Goal: Task Accomplishment & Management: Complete application form

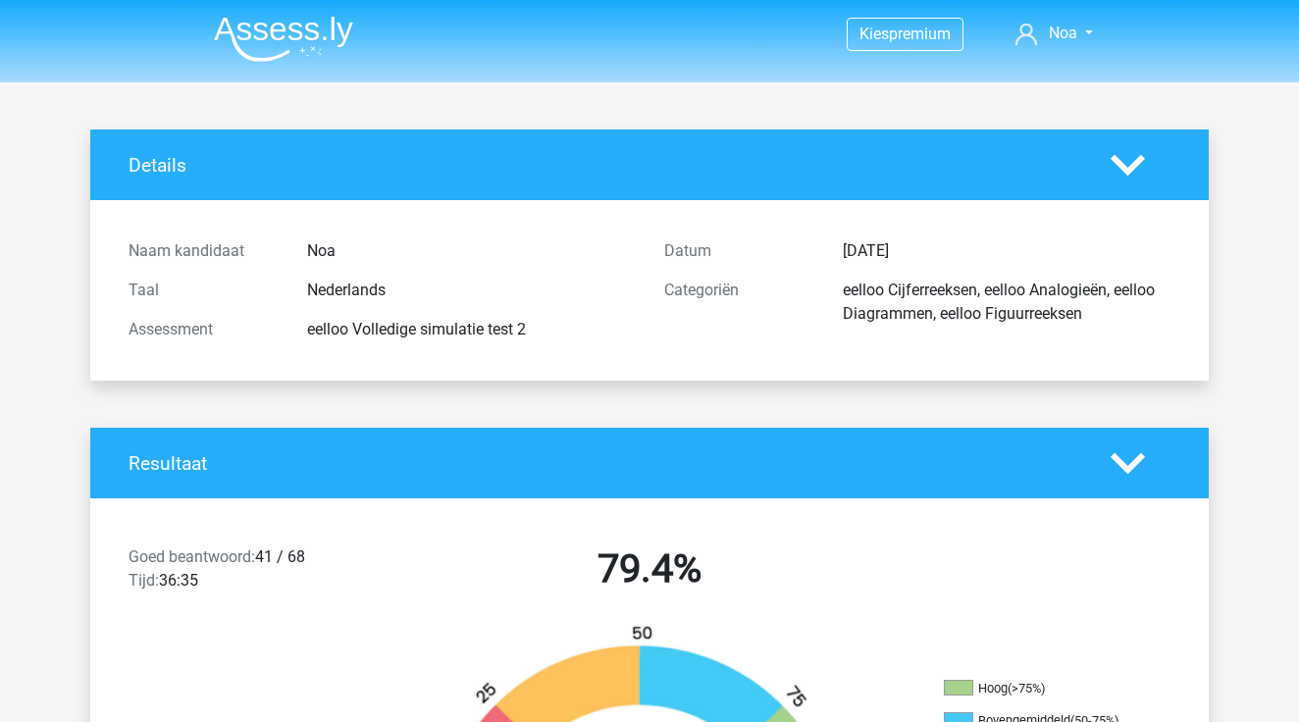
click at [271, 29] on img at bounding box center [283, 39] width 139 height 46
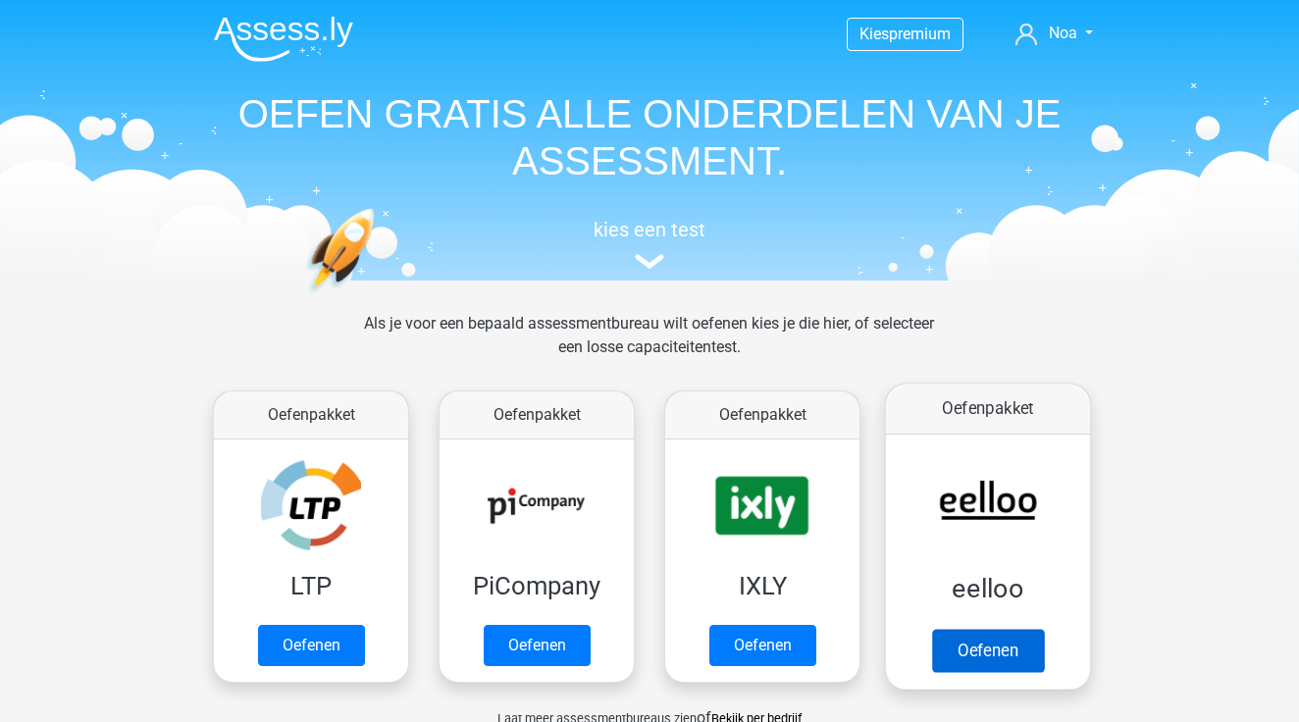
click at [958, 652] on link "Oefenen" at bounding box center [988, 650] width 112 height 43
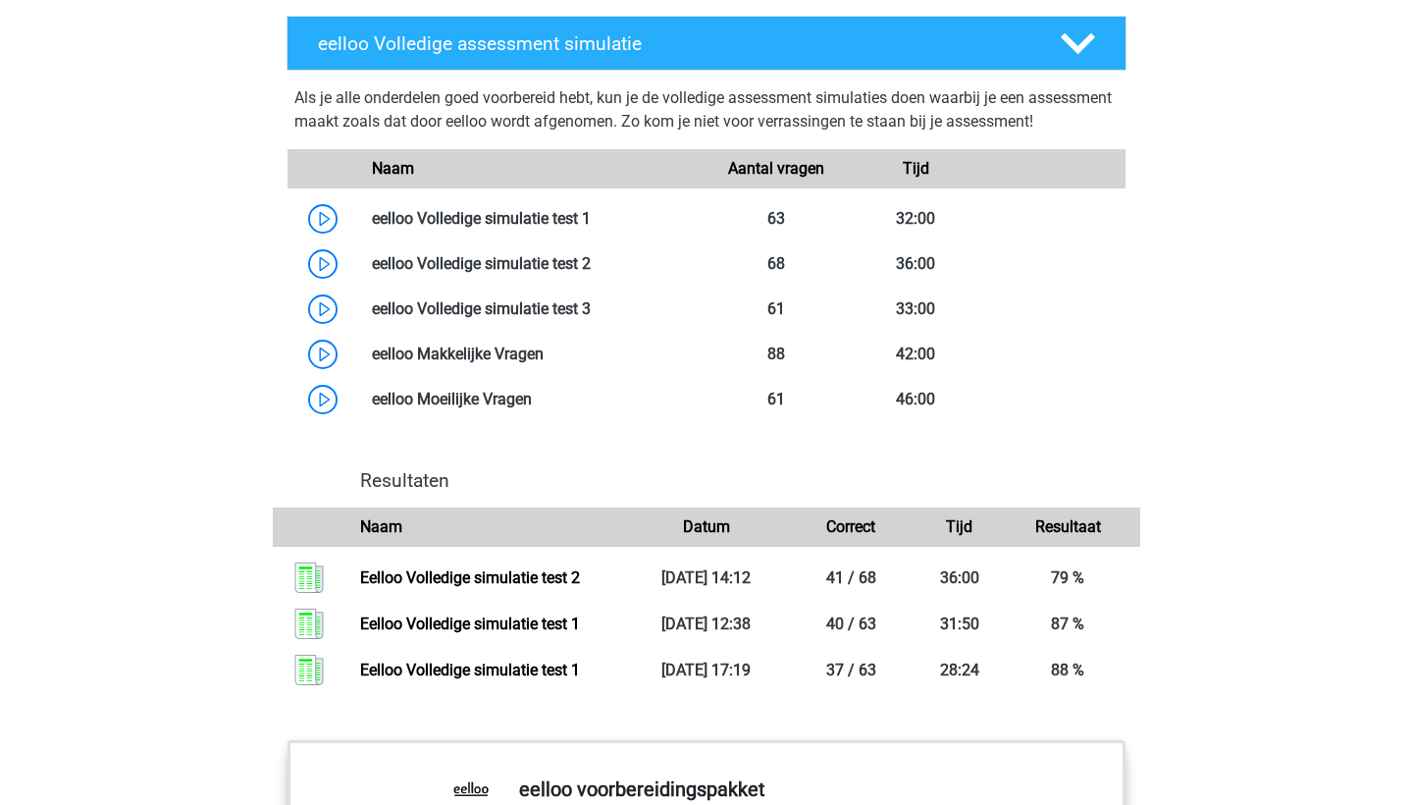
scroll to position [1584, 0]
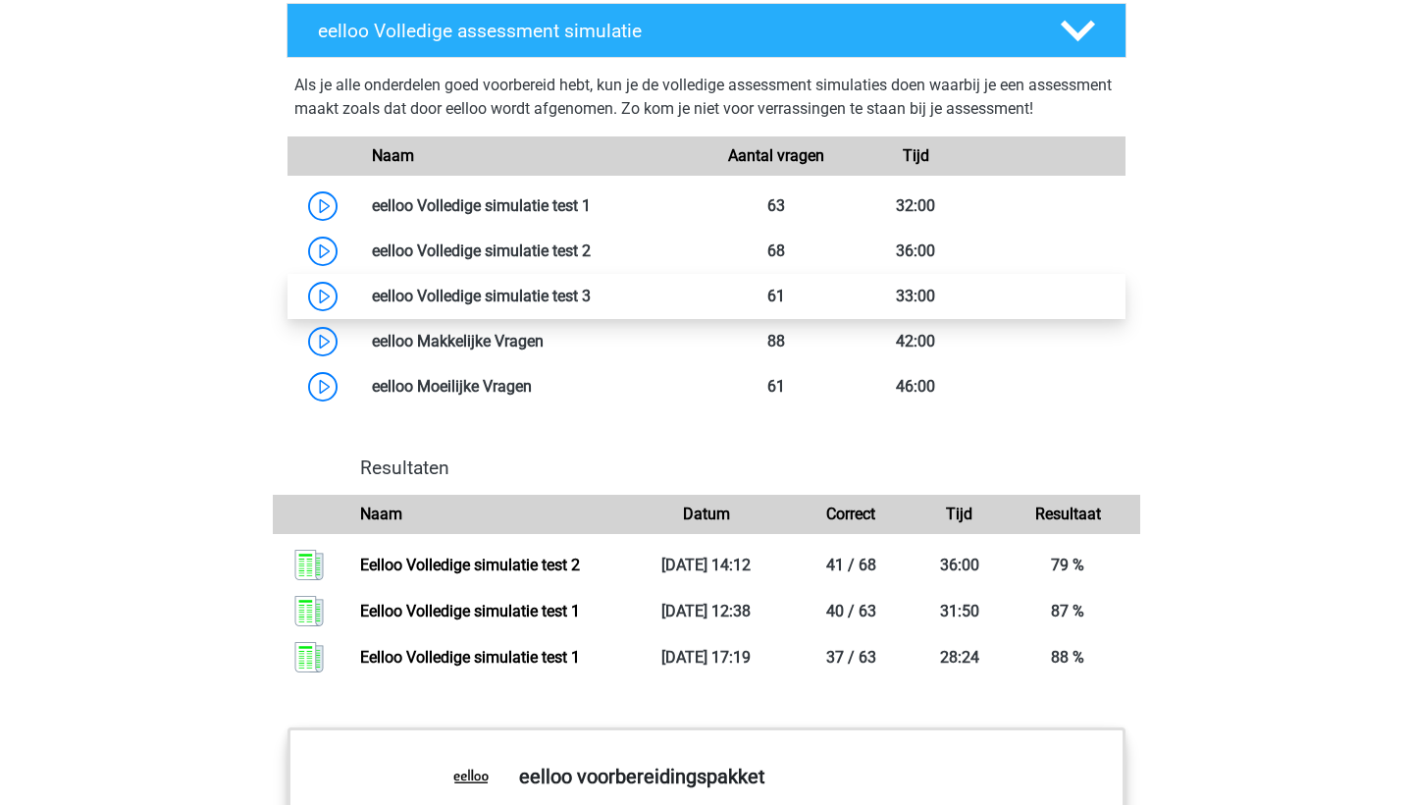
click at [591, 305] on link at bounding box center [591, 295] width 0 height 19
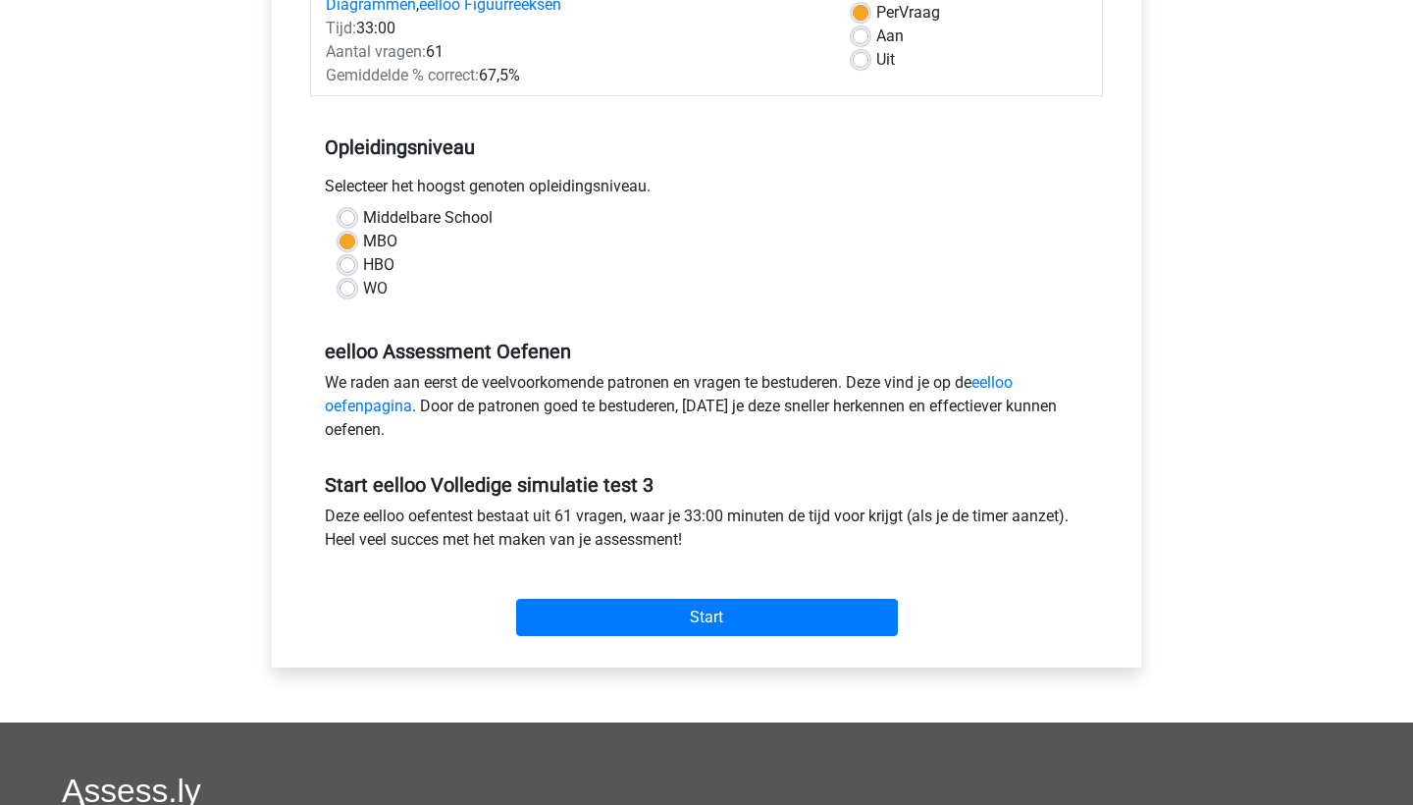
scroll to position [306, 0]
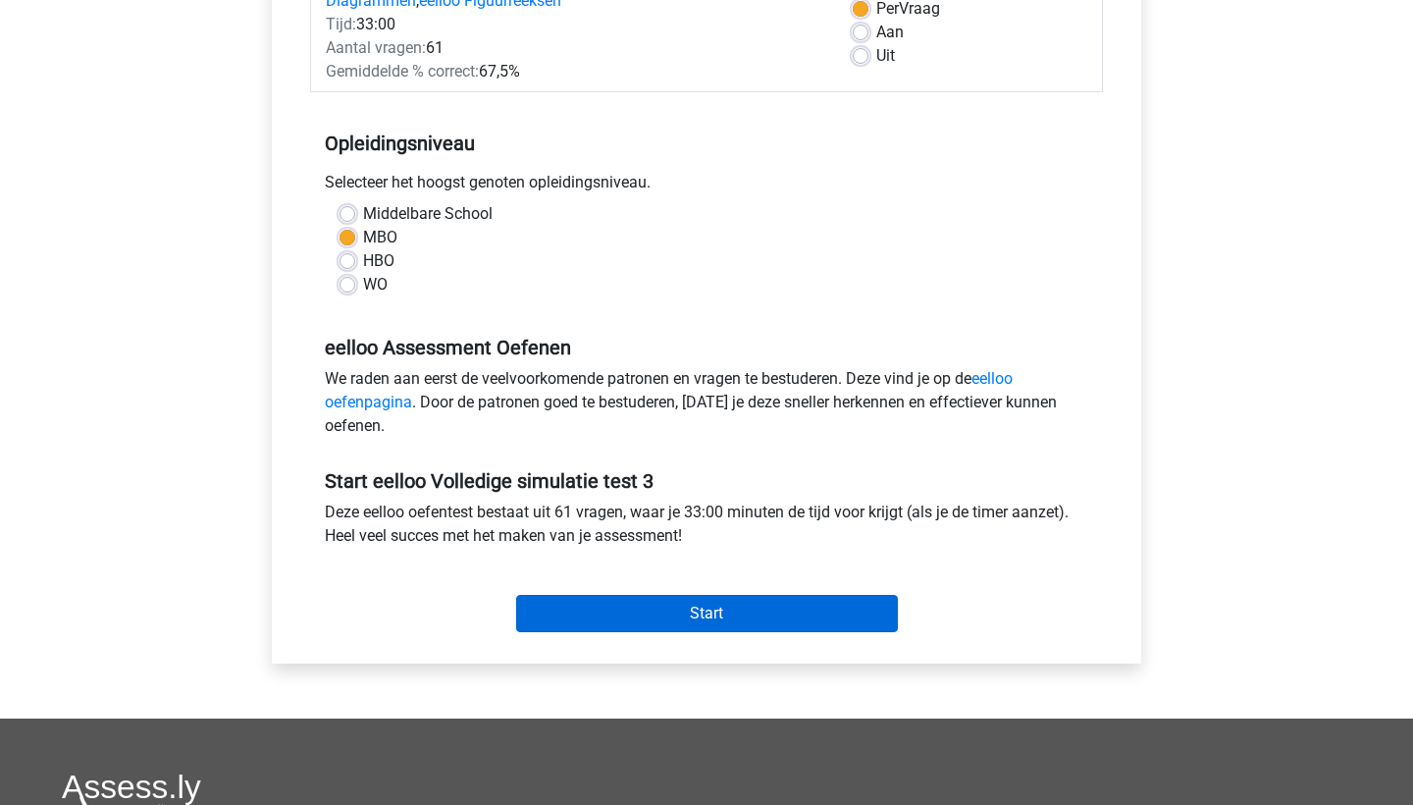
click at [705, 610] on input "Start" at bounding box center [707, 613] width 382 height 37
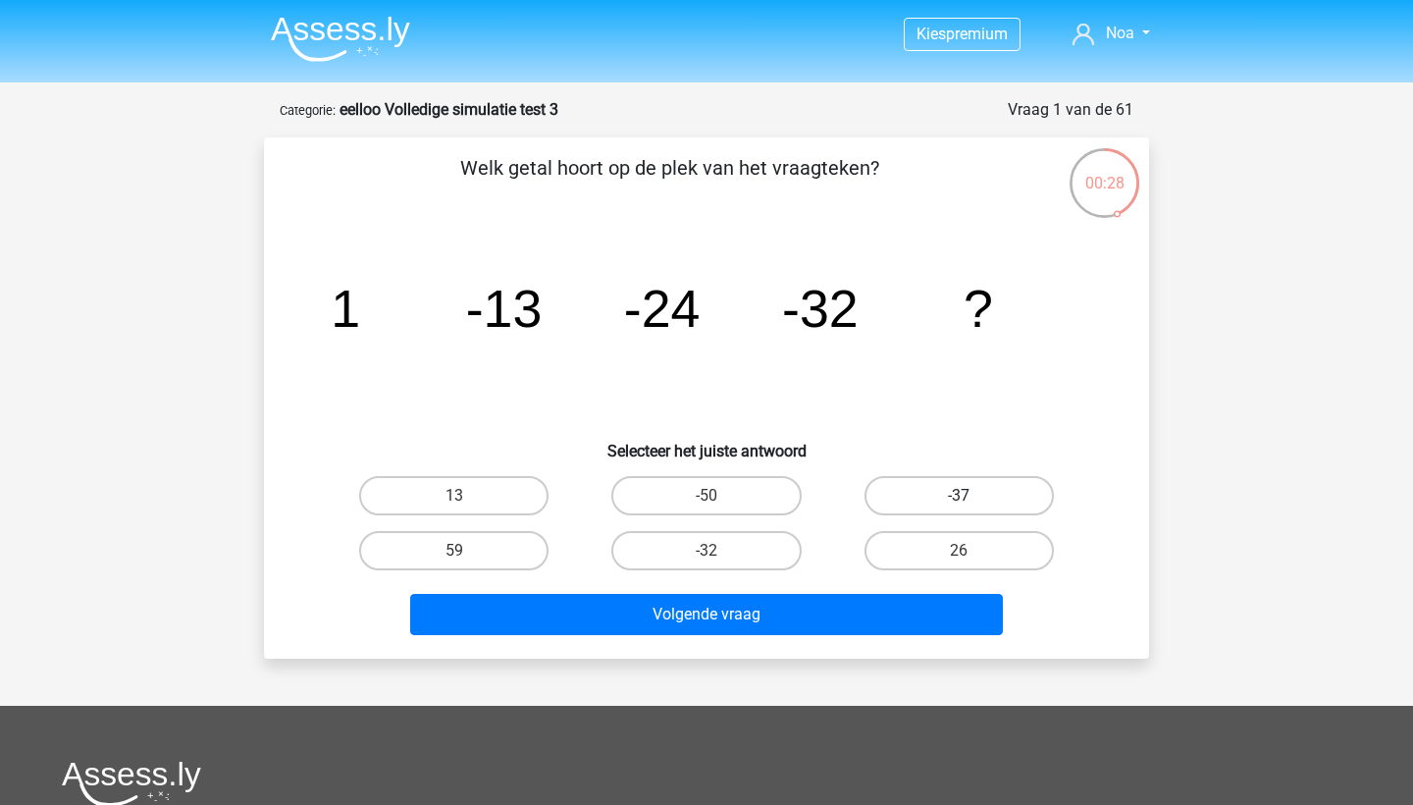
click at [921, 494] on label "-37" at bounding box center [958, 495] width 189 height 39
click at [959, 495] on input "-37" at bounding box center [965, 501] width 13 height 13
radio input "true"
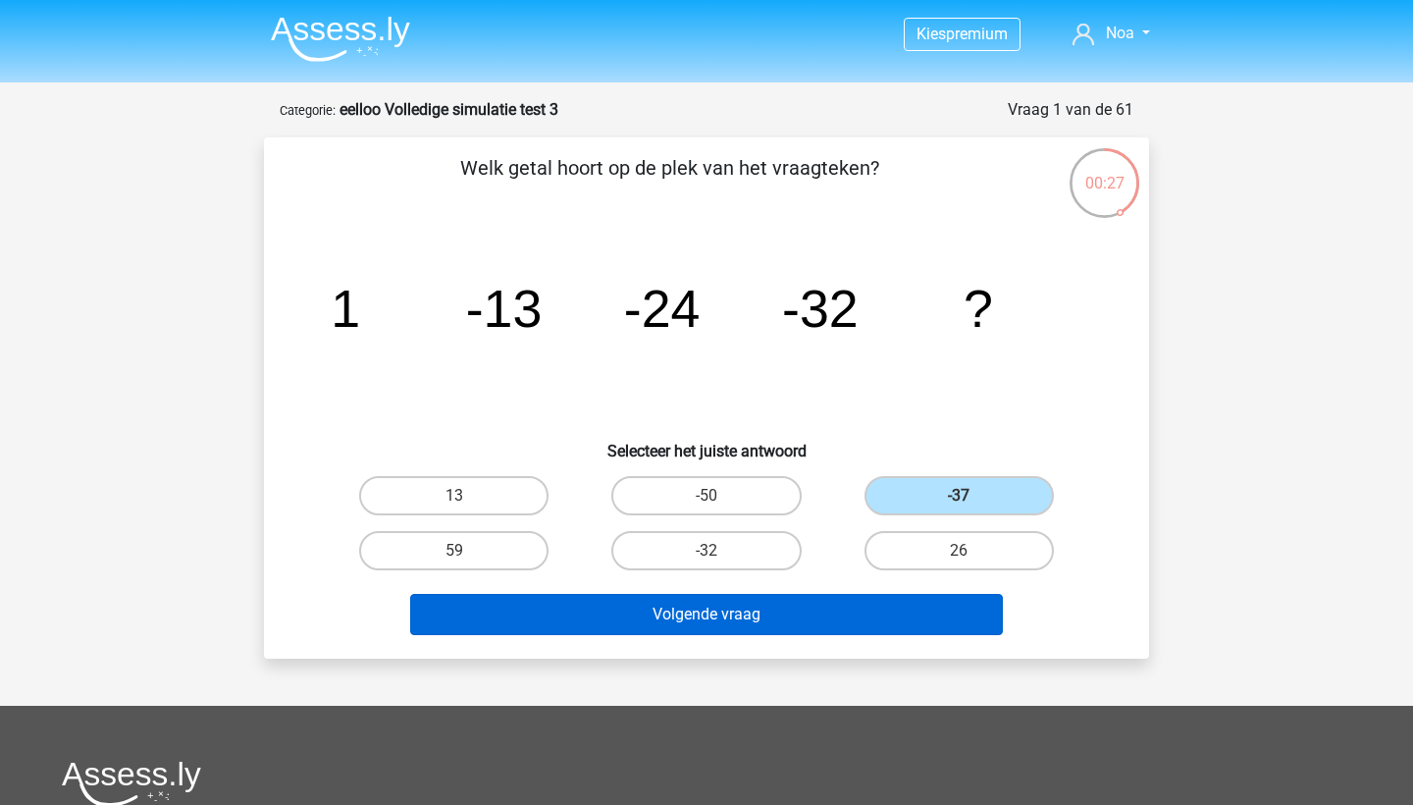
click at [919, 618] on button "Volgende vraag" at bounding box center [707, 614] width 594 height 41
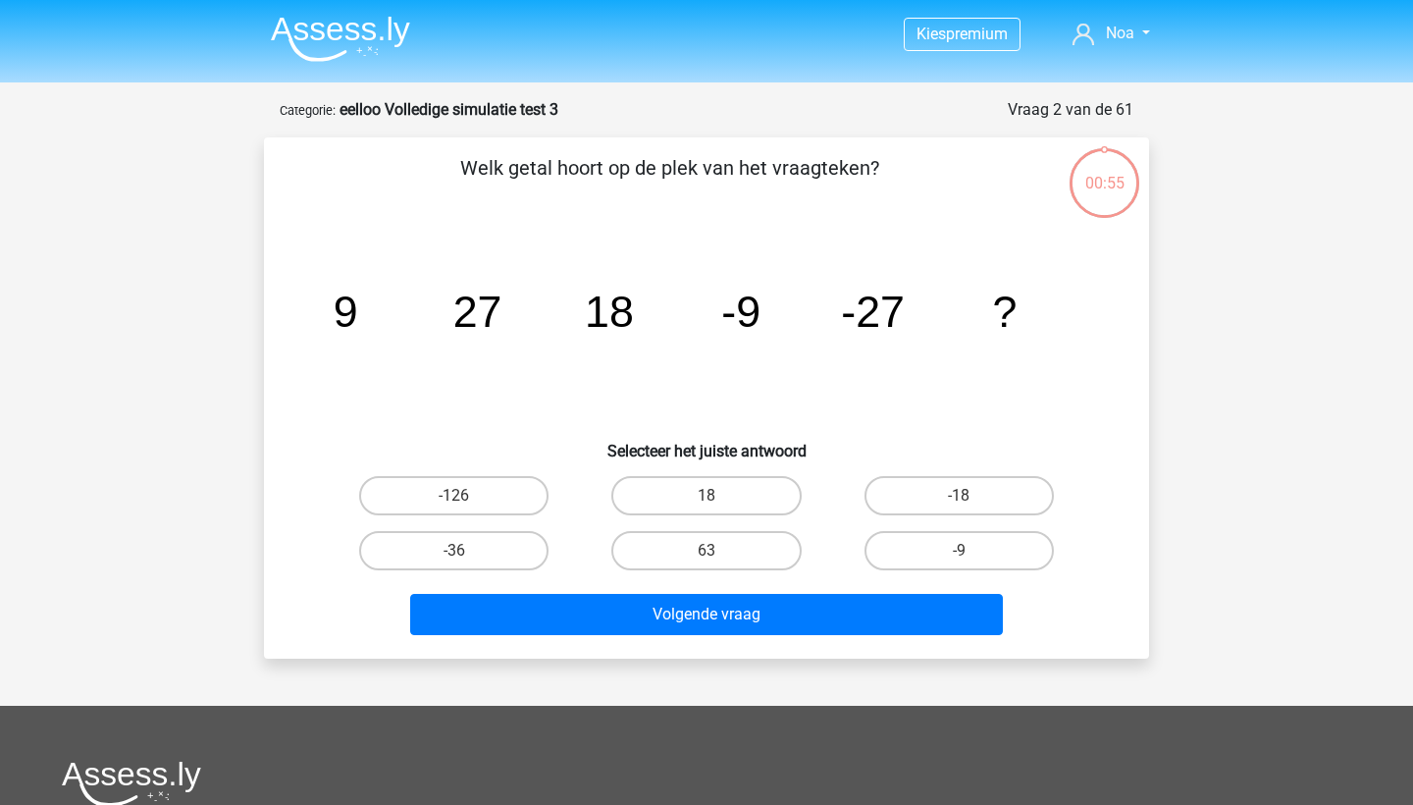
scroll to position [98, 0]
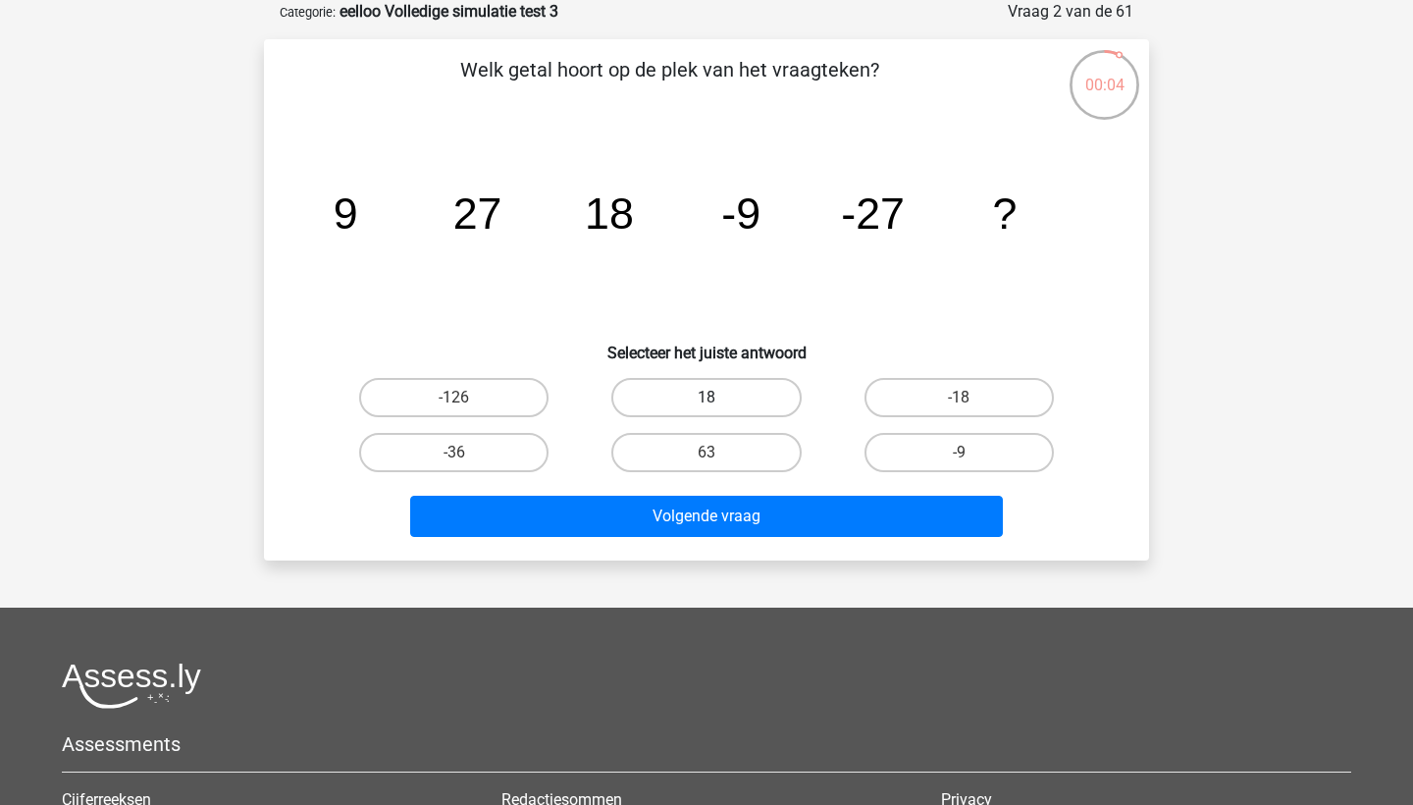
click at [764, 414] on label "18" at bounding box center [705, 397] width 189 height 39
click at [719, 410] on input "18" at bounding box center [712, 403] width 13 height 13
radio input "true"
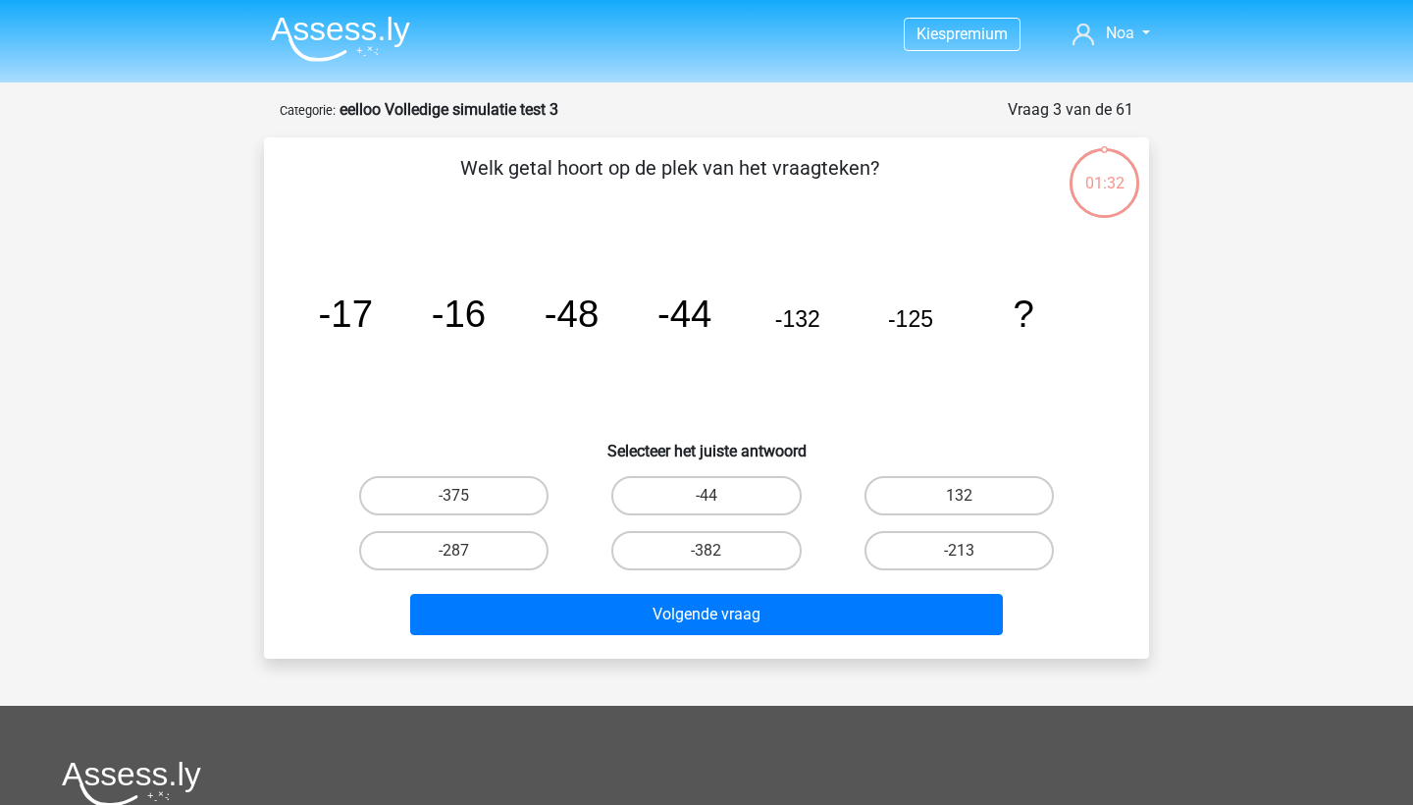
scroll to position [98, 0]
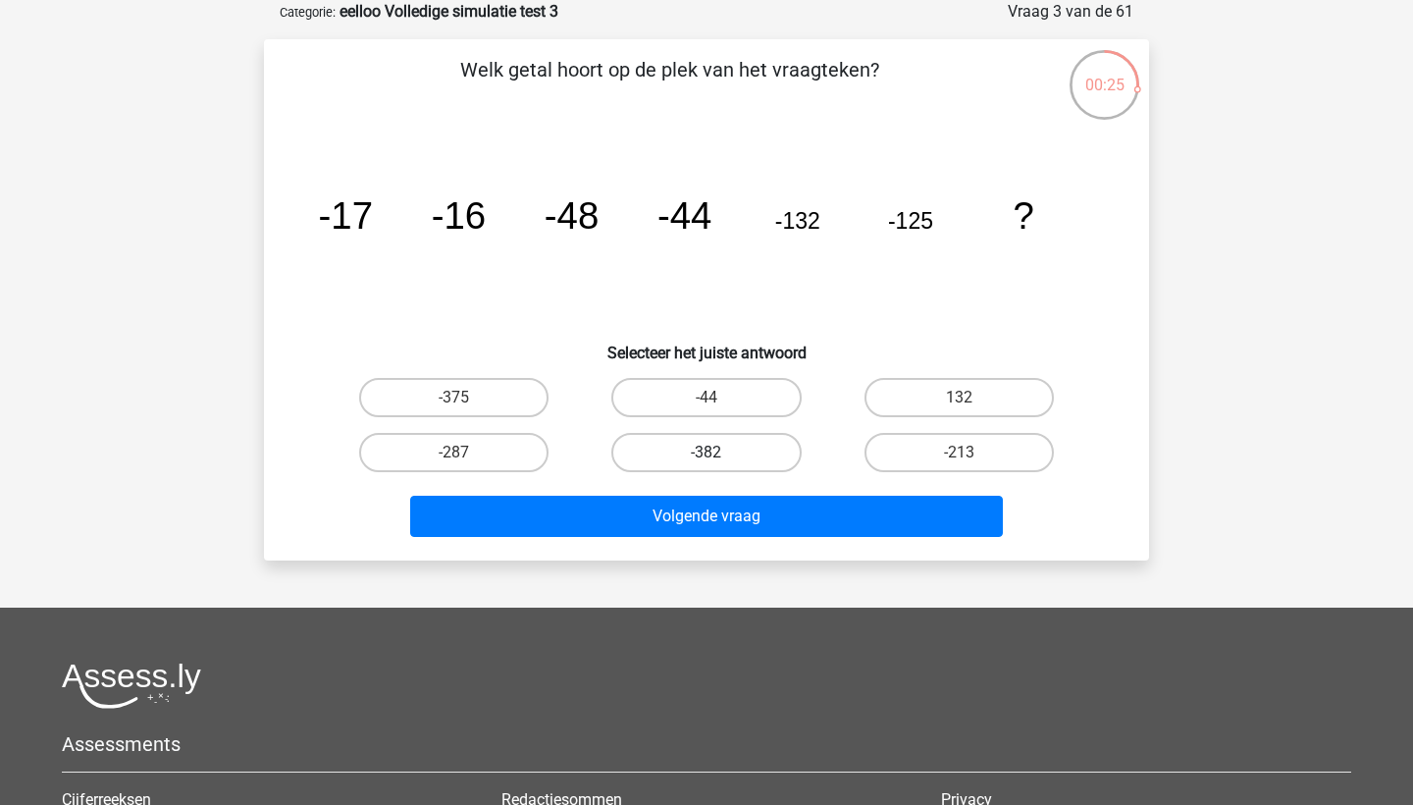
click at [666, 454] on label "-382" at bounding box center [705, 452] width 189 height 39
click at [706, 454] on input "-382" at bounding box center [712, 458] width 13 height 13
radio input "true"
click at [515, 404] on label "-375" at bounding box center [453, 397] width 189 height 39
click at [467, 404] on input "-375" at bounding box center [460, 403] width 13 height 13
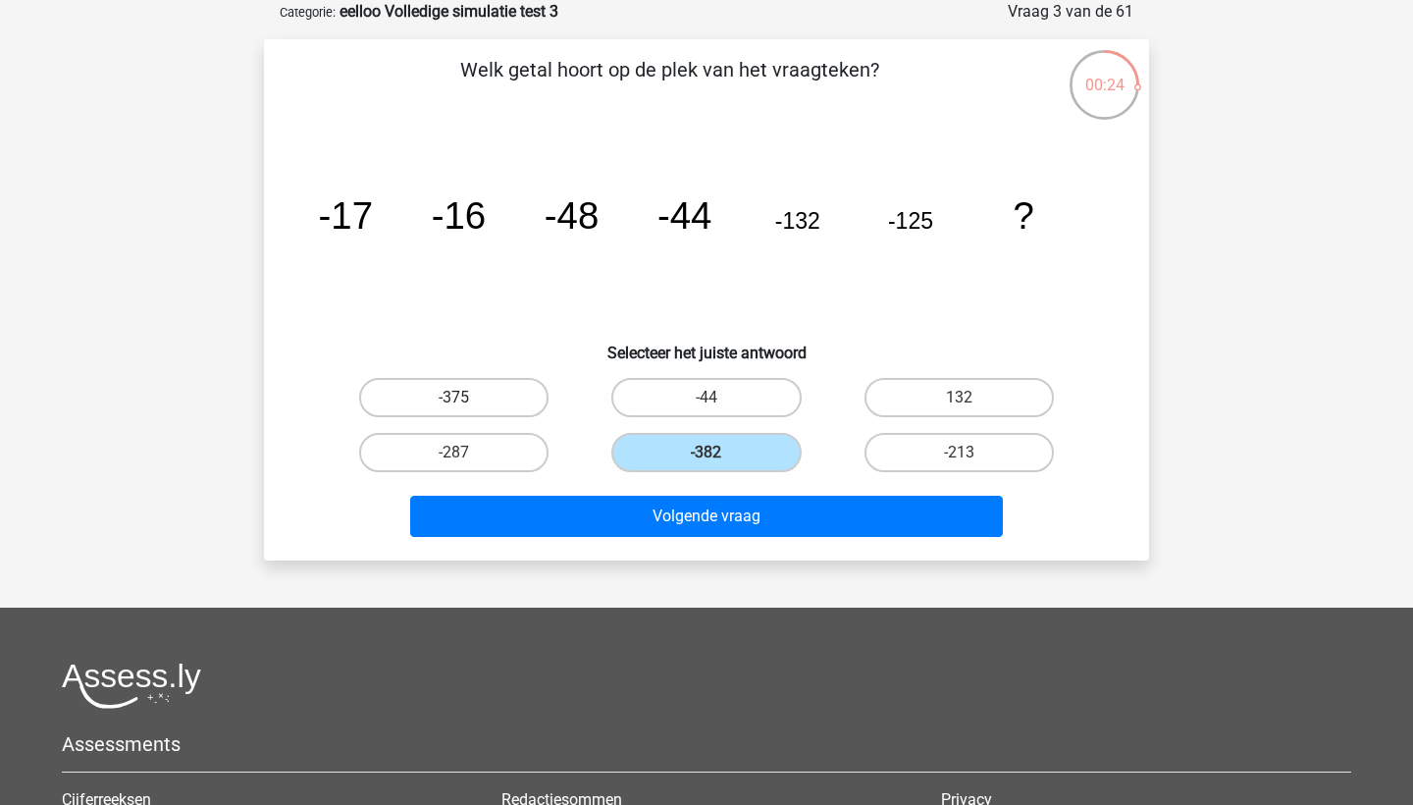
radio input "true"
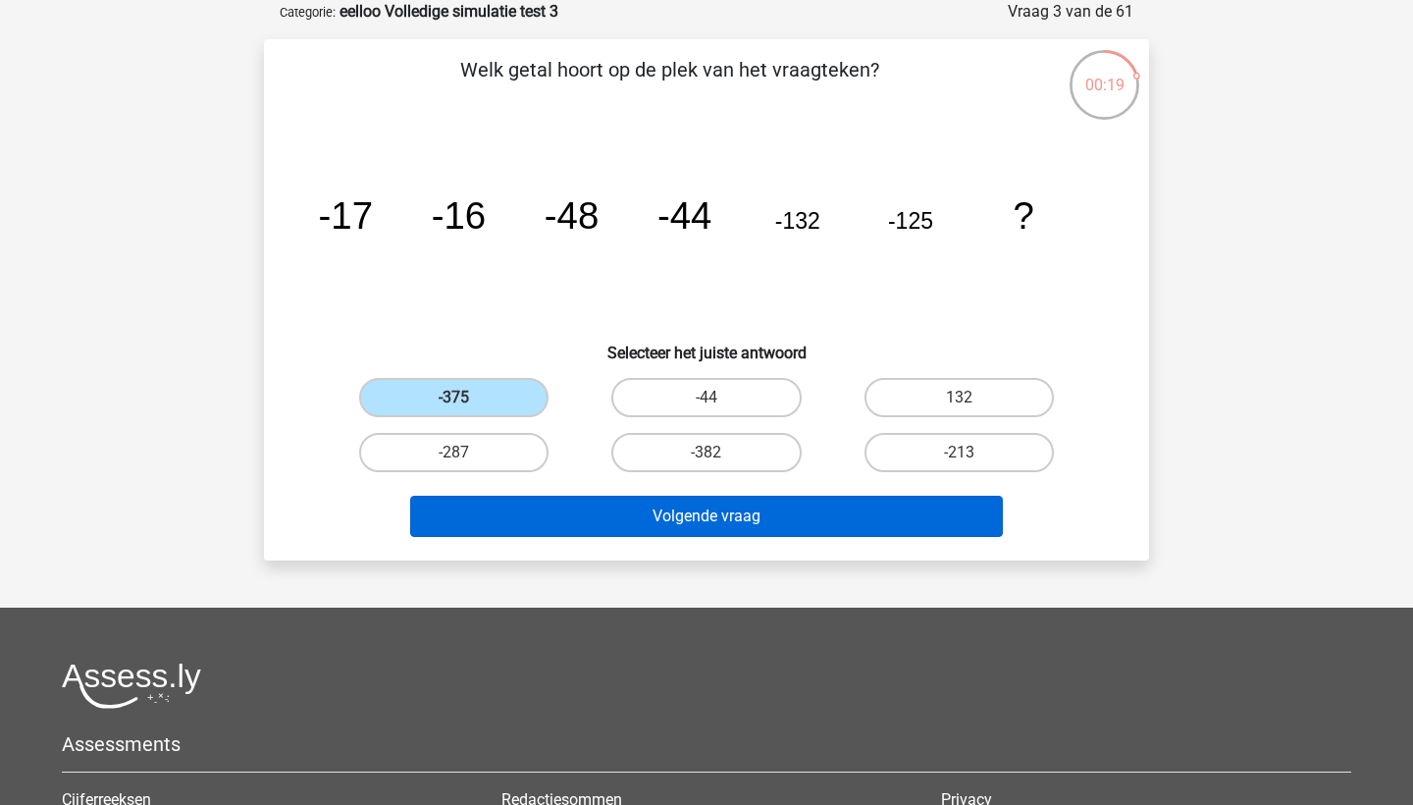
click at [666, 511] on button "Volgende vraag" at bounding box center [707, 515] width 594 height 41
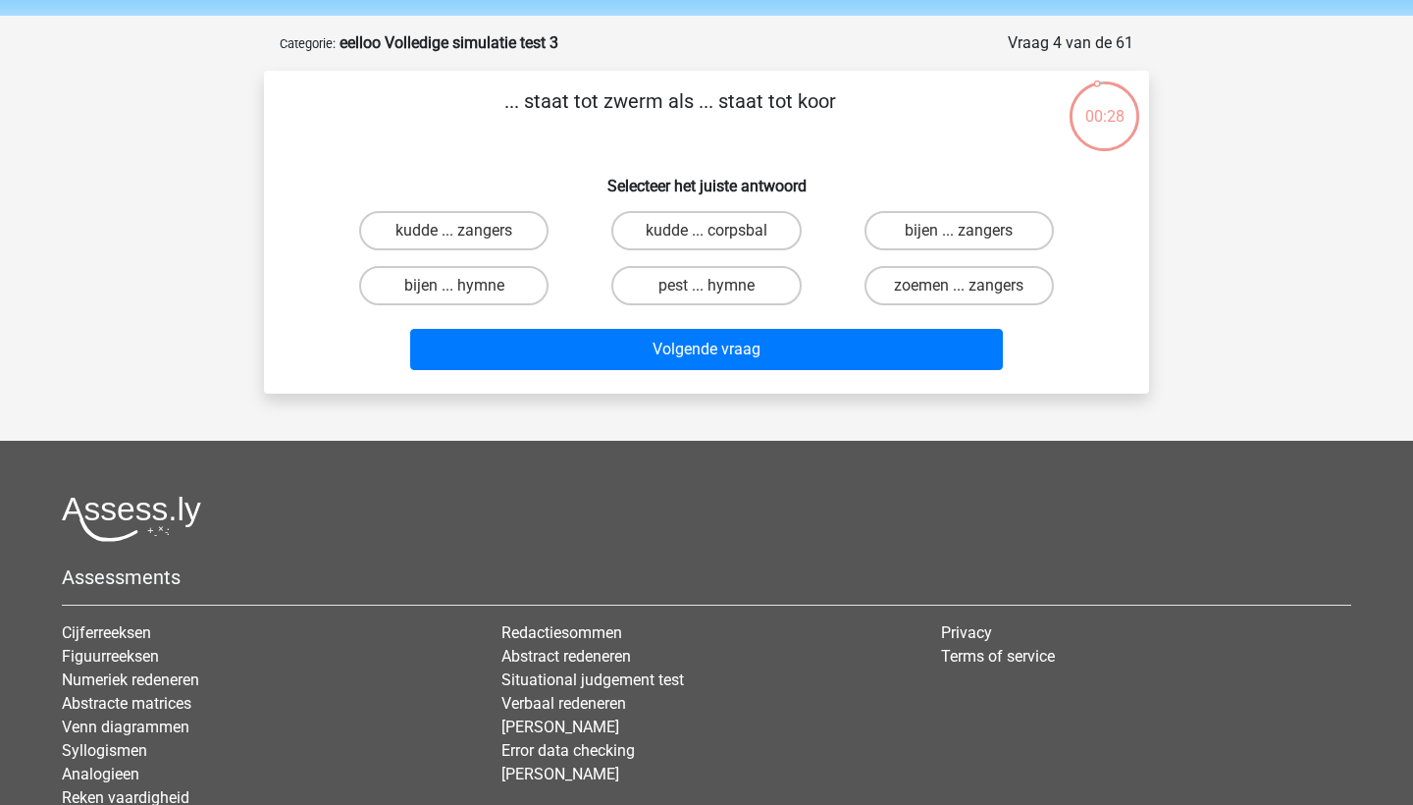
scroll to position [63, 0]
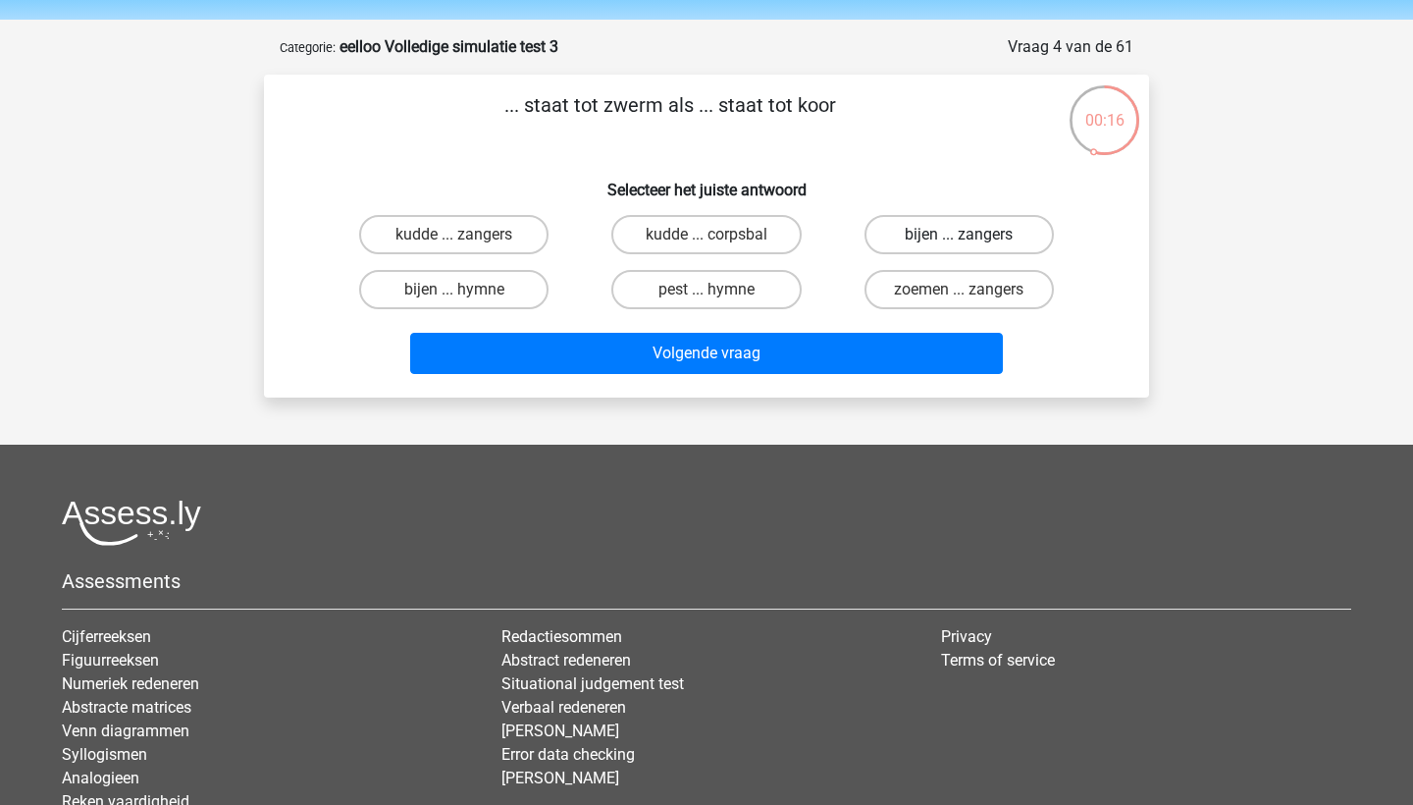
click at [1014, 240] on label "bijen ... zangers" at bounding box center [958, 234] width 189 height 39
click at [971, 240] on input "bijen ... zangers" at bounding box center [965, 240] width 13 height 13
radio input "true"
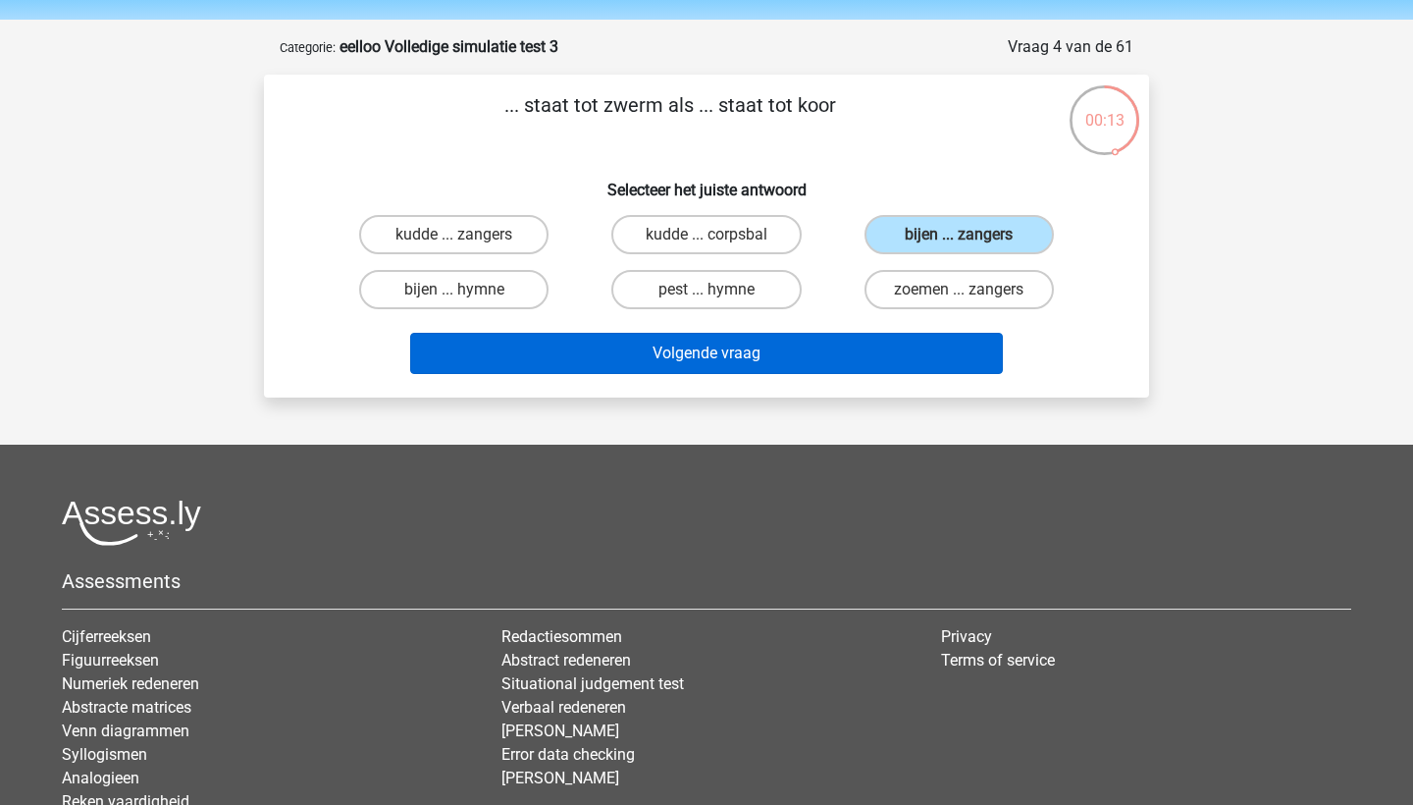
click at [953, 355] on button "Volgende vraag" at bounding box center [707, 353] width 594 height 41
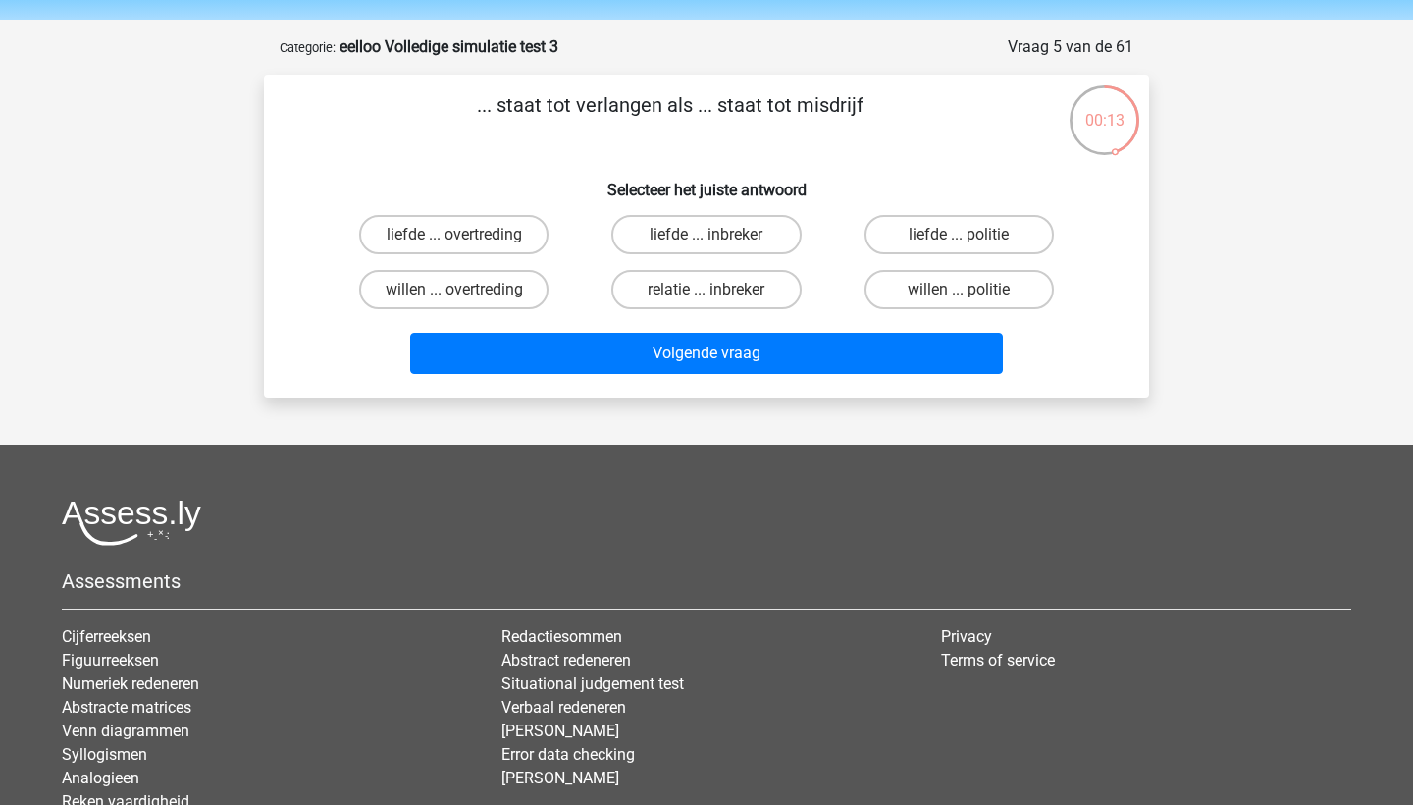
scroll to position [98, 0]
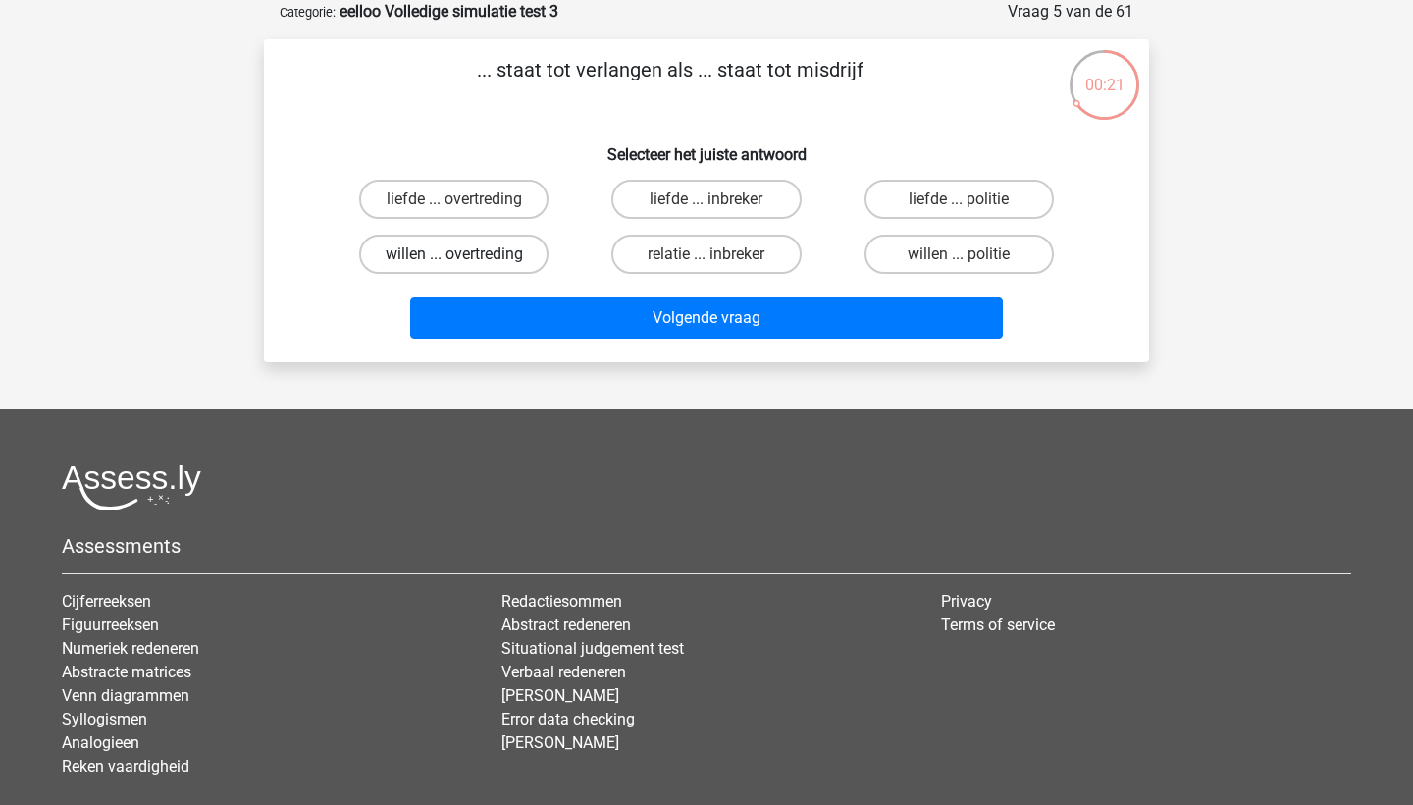
click at [523, 257] on label "willen ... overtreding" at bounding box center [453, 253] width 189 height 39
click at [467, 257] on input "willen ... overtreding" at bounding box center [460, 260] width 13 height 13
radio input "true"
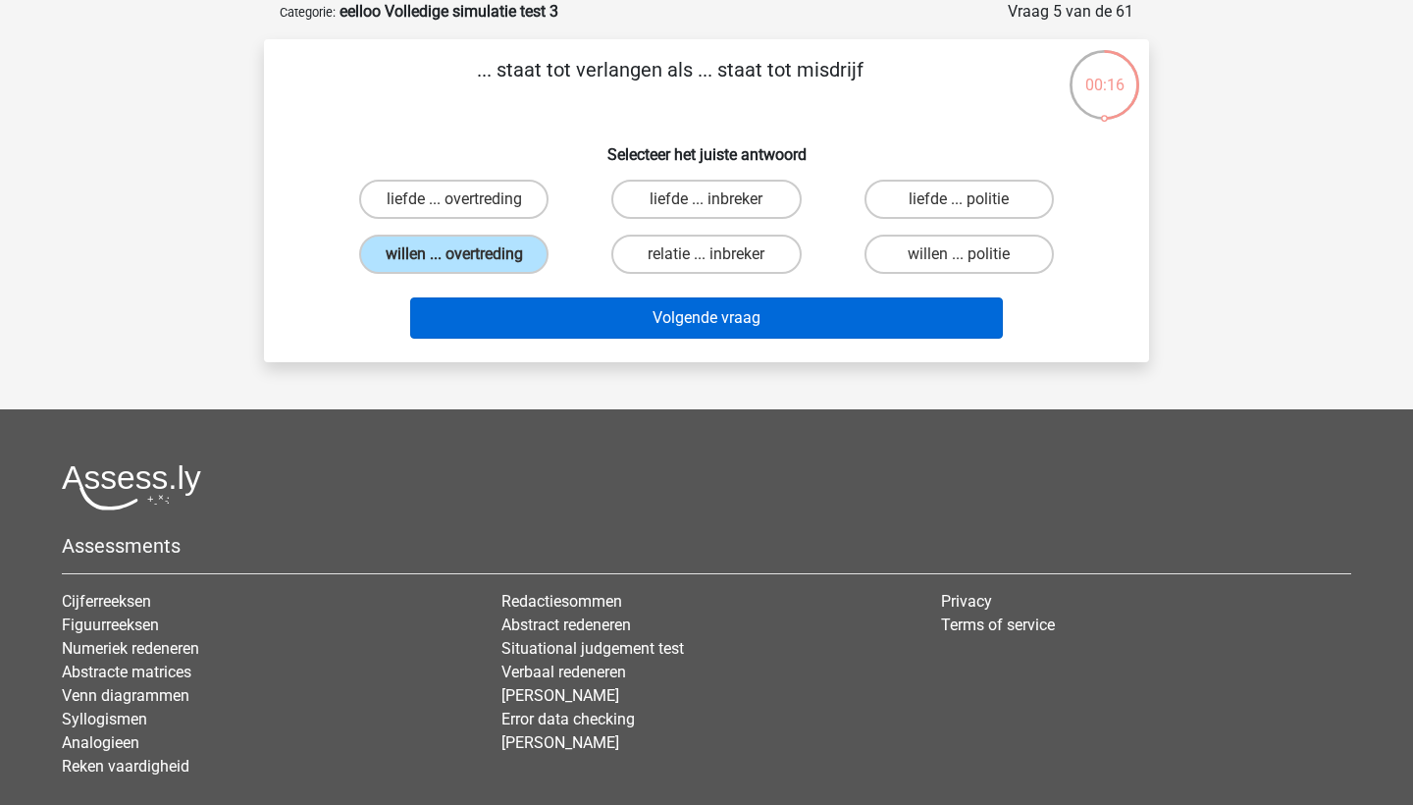
click at [634, 321] on button "Volgende vraag" at bounding box center [707, 317] width 594 height 41
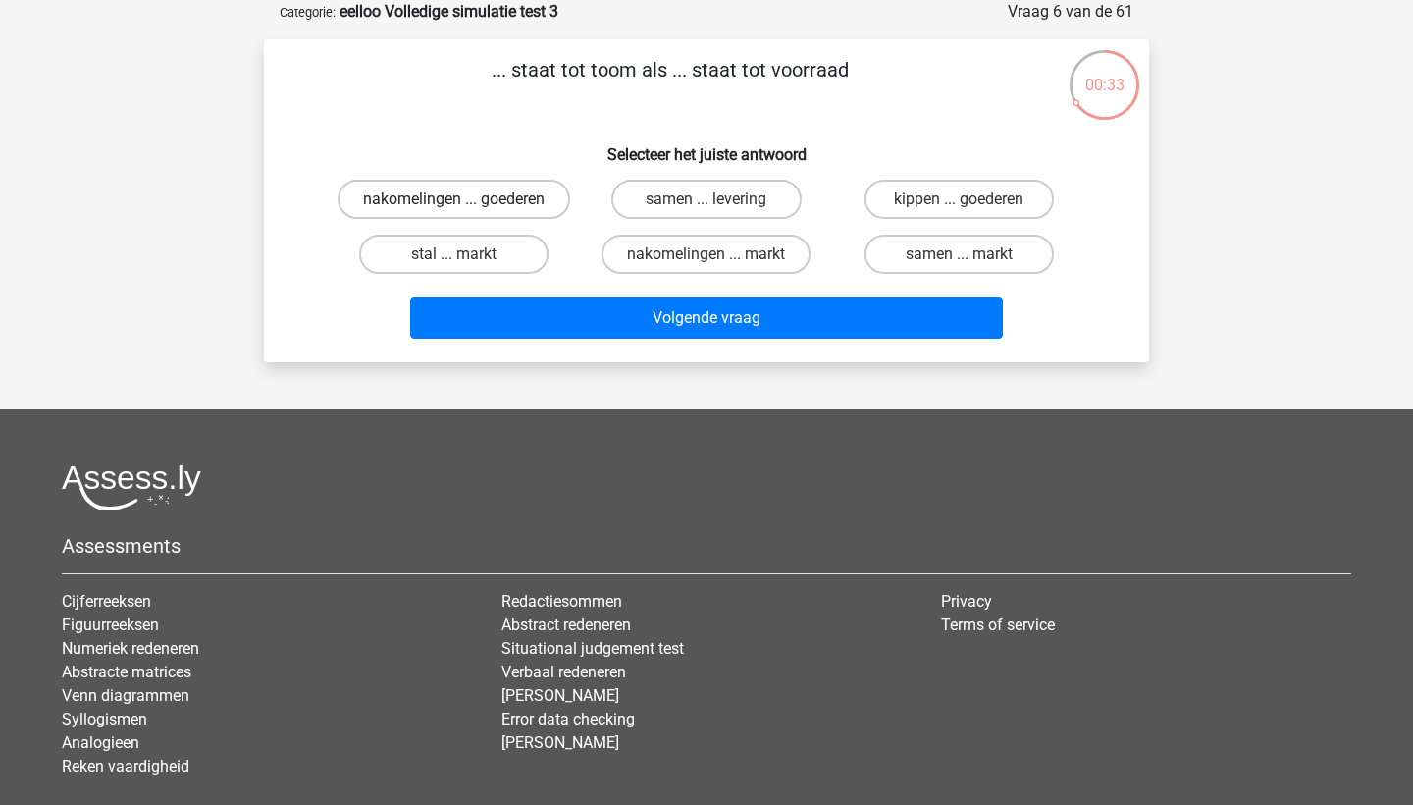
click at [534, 207] on label "nakomelingen ... goederen" at bounding box center [454, 199] width 233 height 39
click at [467, 207] on input "nakomelingen ... goederen" at bounding box center [460, 205] width 13 height 13
radio input "true"
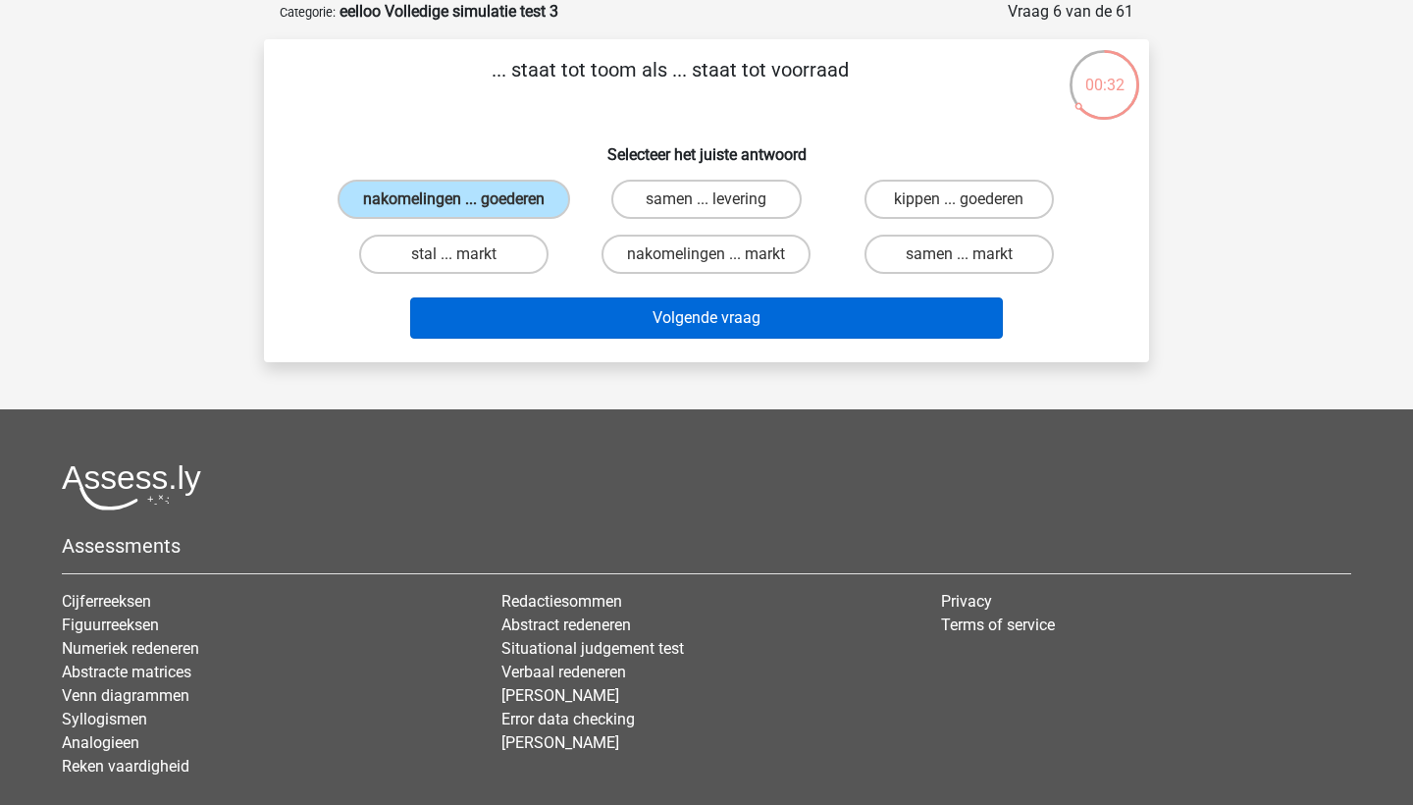
click at [727, 339] on button "Volgende vraag" at bounding box center [707, 317] width 594 height 41
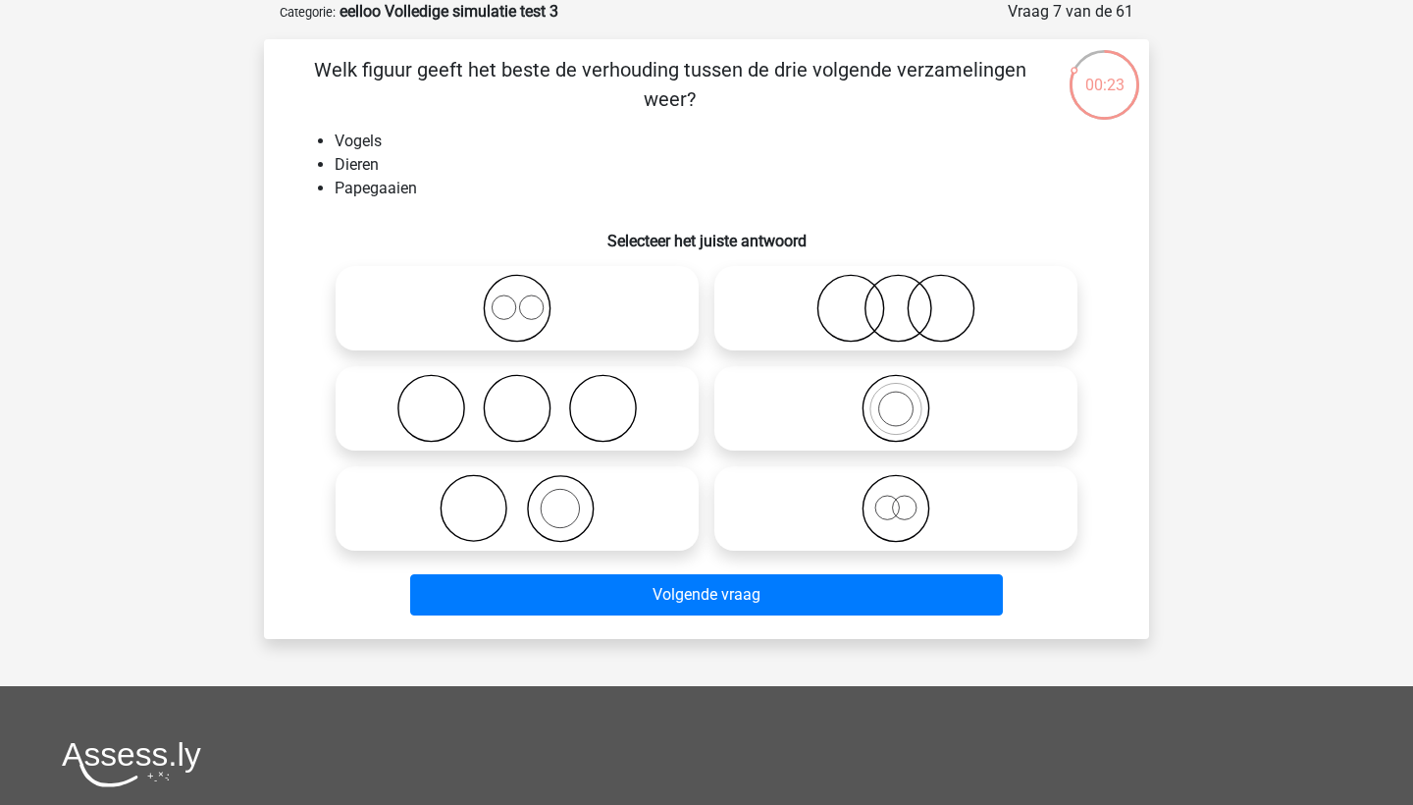
click at [583, 300] on icon at bounding box center [516, 308] width 347 height 69
click at [530, 298] on input "radio" at bounding box center [523, 292] width 13 height 13
radio input "true"
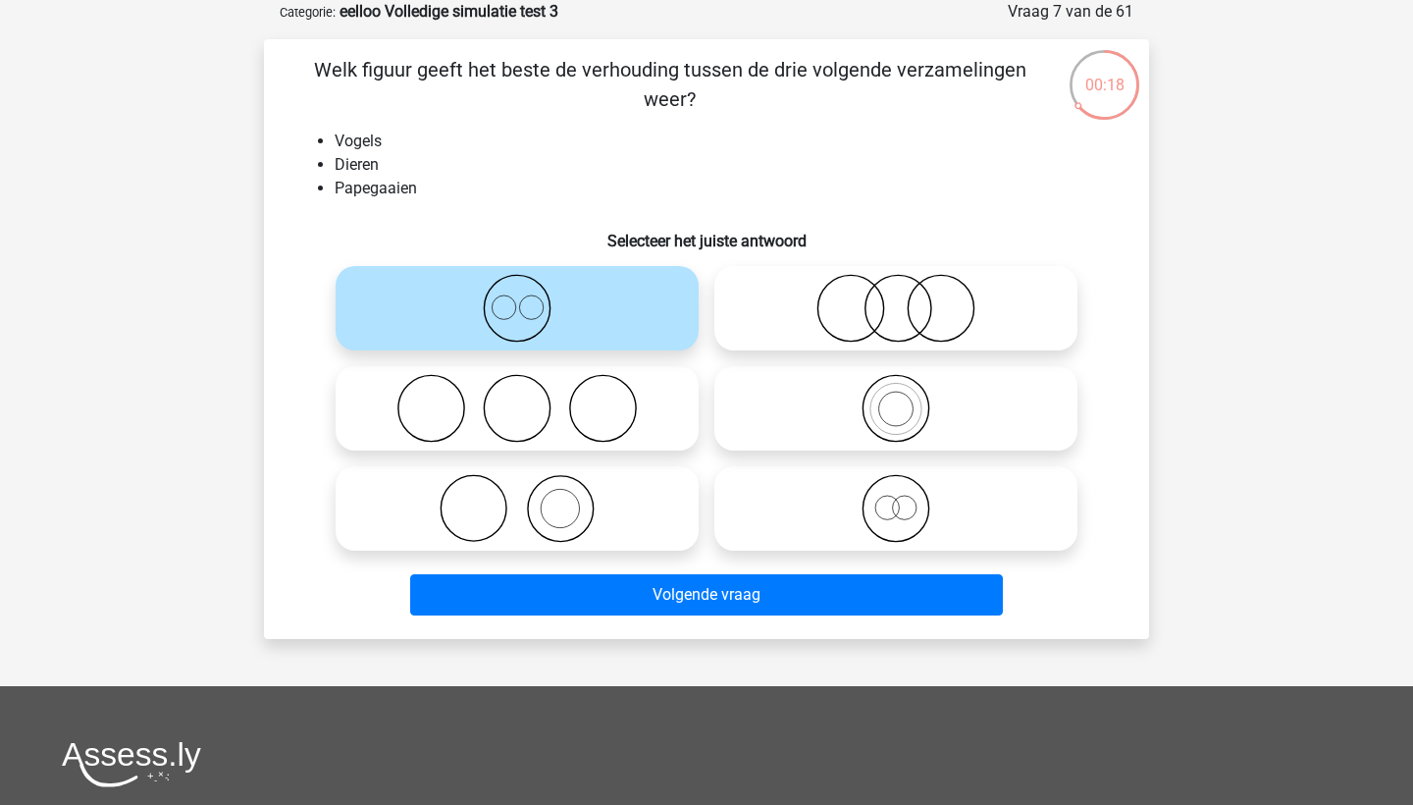
click at [881, 420] on icon at bounding box center [895, 408] width 347 height 69
click at [896, 398] on input "radio" at bounding box center [902, 392] width 13 height 13
radio input "true"
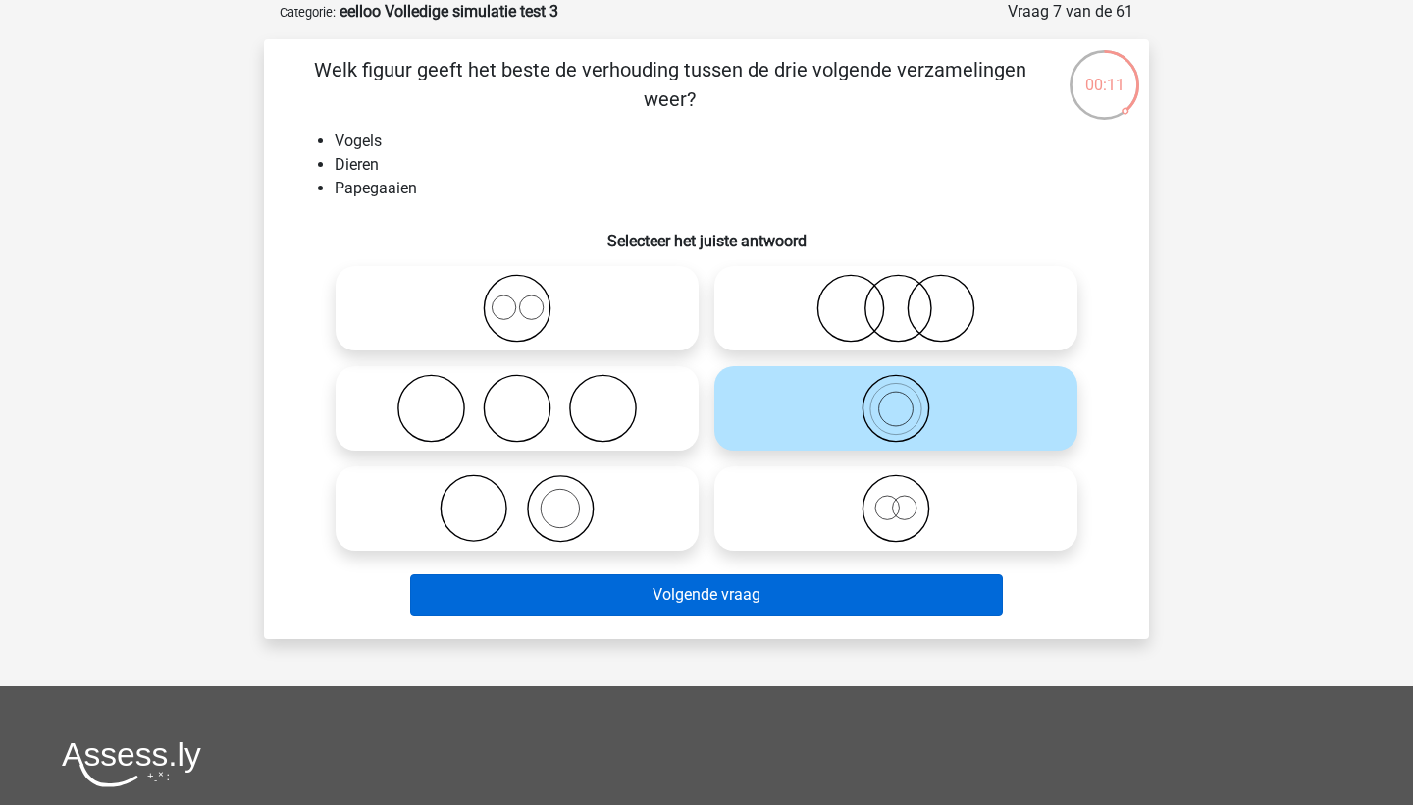
click at [846, 591] on button "Volgende vraag" at bounding box center [707, 594] width 594 height 41
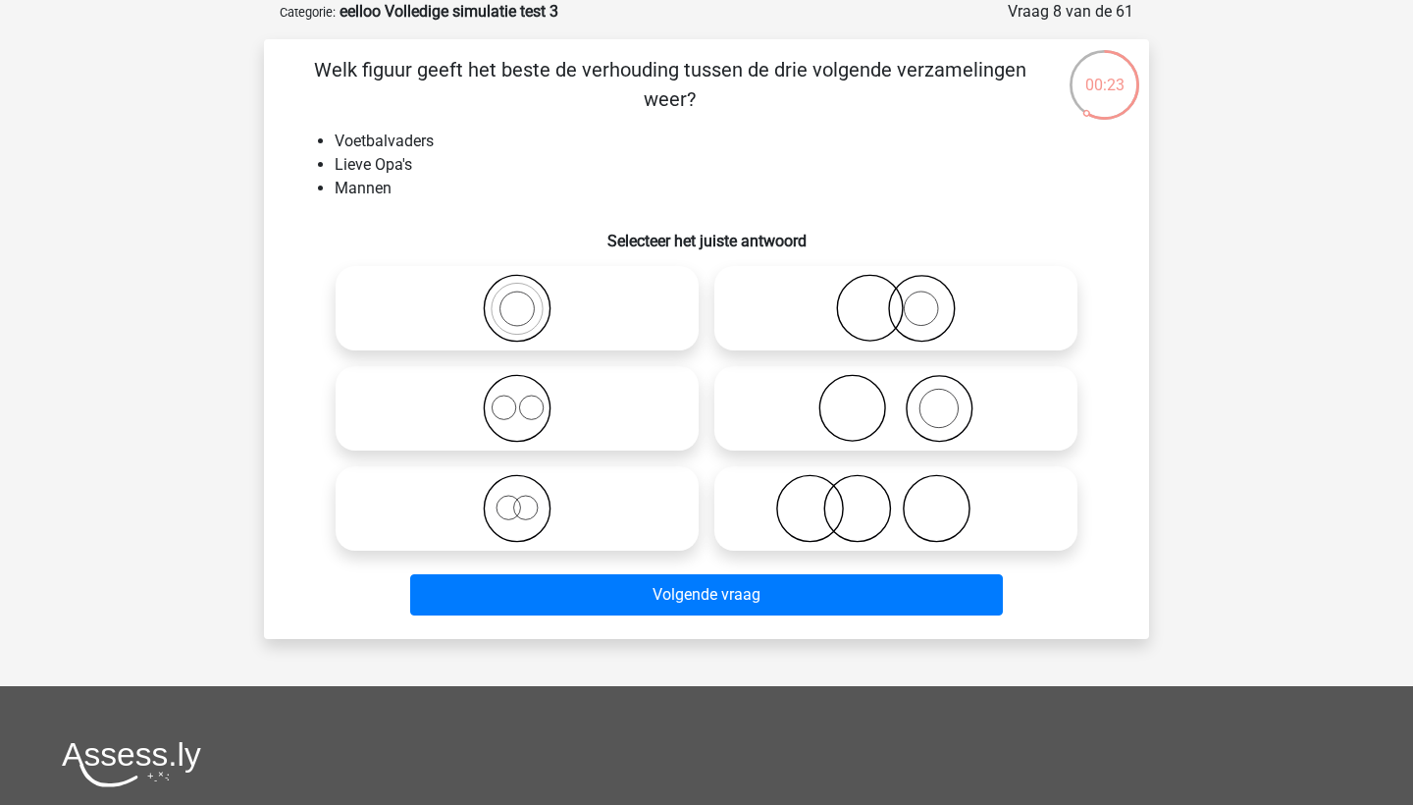
click at [539, 508] on icon at bounding box center [516, 508] width 347 height 69
click at [530, 498] on input "radio" at bounding box center [523, 492] width 13 height 13
radio input "true"
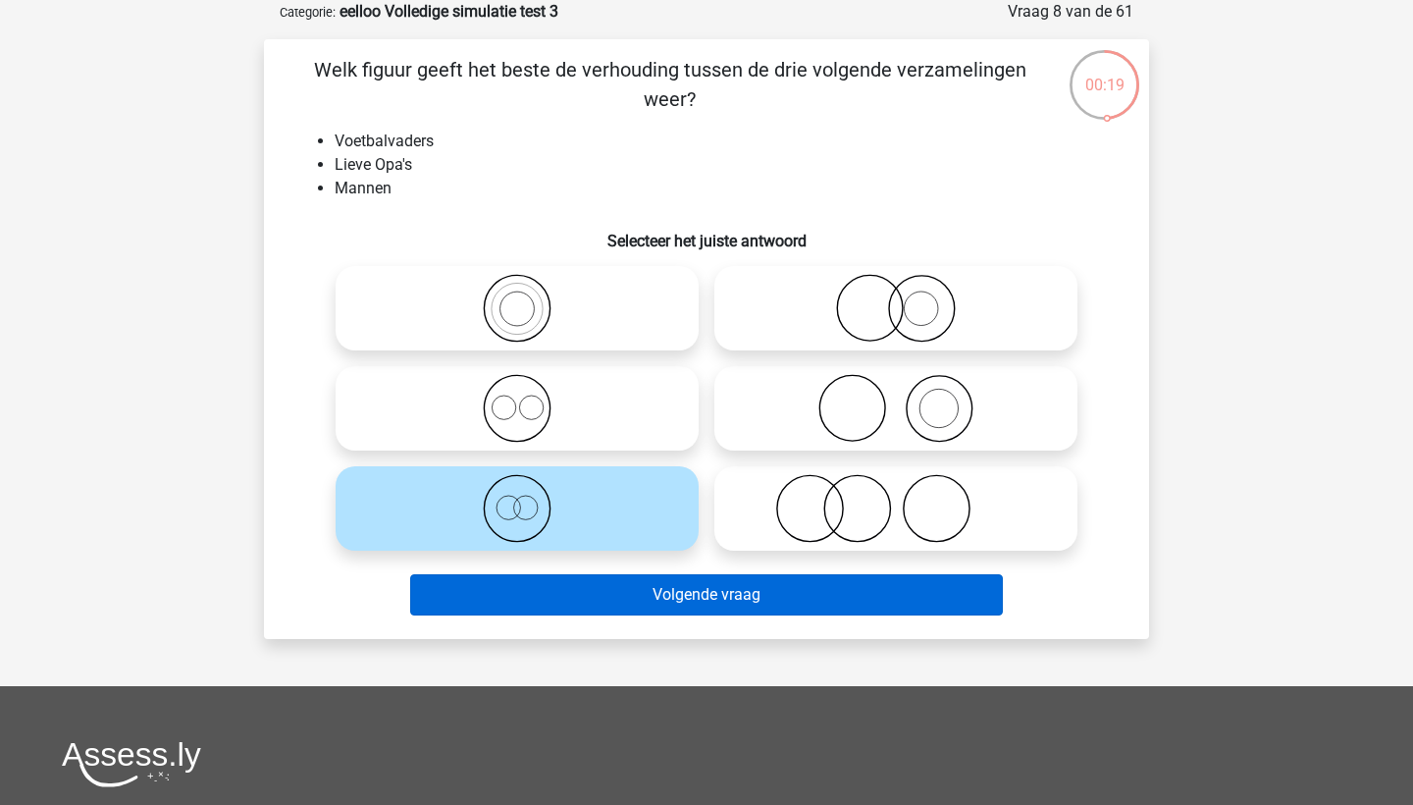
click at [628, 595] on button "Volgende vraag" at bounding box center [707, 594] width 594 height 41
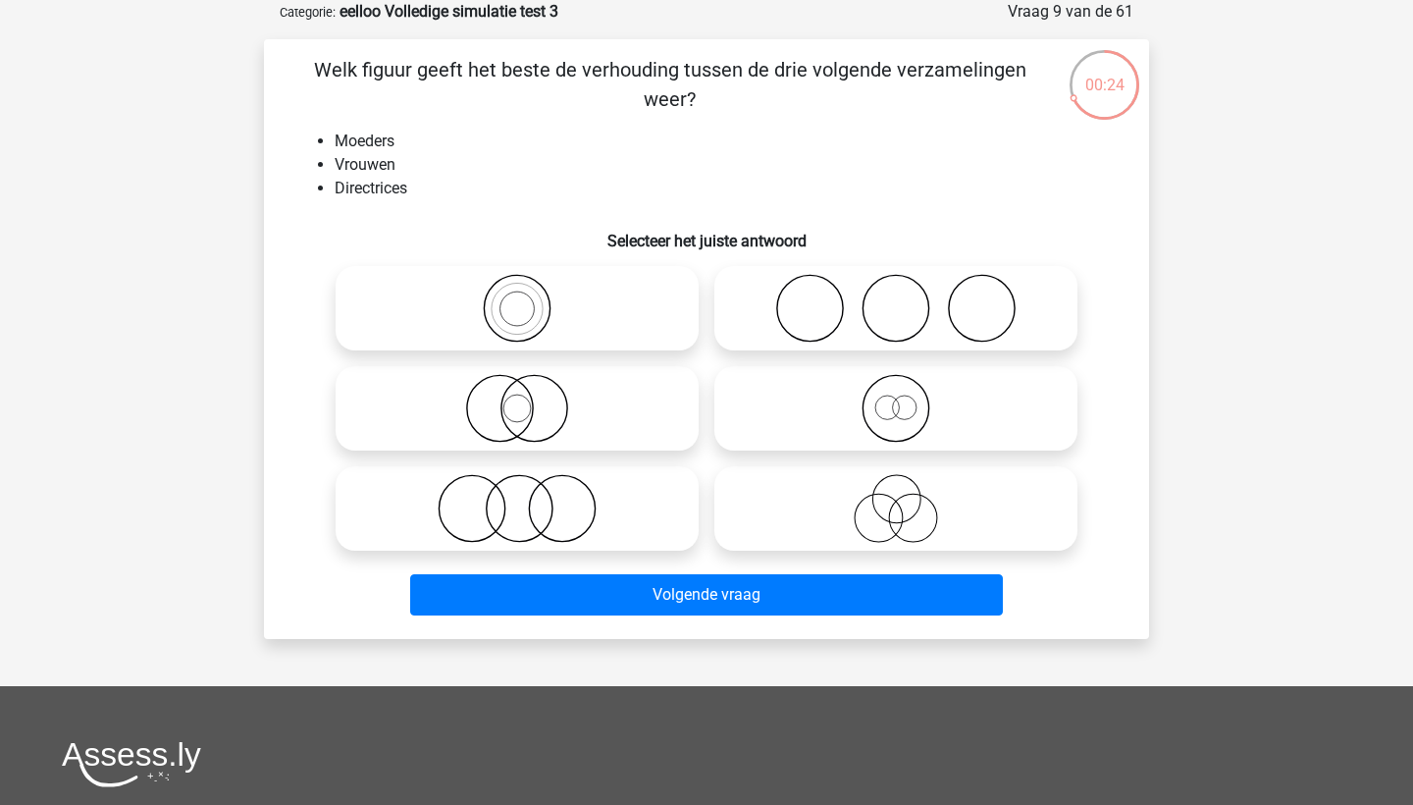
click at [831, 516] on icon at bounding box center [895, 508] width 347 height 69
click at [896, 498] on input "radio" at bounding box center [902, 492] width 13 height 13
radio input "true"
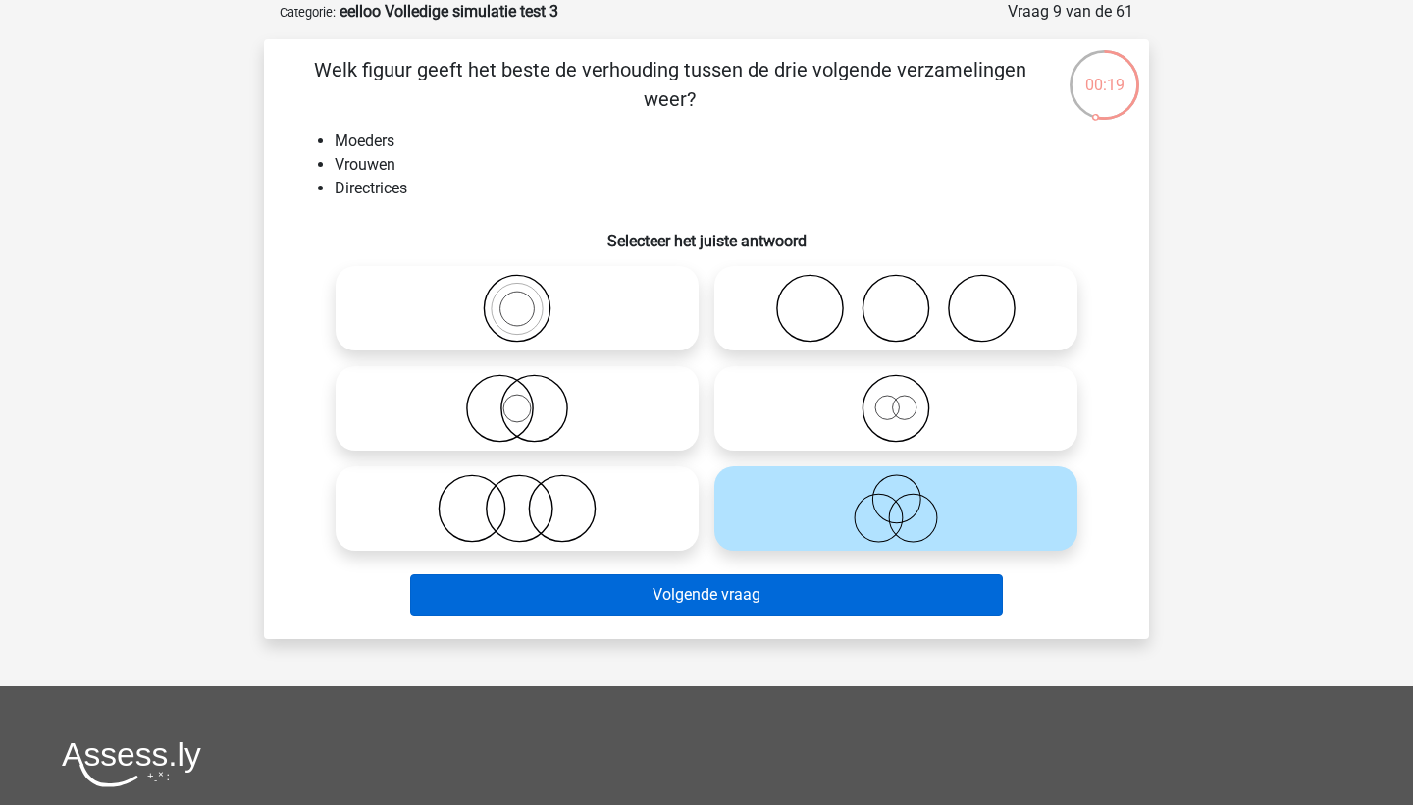
click at [818, 596] on button "Volgende vraag" at bounding box center [707, 594] width 594 height 41
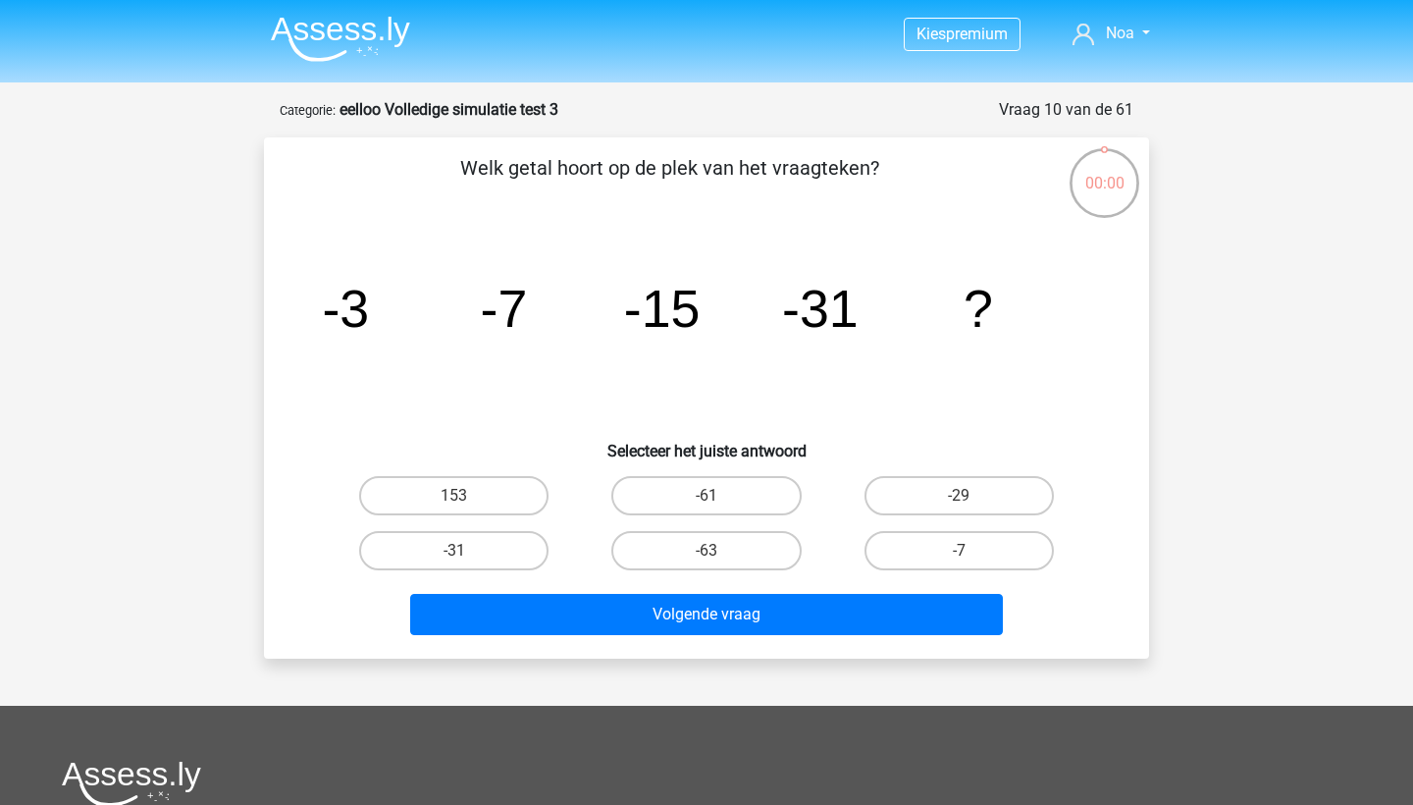
scroll to position [98, 0]
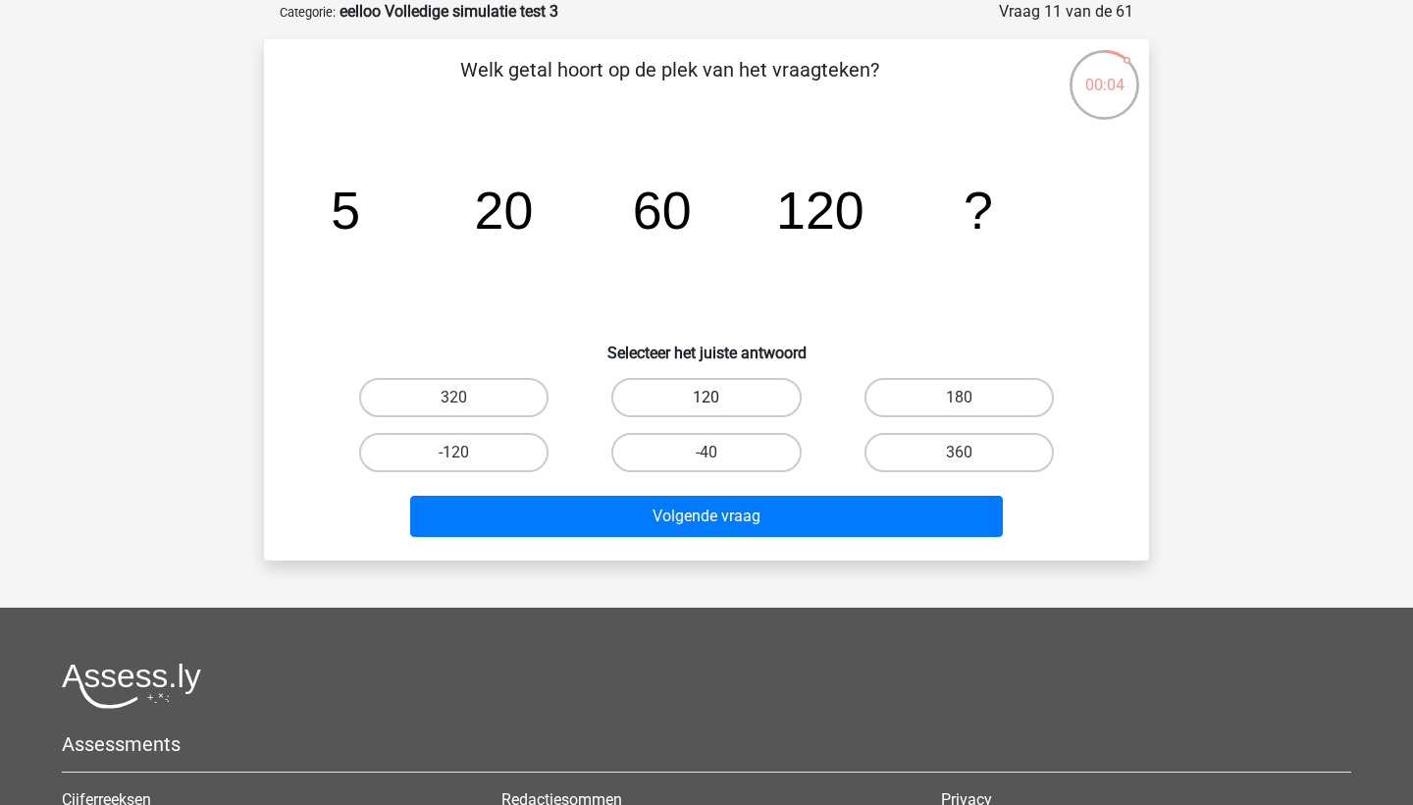
click at [695, 412] on label "120" at bounding box center [705, 397] width 189 height 39
click at [706, 410] on input "120" at bounding box center [712, 403] width 13 height 13
radio input "true"
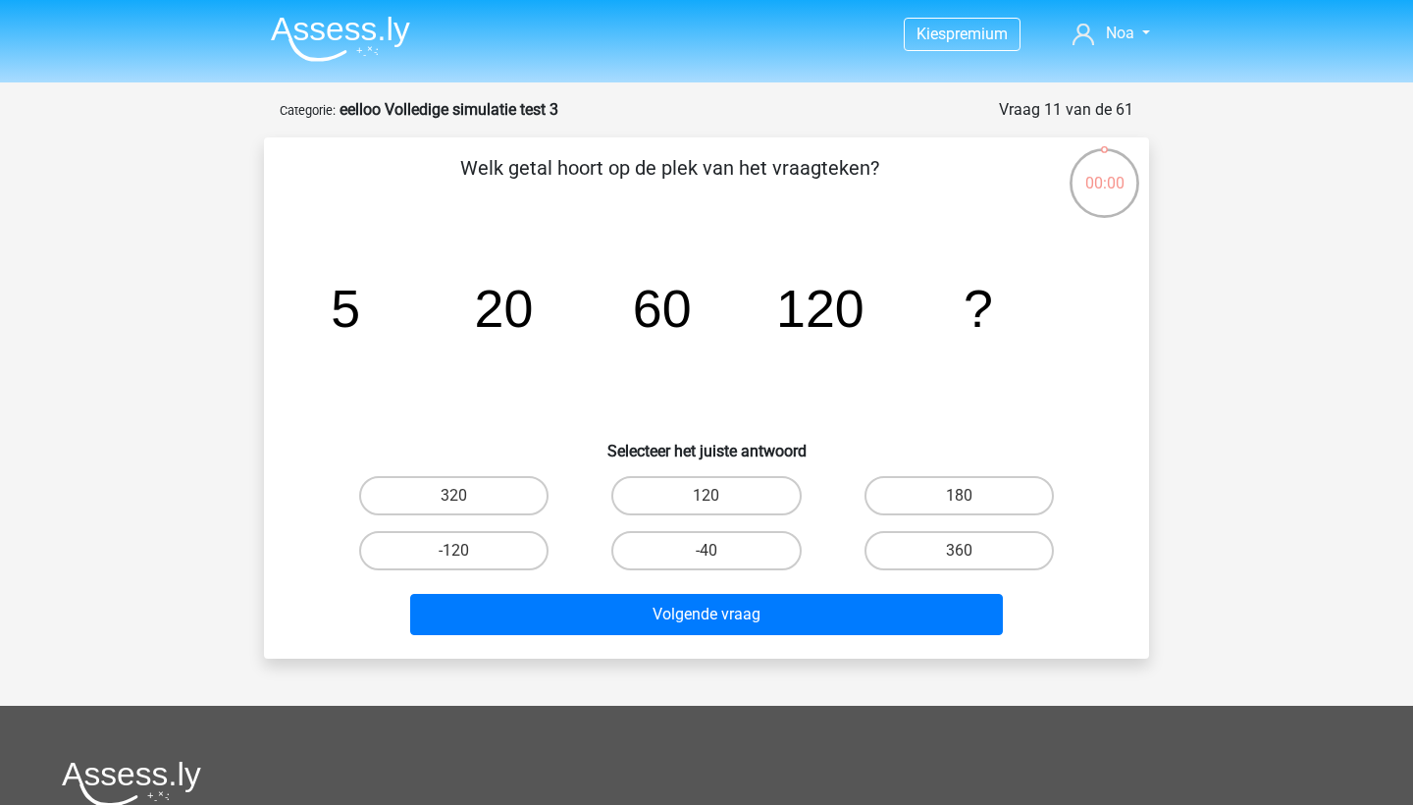
scroll to position [98, 0]
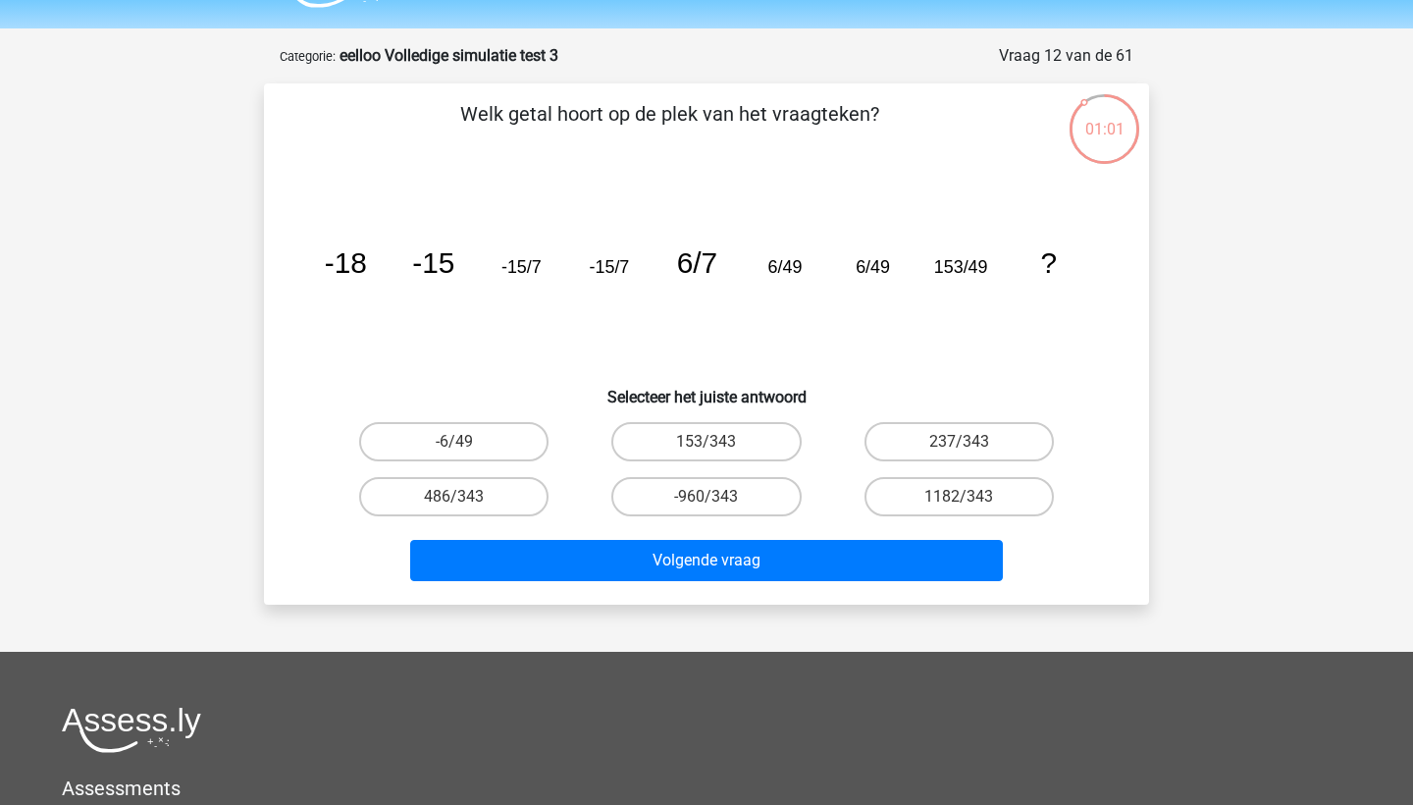
scroll to position [51, 0]
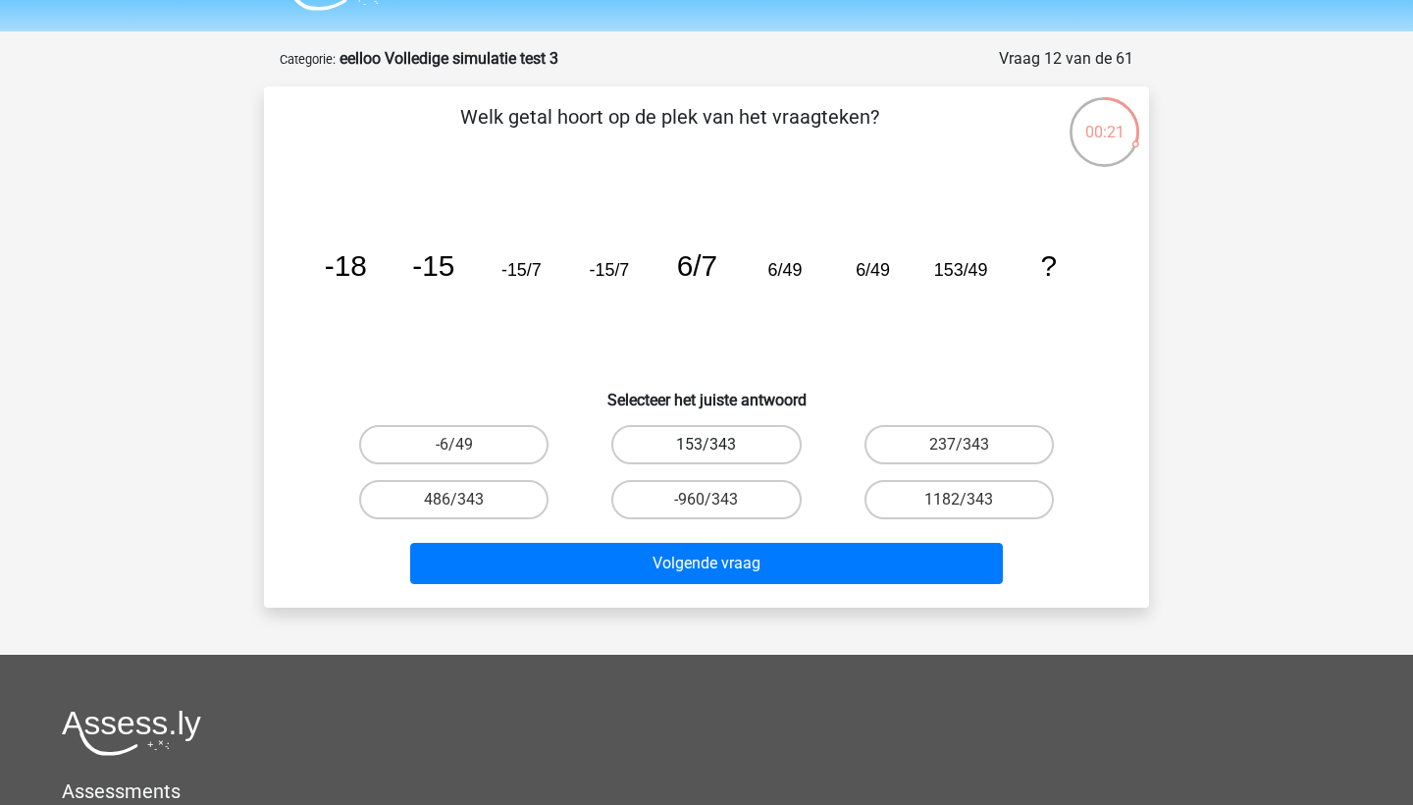
click at [779, 444] on label "153/343" at bounding box center [705, 444] width 189 height 39
click at [719, 444] on input "153/343" at bounding box center [712, 450] width 13 height 13
radio input "true"
click at [873, 448] on label "237/343" at bounding box center [958, 444] width 189 height 39
click at [959, 448] on input "237/343" at bounding box center [965, 450] width 13 height 13
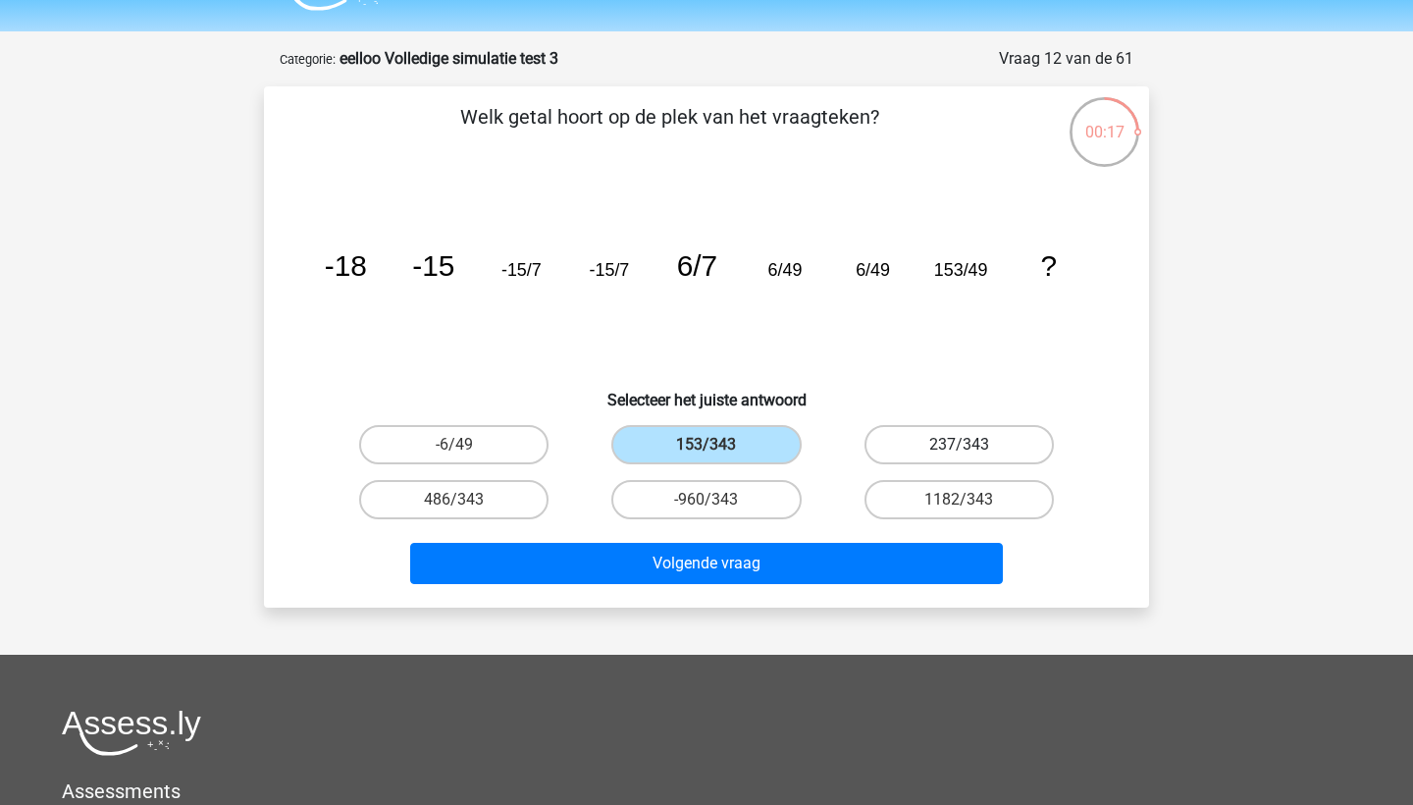
radio input "true"
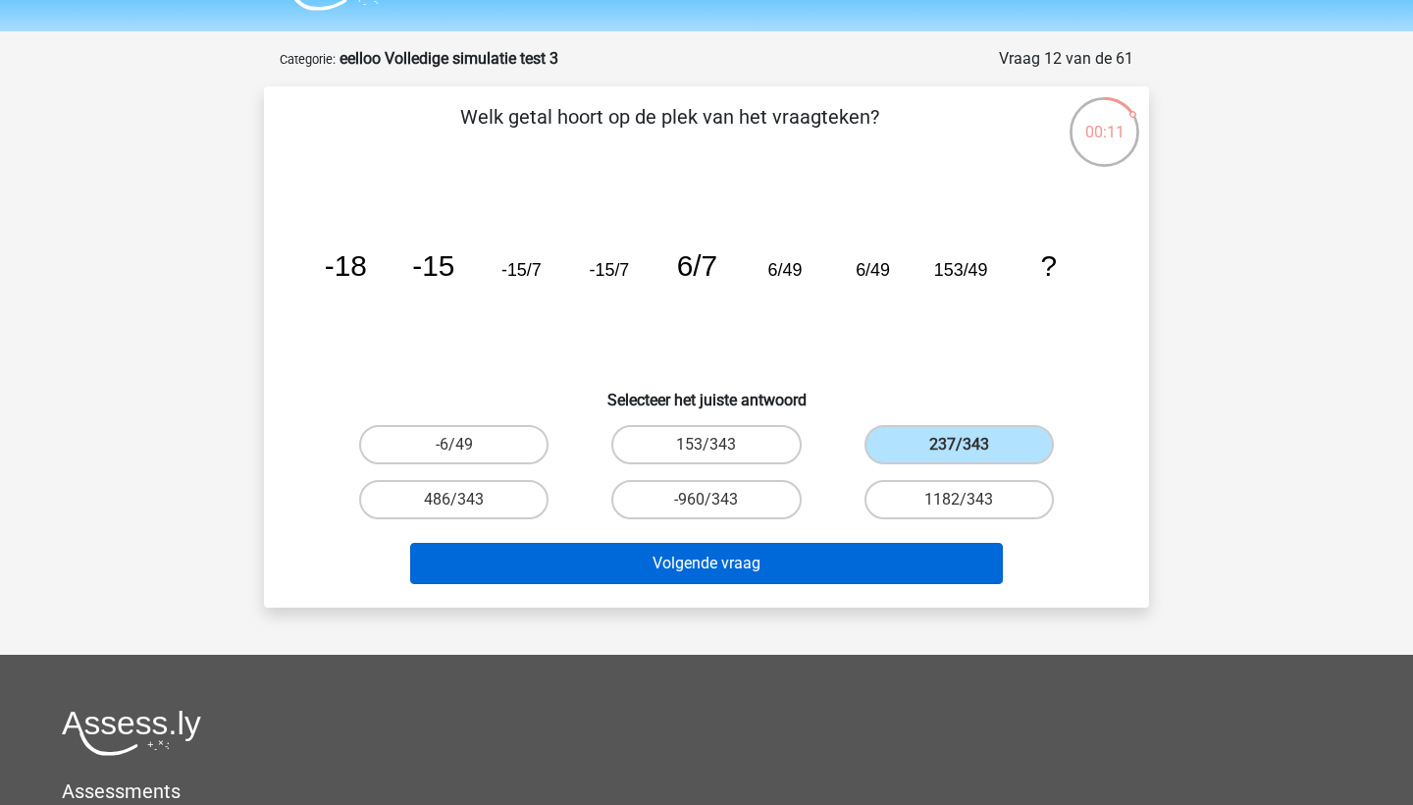
click at [835, 557] on button "Volgende vraag" at bounding box center [707, 563] width 594 height 41
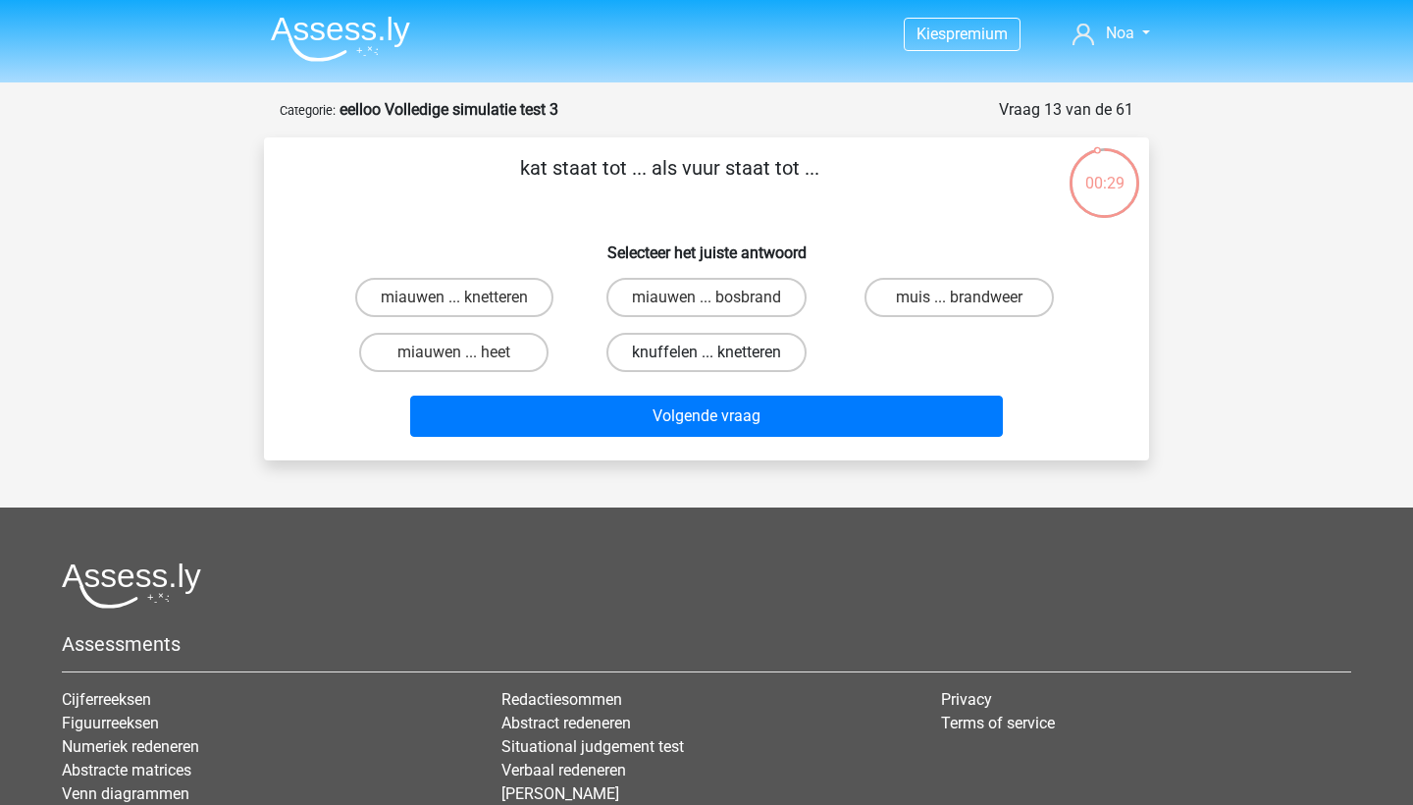
scroll to position [0, 0]
click at [498, 301] on label "miauwen ... knetteren" at bounding box center [454, 297] width 198 height 39
click at [467, 301] on input "miauwen ... knetteren" at bounding box center [460, 303] width 13 height 13
radio input "true"
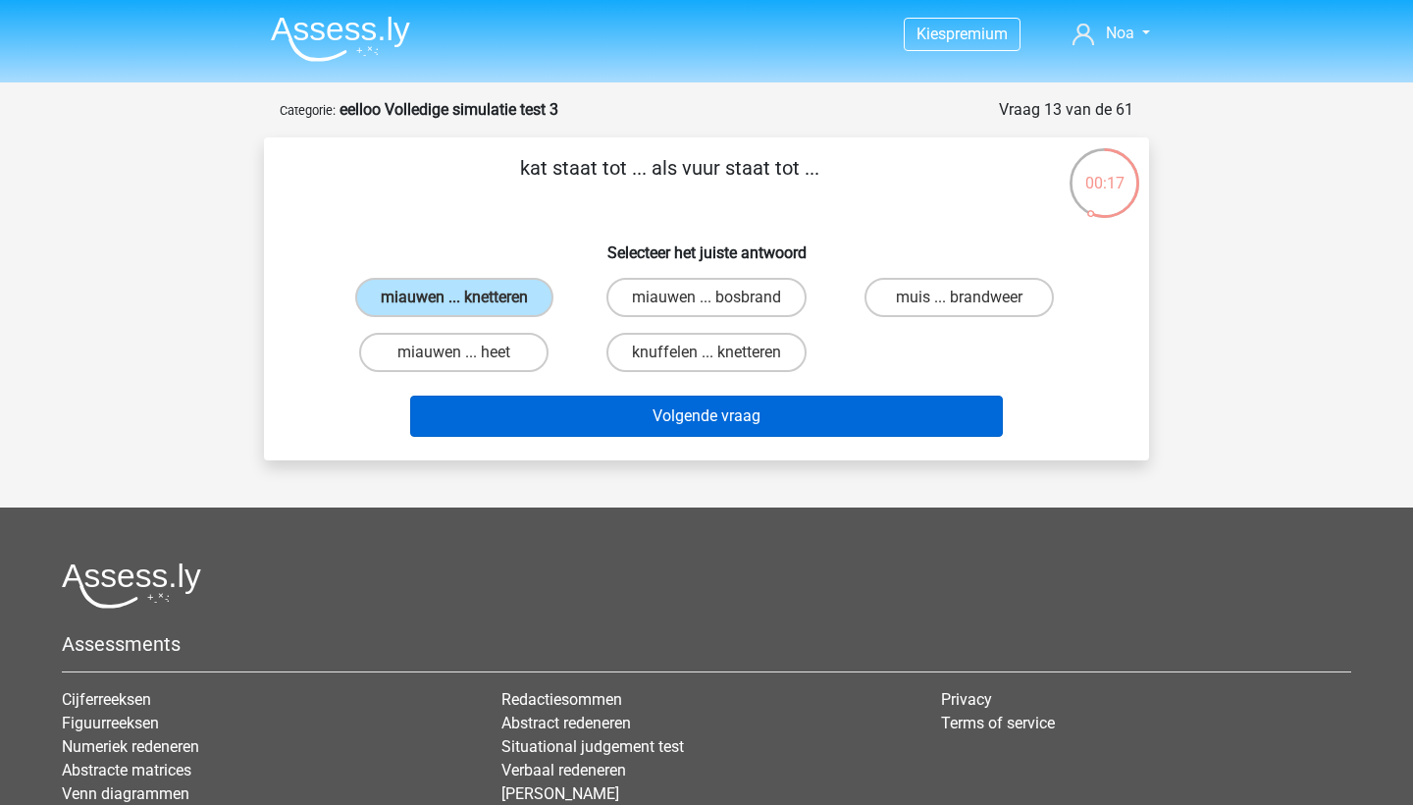
click at [836, 424] on button "Volgende vraag" at bounding box center [707, 415] width 594 height 41
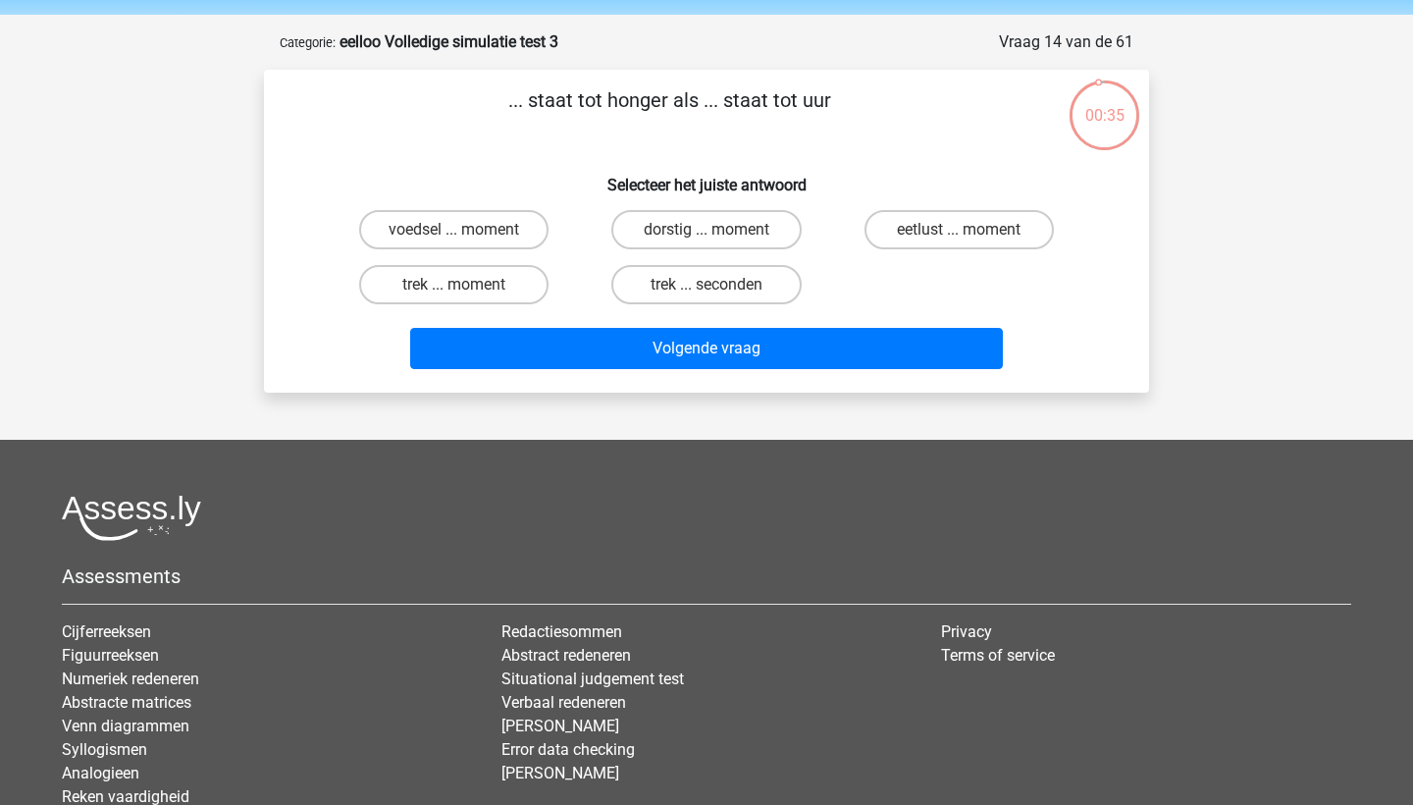
scroll to position [61, 0]
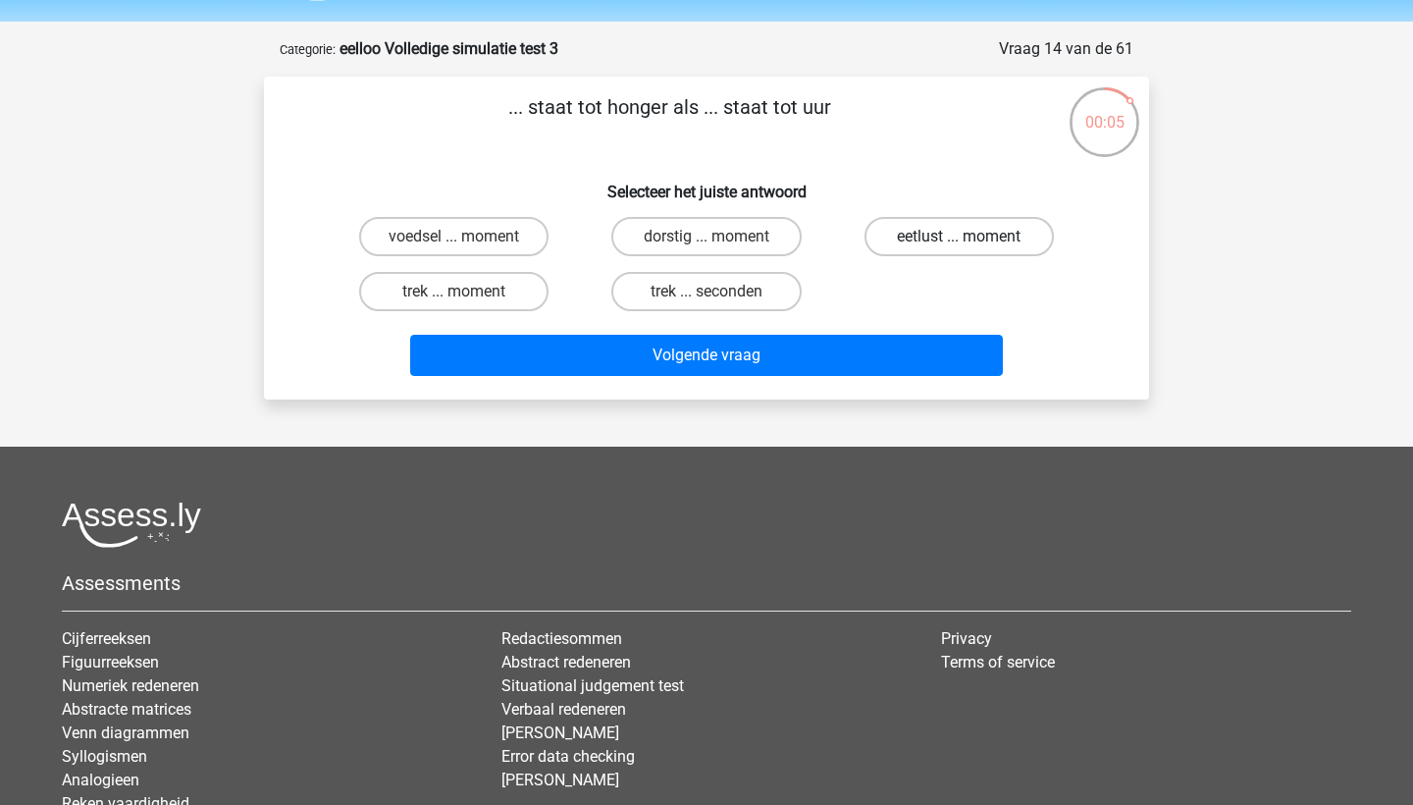
click at [905, 242] on label "eetlust ... moment" at bounding box center [958, 236] width 189 height 39
click at [959, 242] on input "eetlust ... moment" at bounding box center [965, 242] width 13 height 13
radio input "true"
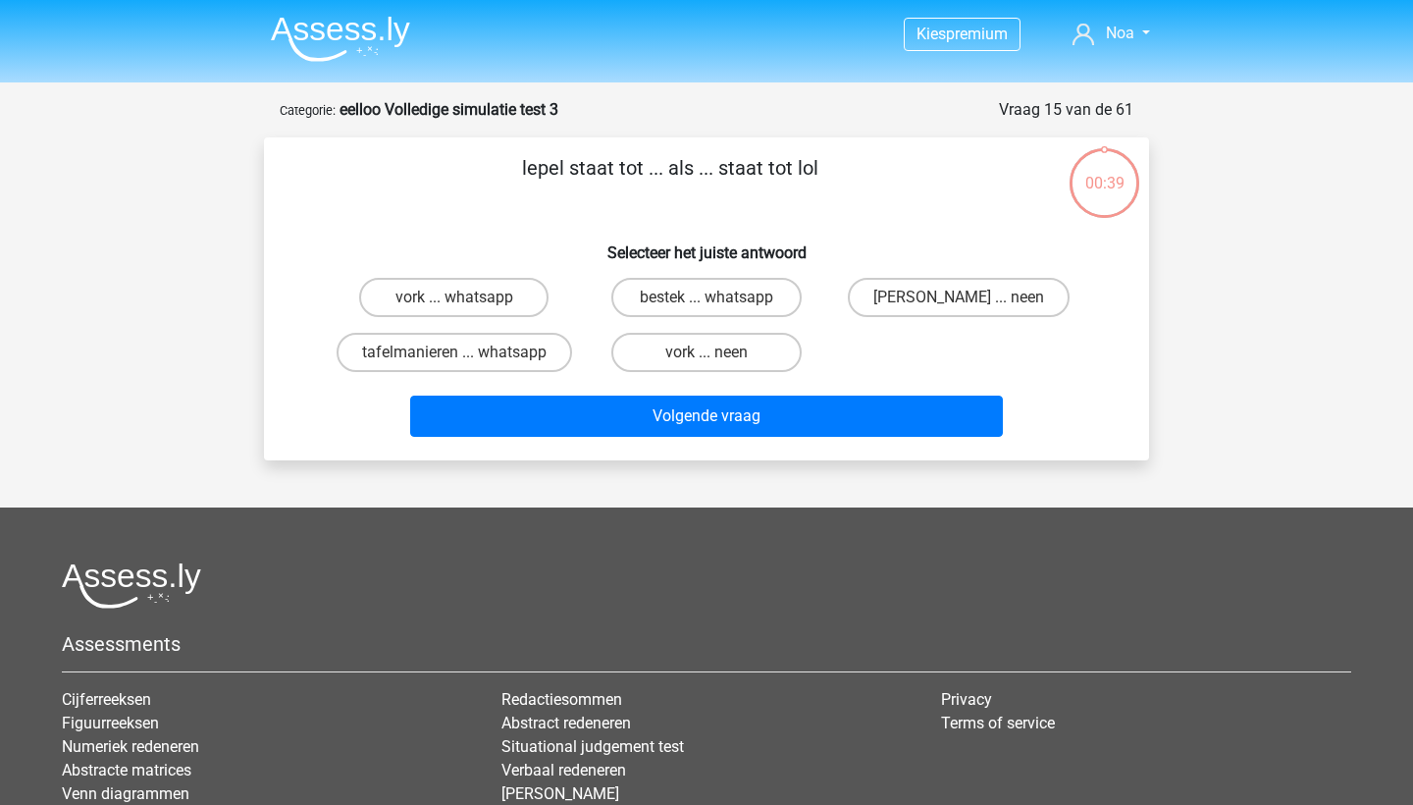
scroll to position [61, 0]
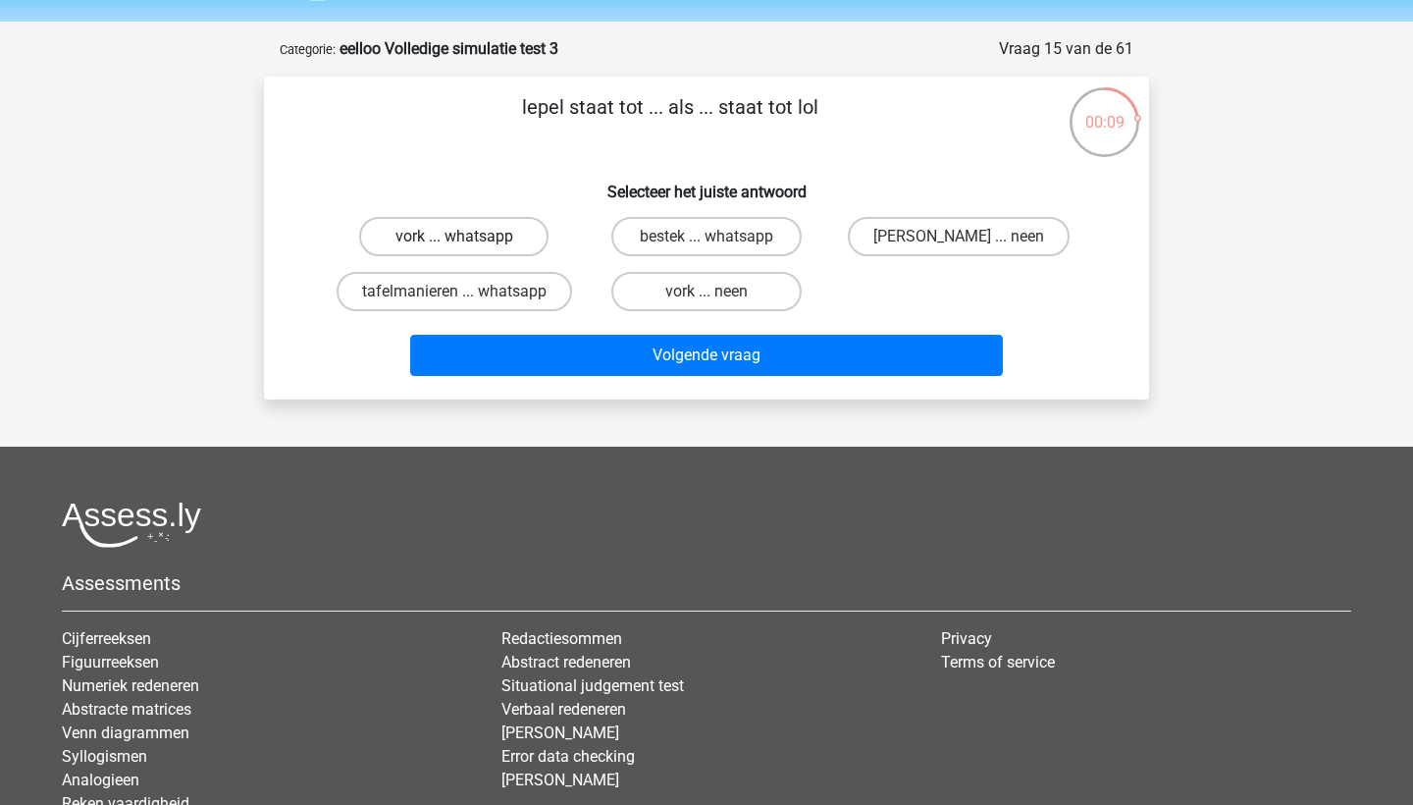
click at [509, 248] on label "vork ... whatsapp" at bounding box center [453, 236] width 189 height 39
click at [467, 248] on input "vork ... whatsapp" at bounding box center [460, 242] width 13 height 13
radio input "true"
click at [776, 286] on label "vork ... neen" at bounding box center [705, 291] width 189 height 39
click at [719, 291] on input "vork ... neen" at bounding box center [712, 297] width 13 height 13
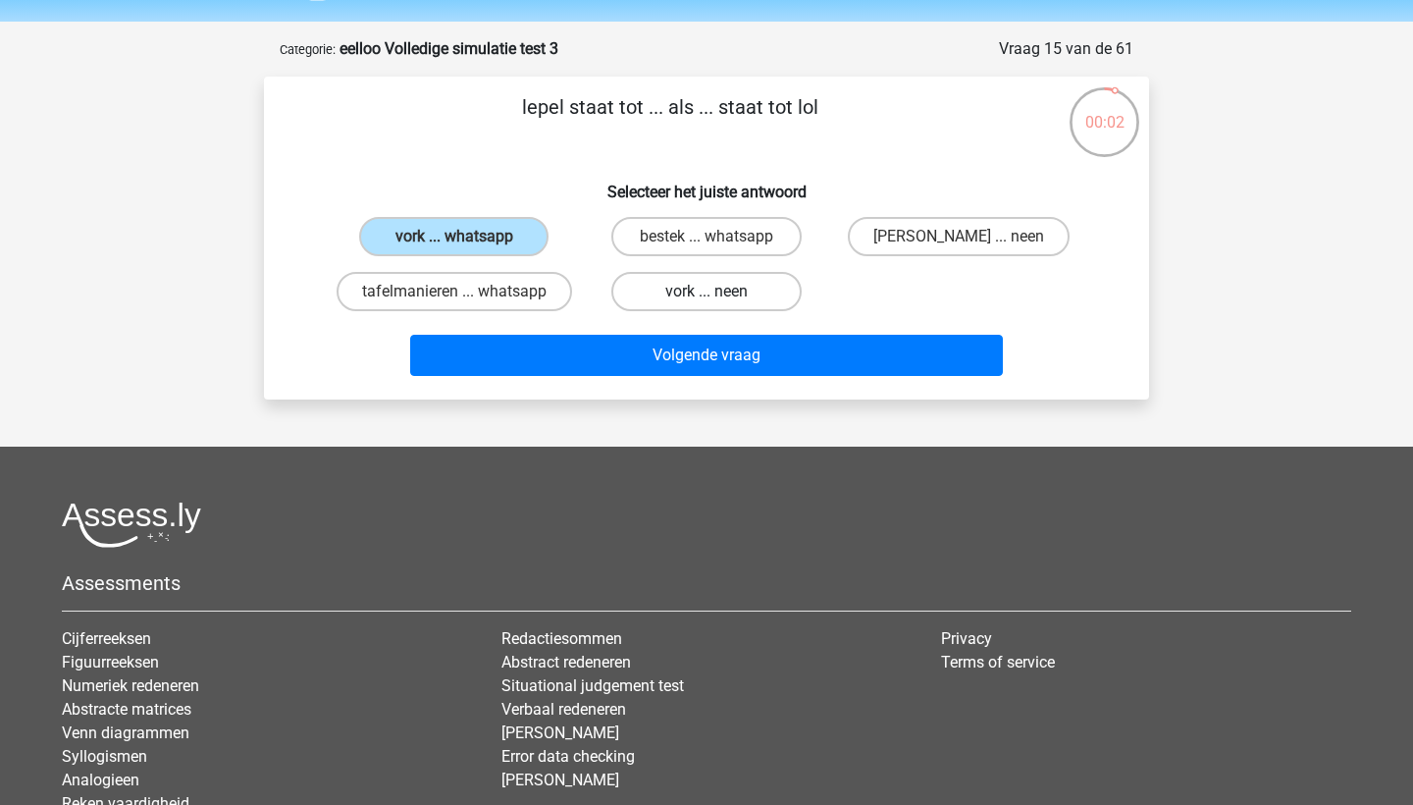
radio input "true"
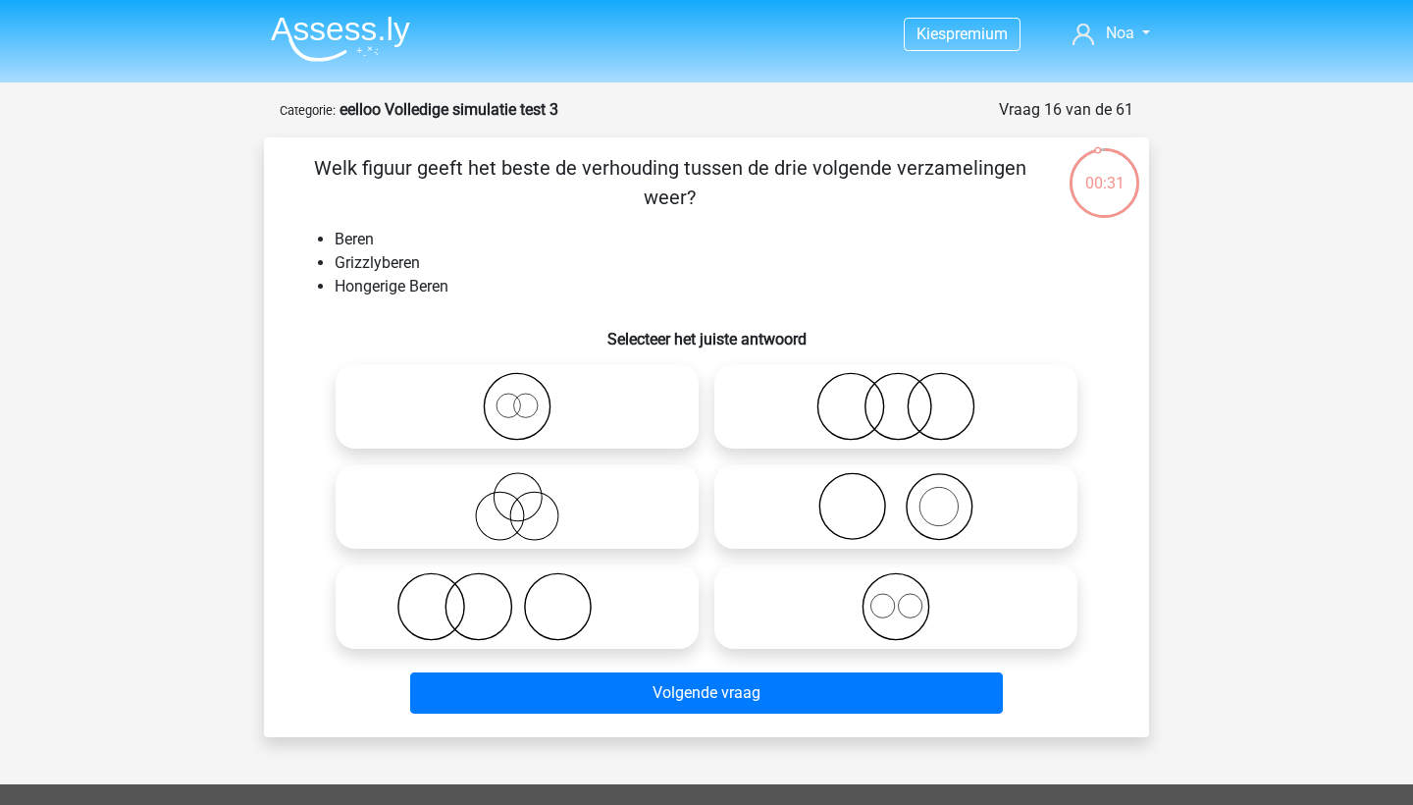
scroll to position [61, 0]
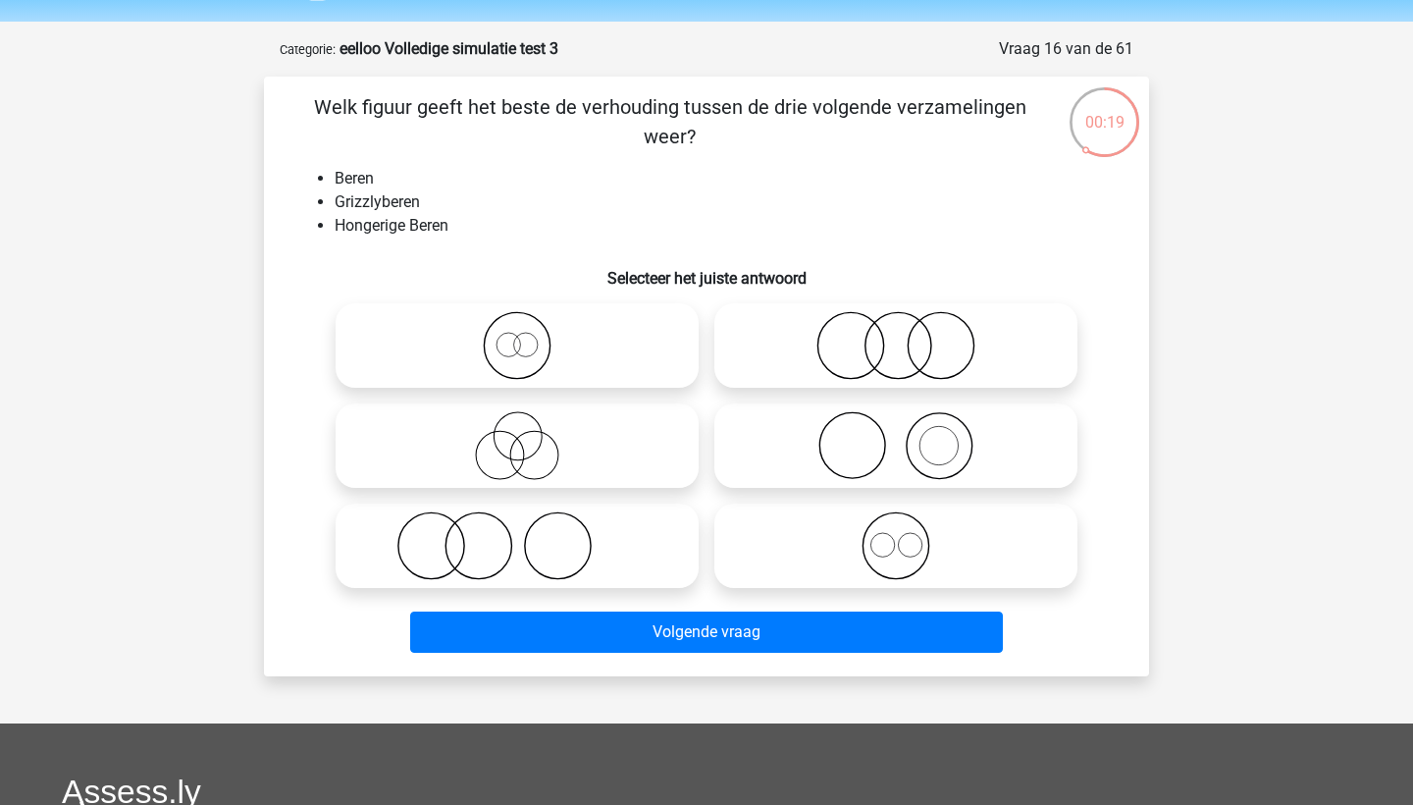
click at [579, 348] on icon at bounding box center [516, 345] width 347 height 69
click at [530, 336] on input "radio" at bounding box center [523, 329] width 13 height 13
radio input "true"
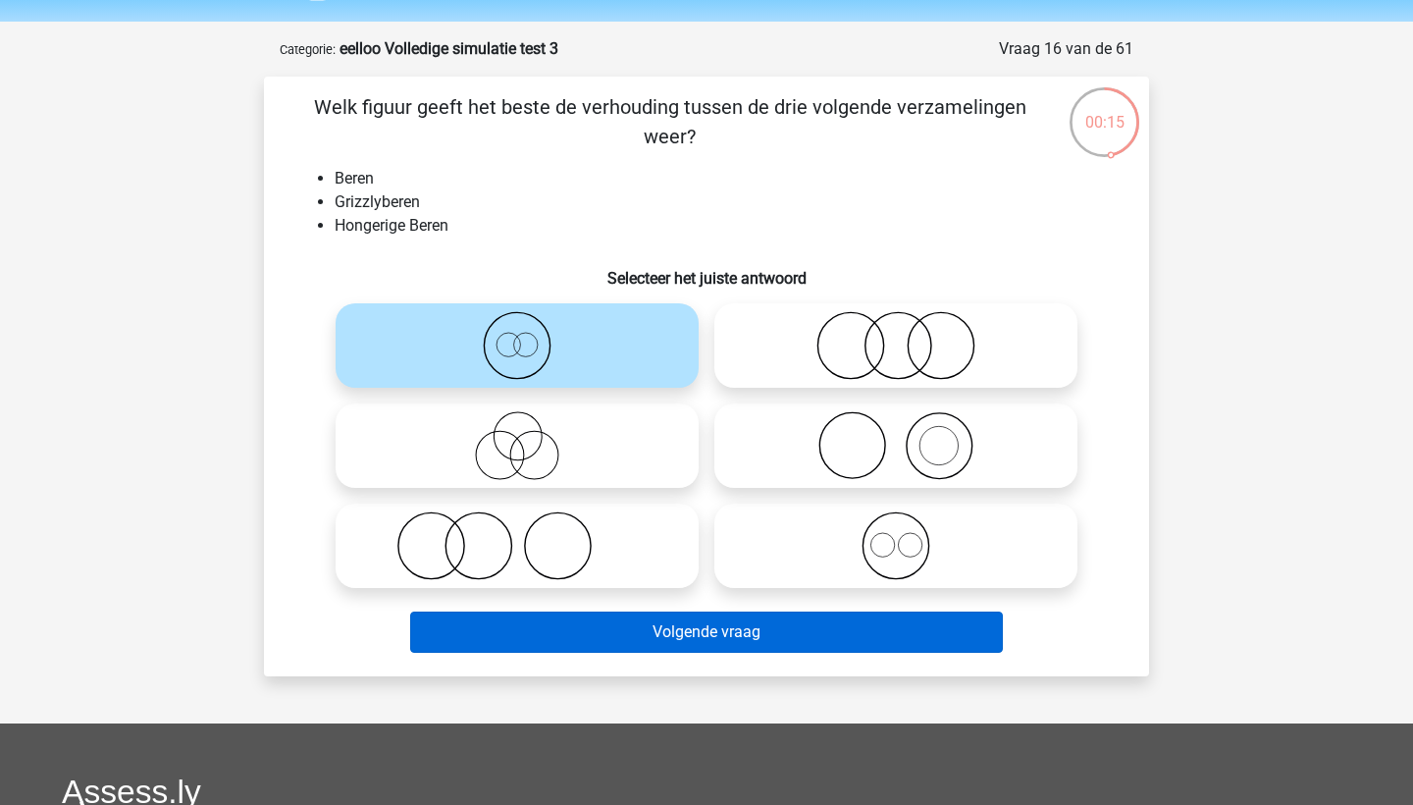
click at [735, 644] on button "Volgende vraag" at bounding box center [707, 631] width 594 height 41
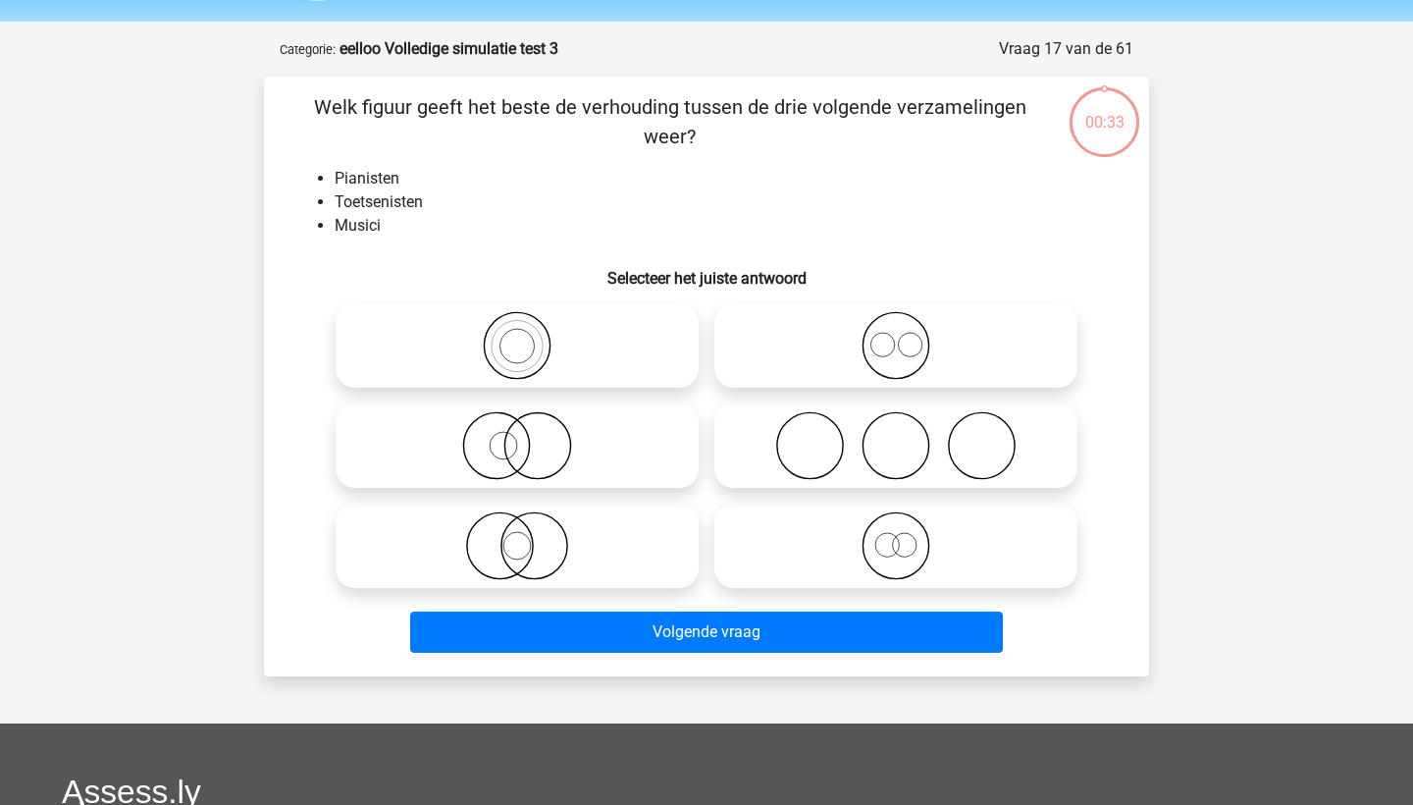
scroll to position [98, 0]
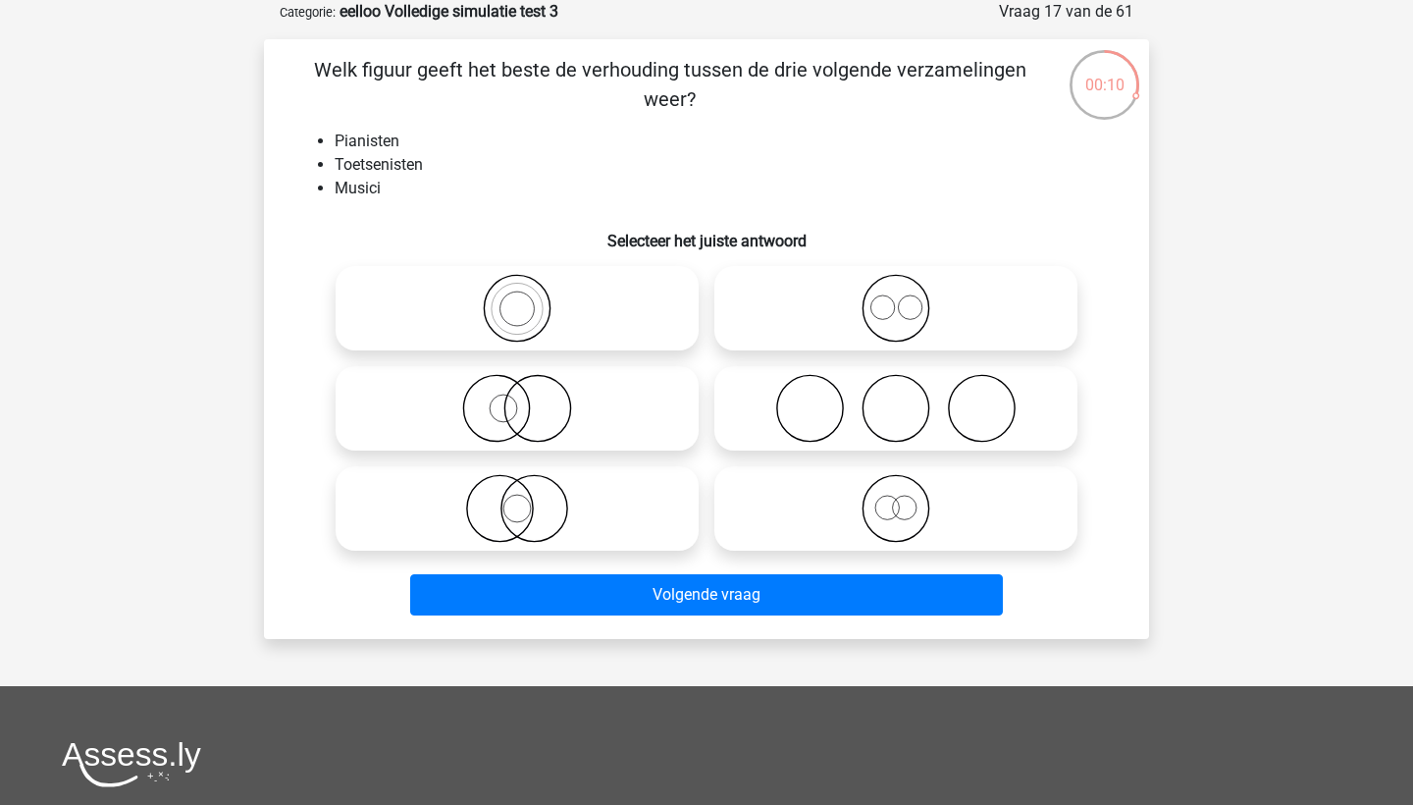
click at [555, 302] on icon at bounding box center [516, 308] width 347 height 69
click at [530, 298] on input "radio" at bounding box center [523, 292] width 13 height 13
radio input "true"
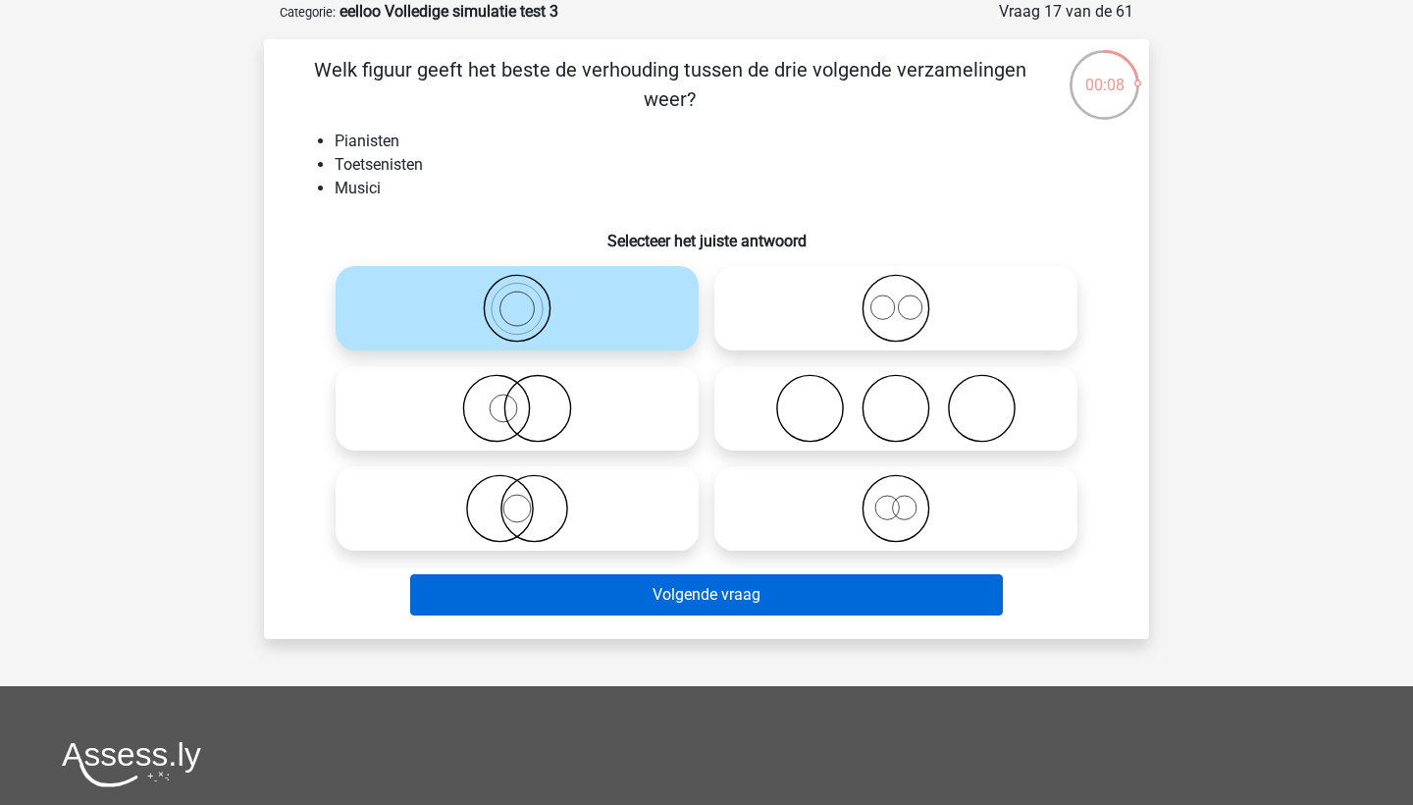
click at [689, 601] on button "Volgende vraag" at bounding box center [707, 594] width 594 height 41
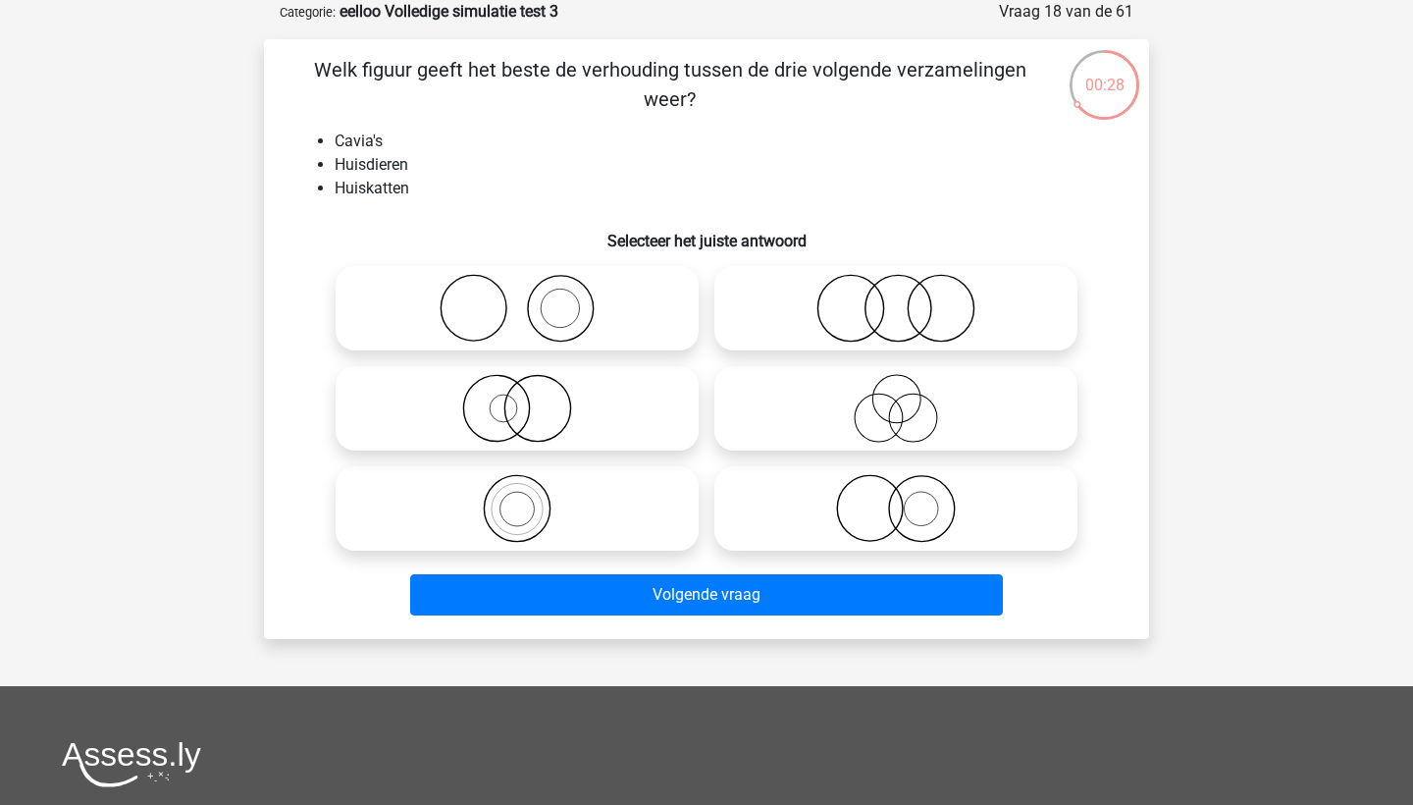
click at [926, 331] on icon at bounding box center [895, 308] width 347 height 69
click at [909, 298] on input "radio" at bounding box center [902, 292] width 13 height 13
radio input "true"
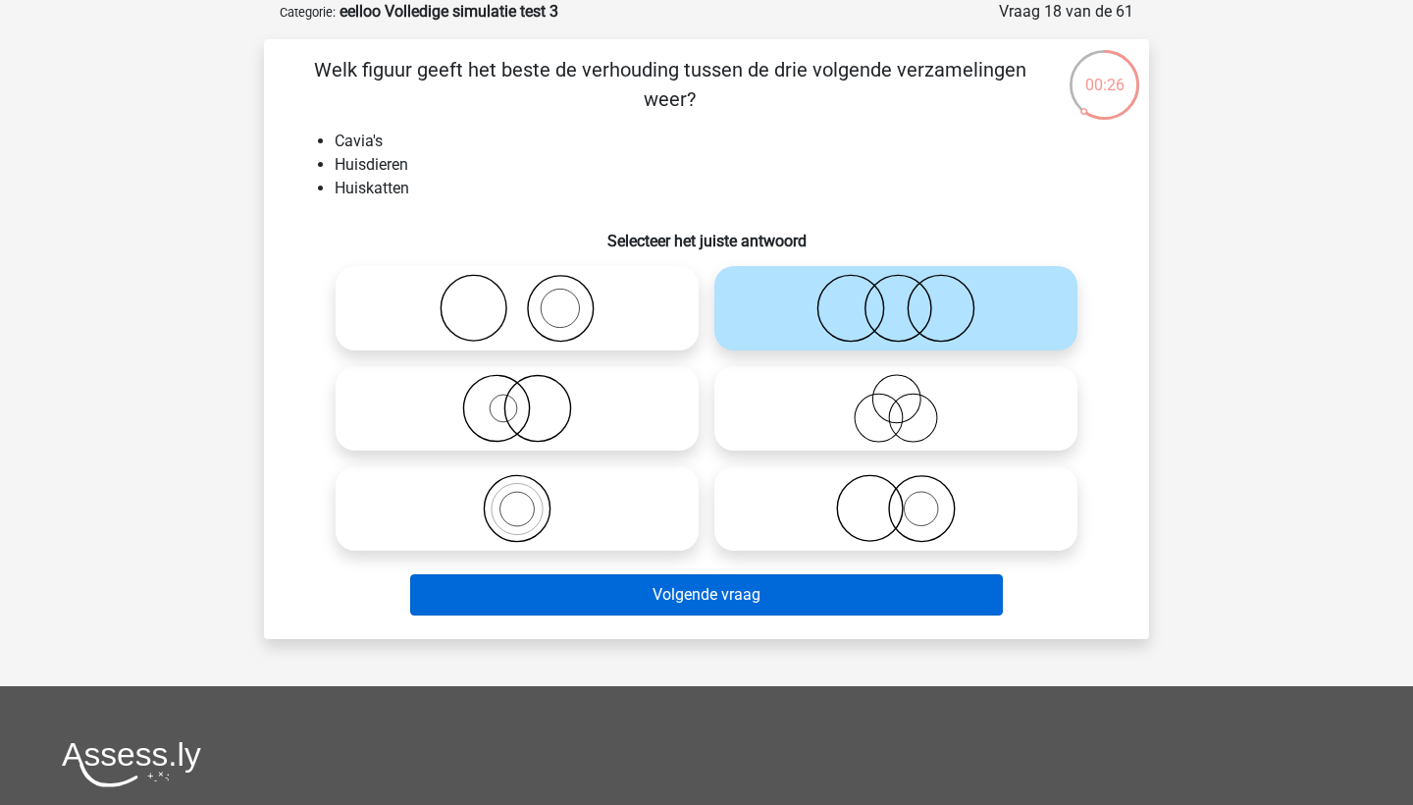
click at [754, 598] on button "Volgende vraag" at bounding box center [707, 594] width 594 height 41
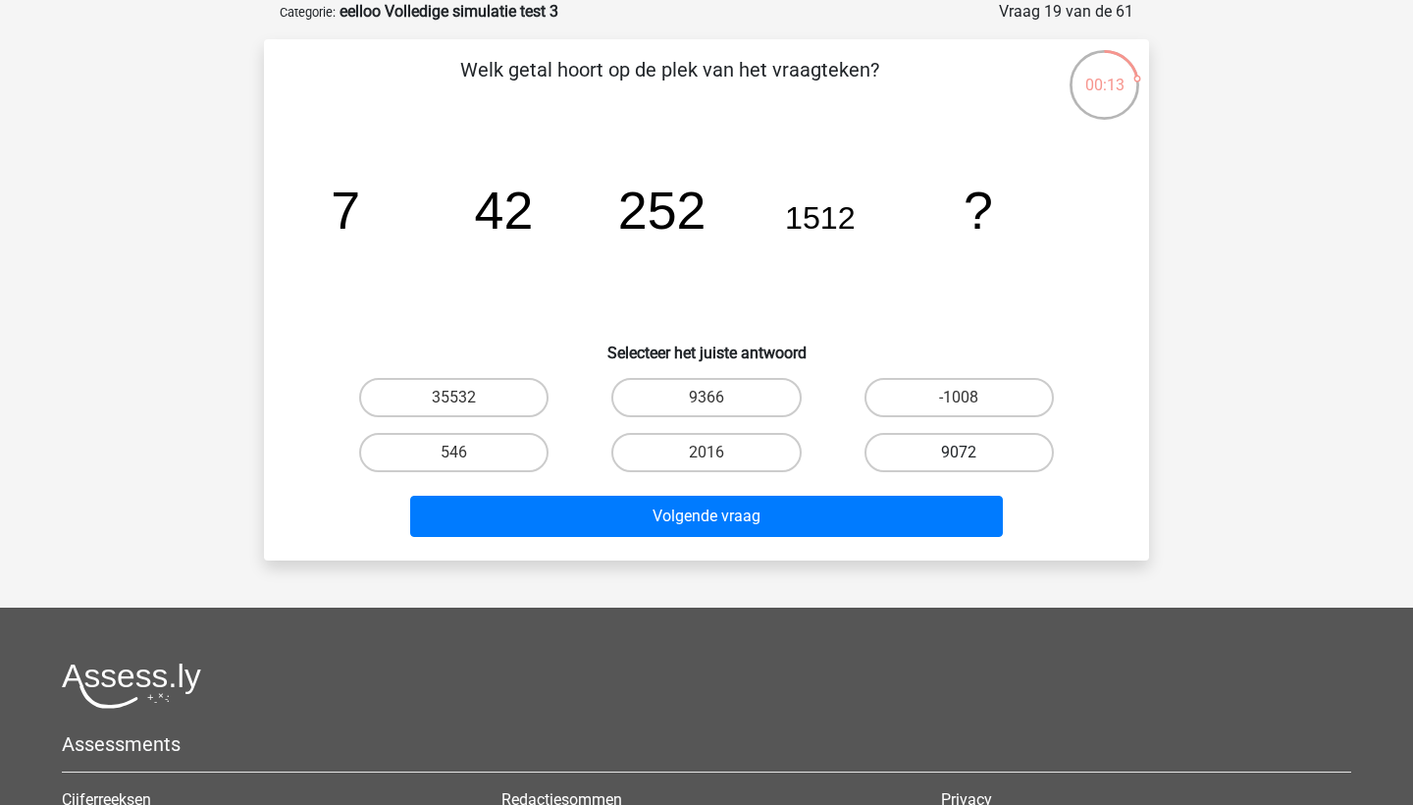
click at [938, 448] on label "9072" at bounding box center [958, 452] width 189 height 39
click at [959, 452] on input "9072" at bounding box center [965, 458] width 13 height 13
radio input "true"
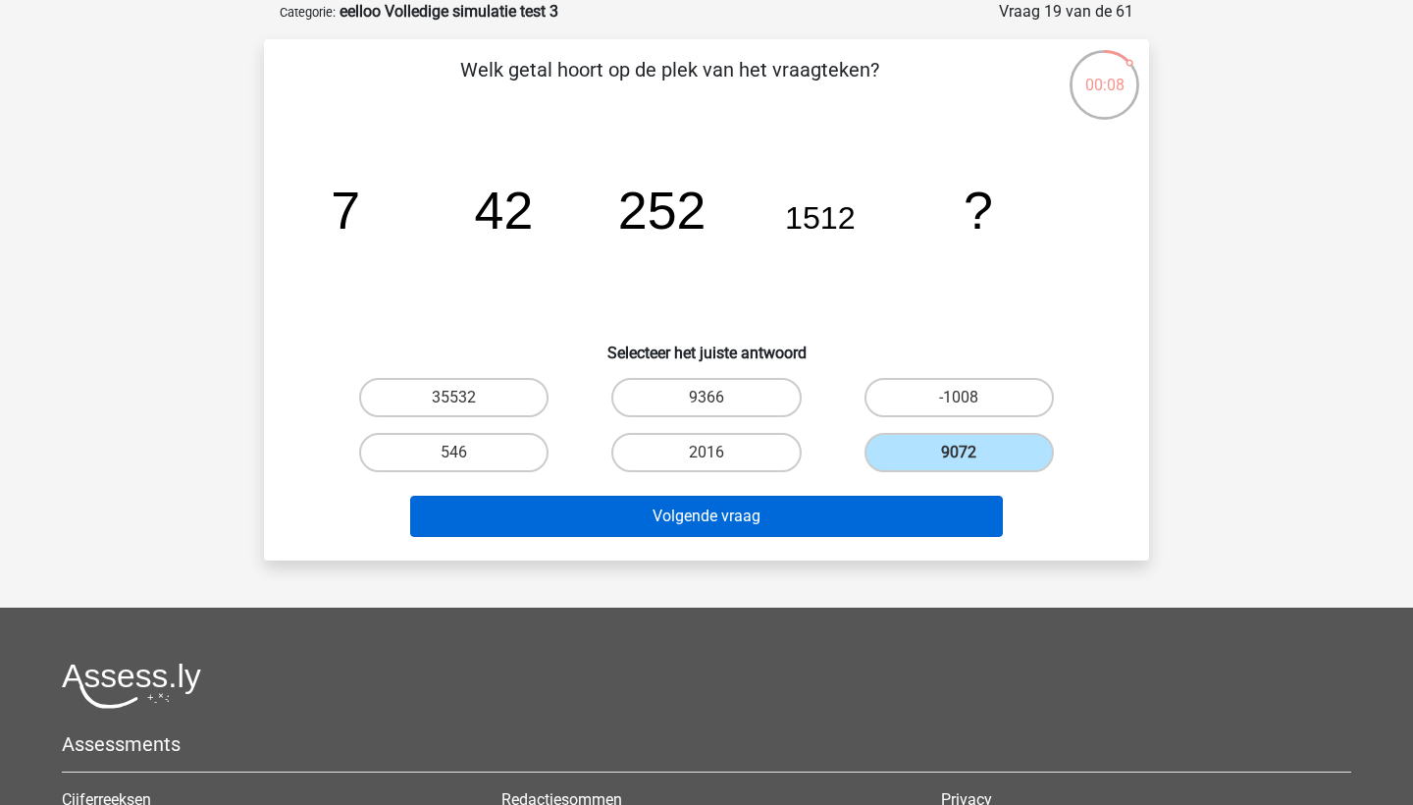
click at [940, 523] on button "Volgende vraag" at bounding box center [707, 515] width 594 height 41
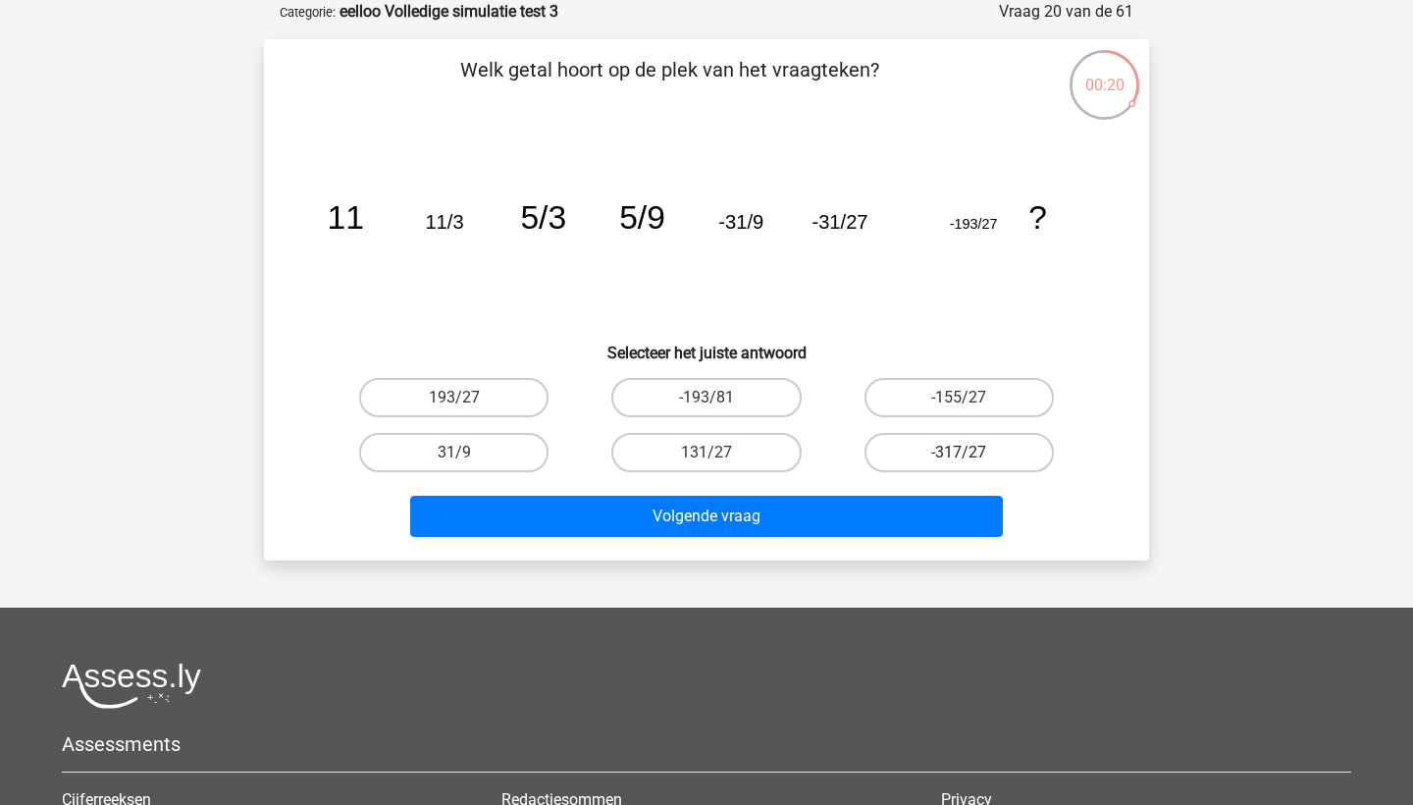
click at [995, 452] on label "-317/27" at bounding box center [958, 452] width 189 height 39
click at [971, 452] on input "-317/27" at bounding box center [965, 458] width 13 height 13
radio input "true"
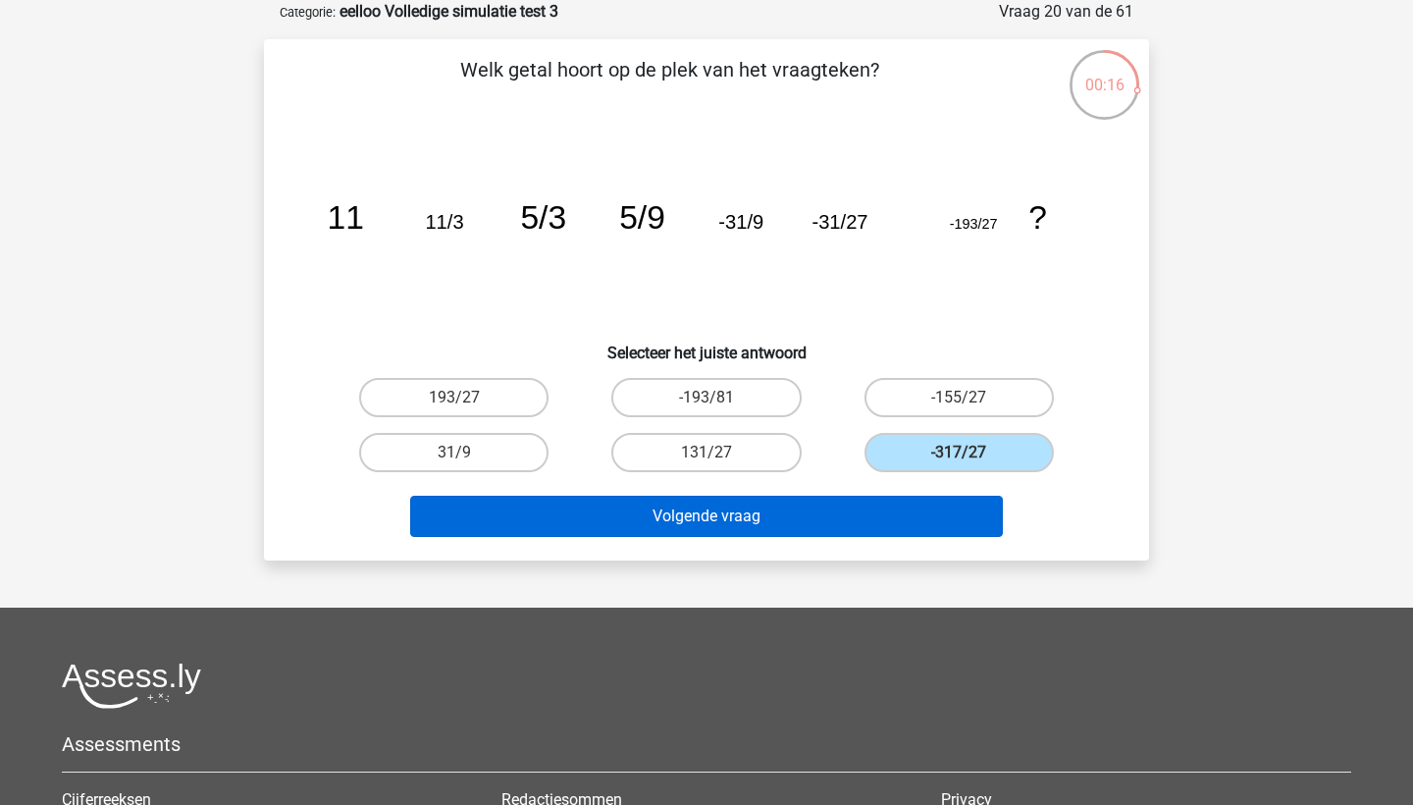
click at [951, 524] on button "Volgende vraag" at bounding box center [707, 515] width 594 height 41
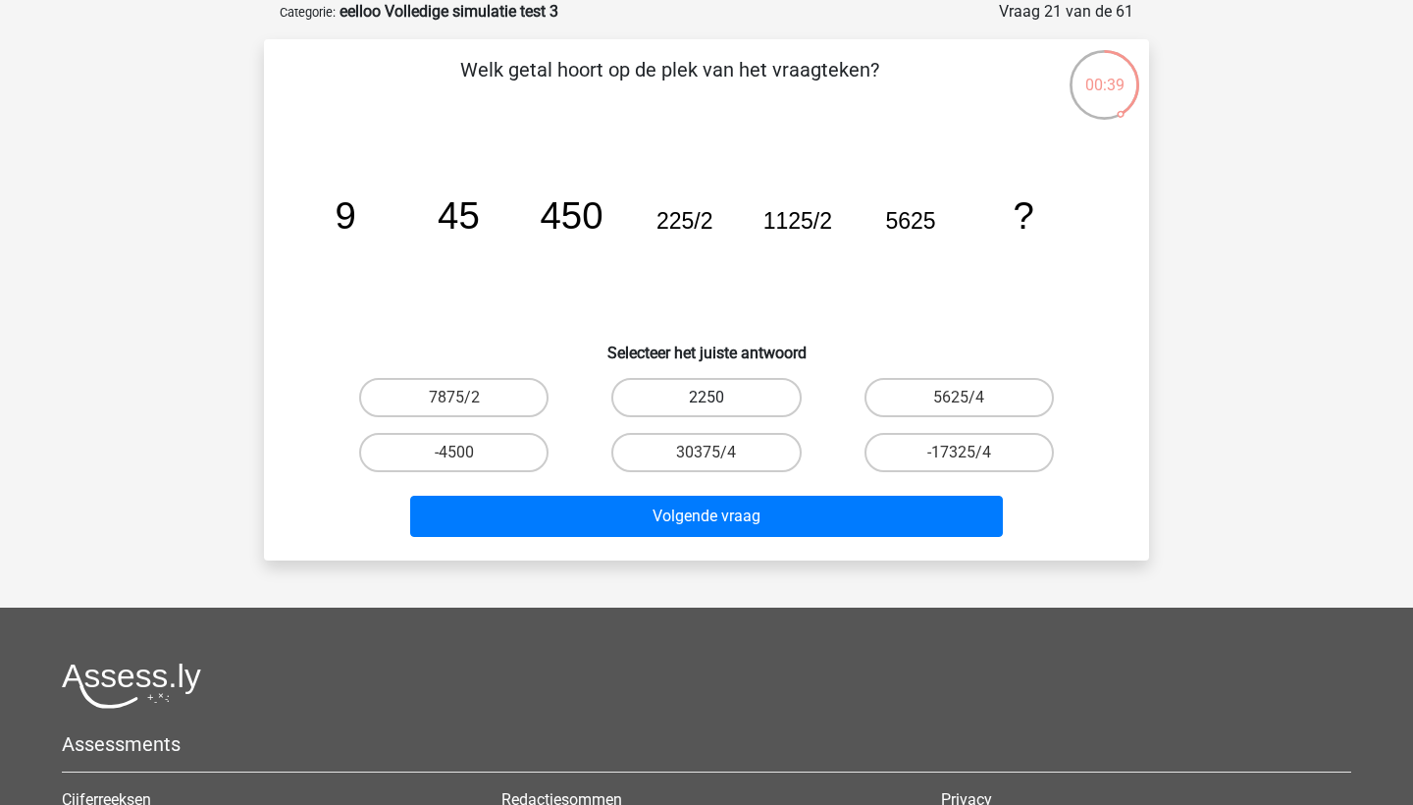
click at [743, 401] on label "2250" at bounding box center [705, 397] width 189 height 39
click at [719, 401] on input "2250" at bounding box center [712, 403] width 13 height 13
radio input "true"
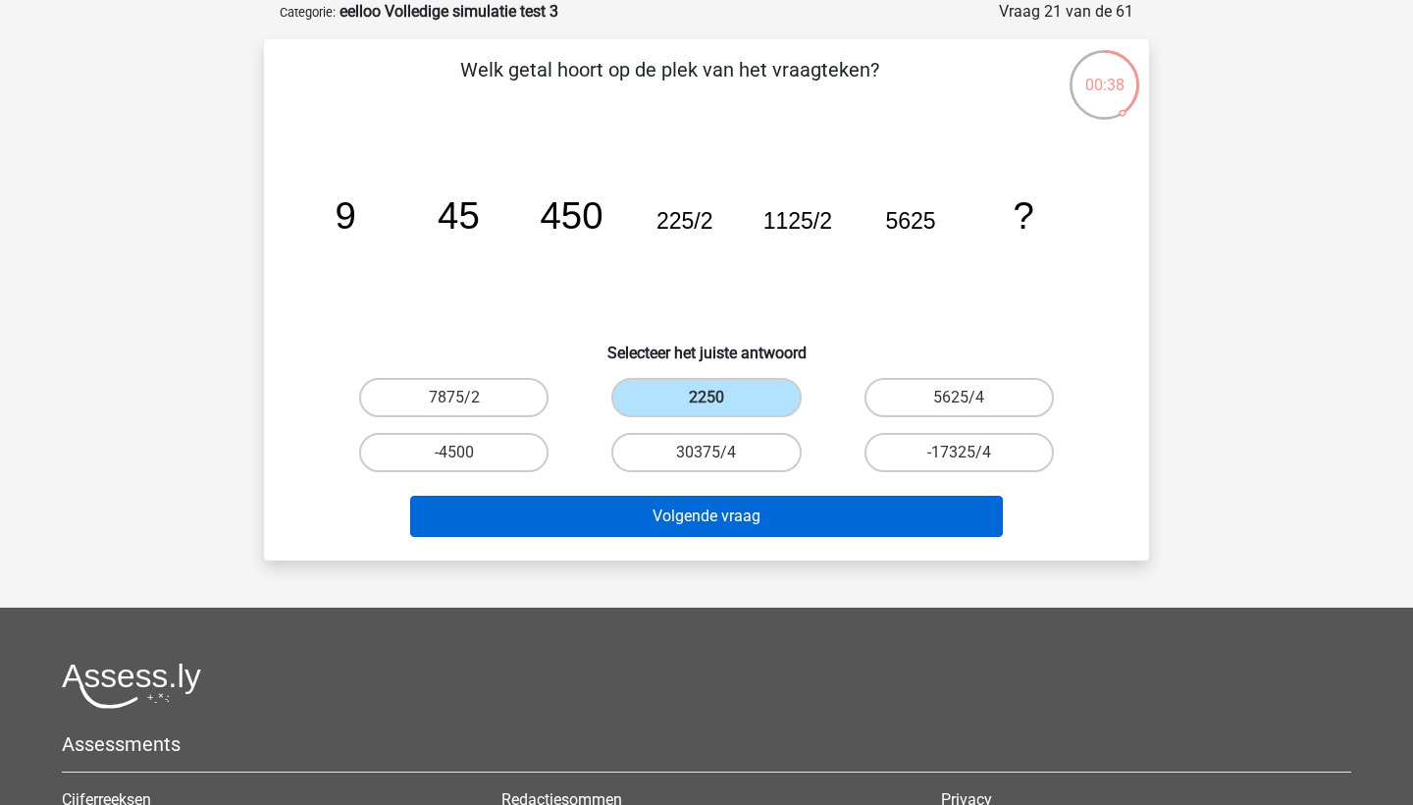
click at [778, 530] on button "Volgende vraag" at bounding box center [707, 515] width 594 height 41
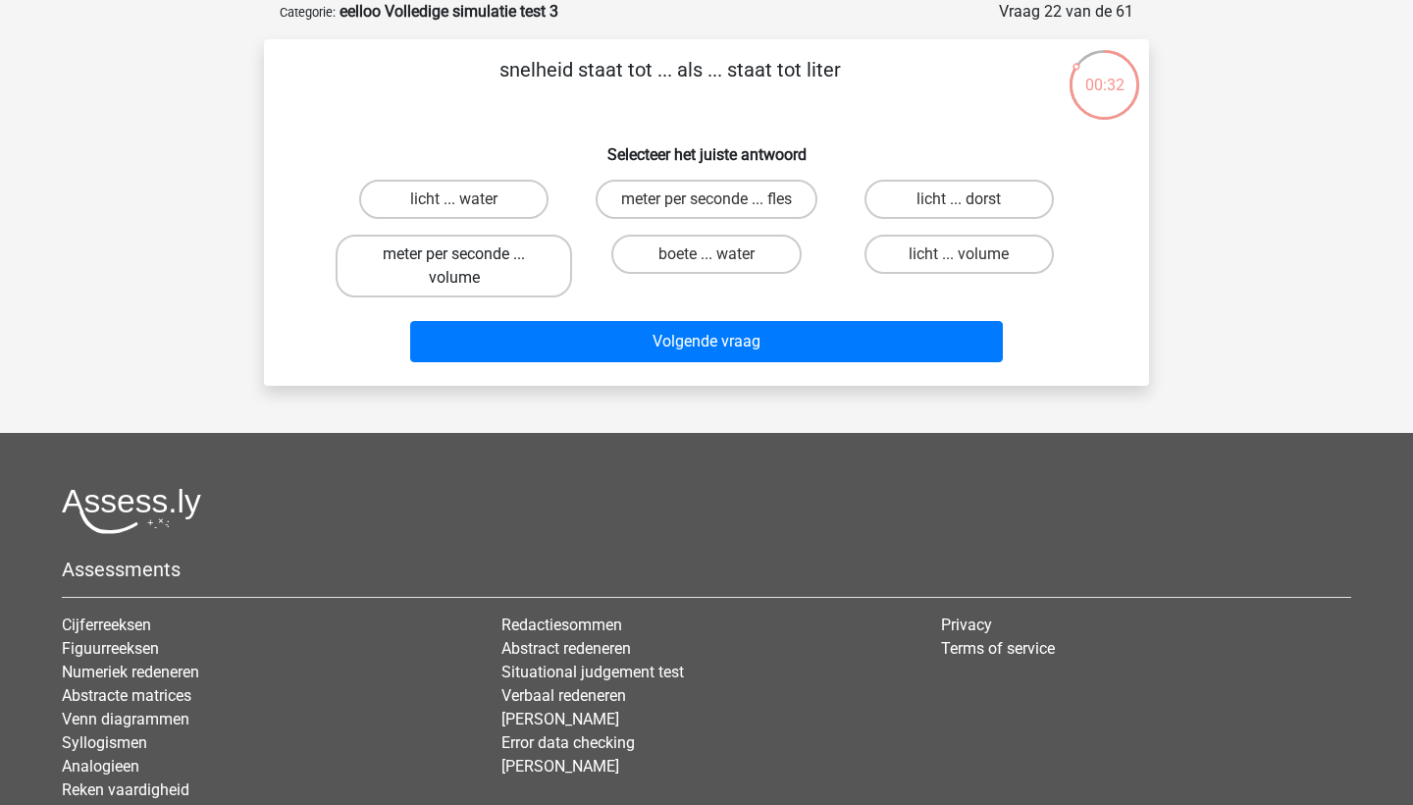
click at [538, 271] on label "meter per seconde ... volume" at bounding box center [454, 265] width 236 height 63
click at [467, 267] on input "meter per seconde ... volume" at bounding box center [460, 260] width 13 height 13
radio input "true"
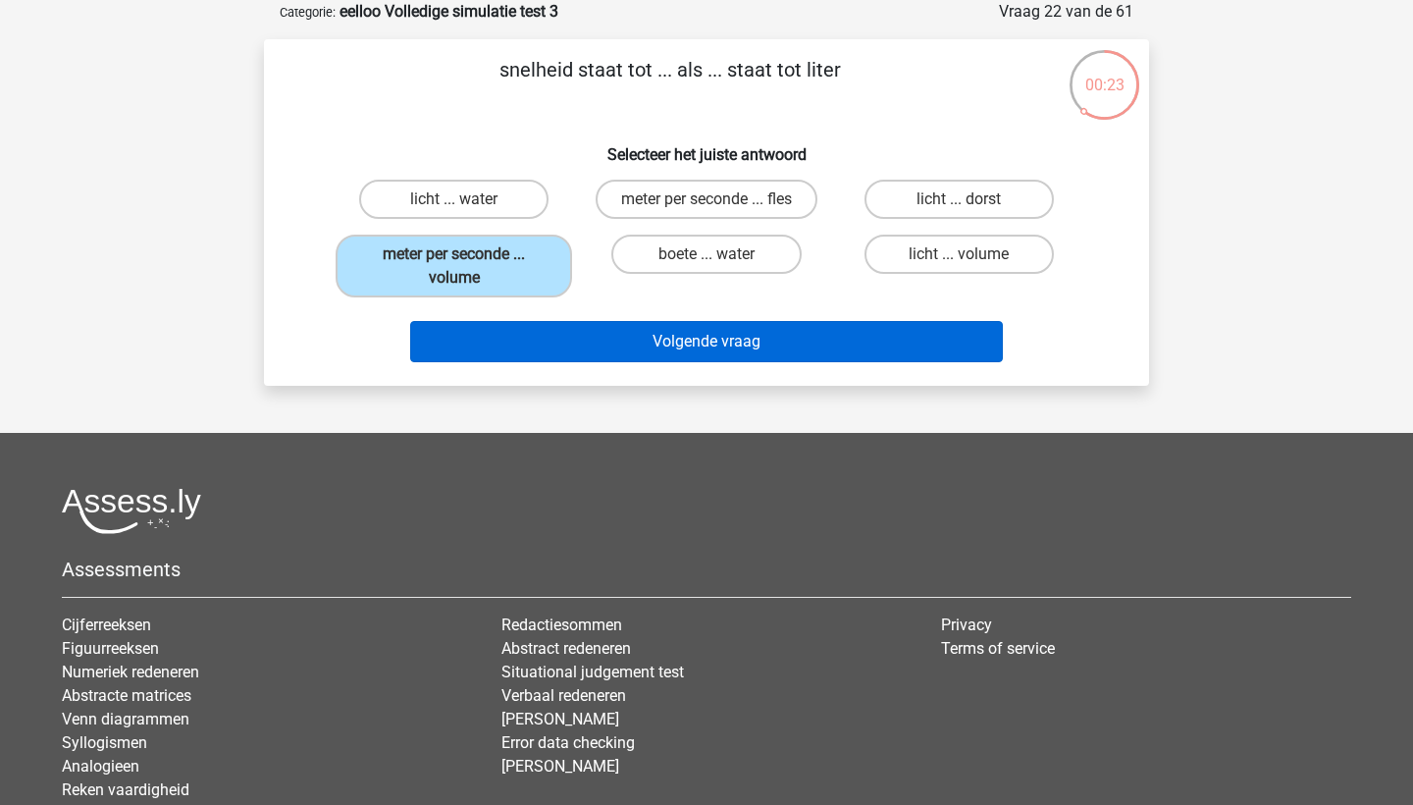
click at [598, 344] on button "Volgende vraag" at bounding box center [707, 341] width 594 height 41
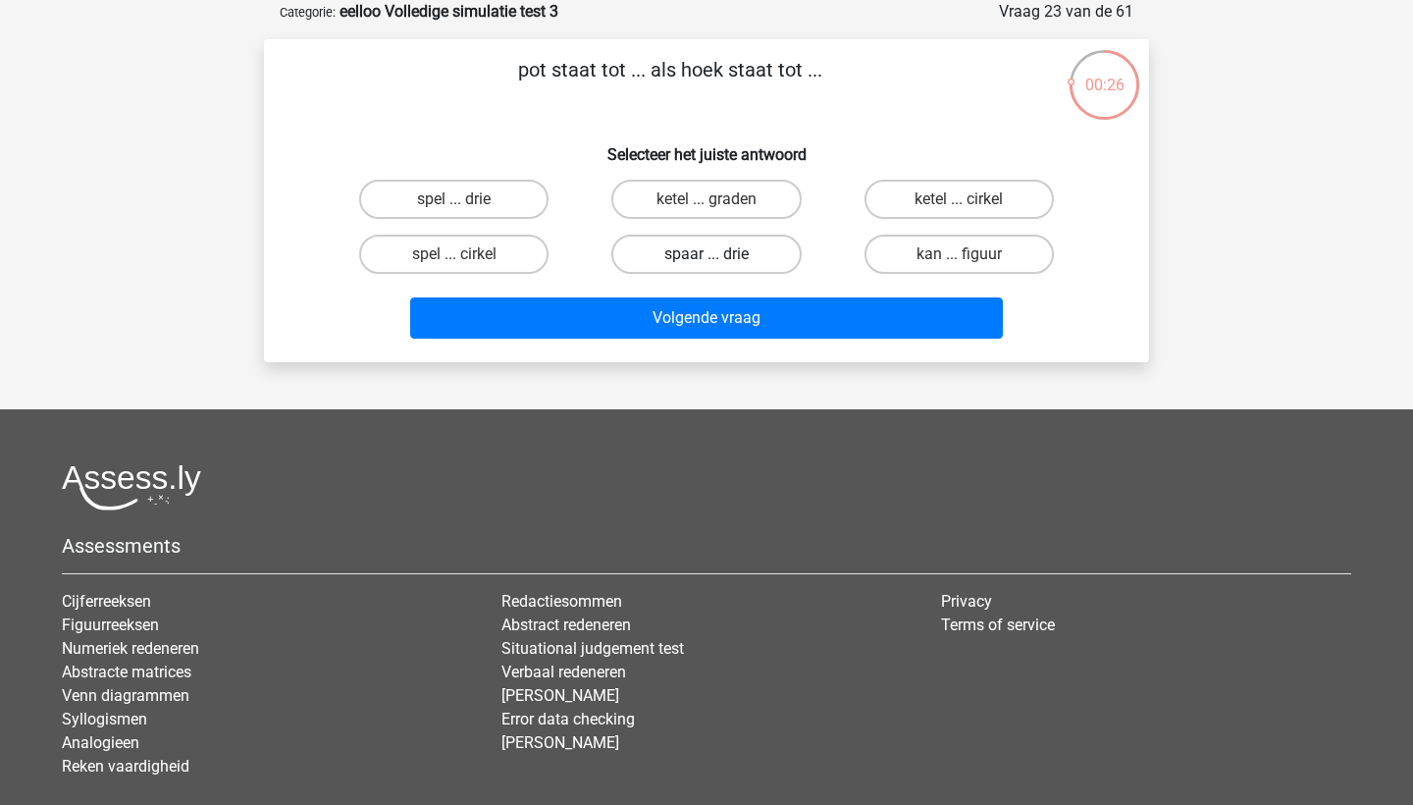
click at [717, 252] on label "spaar ... drie" at bounding box center [705, 253] width 189 height 39
click at [717, 254] on input "spaar ... drie" at bounding box center [712, 260] width 13 height 13
radio input "true"
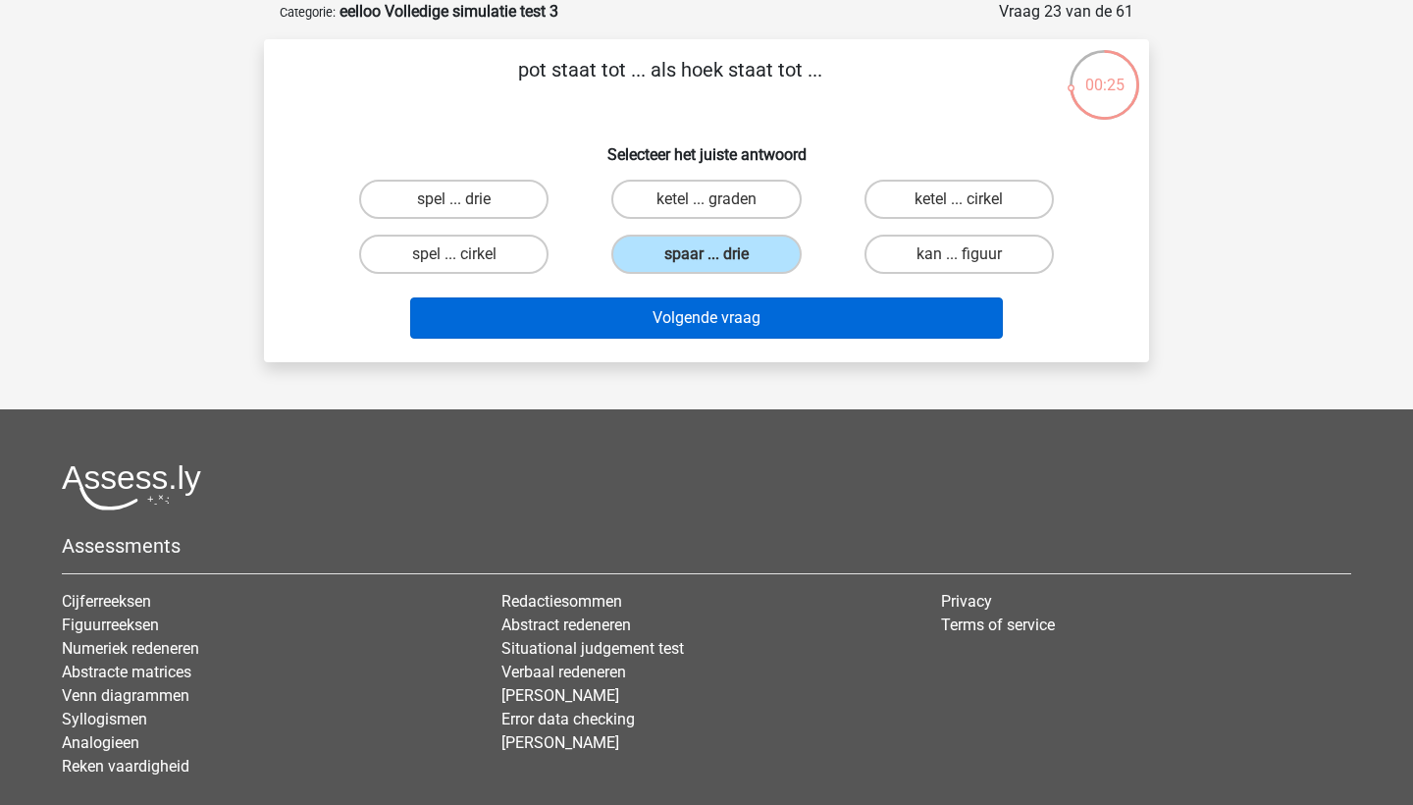
click at [788, 337] on button "Volgende vraag" at bounding box center [707, 317] width 594 height 41
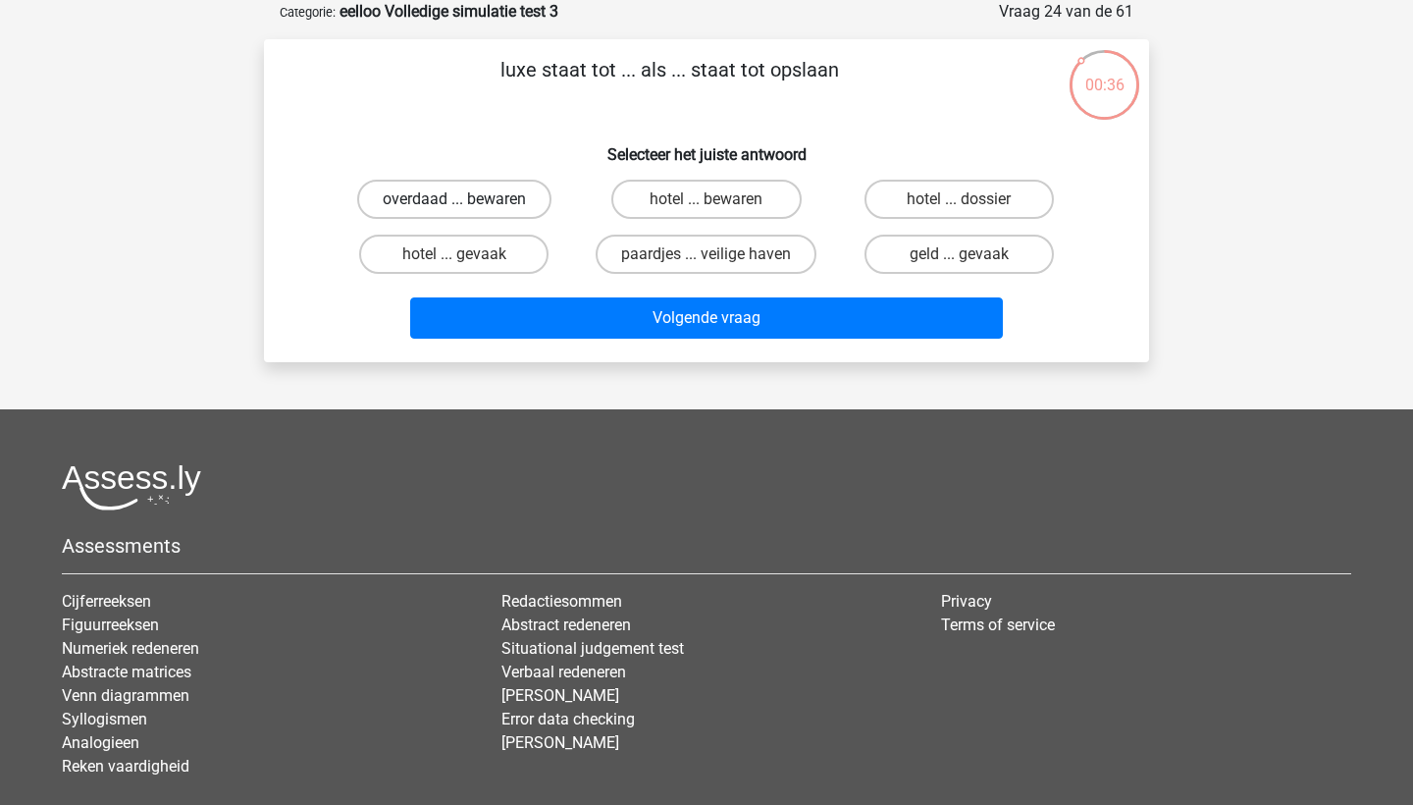
click at [502, 195] on label "overdaad ... bewaren" at bounding box center [454, 199] width 194 height 39
click at [467, 199] on input "overdaad ... bewaren" at bounding box center [460, 205] width 13 height 13
radio input "true"
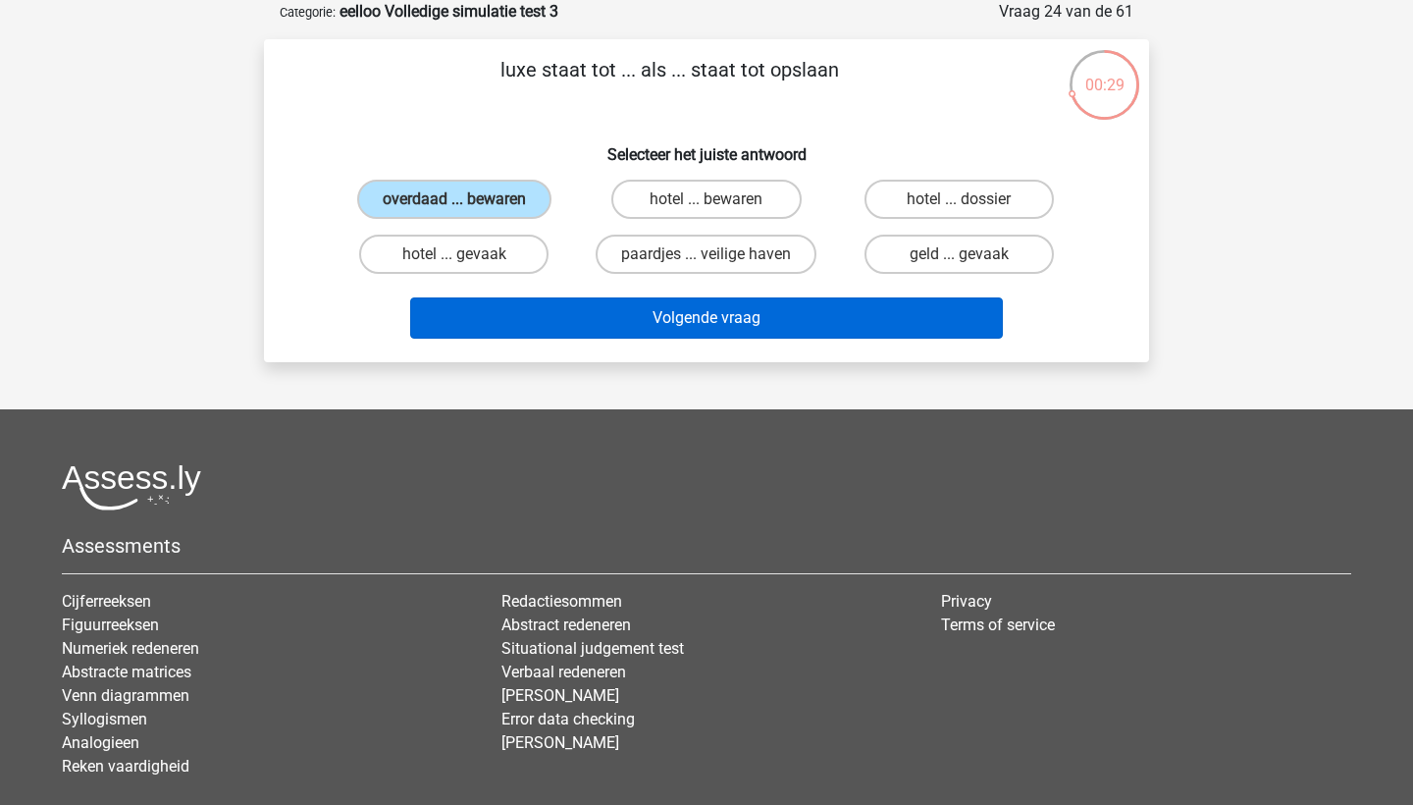
click at [719, 325] on button "Volgende vraag" at bounding box center [707, 317] width 594 height 41
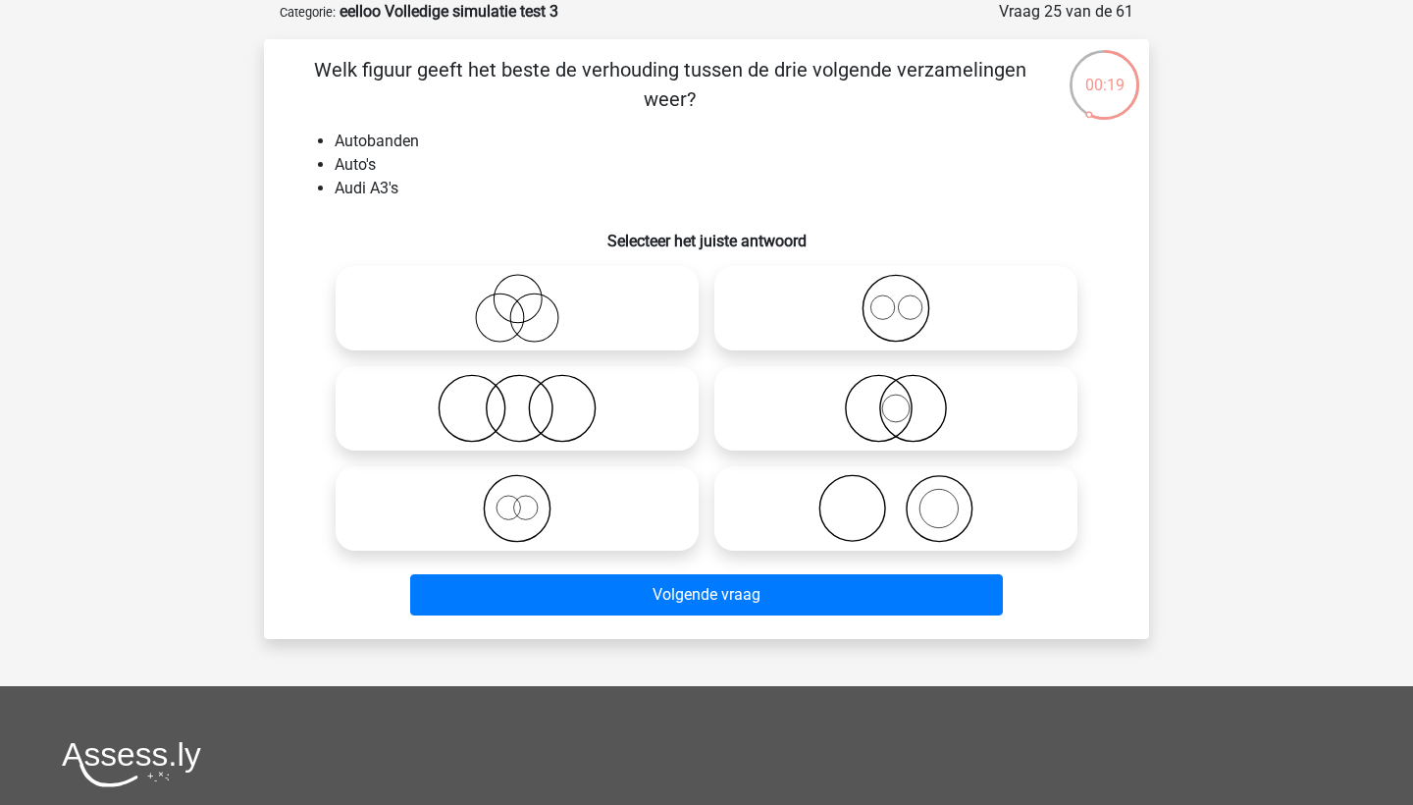
click at [852, 506] on icon at bounding box center [895, 508] width 347 height 69
click at [896, 498] on input "radio" at bounding box center [902, 492] width 13 height 13
radio input "true"
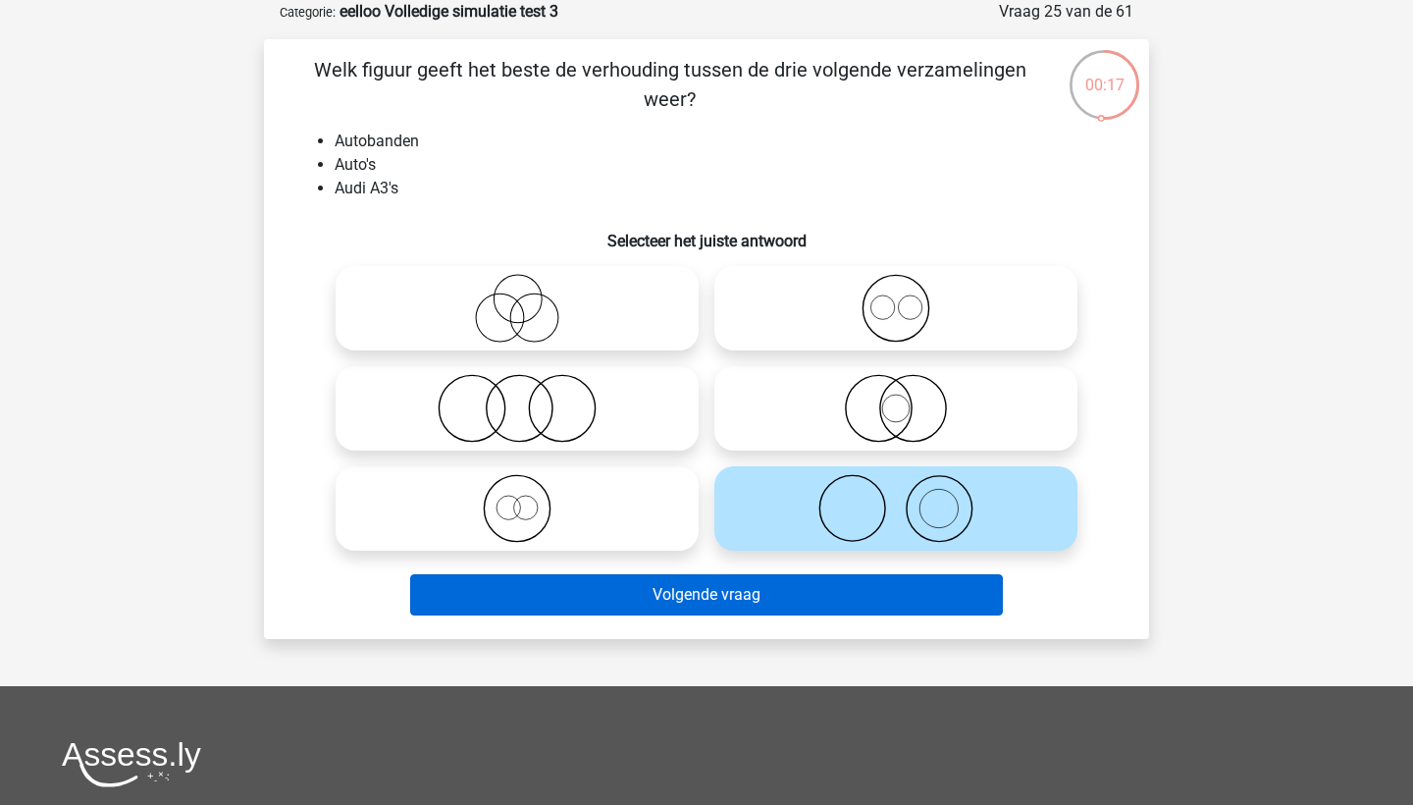
click at [868, 586] on button "Volgende vraag" at bounding box center [707, 594] width 594 height 41
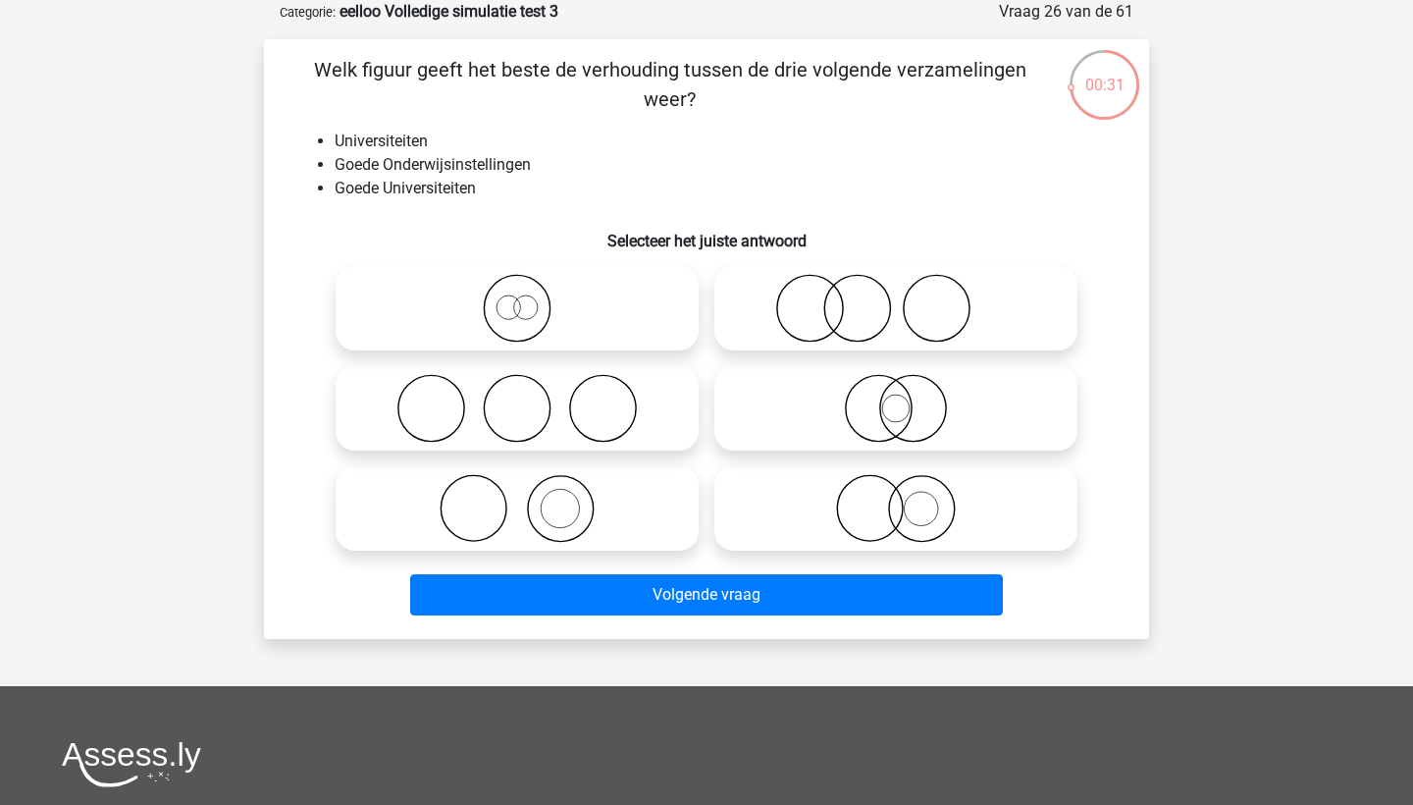
click at [639, 401] on icon at bounding box center [516, 408] width 347 height 69
click at [530, 398] on input "radio" at bounding box center [523, 392] width 13 height 13
radio input "true"
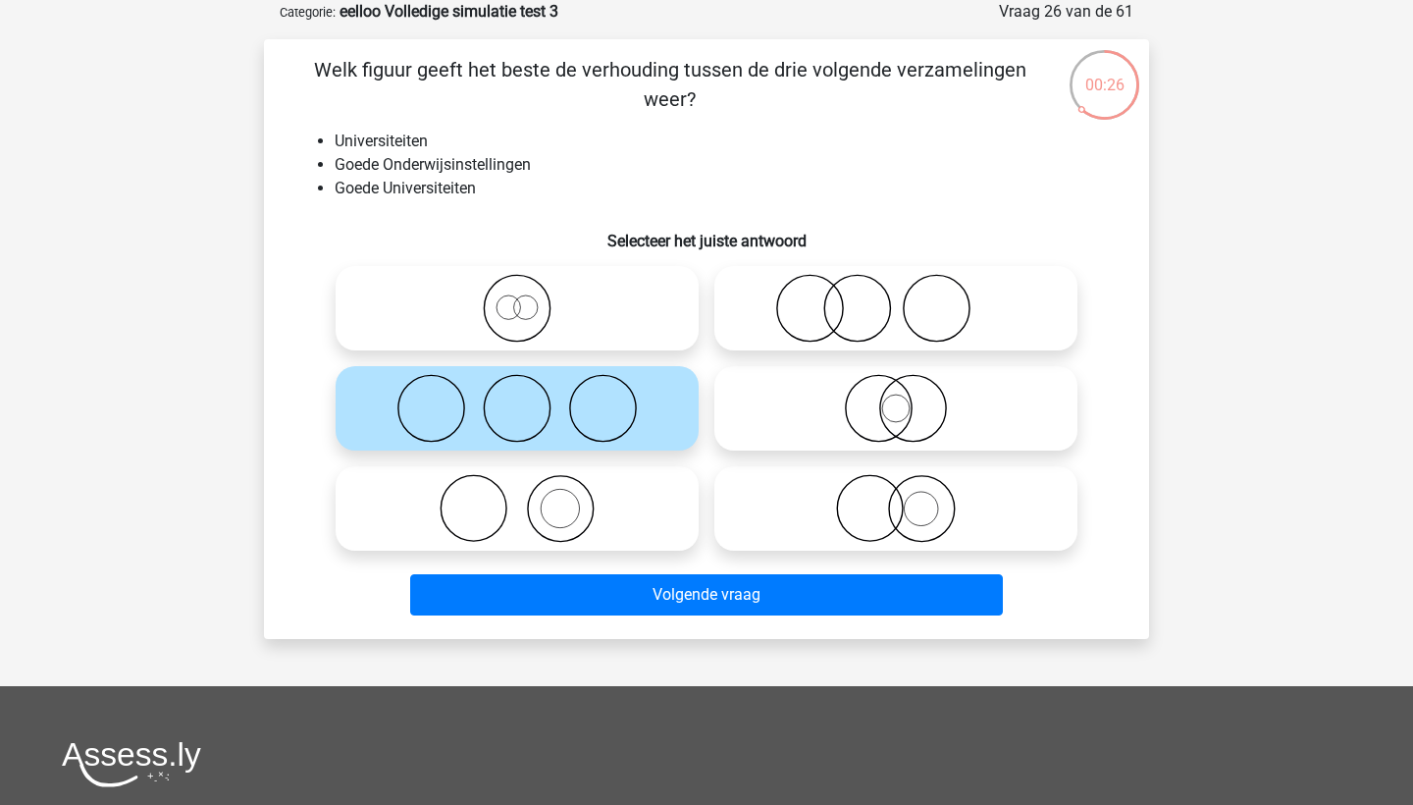
click at [622, 499] on icon at bounding box center [516, 508] width 347 height 69
click at [530, 498] on input "radio" at bounding box center [523, 492] width 13 height 13
radio input "true"
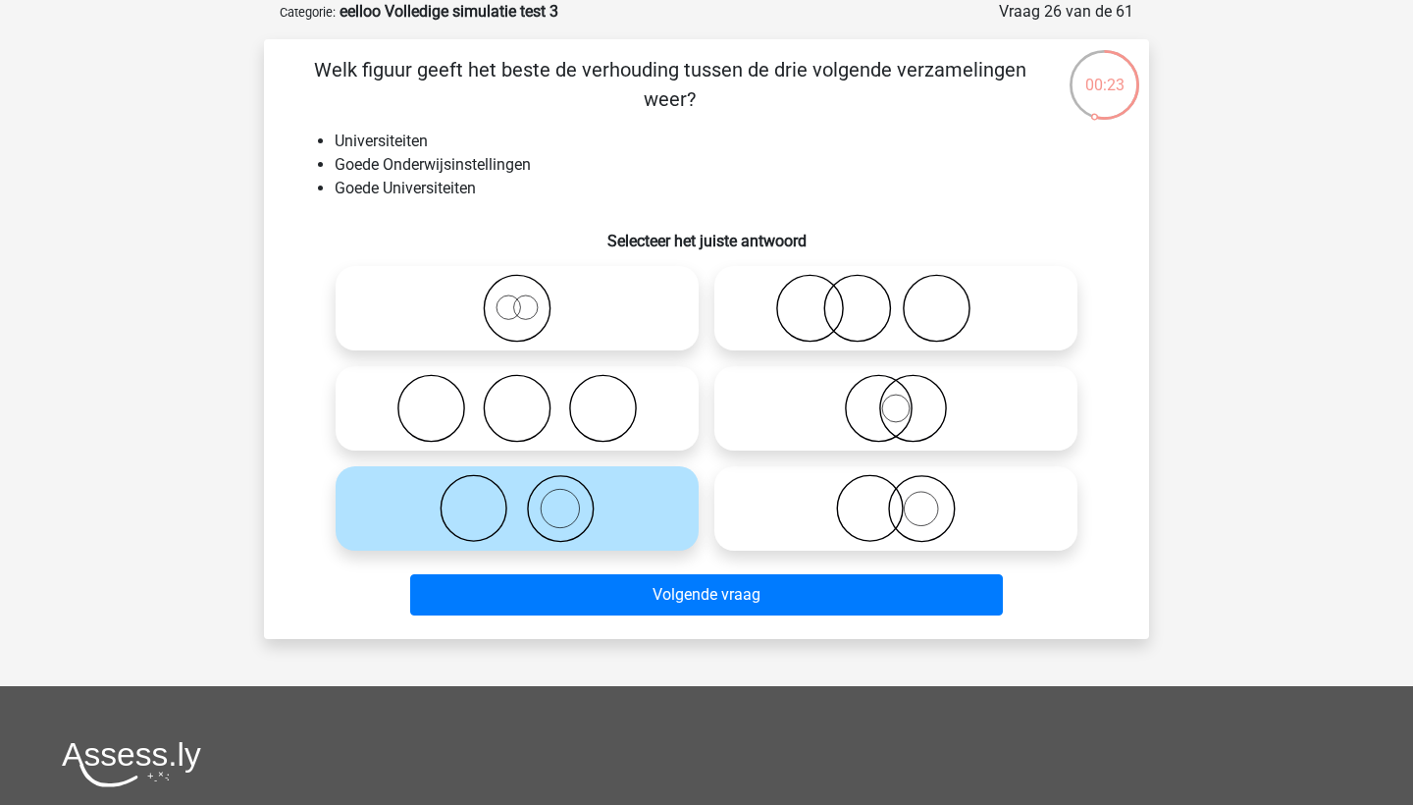
click at [809, 505] on icon at bounding box center [895, 508] width 347 height 69
click at [896, 498] on input "radio" at bounding box center [902, 492] width 13 height 13
radio input "true"
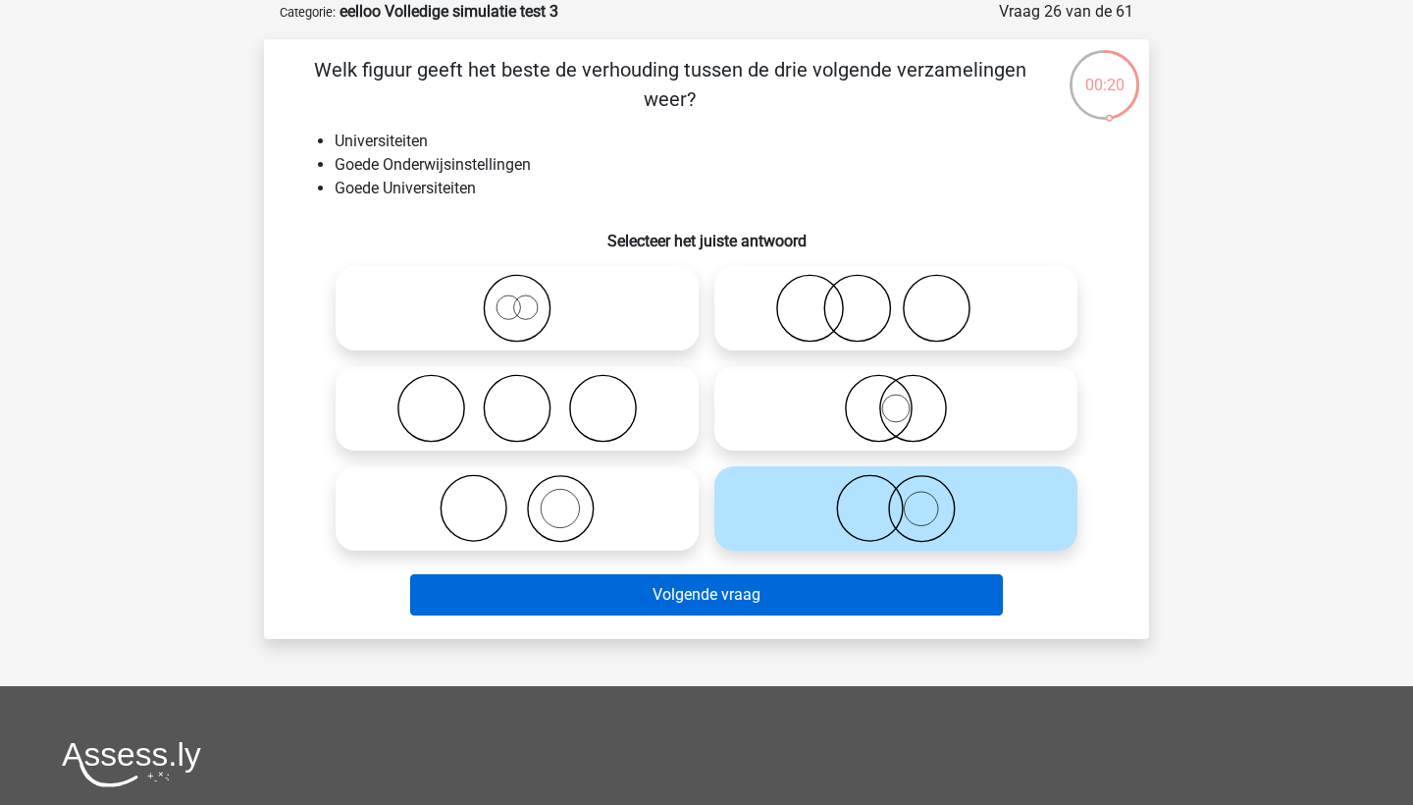
click at [811, 597] on button "Volgende vraag" at bounding box center [707, 594] width 594 height 41
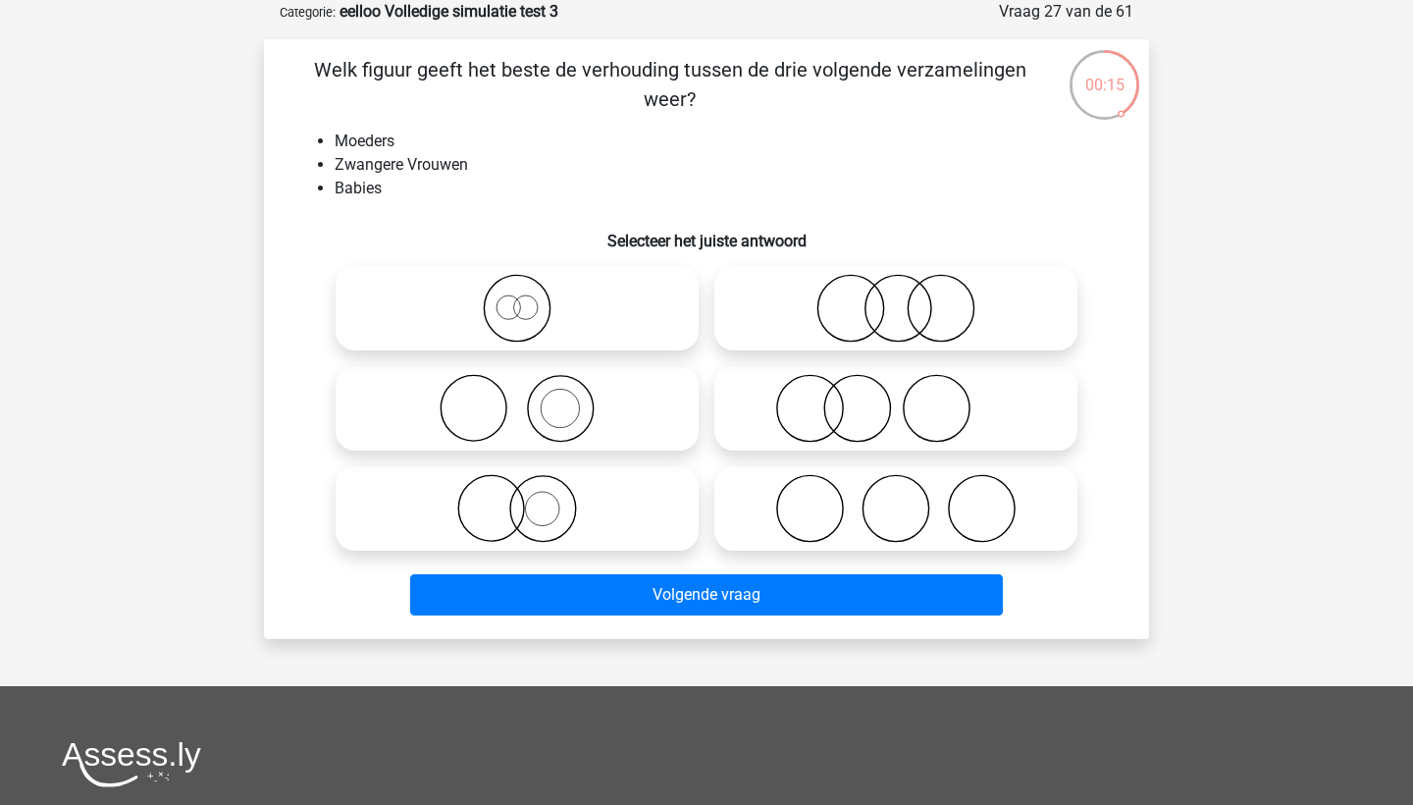
click at [862, 502] on icon at bounding box center [895, 508] width 347 height 69
click at [896, 498] on input "radio" at bounding box center [902, 492] width 13 height 13
radio input "true"
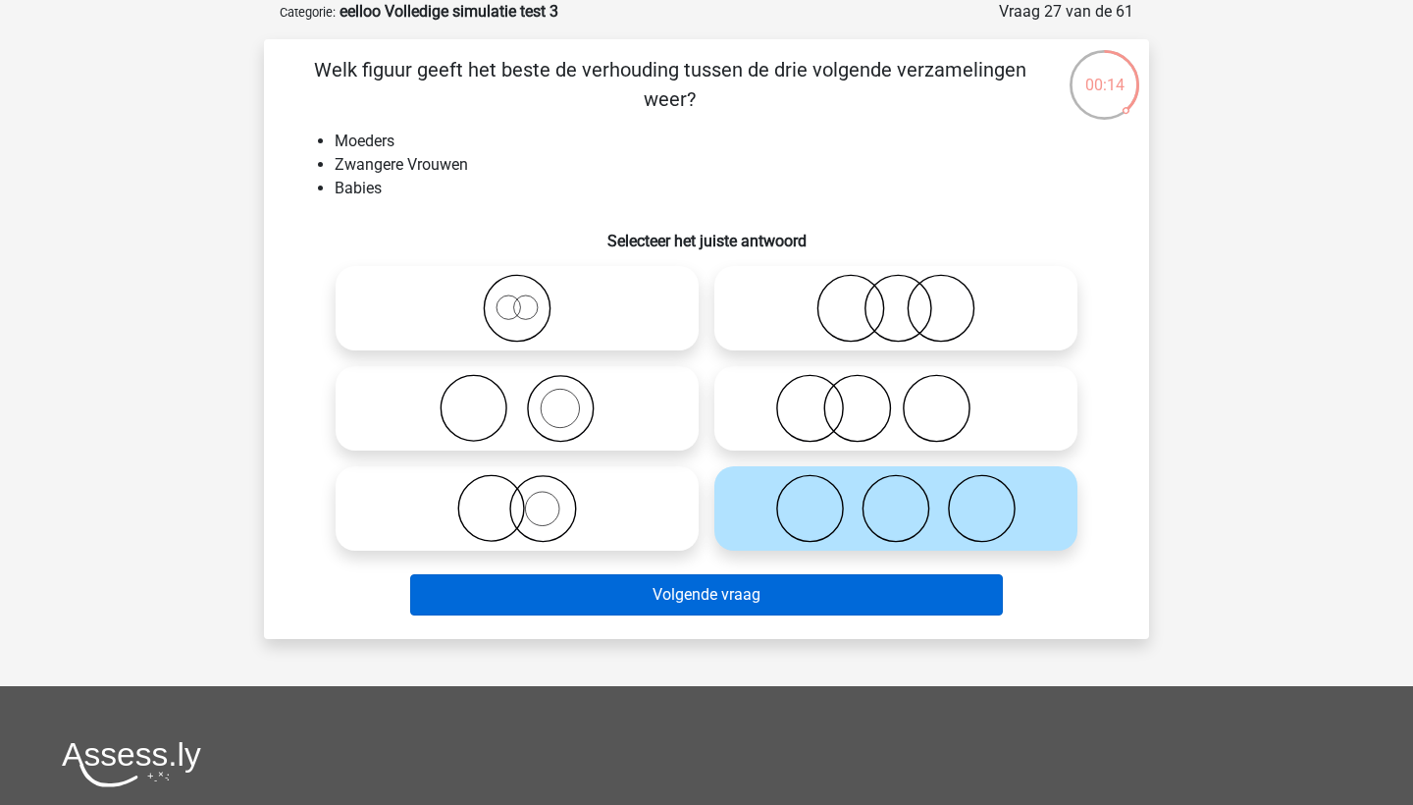
click at [849, 599] on button "Volgende vraag" at bounding box center [707, 594] width 594 height 41
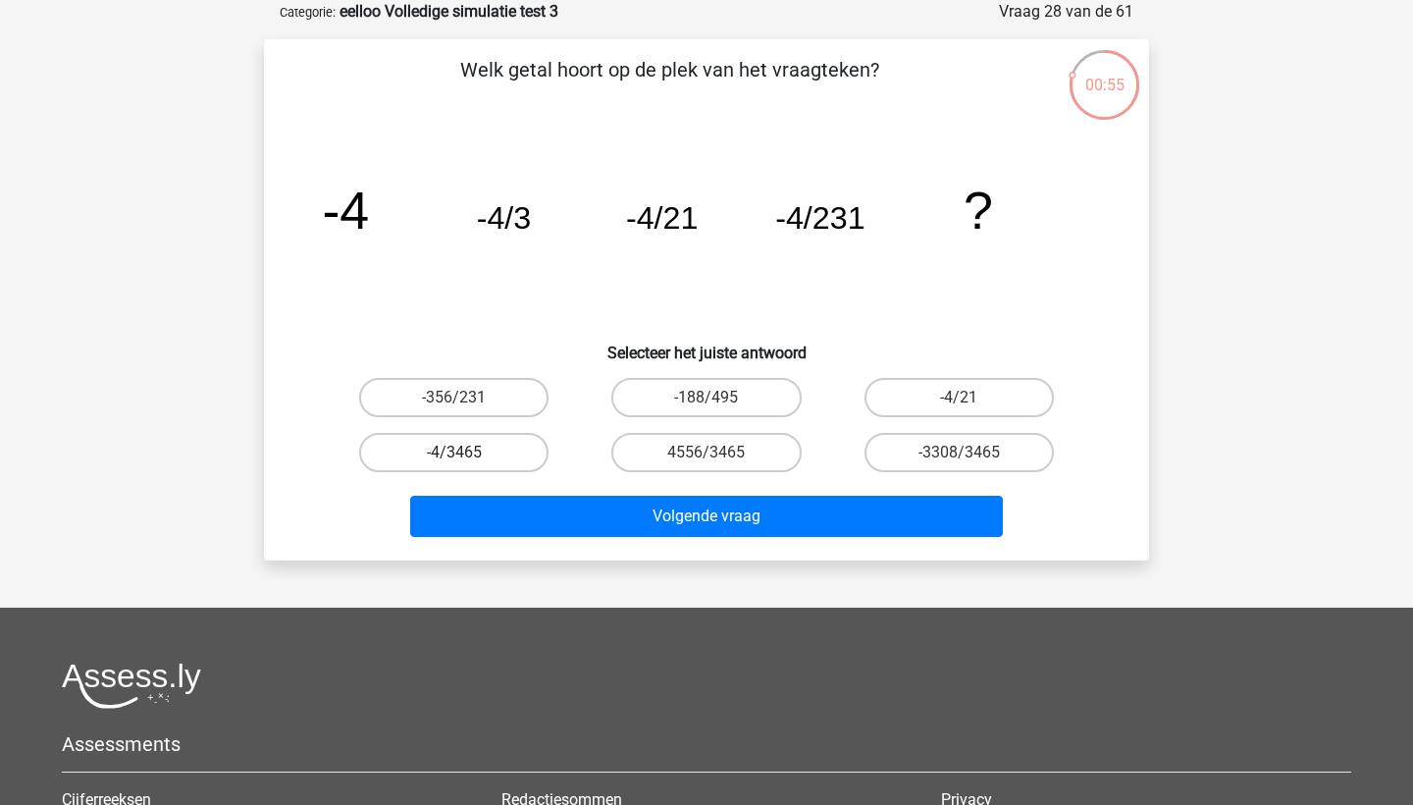
click at [487, 454] on label "-4/3465" at bounding box center [453, 452] width 189 height 39
click at [467, 454] on input "-4/3465" at bounding box center [460, 458] width 13 height 13
radio input "true"
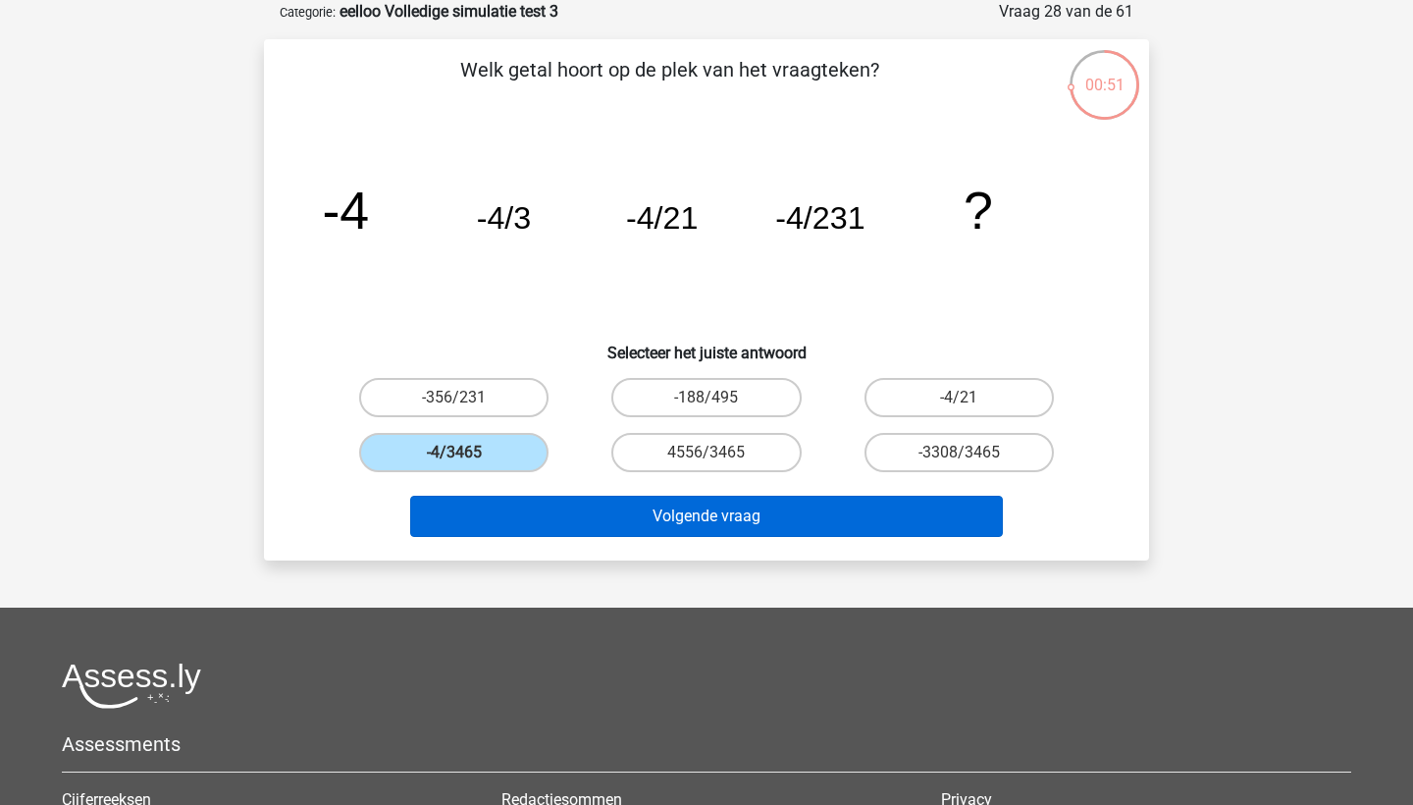
click at [647, 520] on button "Volgende vraag" at bounding box center [707, 515] width 594 height 41
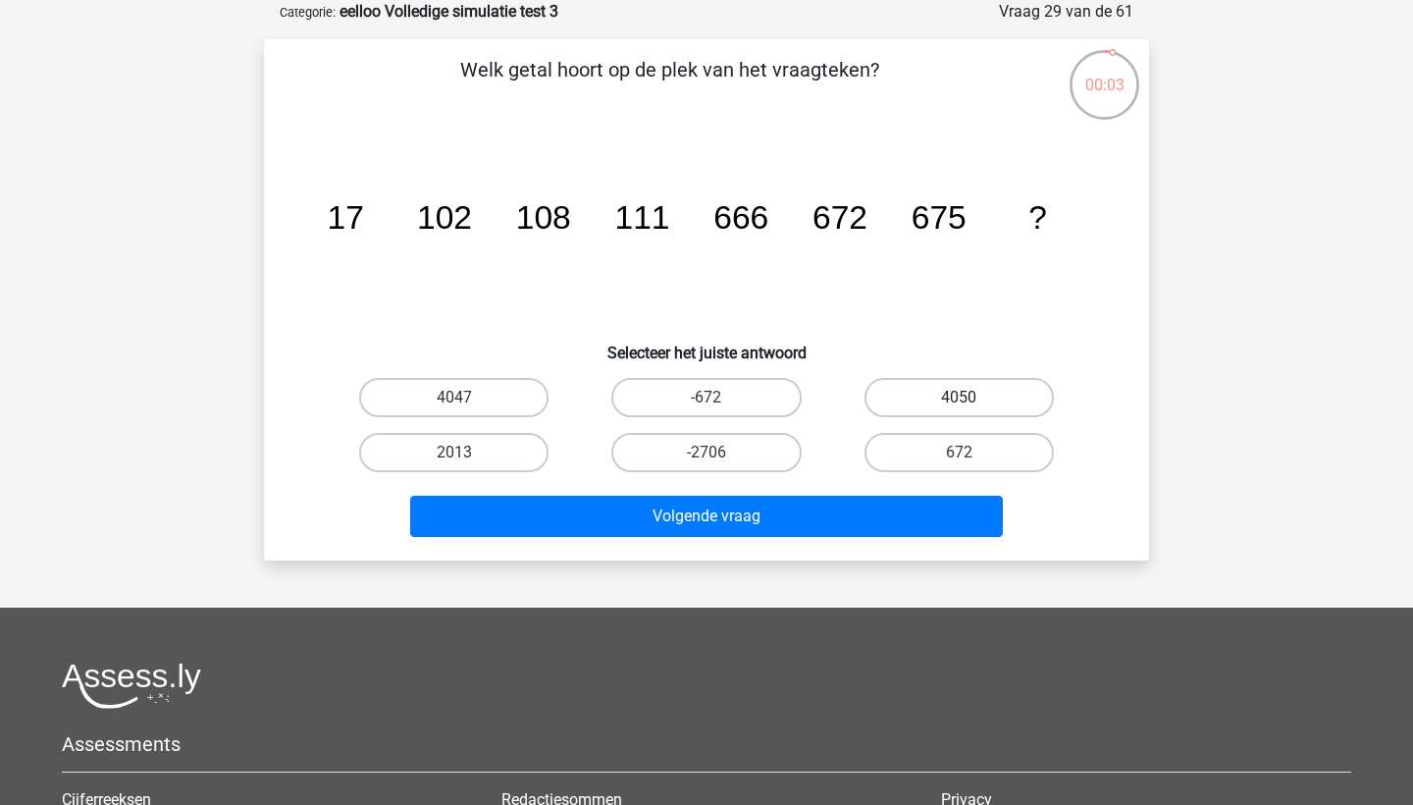
click at [972, 389] on label "4050" at bounding box center [958, 397] width 189 height 39
click at [971, 397] on input "4050" at bounding box center [965, 403] width 13 height 13
radio input "true"
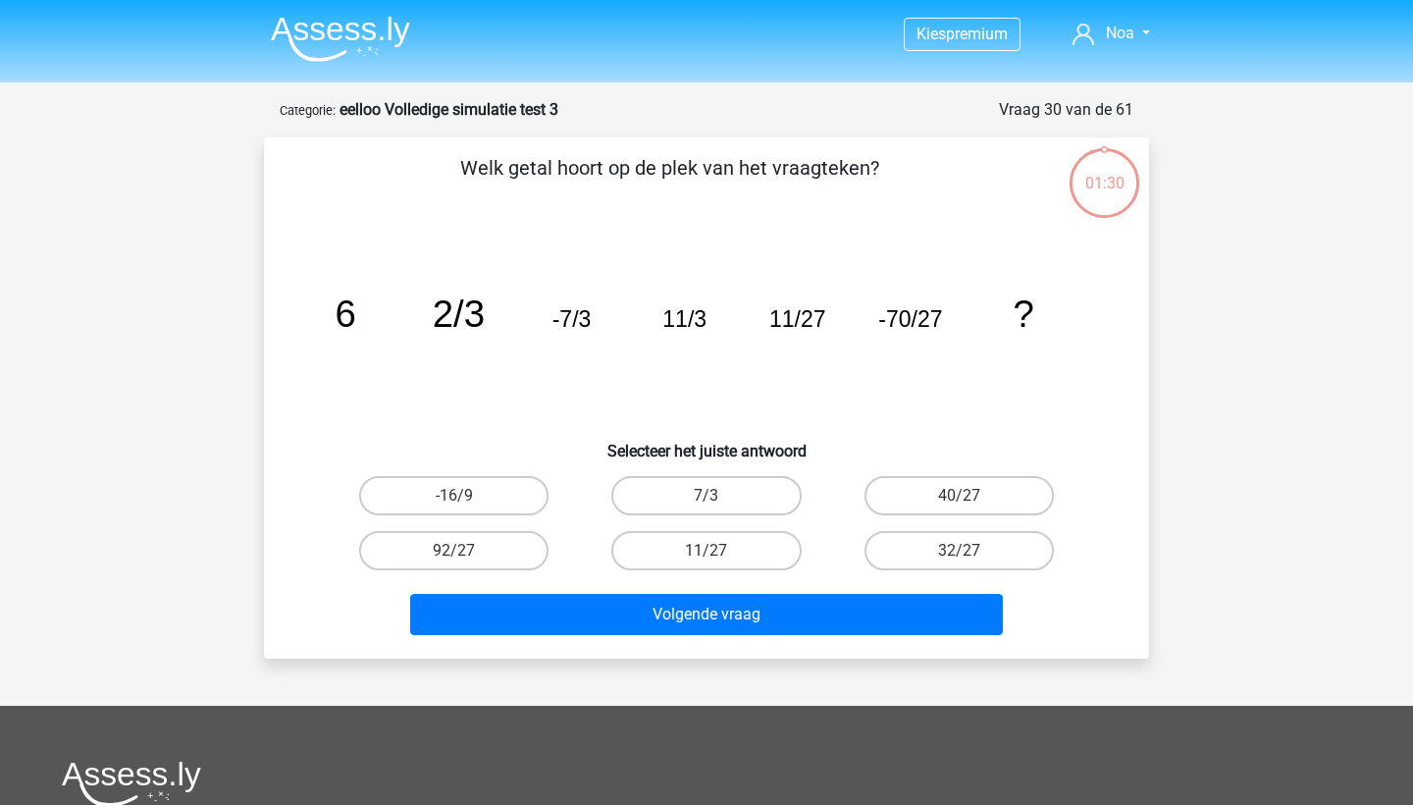
scroll to position [98, 0]
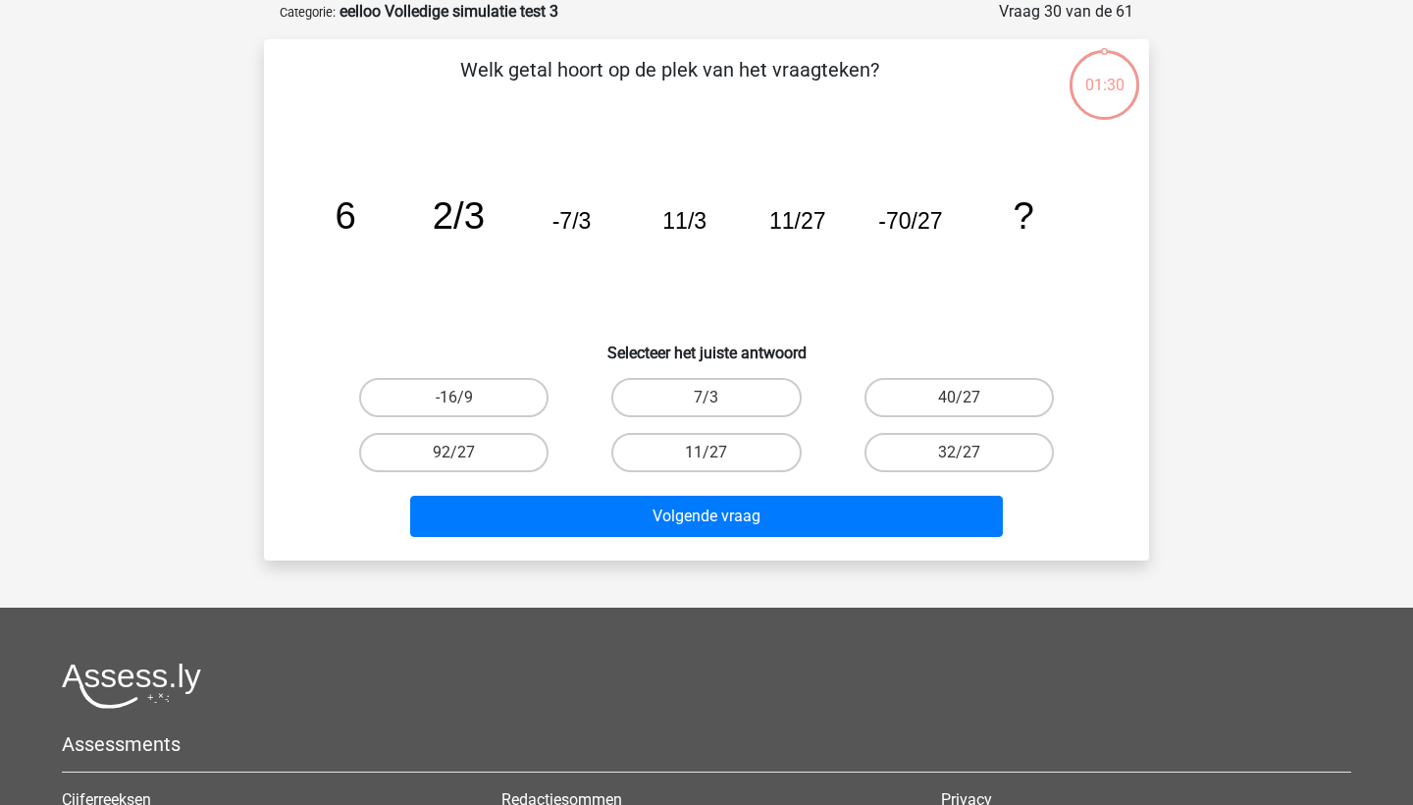
click at [922, 503] on button "Volgende vraag" at bounding box center [707, 515] width 594 height 41
click at [759, 314] on icon "image/svg+xml 6 2/3 -7/3 11/3 11/27 -70/27 ?" at bounding box center [706, 229] width 791 height 198
click at [937, 402] on label "40/27" at bounding box center [958, 397] width 189 height 39
click at [959, 402] on input "40/27" at bounding box center [965, 403] width 13 height 13
radio input "true"
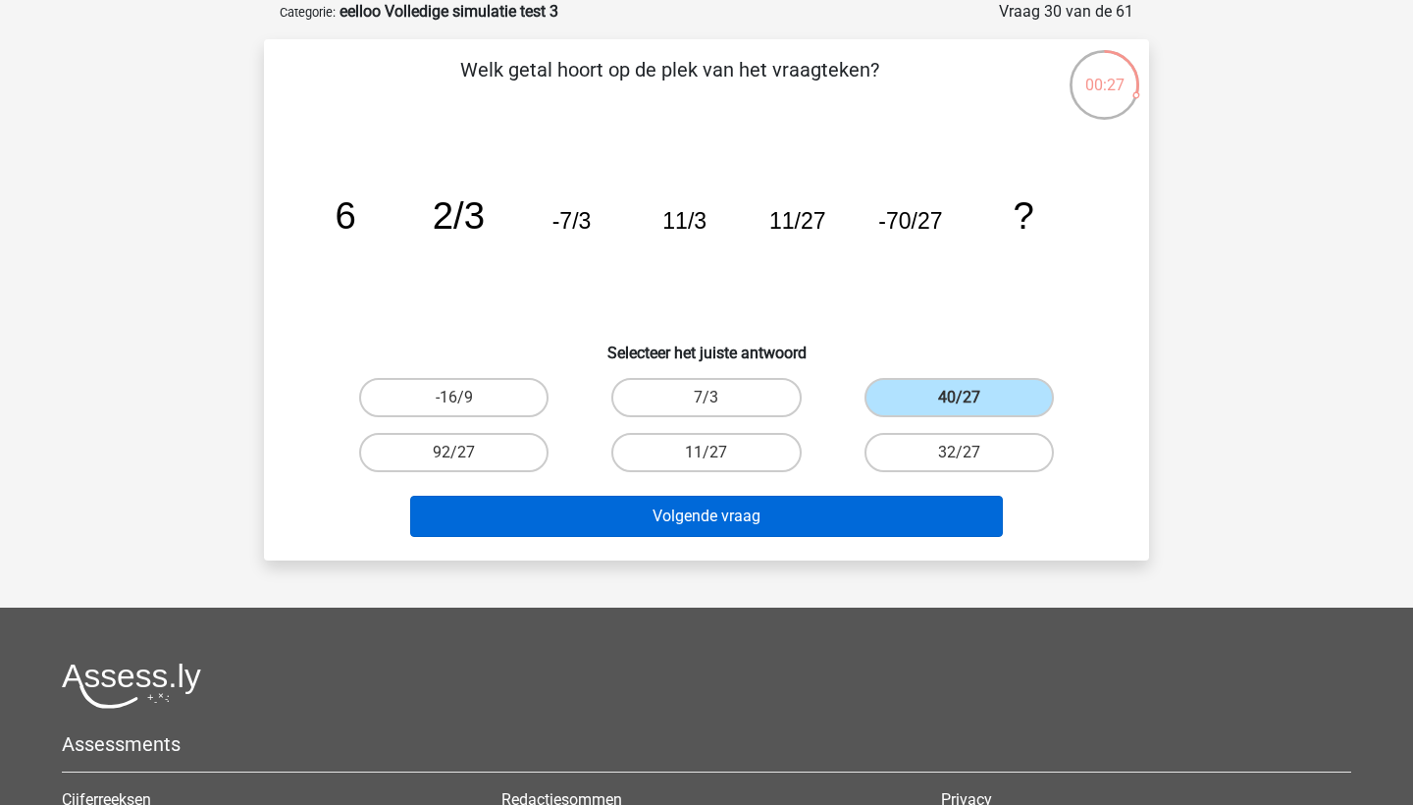
click at [931, 511] on button "Volgende vraag" at bounding box center [707, 515] width 594 height 41
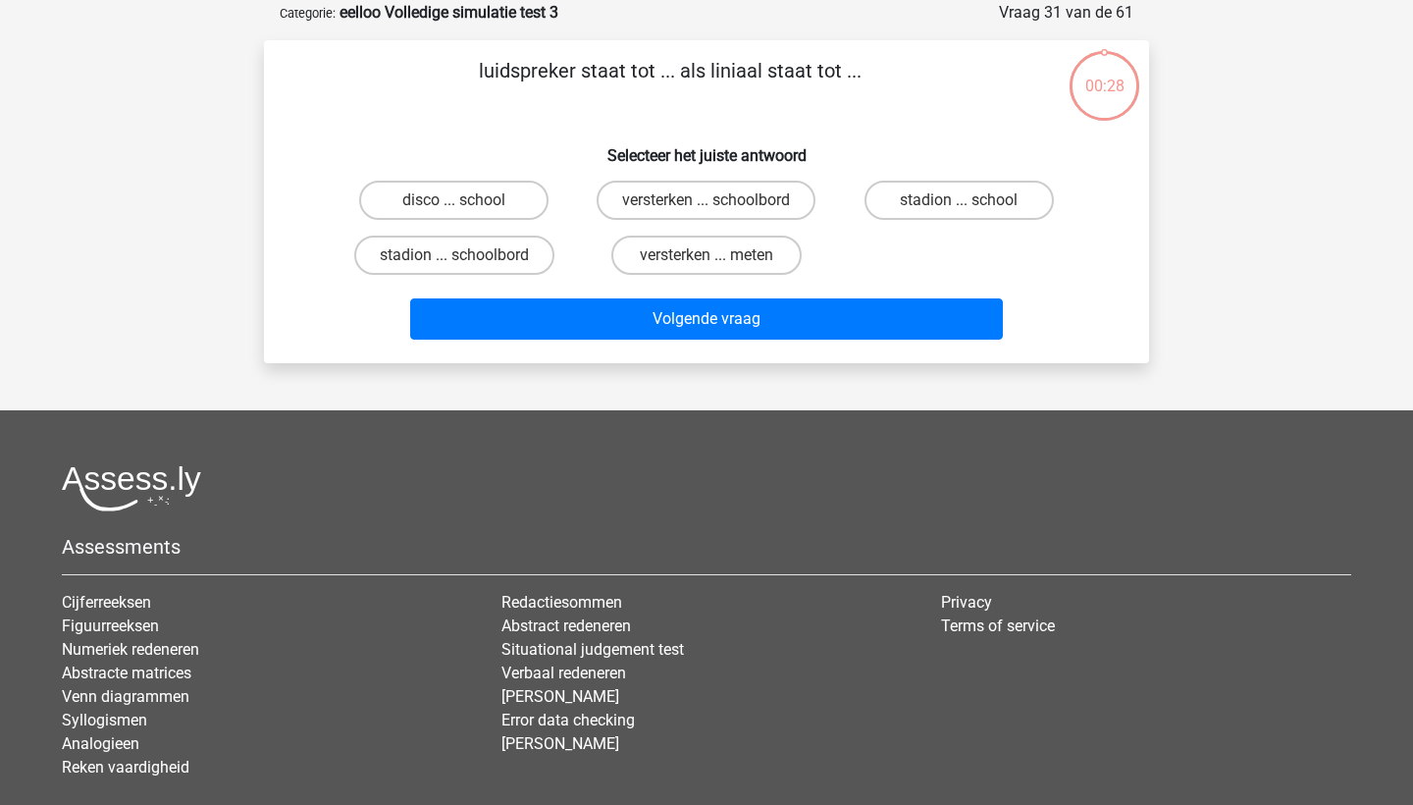
scroll to position [48, 0]
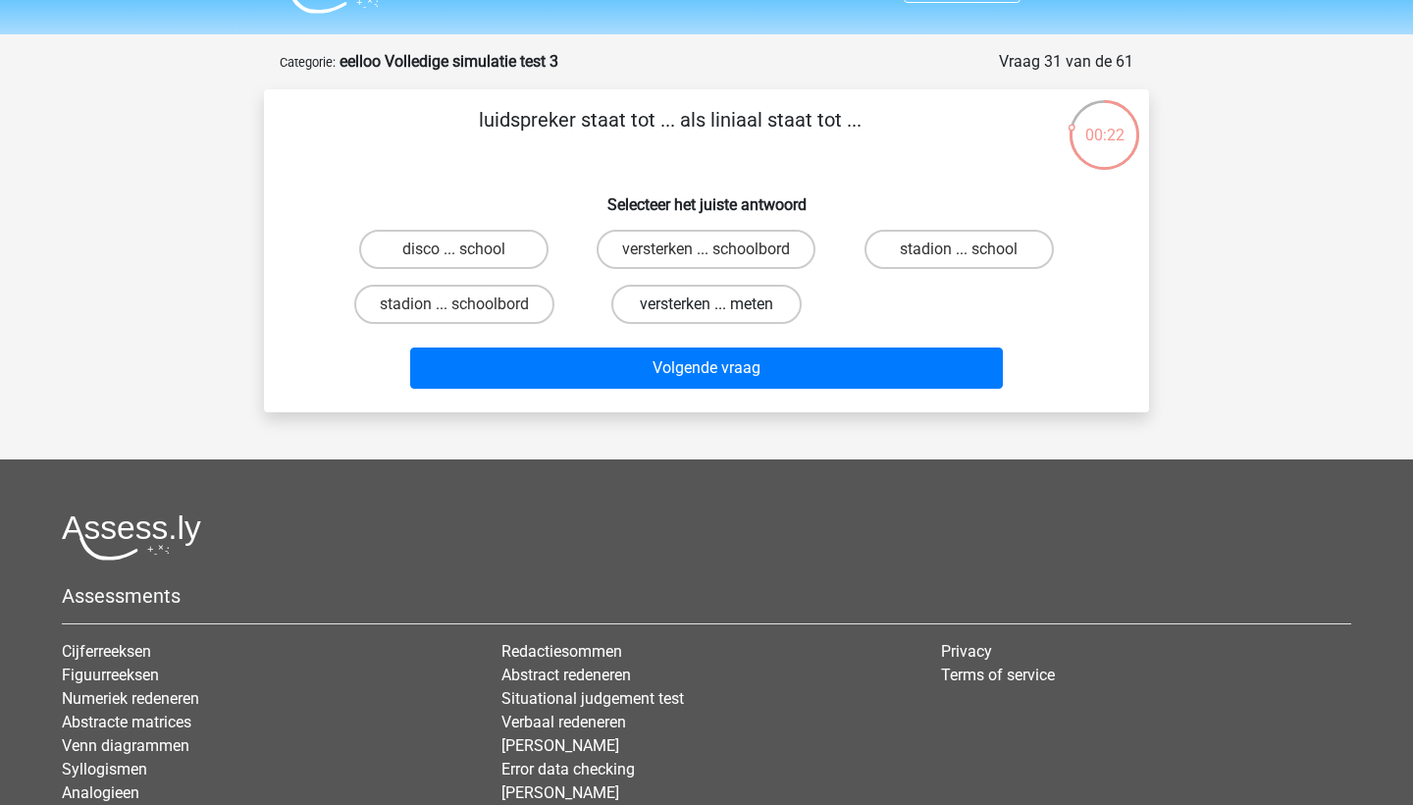
click at [722, 297] on label "versterken ... meten" at bounding box center [705, 304] width 189 height 39
click at [719, 304] on input "versterken ... meten" at bounding box center [712, 310] width 13 height 13
radio input "true"
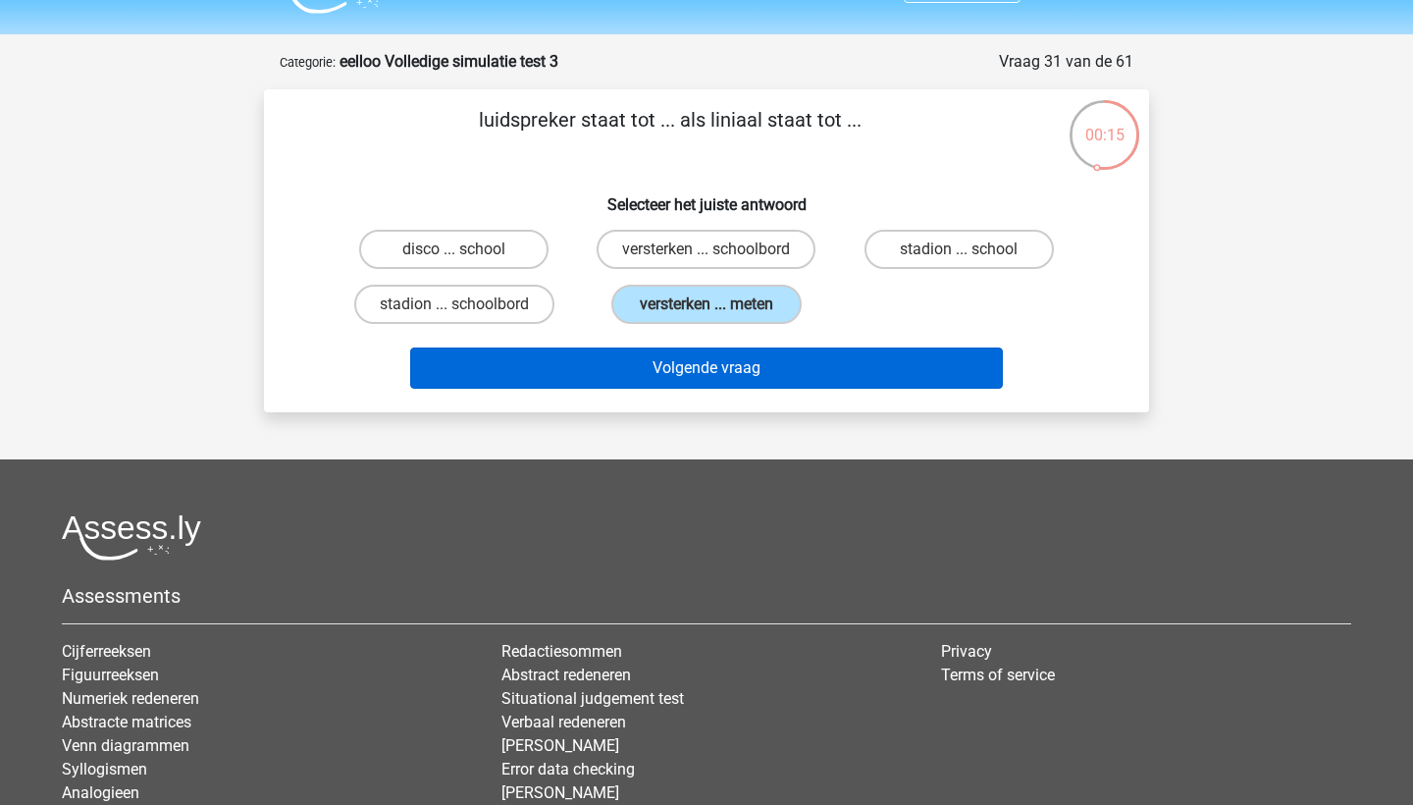
click at [821, 354] on button "Volgende vraag" at bounding box center [707, 367] width 594 height 41
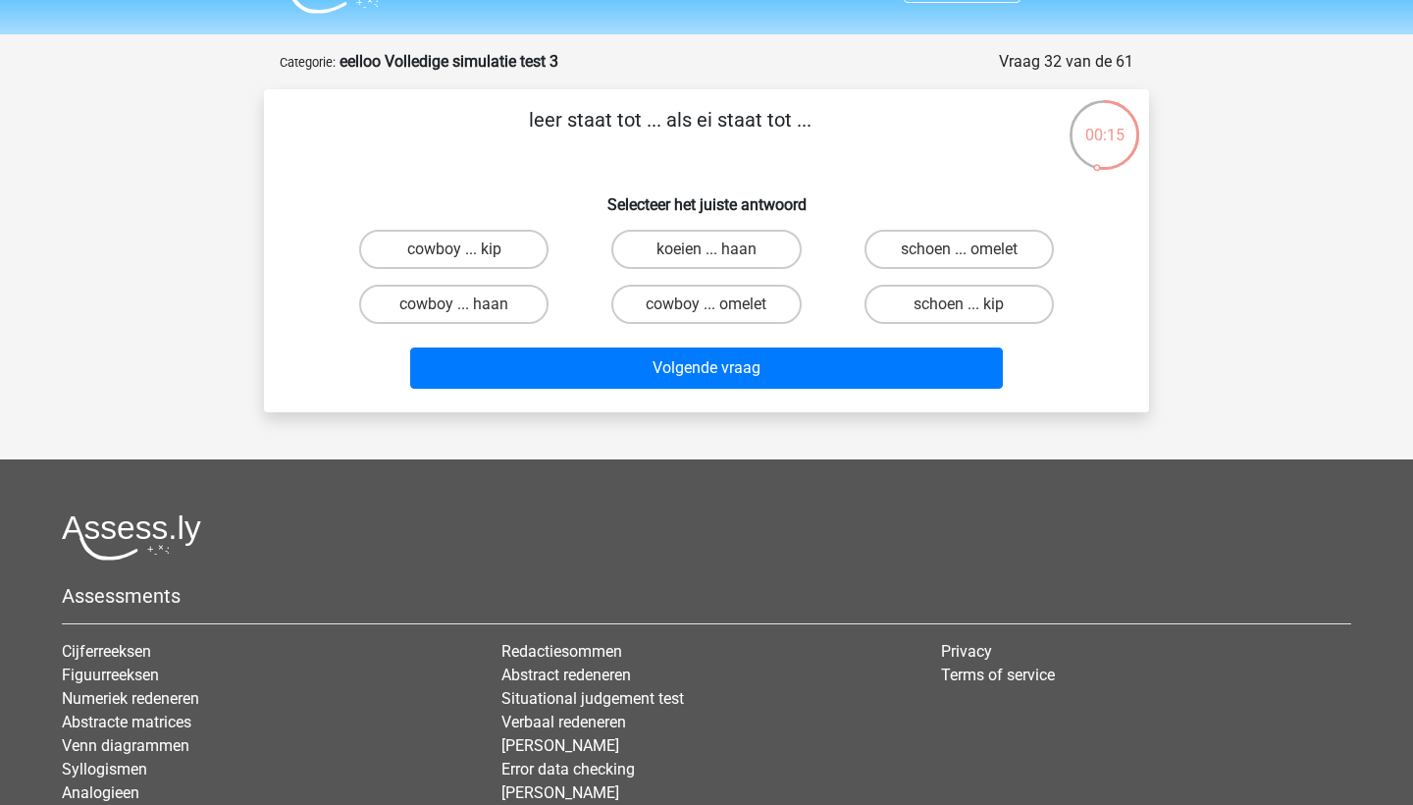
scroll to position [98, 0]
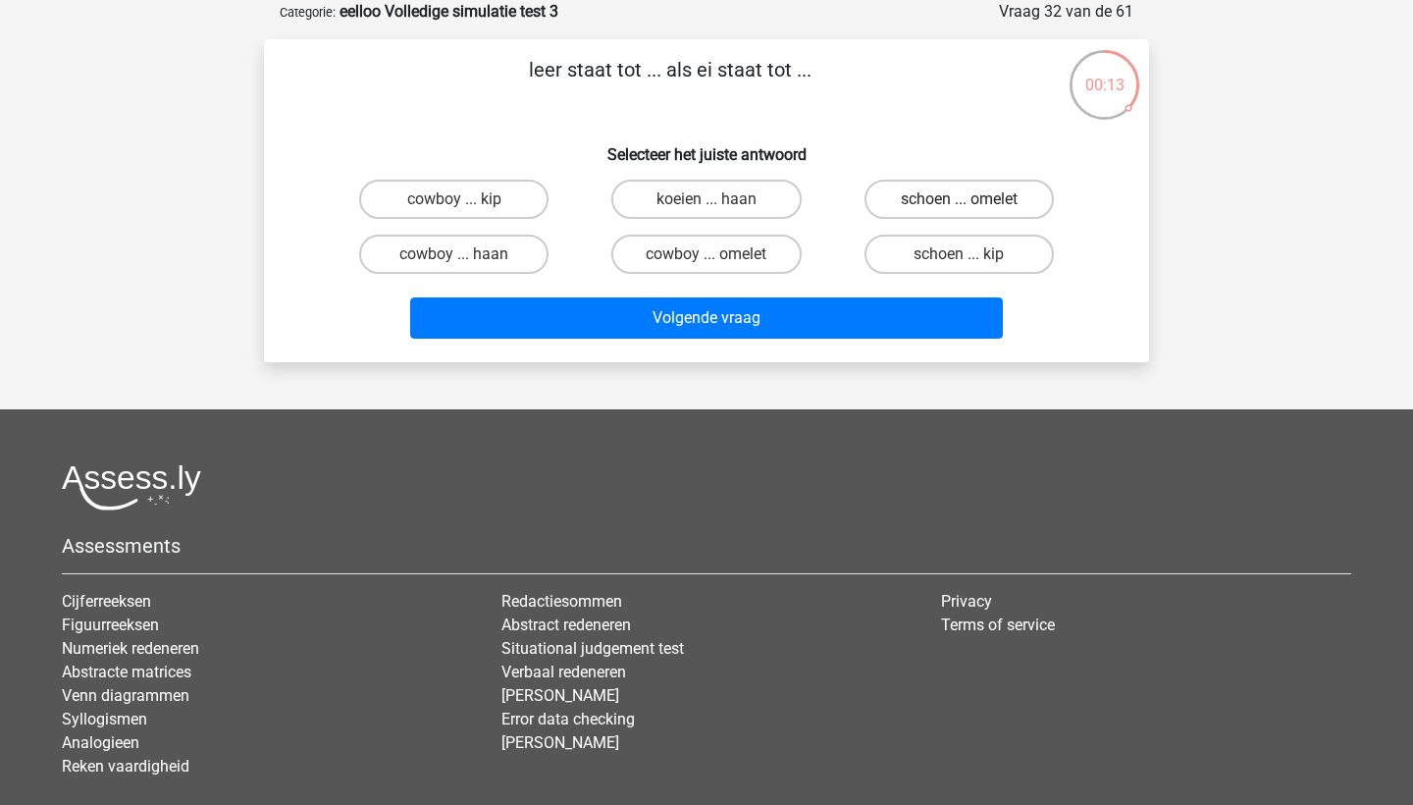
click at [934, 191] on label "schoen ... omelet" at bounding box center [958, 199] width 189 height 39
click at [959, 199] on input "schoen ... omelet" at bounding box center [965, 205] width 13 height 13
radio input "true"
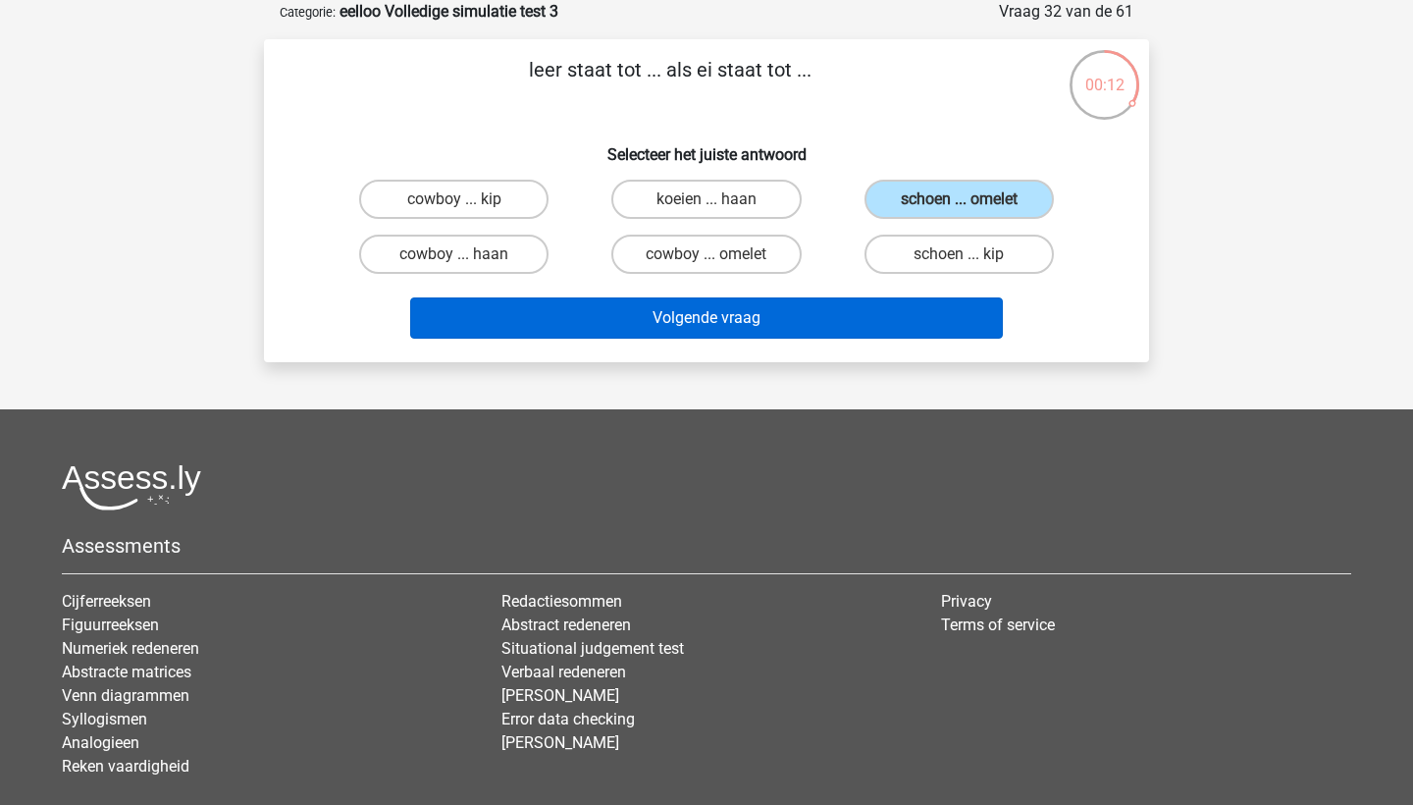
click at [918, 315] on button "Volgende vraag" at bounding box center [707, 317] width 594 height 41
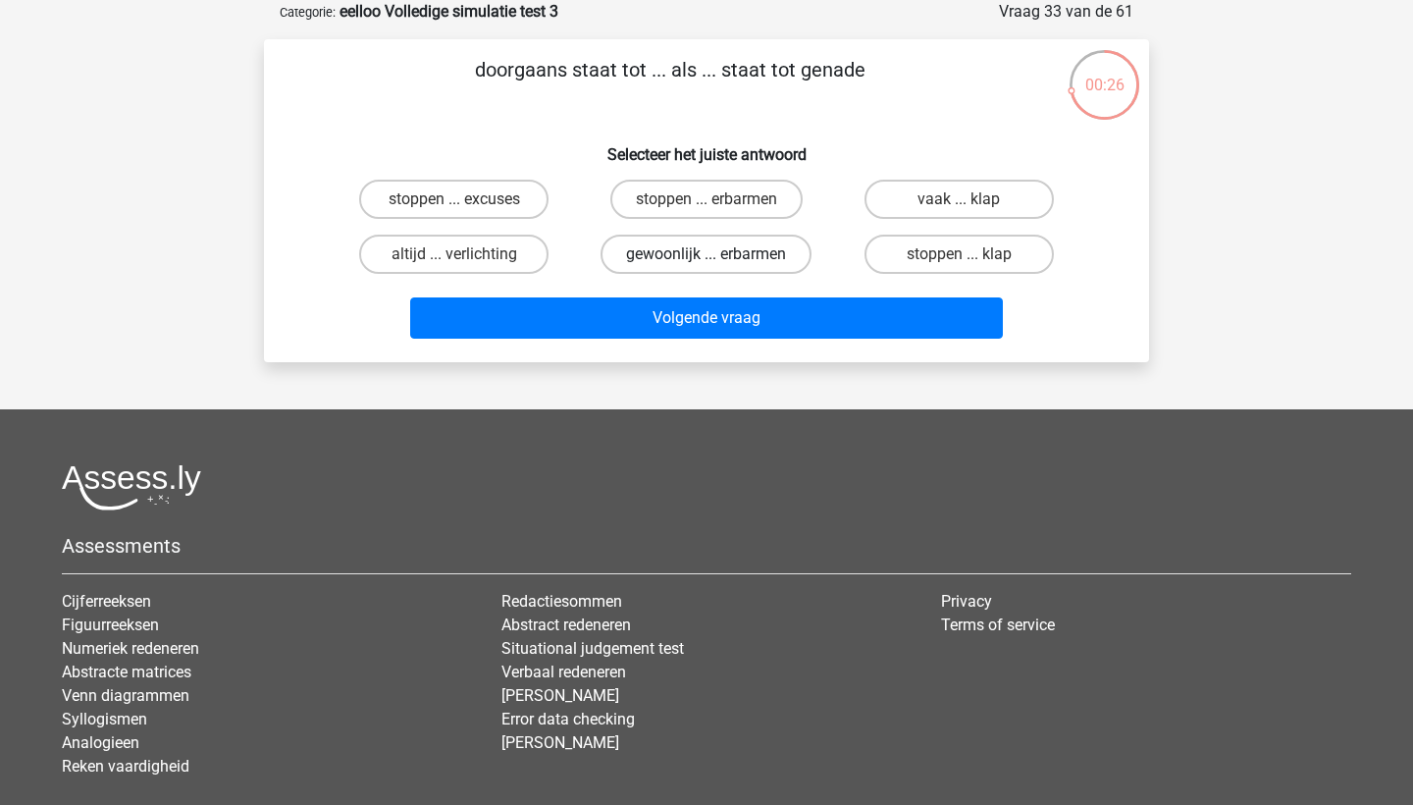
click at [669, 252] on label "gewoonlijk ... erbarmen" at bounding box center [705, 253] width 211 height 39
click at [706, 254] on input "gewoonlijk ... erbarmen" at bounding box center [712, 260] width 13 height 13
radio input "true"
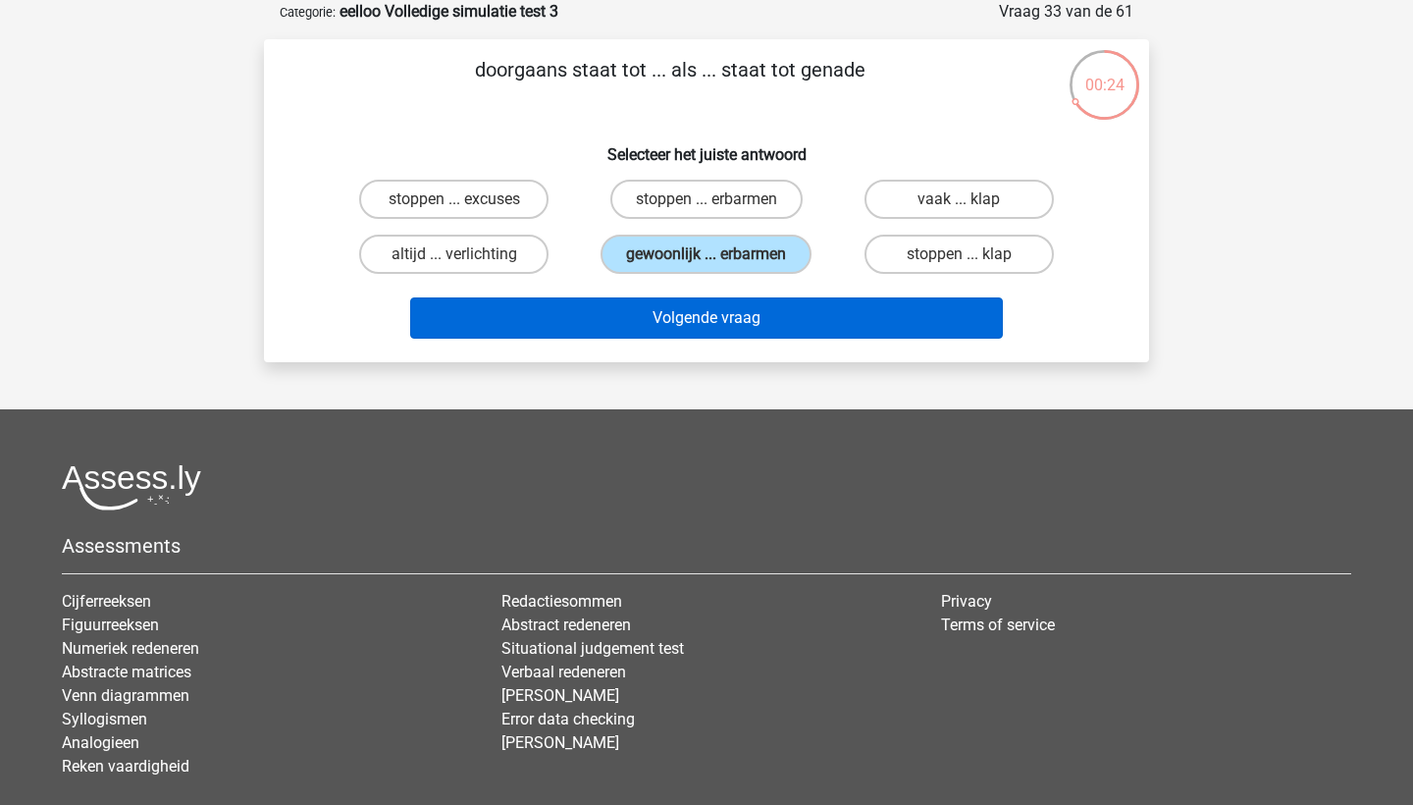
click at [715, 324] on button "Volgende vraag" at bounding box center [707, 317] width 594 height 41
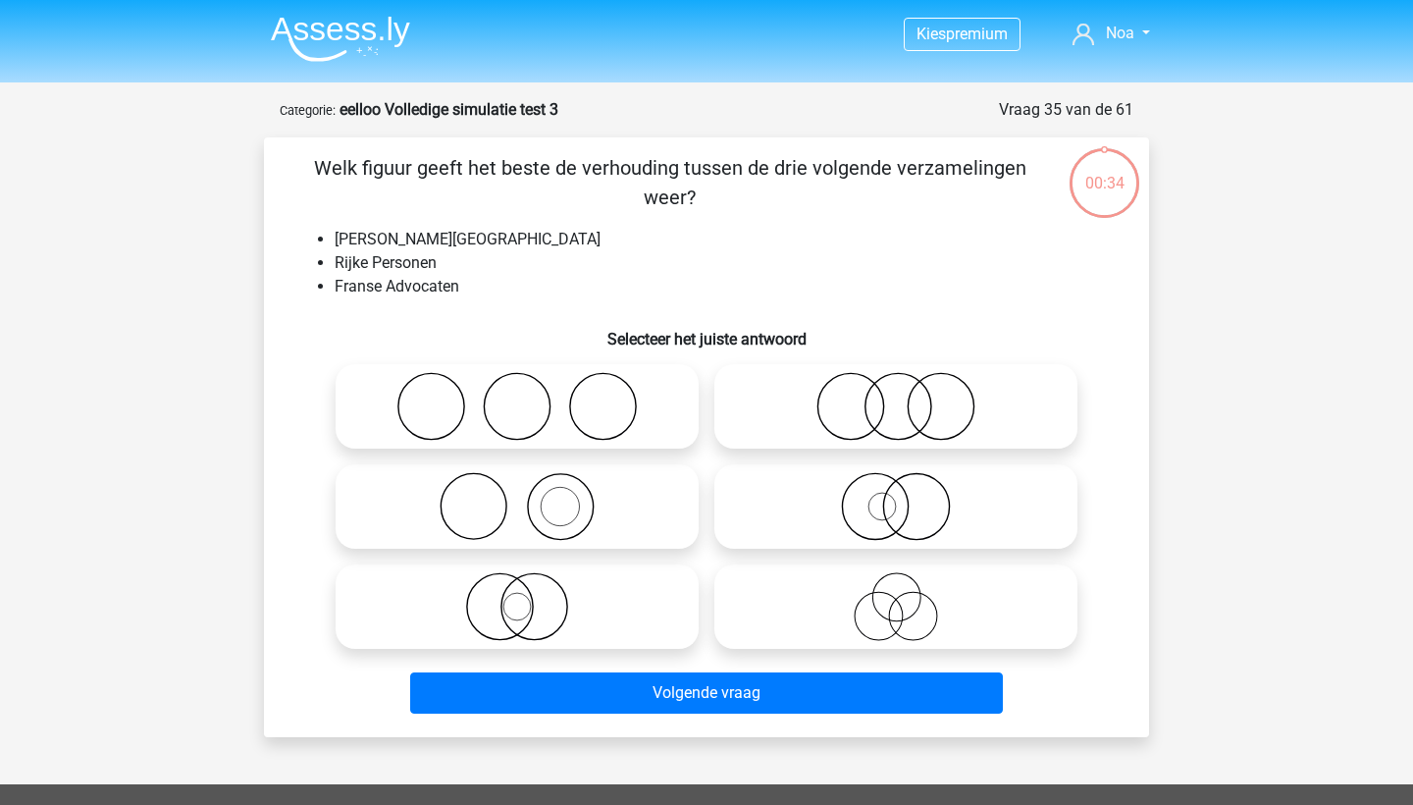
scroll to position [98, 0]
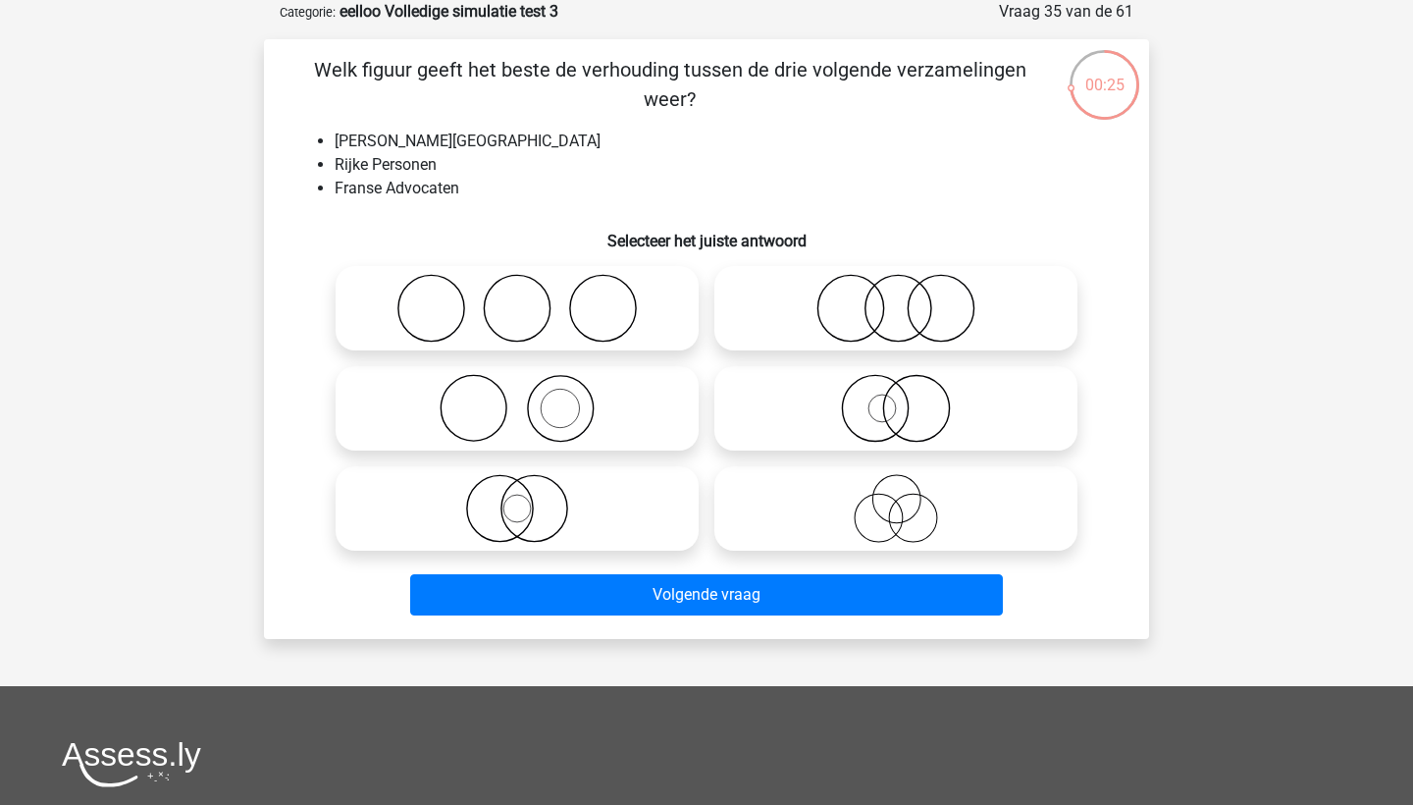
click at [819, 331] on icon at bounding box center [895, 308] width 347 height 69
click at [896, 298] on input "radio" at bounding box center [902, 292] width 13 height 13
radio input "true"
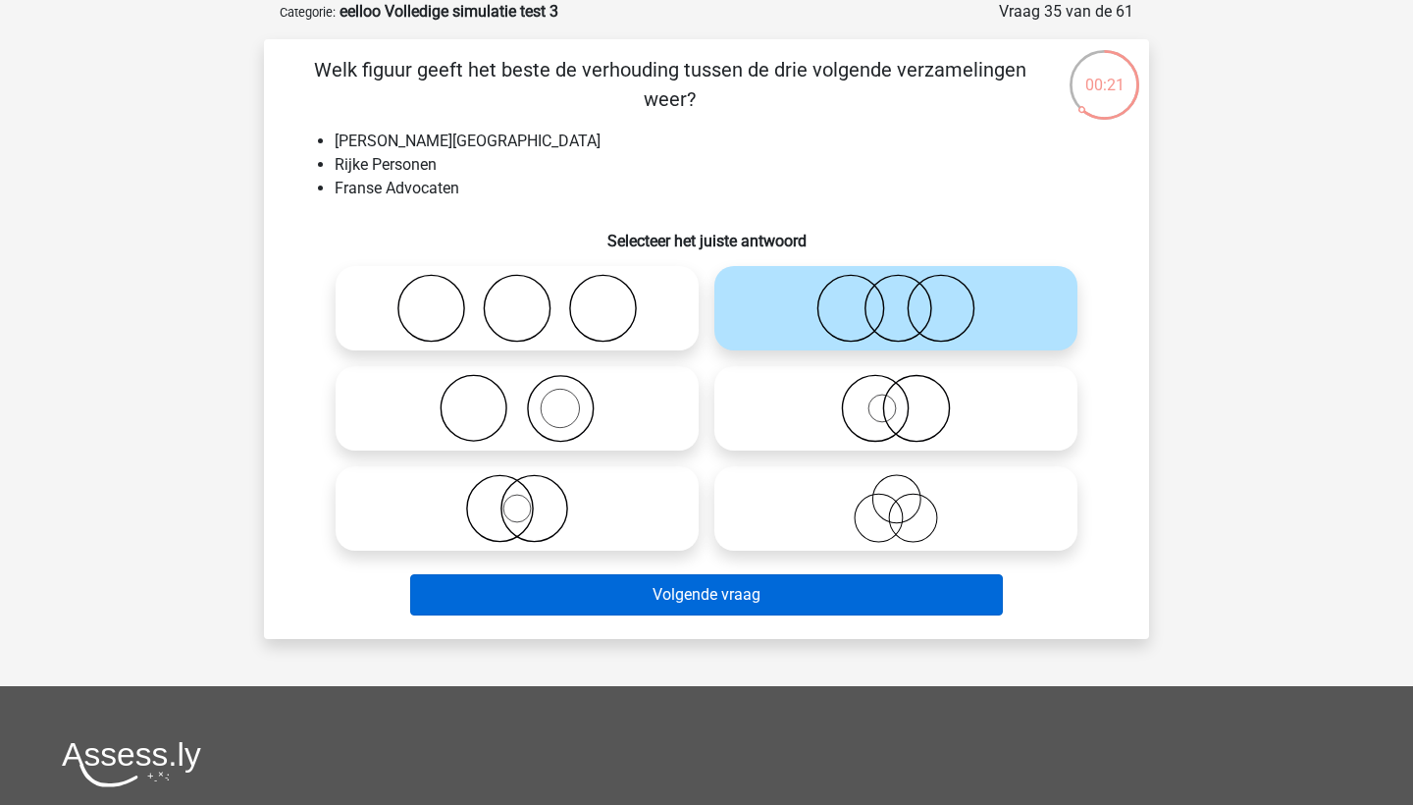
click at [683, 589] on button "Volgende vraag" at bounding box center [707, 594] width 594 height 41
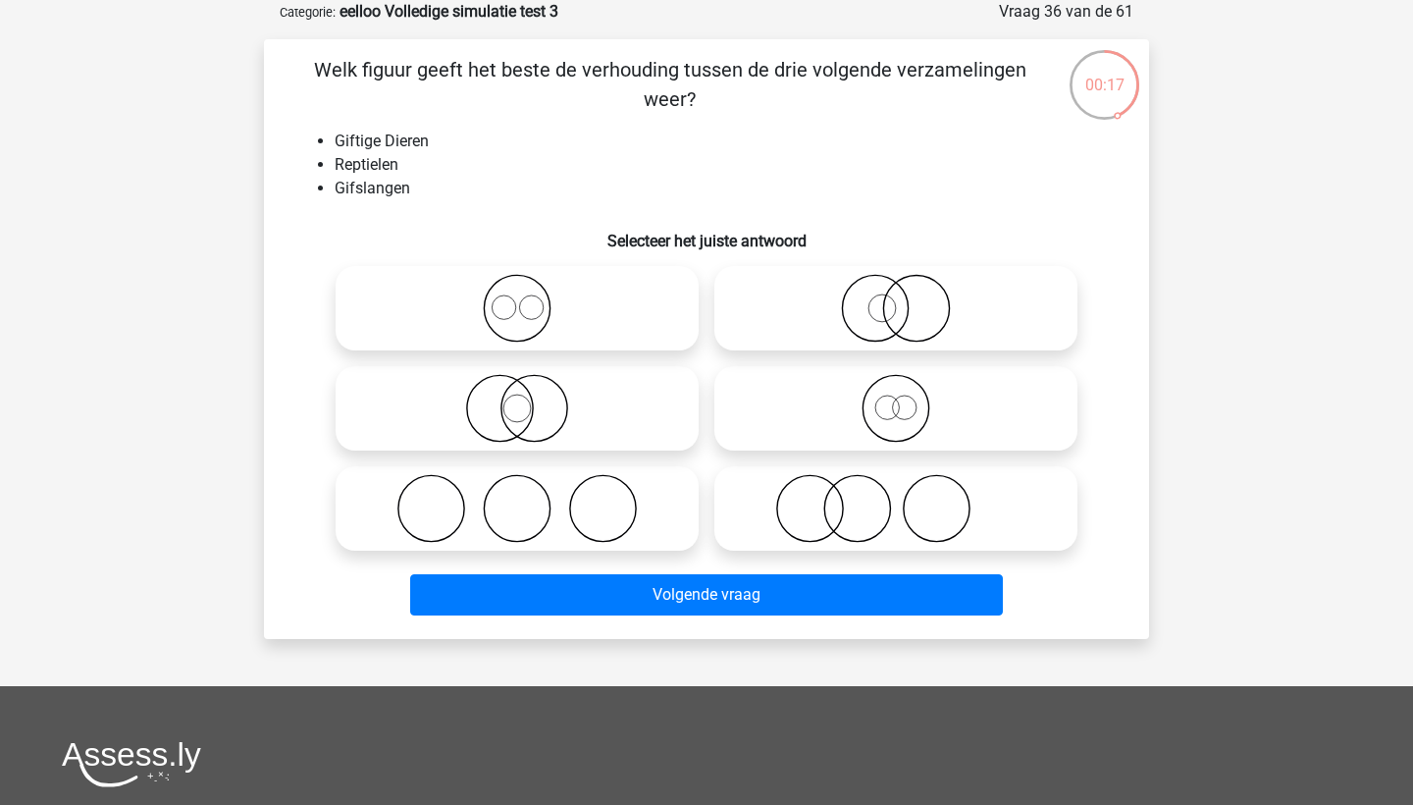
click at [603, 403] on icon at bounding box center [516, 408] width 347 height 69
click at [530, 398] on input "radio" at bounding box center [523, 392] width 13 height 13
radio input "true"
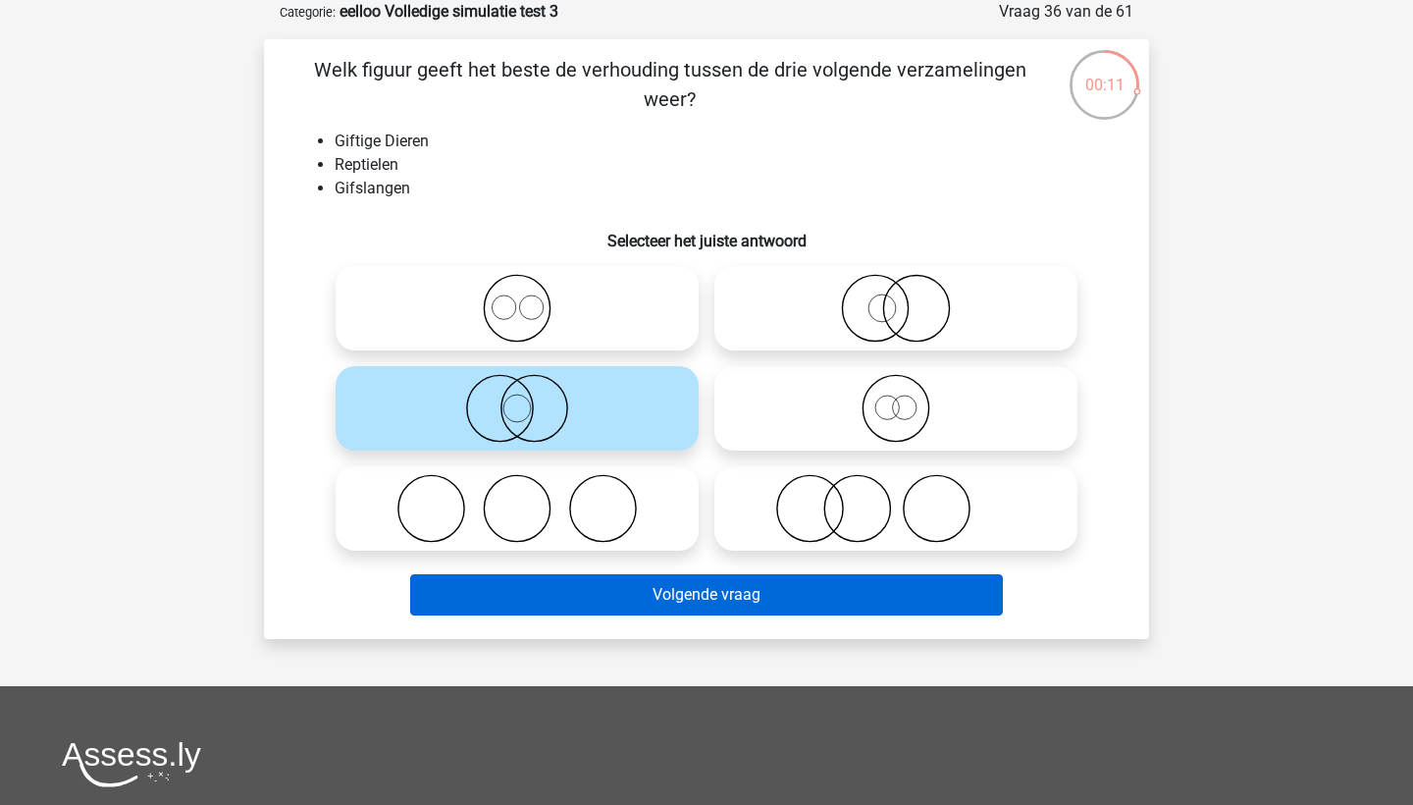
click at [803, 614] on button "Volgende vraag" at bounding box center [707, 594] width 594 height 41
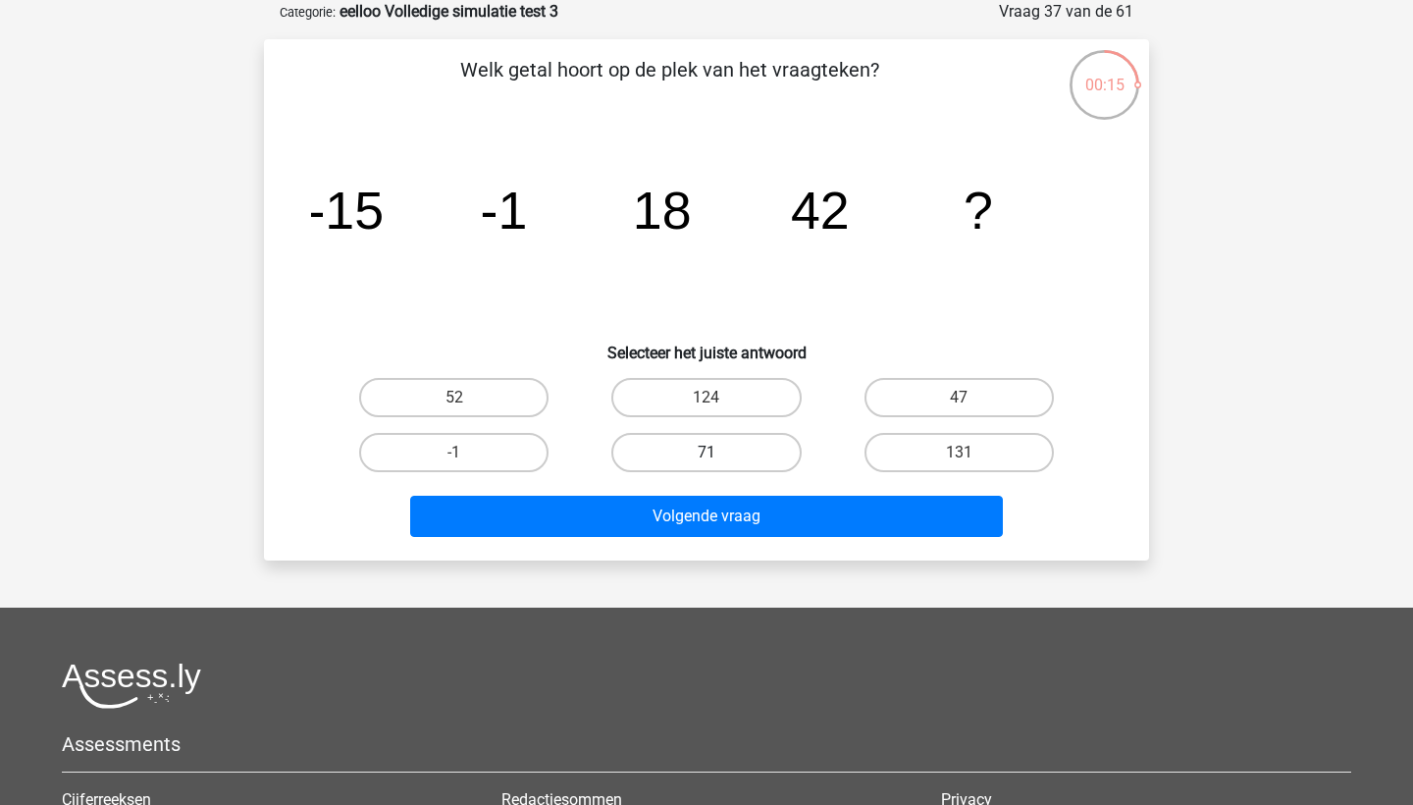
click at [703, 447] on label "71" at bounding box center [705, 452] width 189 height 39
click at [706, 452] on input "71" at bounding box center [712, 458] width 13 height 13
radio input "true"
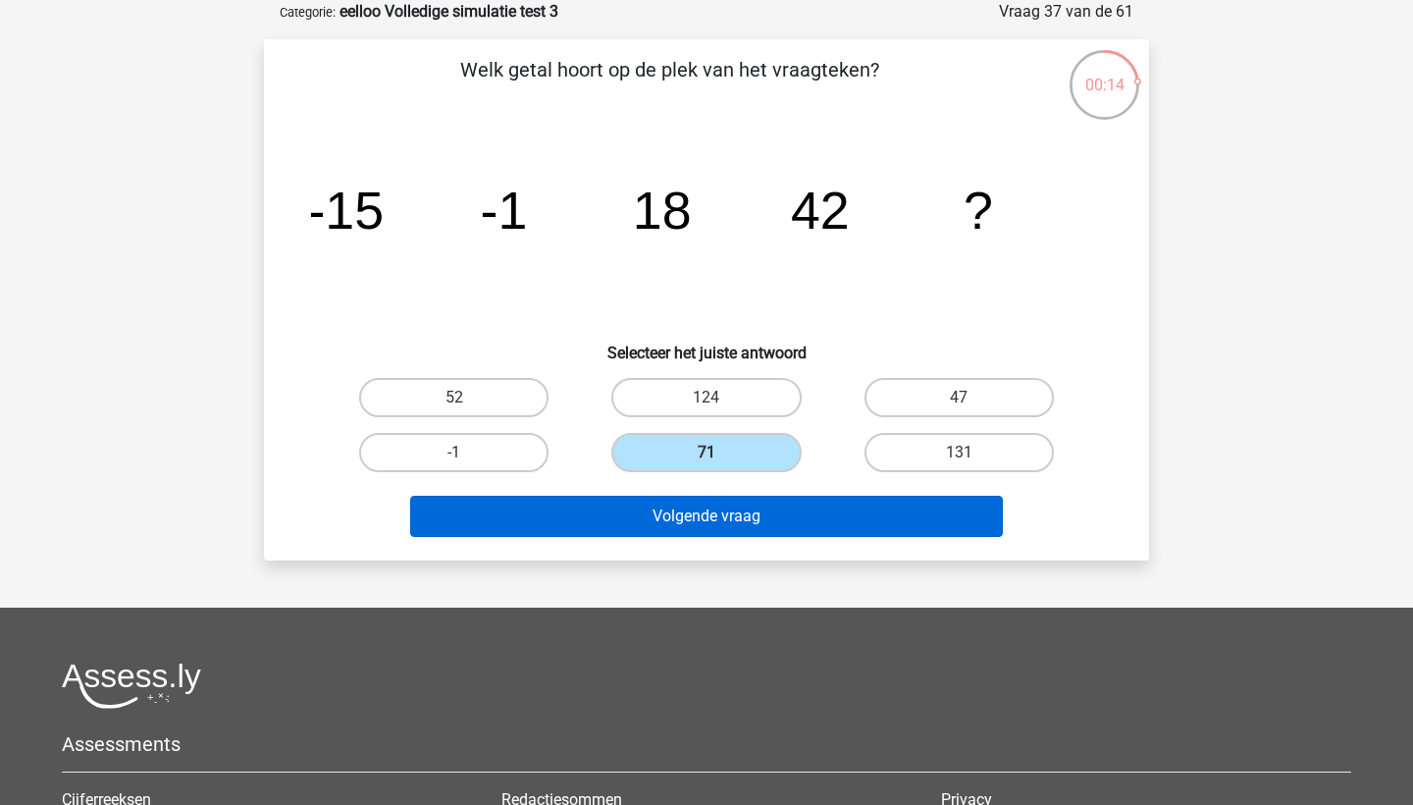
click at [724, 524] on button "Volgende vraag" at bounding box center [707, 515] width 594 height 41
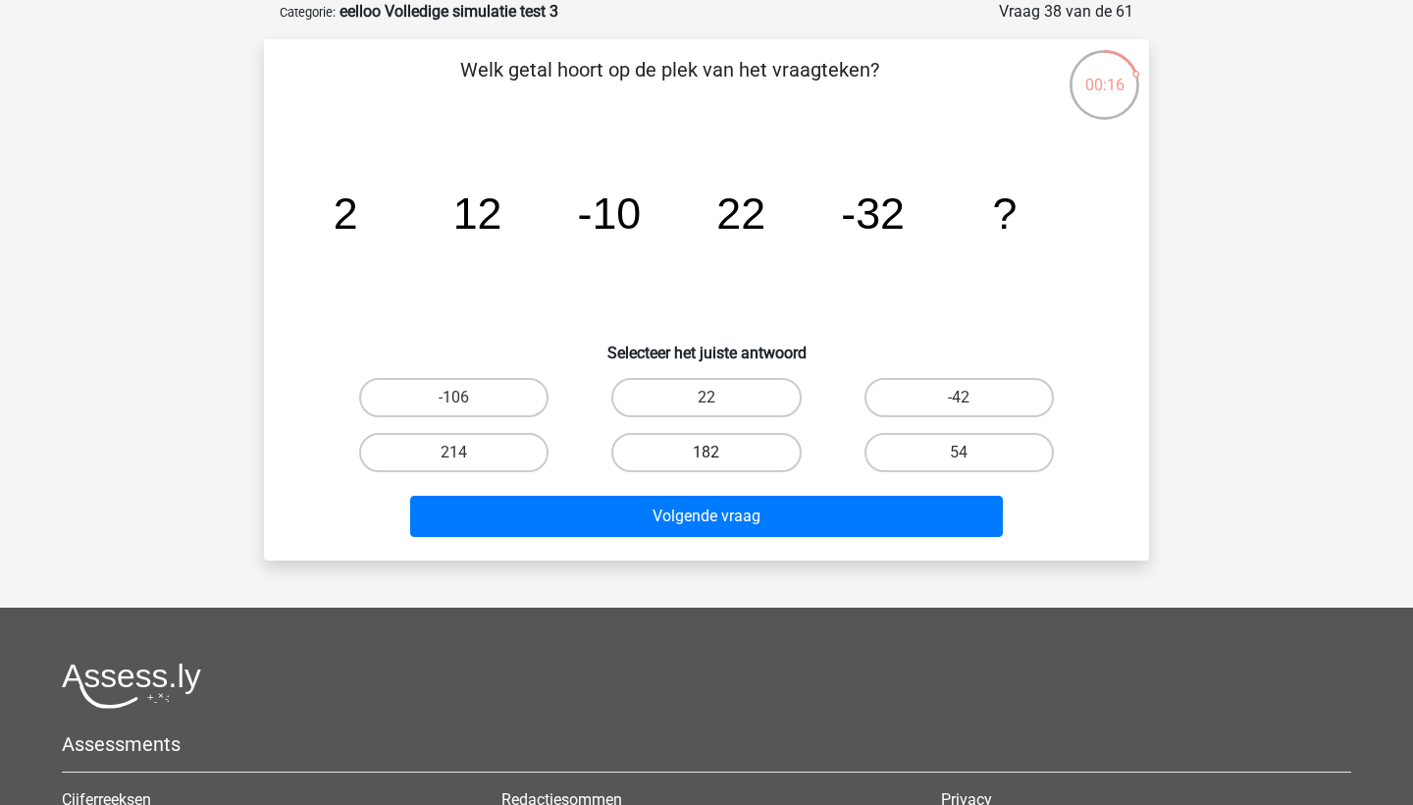
click at [755, 444] on label "182" at bounding box center [705, 452] width 189 height 39
click at [719, 452] on input "182" at bounding box center [712, 458] width 13 height 13
radio input "true"
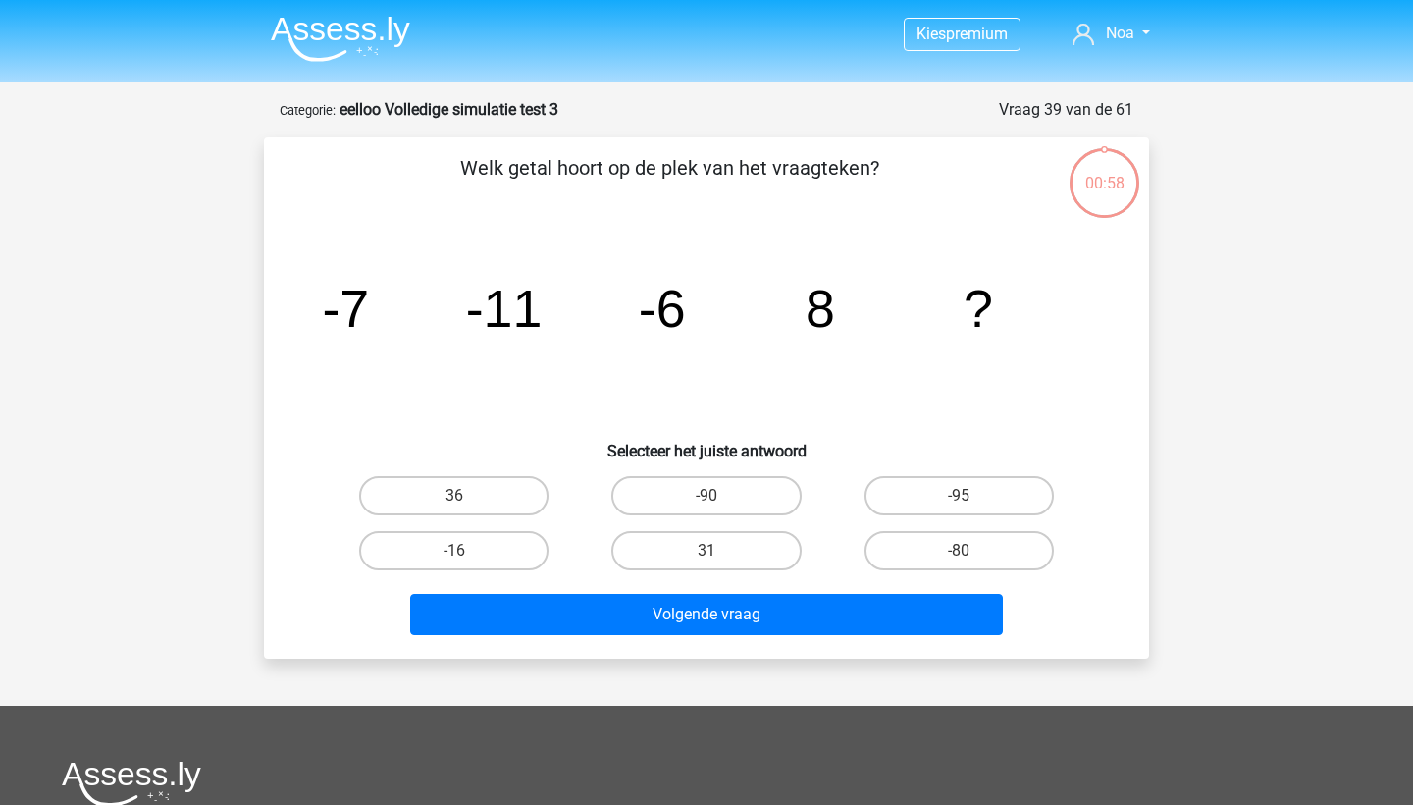
scroll to position [98, 0]
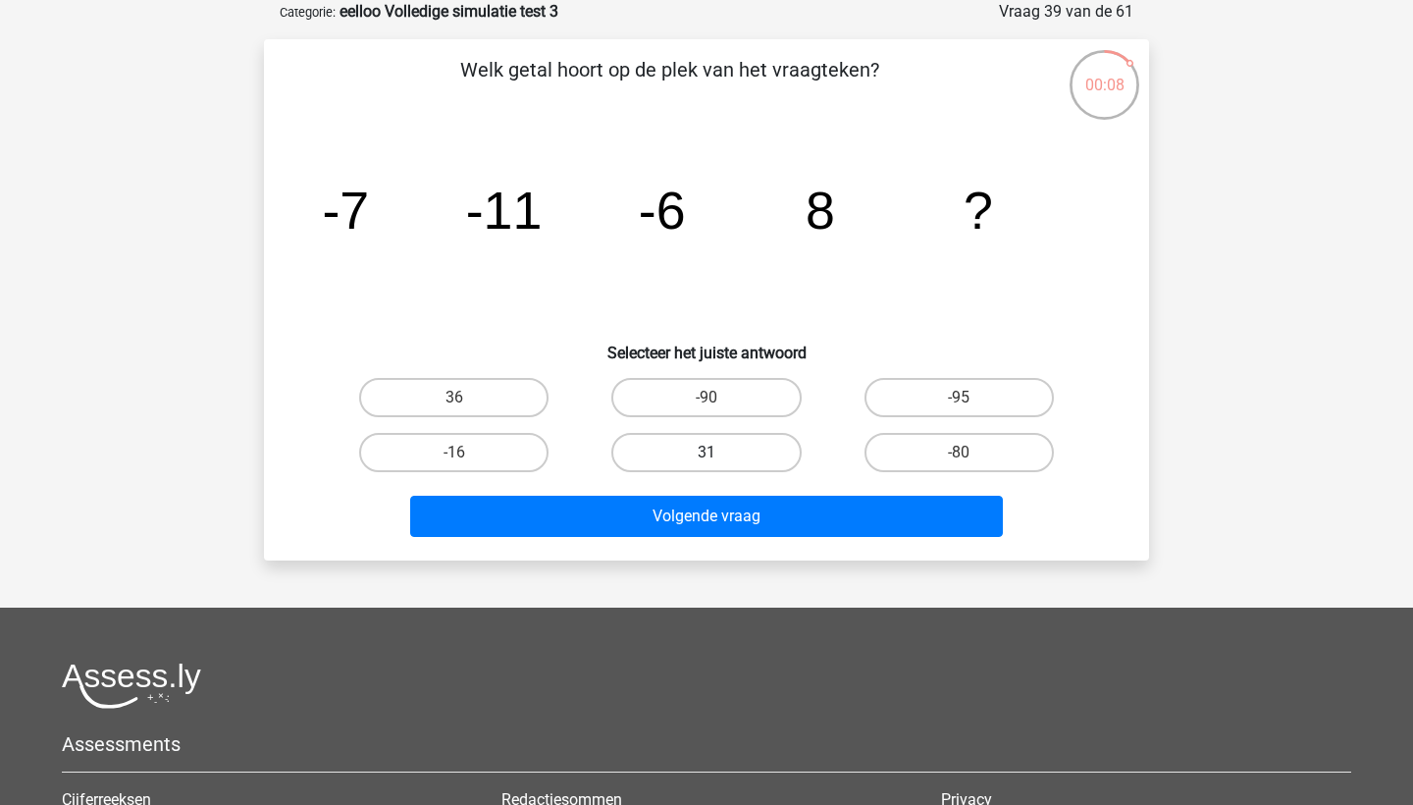
click at [691, 448] on label "31" at bounding box center [705, 452] width 189 height 39
click at [706, 452] on input "31" at bounding box center [712, 458] width 13 height 13
radio input "true"
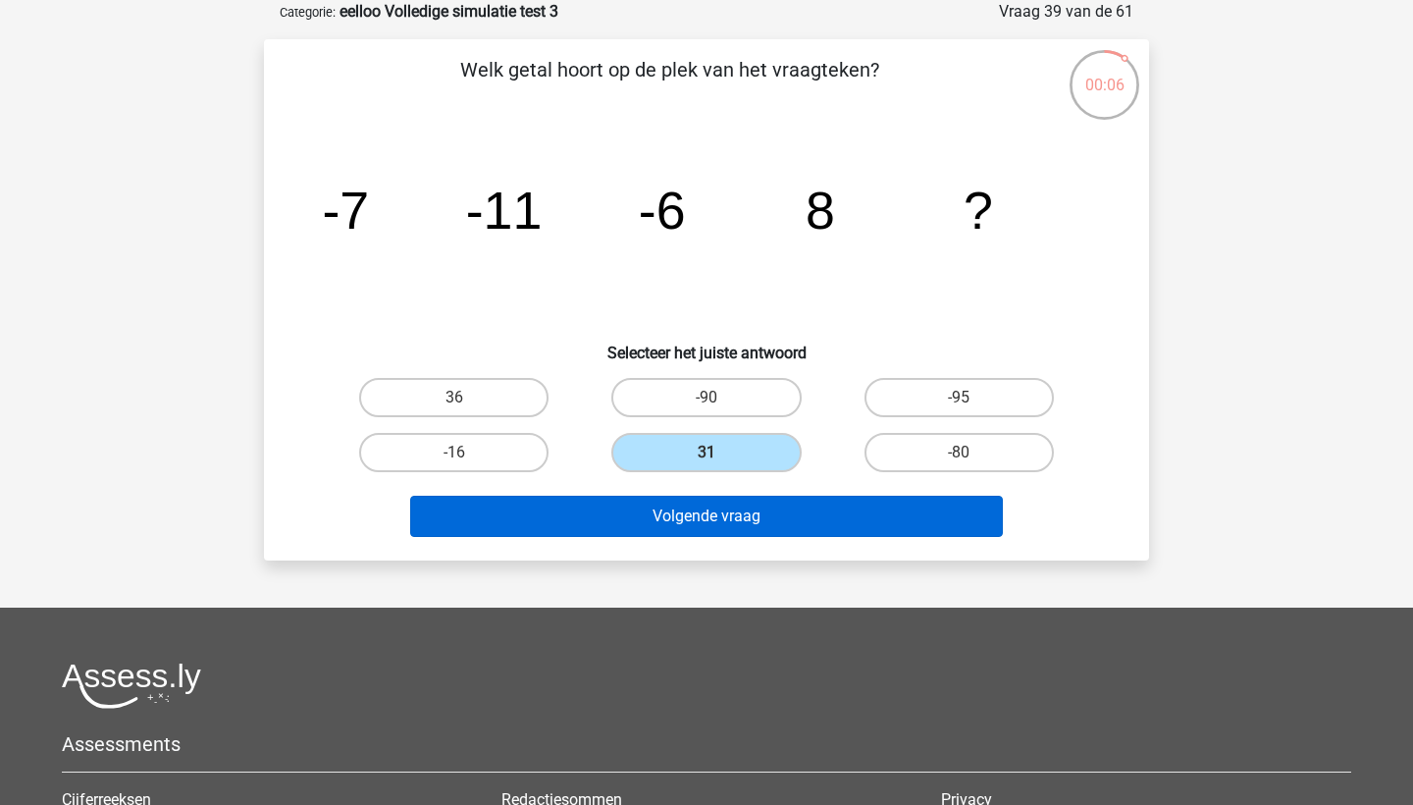
click at [672, 503] on button "Volgende vraag" at bounding box center [707, 515] width 594 height 41
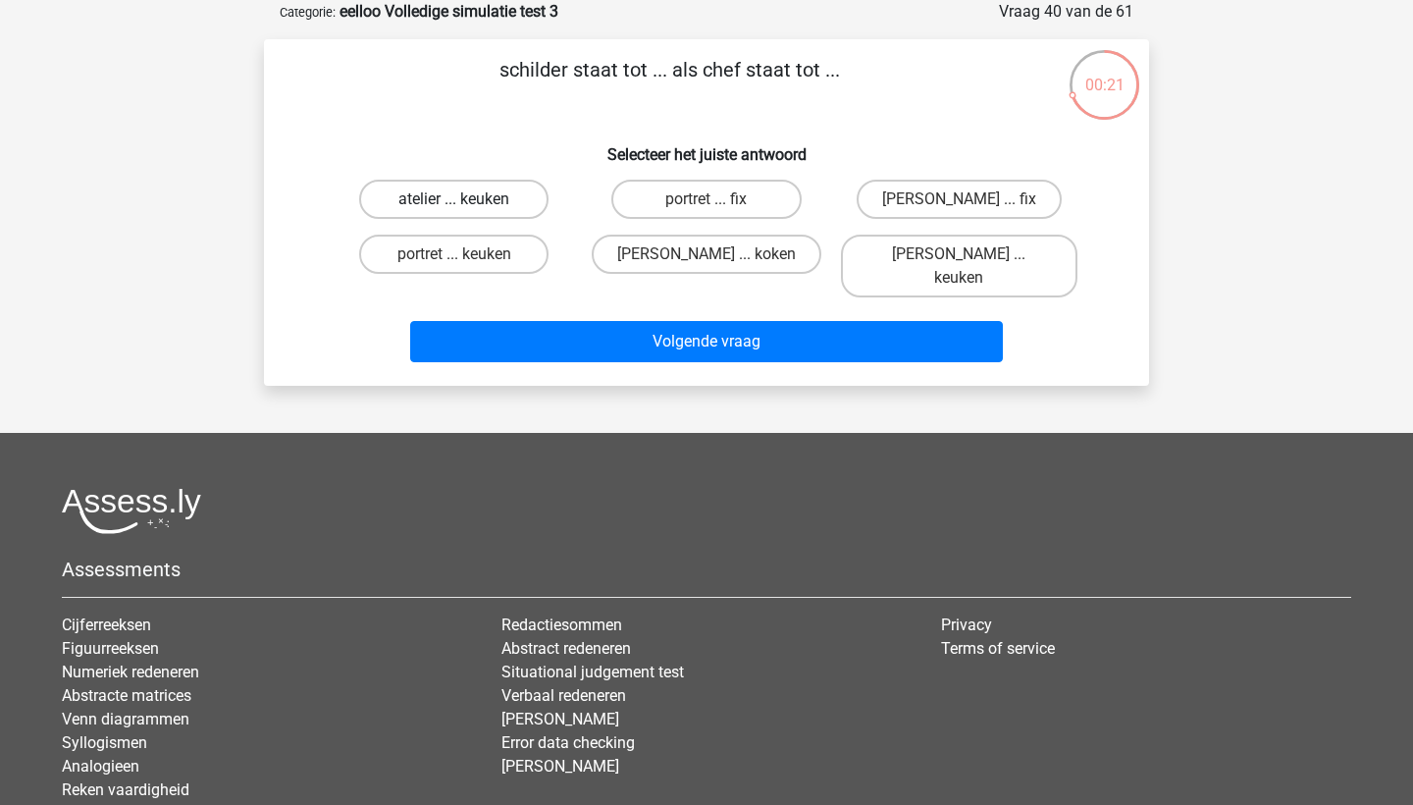
click at [516, 209] on label "atelier ... keuken" at bounding box center [453, 199] width 189 height 39
click at [467, 209] on input "atelier ... keuken" at bounding box center [460, 205] width 13 height 13
radio input "true"
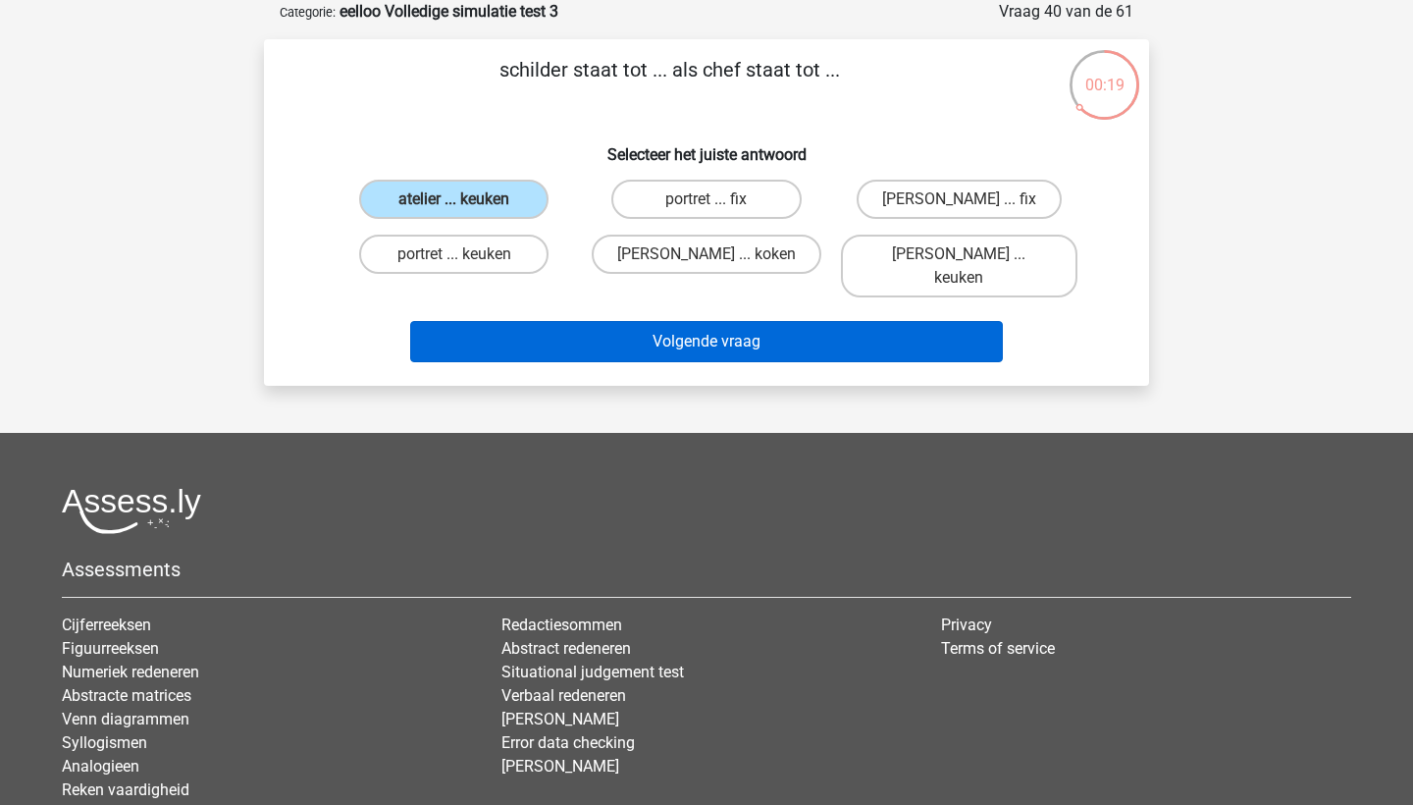
click at [573, 321] on button "Volgende vraag" at bounding box center [707, 341] width 594 height 41
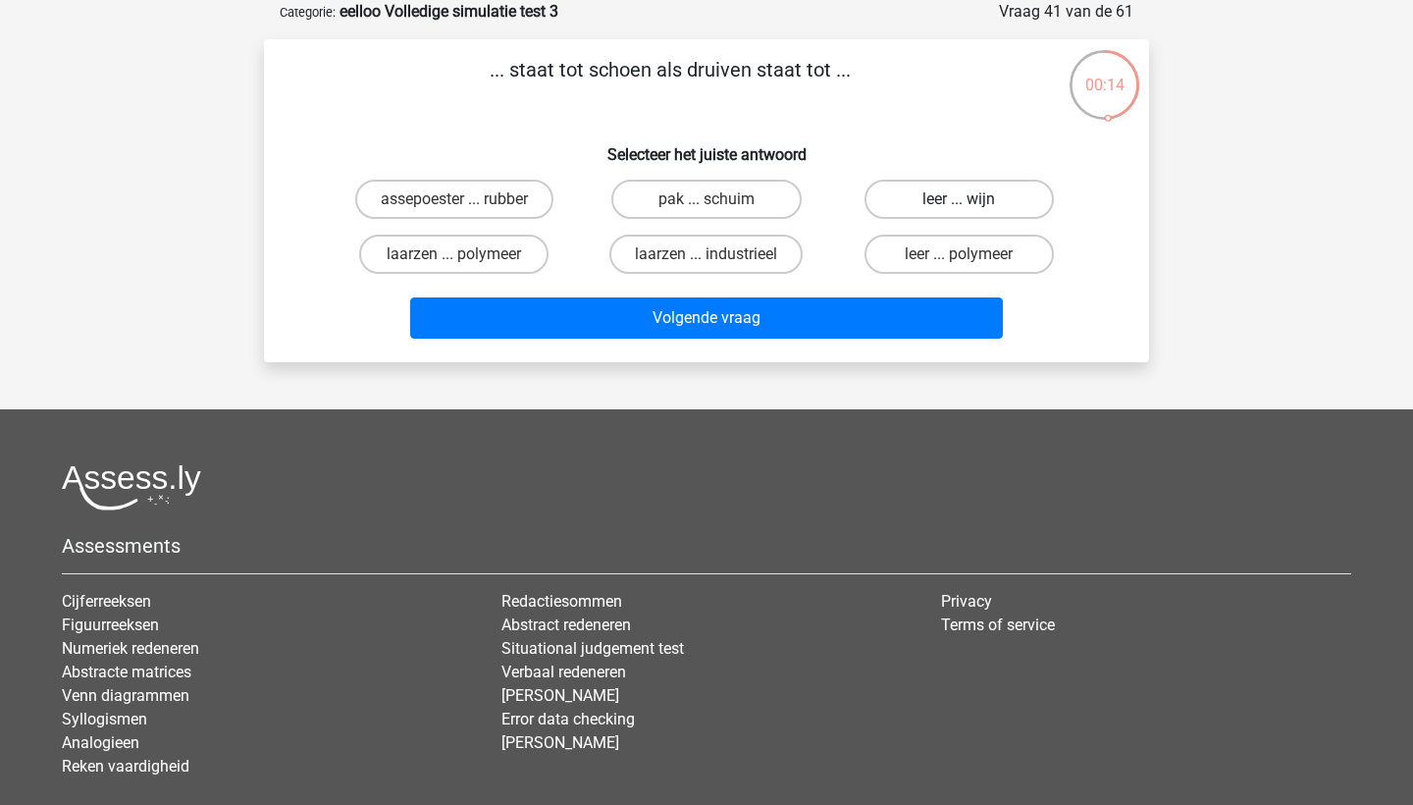
click at [905, 199] on label "leer ... wijn" at bounding box center [958, 199] width 189 height 39
click at [959, 199] on input "leer ... wijn" at bounding box center [965, 205] width 13 height 13
radio input "true"
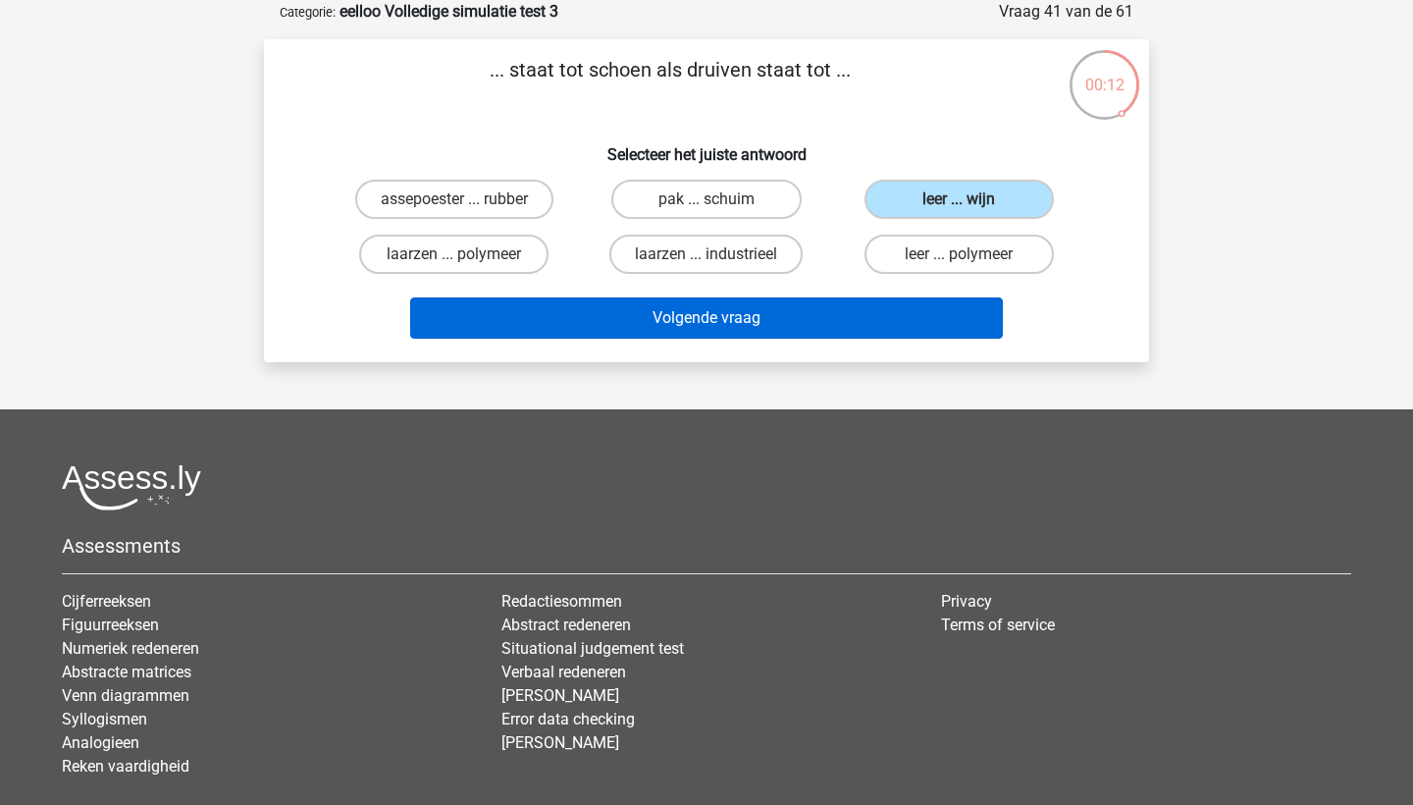
click at [906, 306] on button "Volgende vraag" at bounding box center [707, 317] width 594 height 41
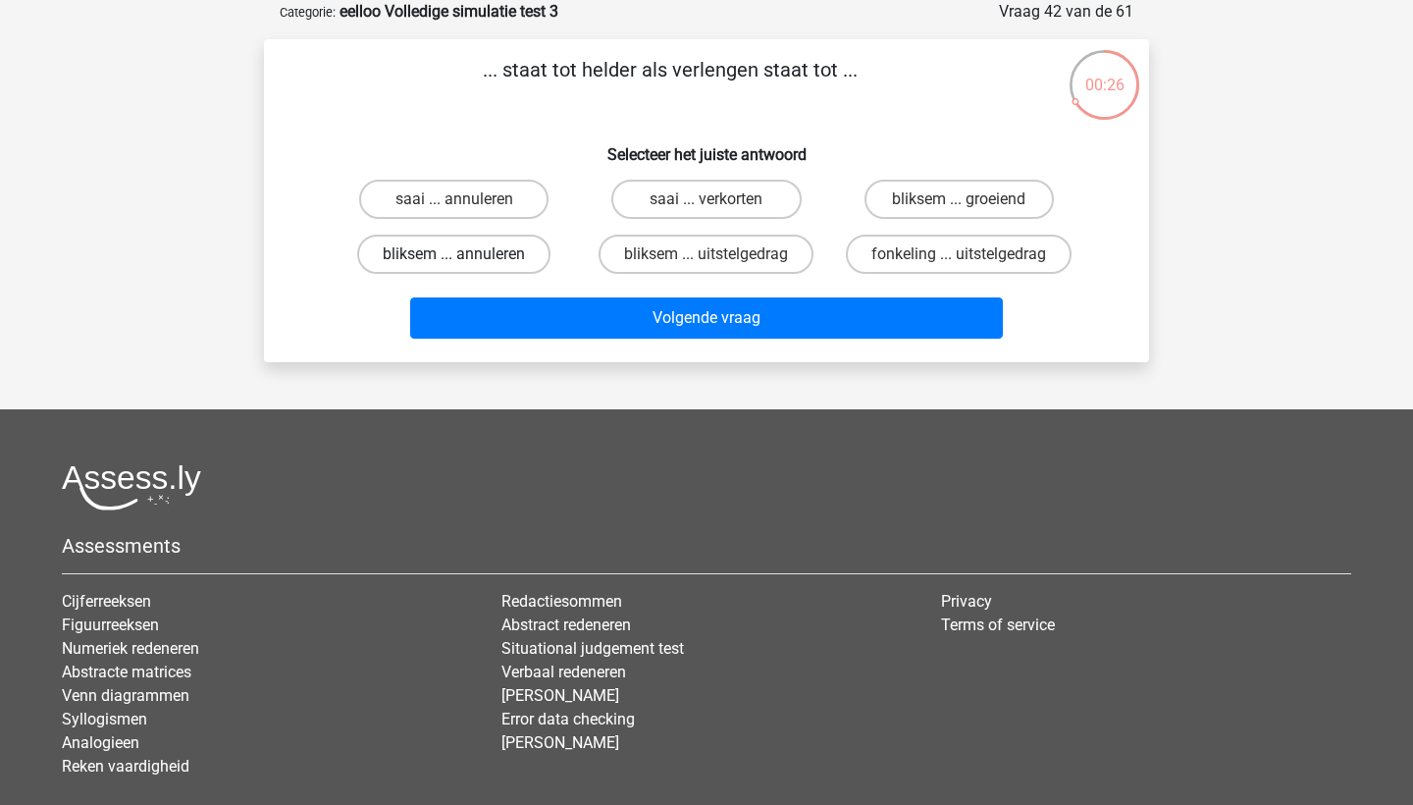
click at [502, 243] on label "bliksem ... annuleren" at bounding box center [453, 253] width 193 height 39
click at [467, 254] on input "bliksem ... annuleren" at bounding box center [460, 260] width 13 height 13
radio input "true"
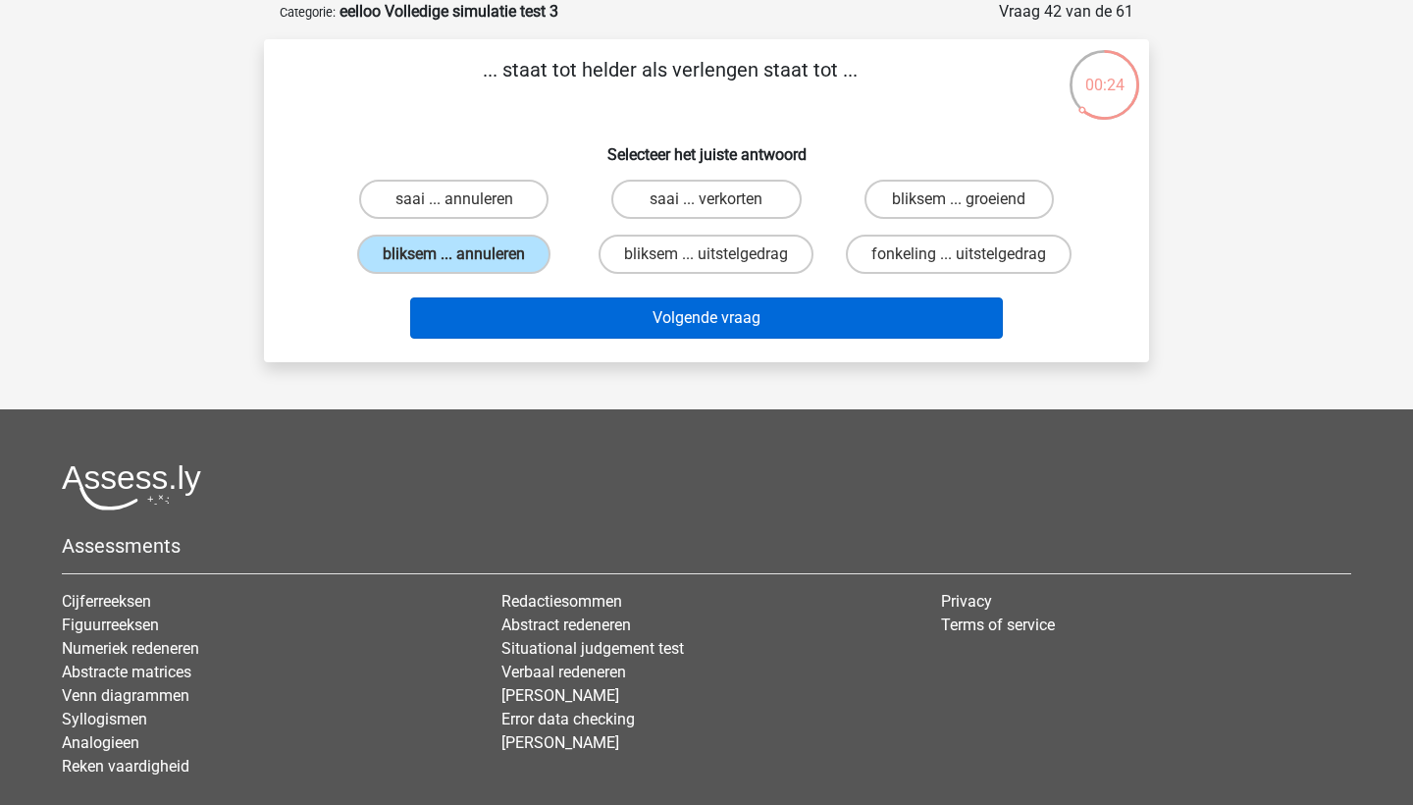
click at [554, 315] on button "Volgende vraag" at bounding box center [707, 317] width 594 height 41
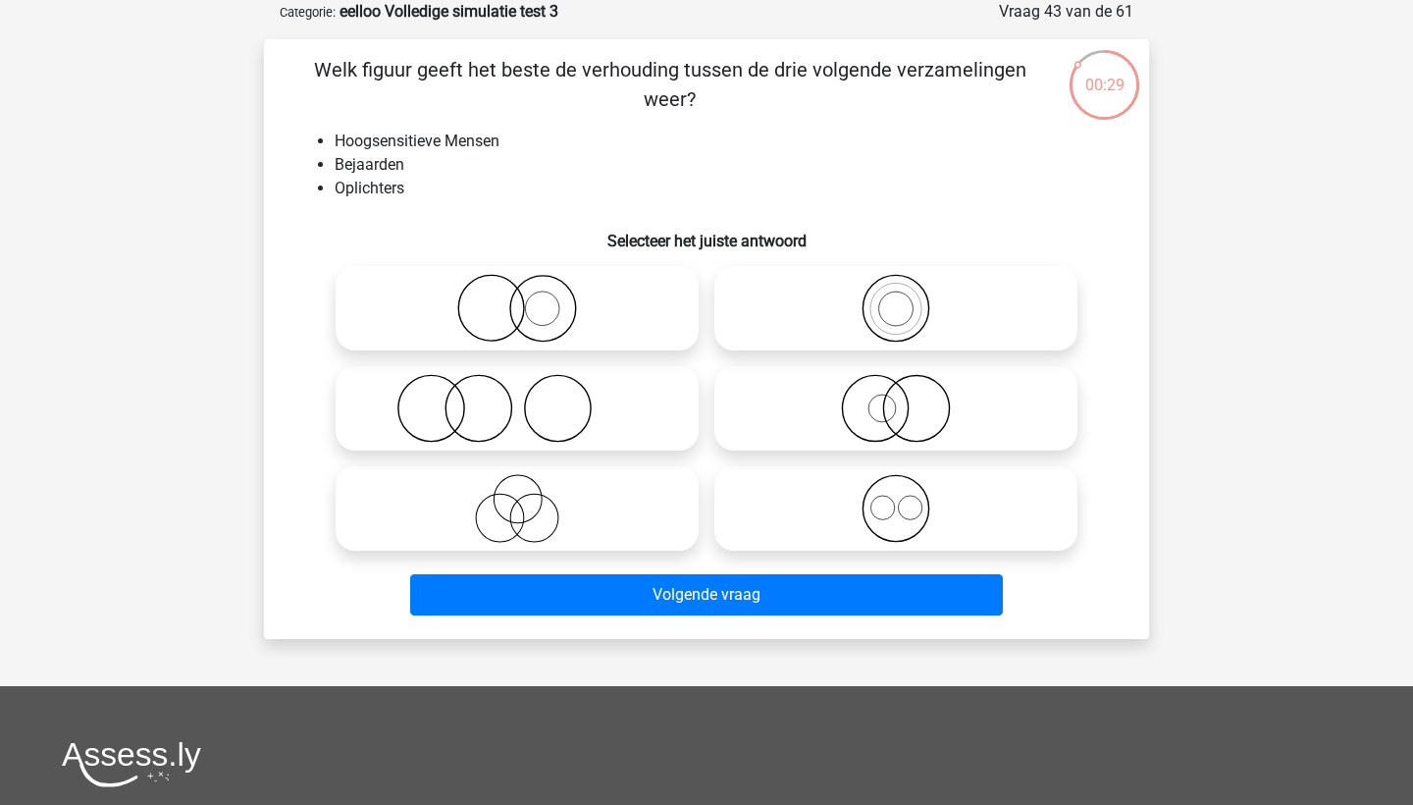
click at [631, 516] on icon at bounding box center [516, 508] width 347 height 69
click at [530, 498] on input "radio" at bounding box center [523, 492] width 13 height 13
radio input "true"
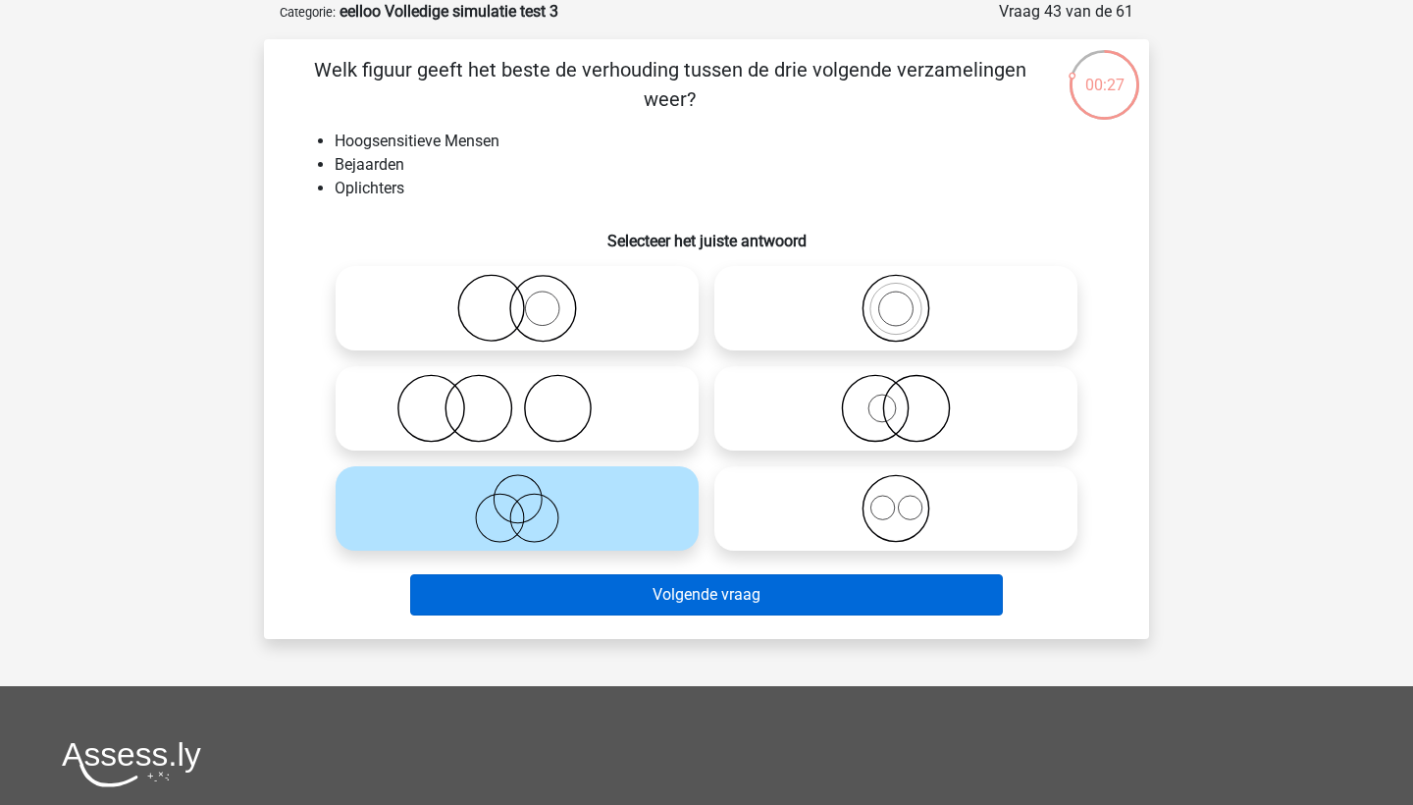
click at [667, 594] on button "Volgende vraag" at bounding box center [707, 594] width 594 height 41
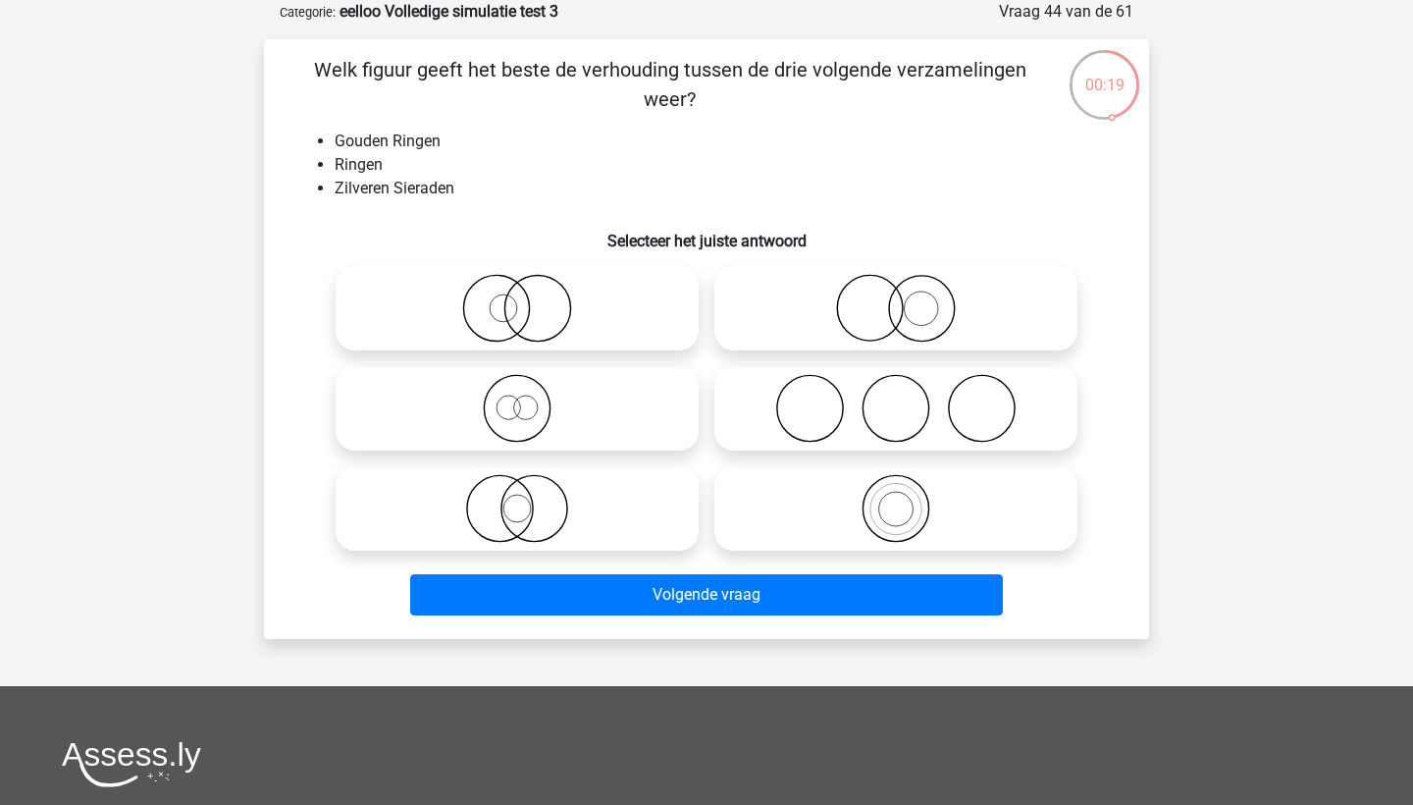
click at [760, 311] on icon at bounding box center [895, 308] width 347 height 69
click at [896, 298] on input "radio" at bounding box center [902, 292] width 13 height 13
radio input "true"
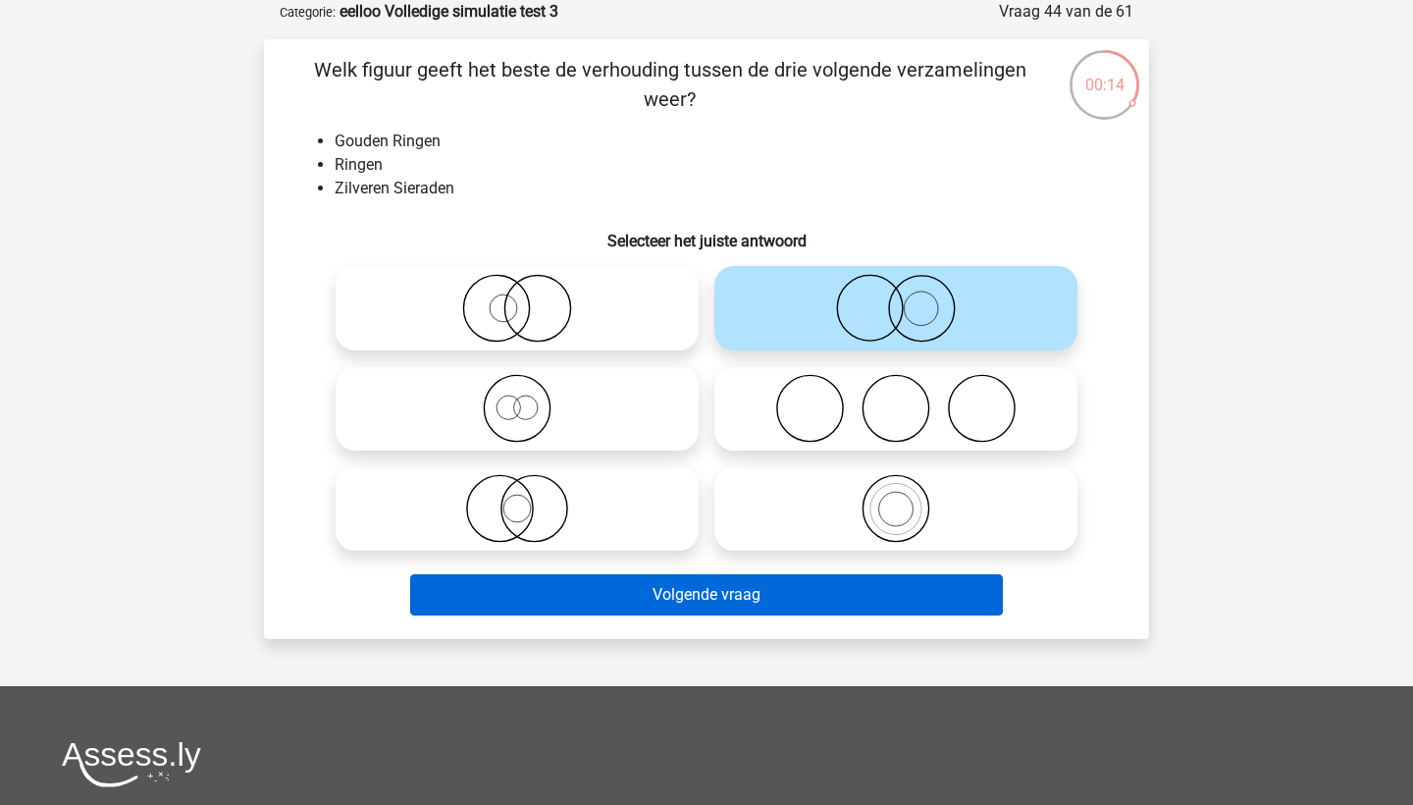
click at [846, 600] on button "Volgende vraag" at bounding box center [707, 594] width 594 height 41
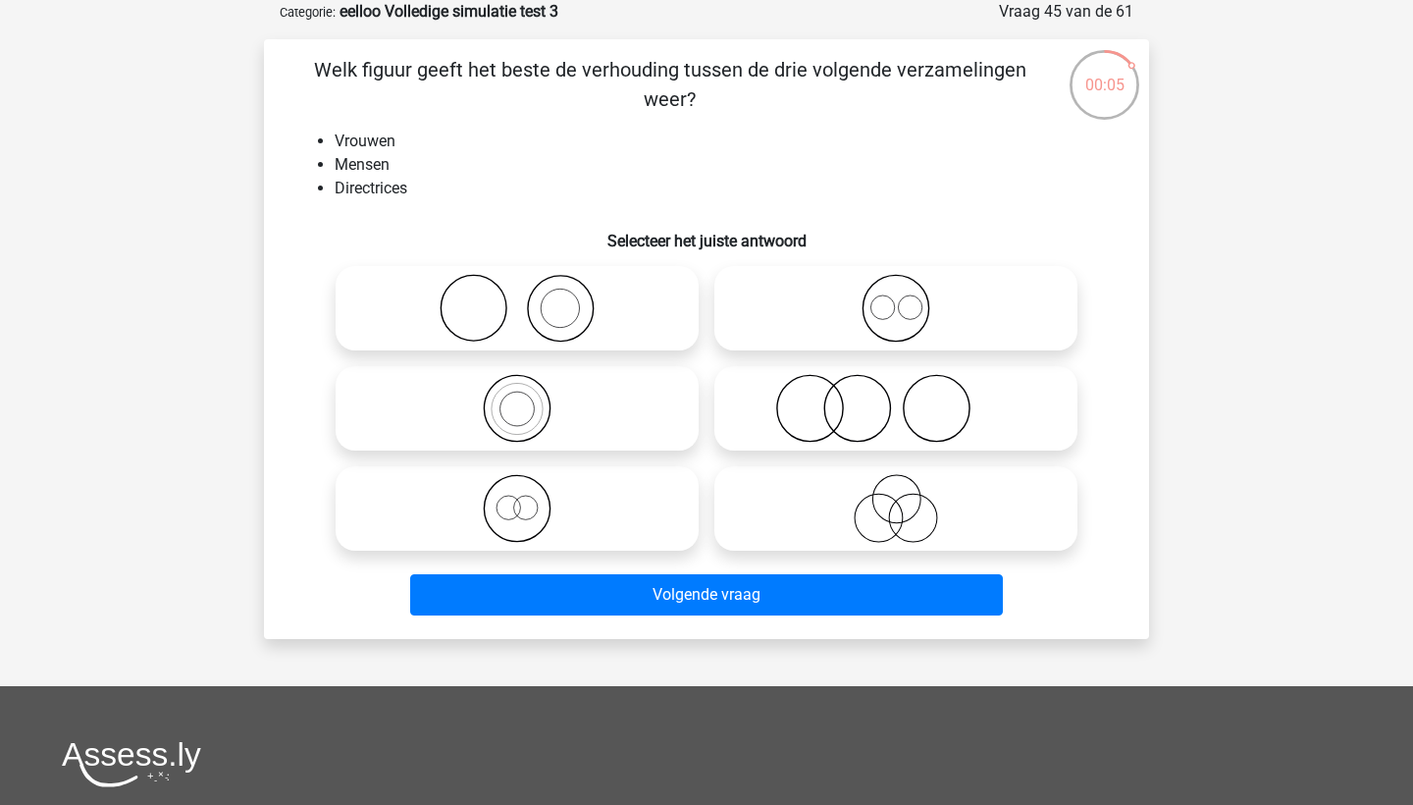
click at [567, 507] on icon at bounding box center [516, 508] width 347 height 69
click at [530, 498] on input "radio" at bounding box center [523, 492] width 13 height 13
radio input "true"
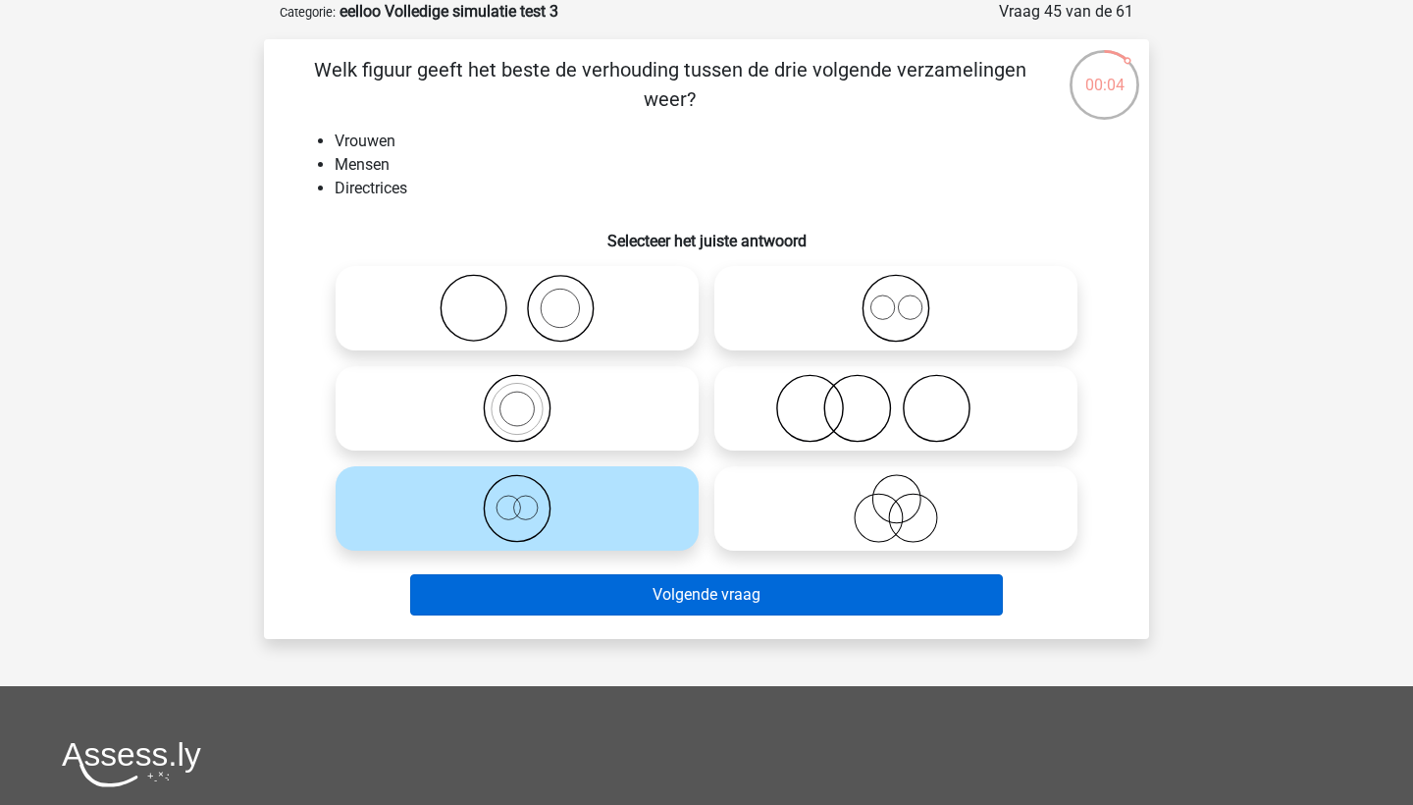
click at [585, 594] on button "Volgende vraag" at bounding box center [707, 594] width 594 height 41
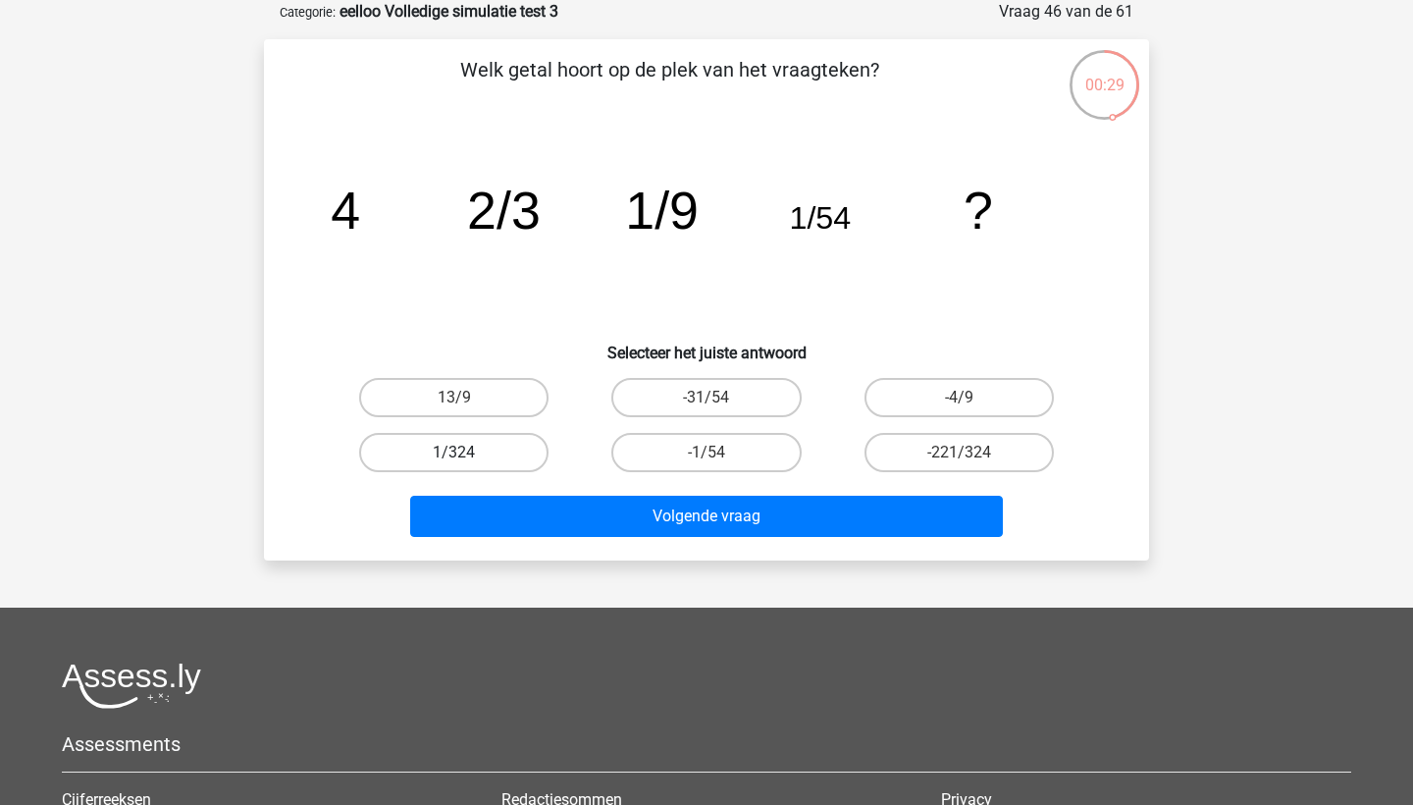
click at [470, 441] on label "1/324" at bounding box center [453, 452] width 189 height 39
click at [467, 452] on input "1/324" at bounding box center [460, 458] width 13 height 13
radio input "true"
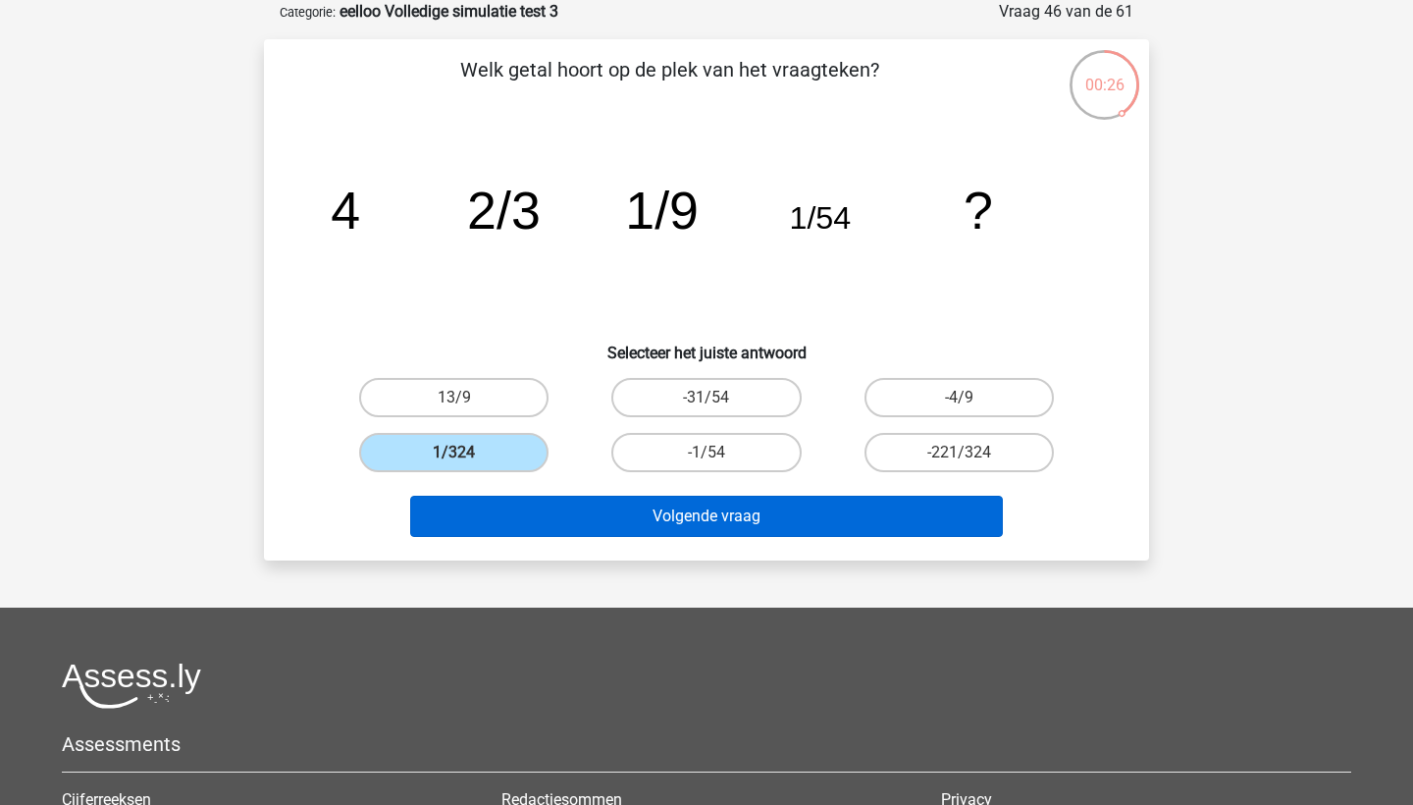
click at [592, 511] on button "Volgende vraag" at bounding box center [707, 515] width 594 height 41
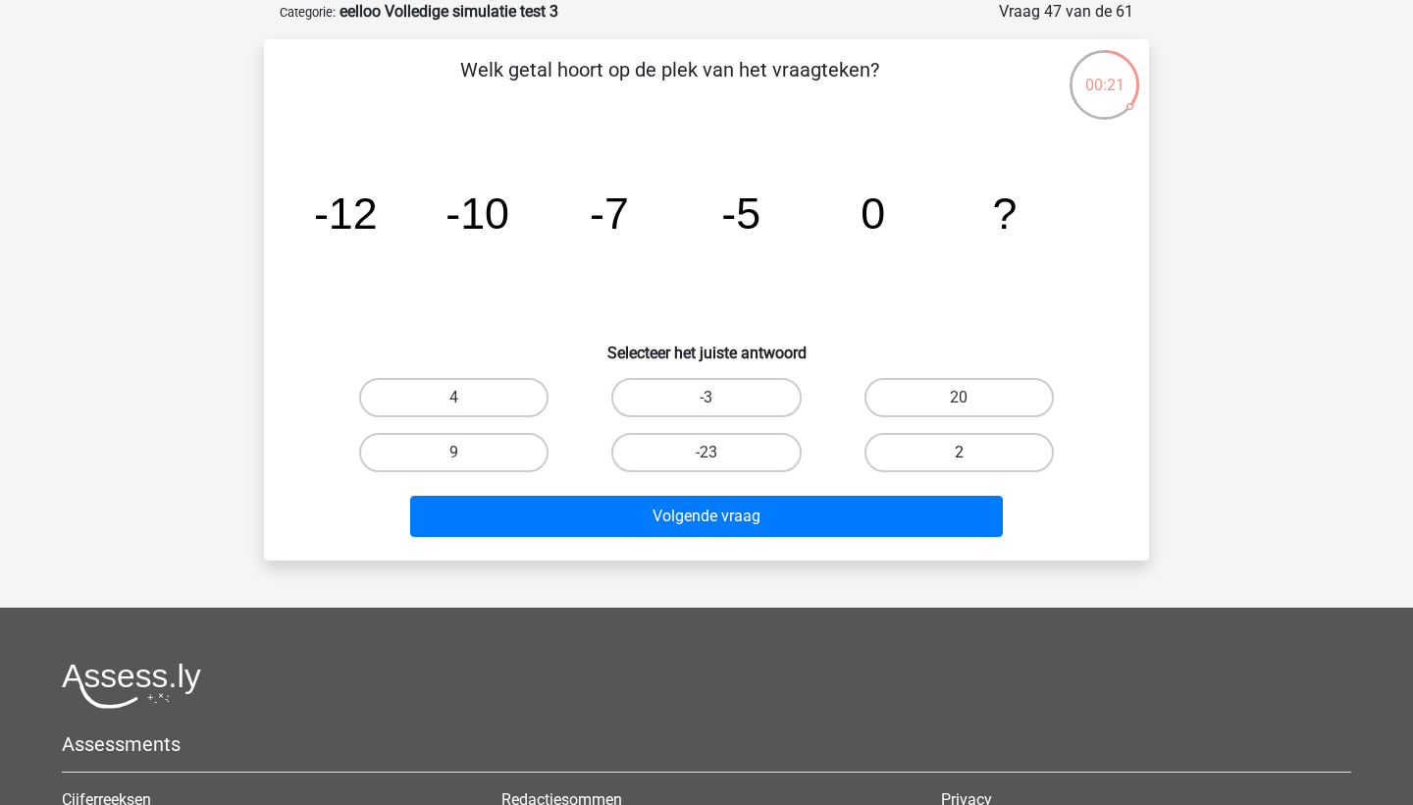
click at [922, 456] on label "2" at bounding box center [958, 452] width 189 height 39
click at [959, 456] on input "2" at bounding box center [965, 458] width 13 height 13
radio input "true"
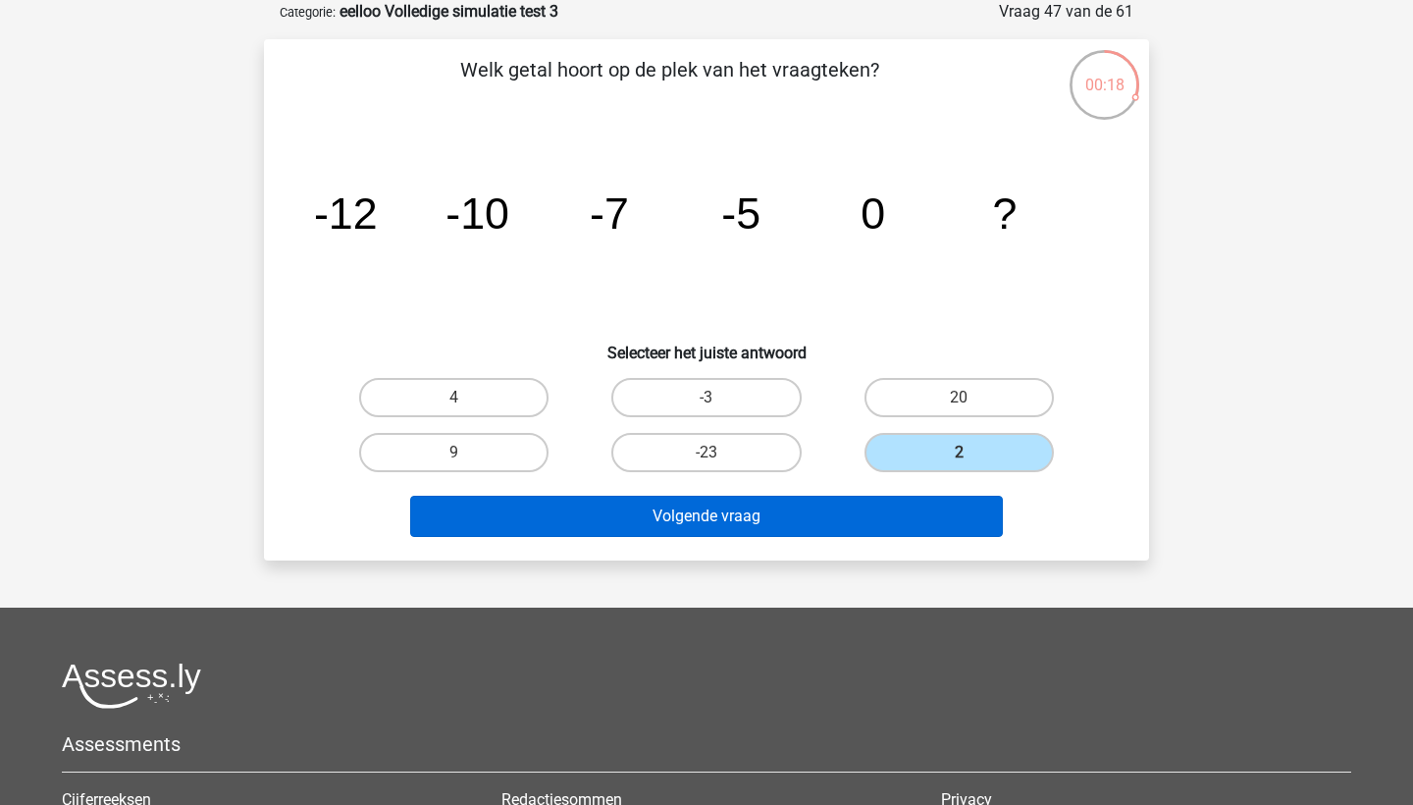
click at [882, 521] on button "Volgende vraag" at bounding box center [707, 515] width 594 height 41
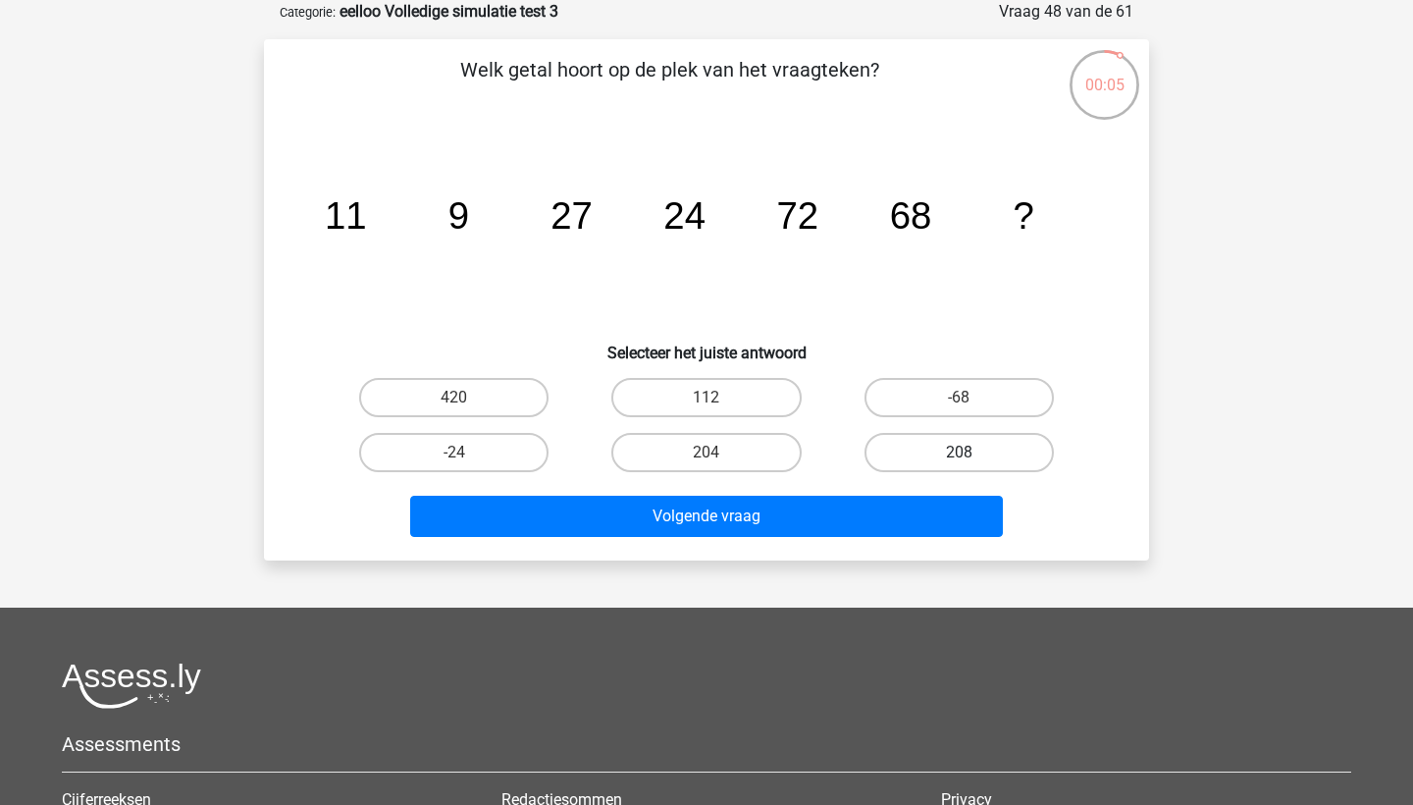
click at [867, 450] on label "208" at bounding box center [958, 452] width 189 height 39
click at [959, 452] on input "208" at bounding box center [965, 458] width 13 height 13
radio input "true"
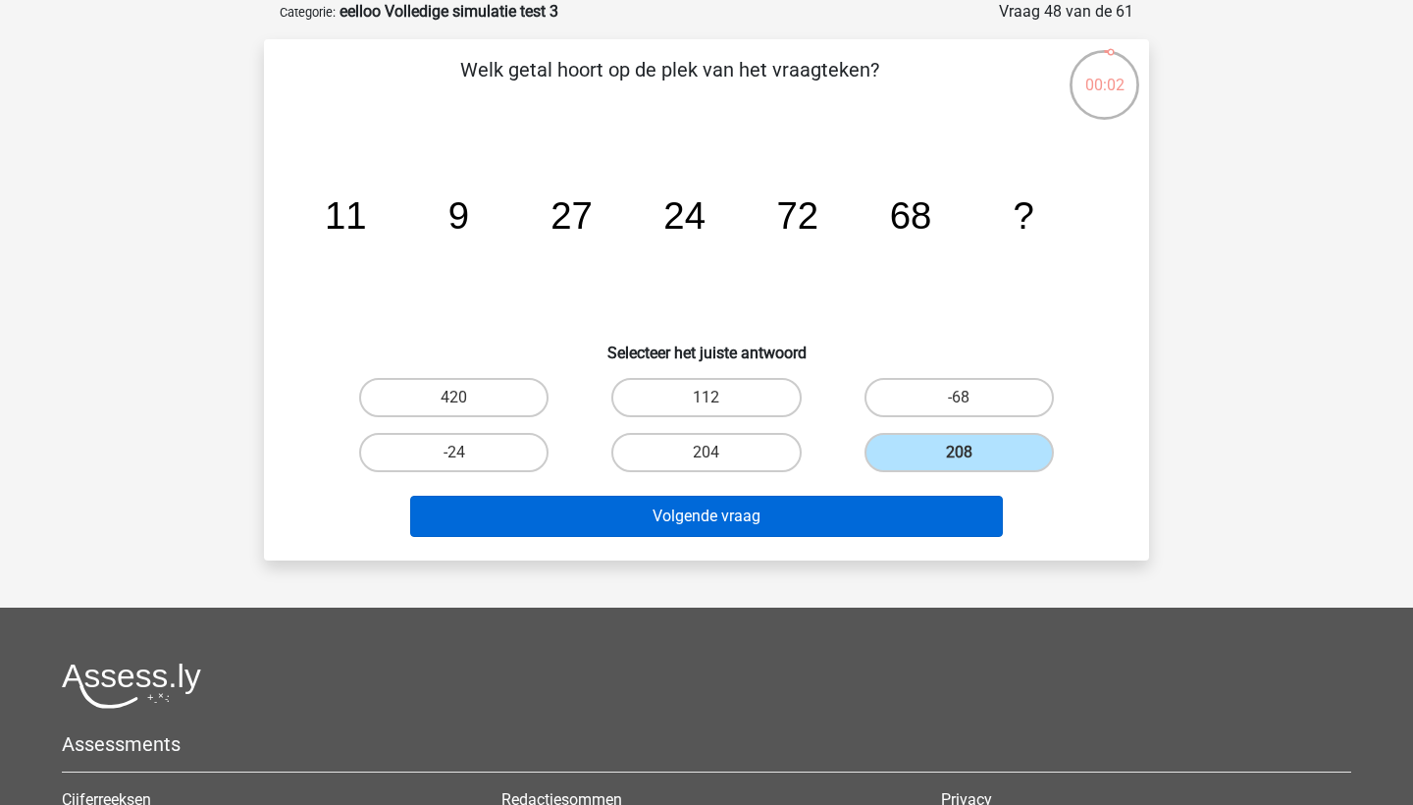
click at [786, 519] on button "Volgende vraag" at bounding box center [707, 515] width 594 height 41
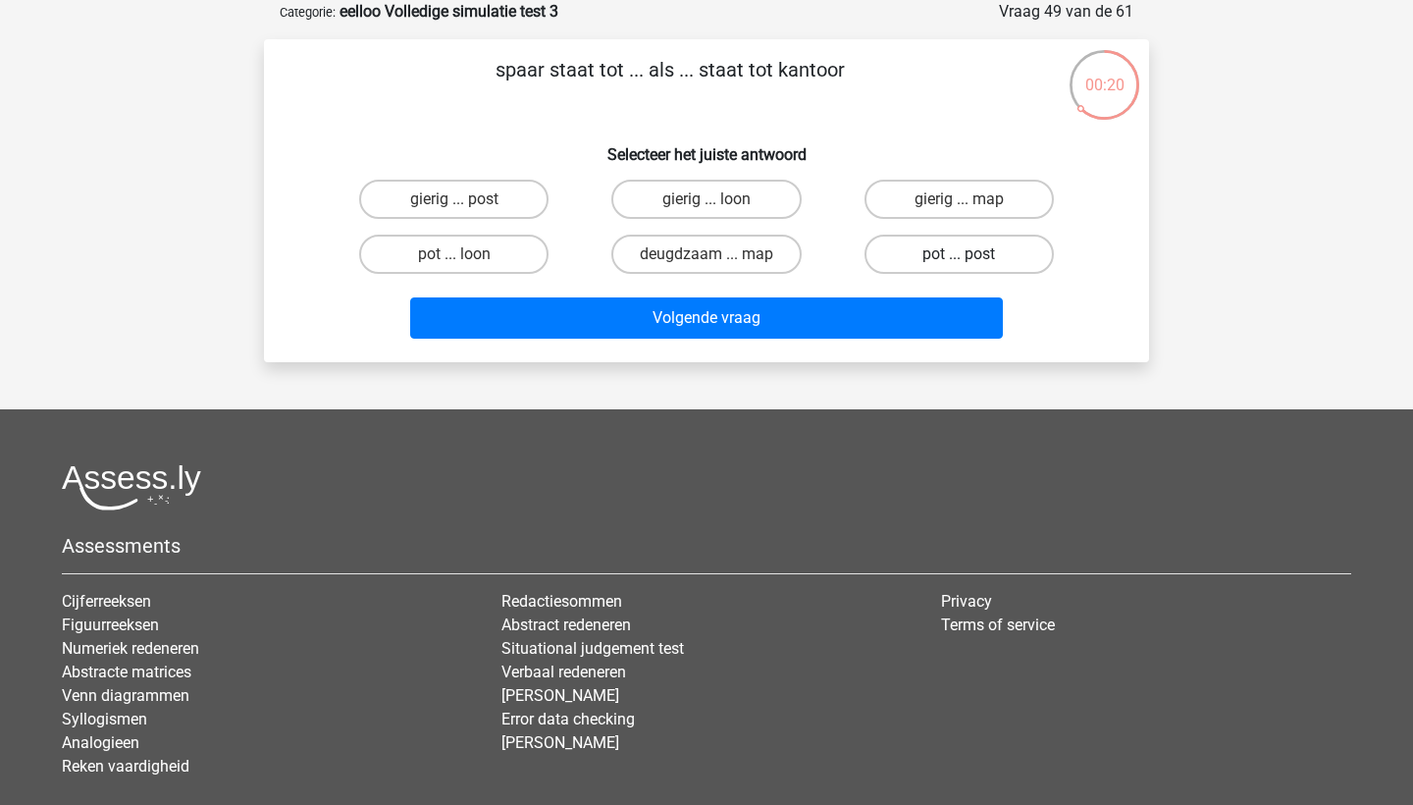
click at [933, 257] on label "pot ... post" at bounding box center [958, 253] width 189 height 39
click at [959, 257] on input "pot ... post" at bounding box center [965, 260] width 13 height 13
radio input "true"
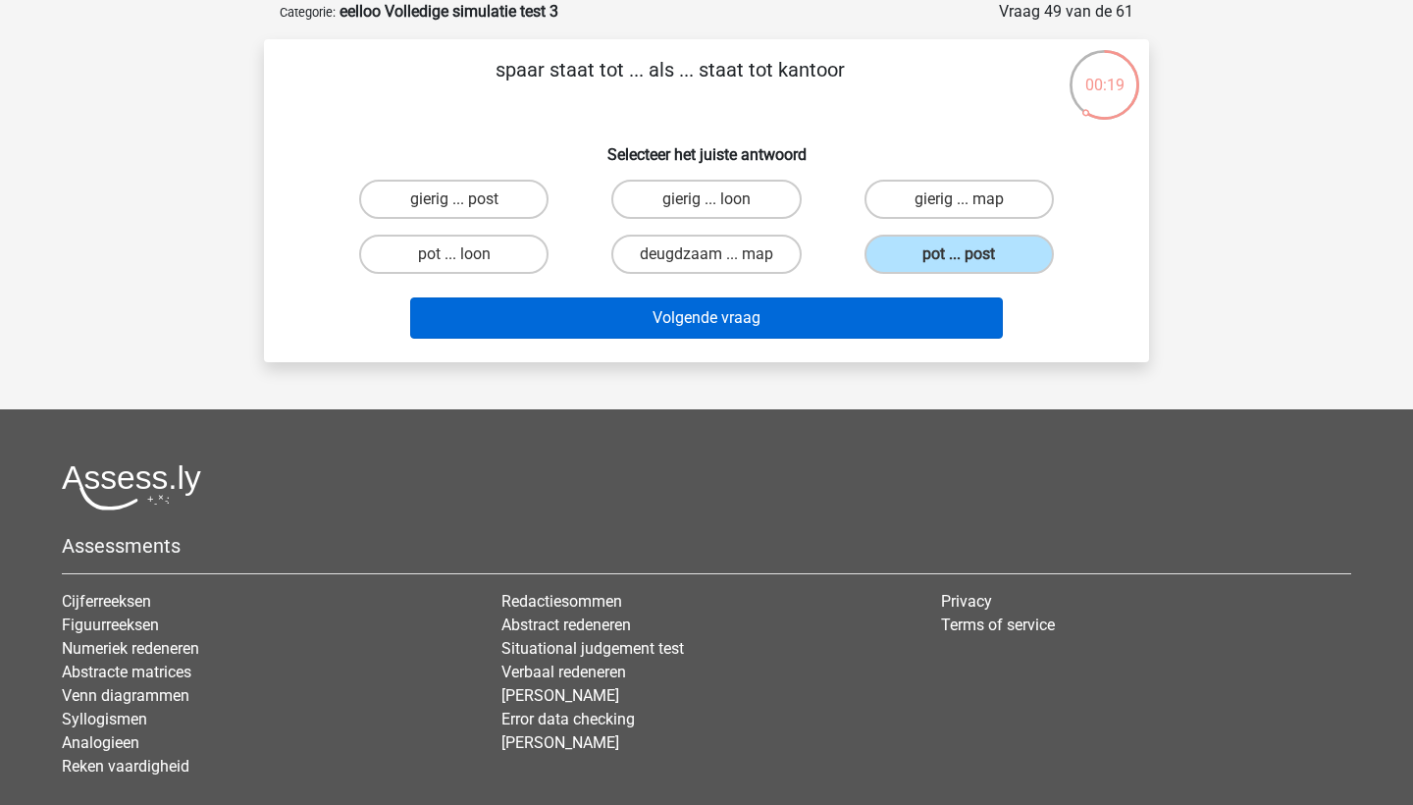
click at [914, 320] on button "Volgende vraag" at bounding box center [707, 317] width 594 height 41
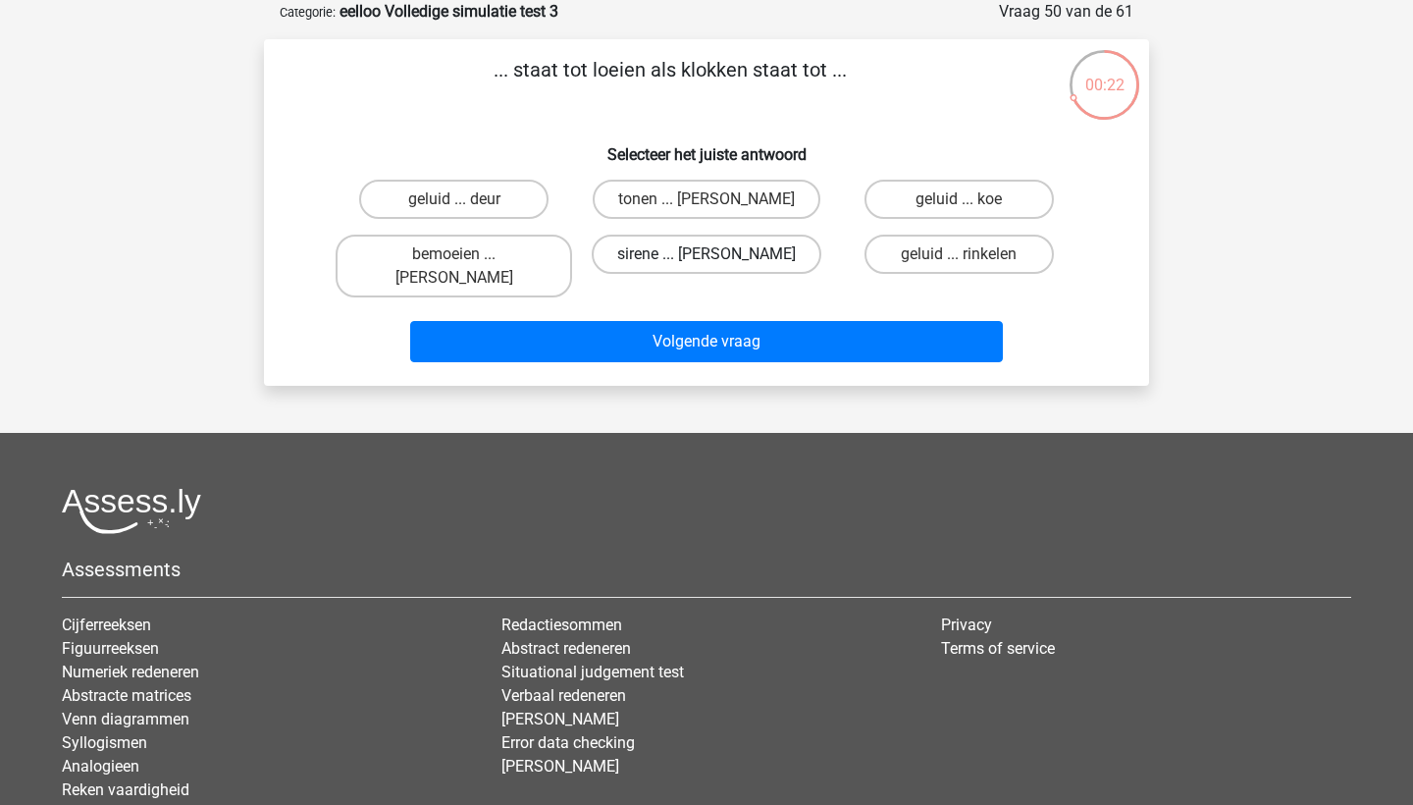
click at [652, 261] on label "sirene ... luiden" at bounding box center [707, 253] width 230 height 39
click at [706, 261] on input "sirene ... luiden" at bounding box center [712, 260] width 13 height 13
radio input "true"
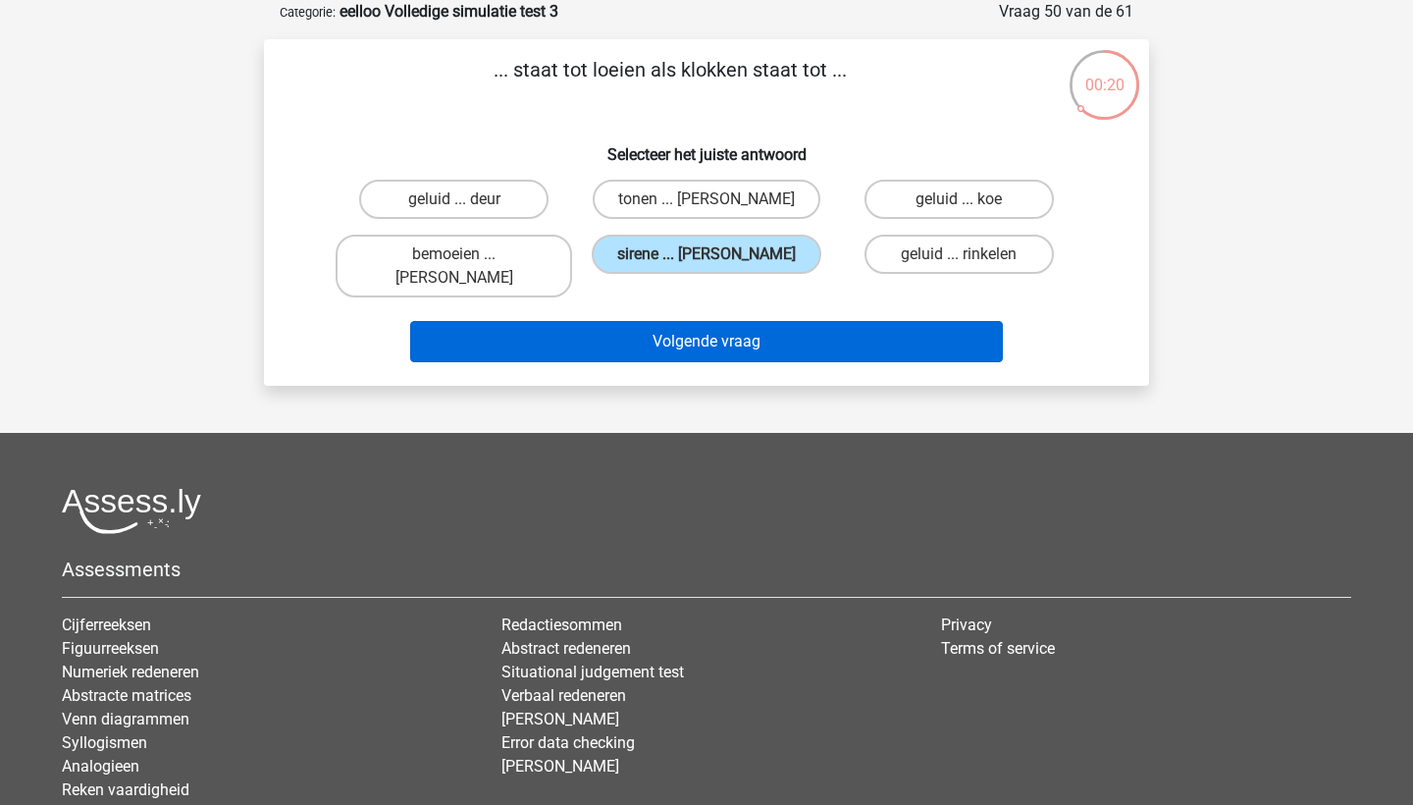
click at [665, 321] on button "Volgende vraag" at bounding box center [707, 341] width 594 height 41
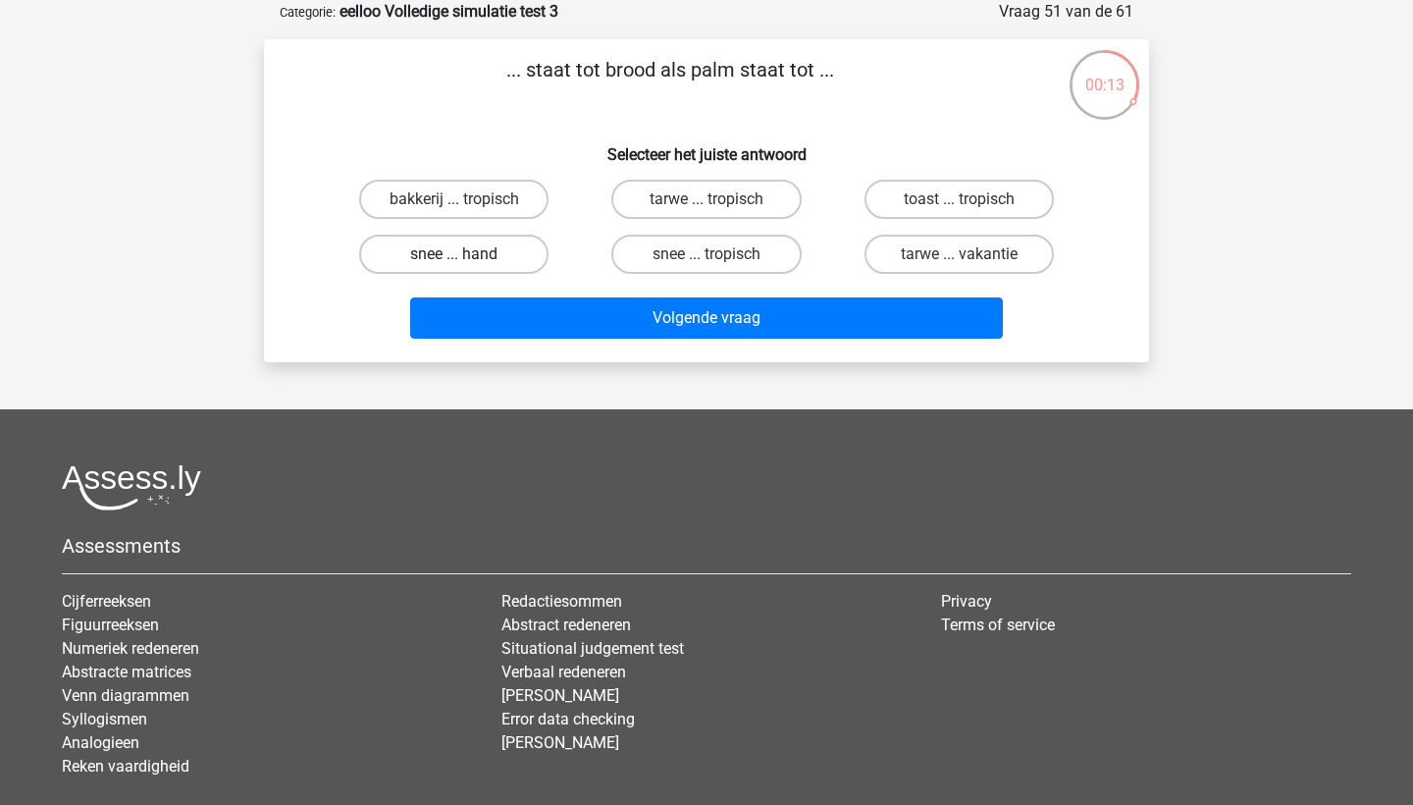
click at [485, 260] on label "snee ... hand" at bounding box center [453, 253] width 189 height 39
click at [467, 260] on input "snee ... hand" at bounding box center [460, 260] width 13 height 13
radio input "true"
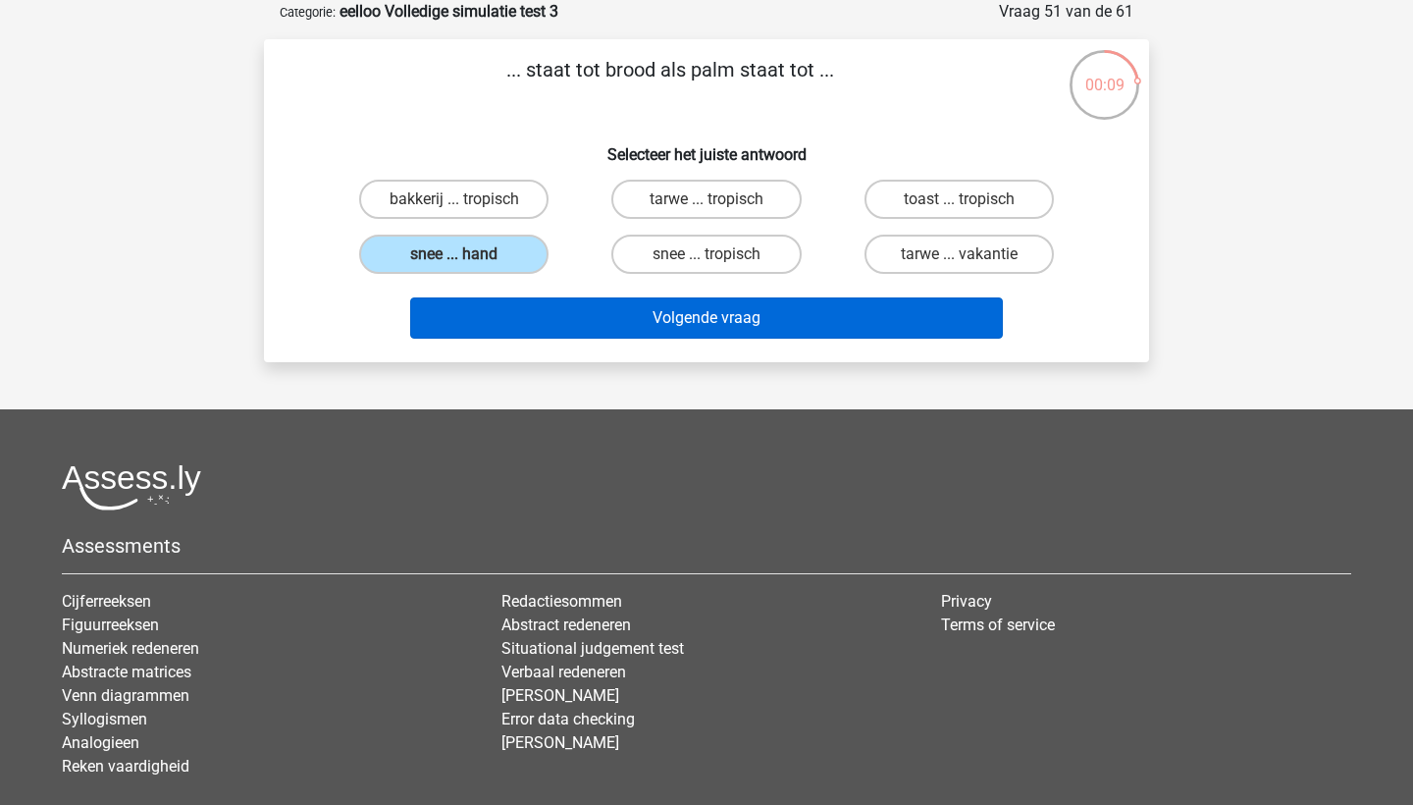
click at [503, 312] on button "Volgende vraag" at bounding box center [707, 317] width 594 height 41
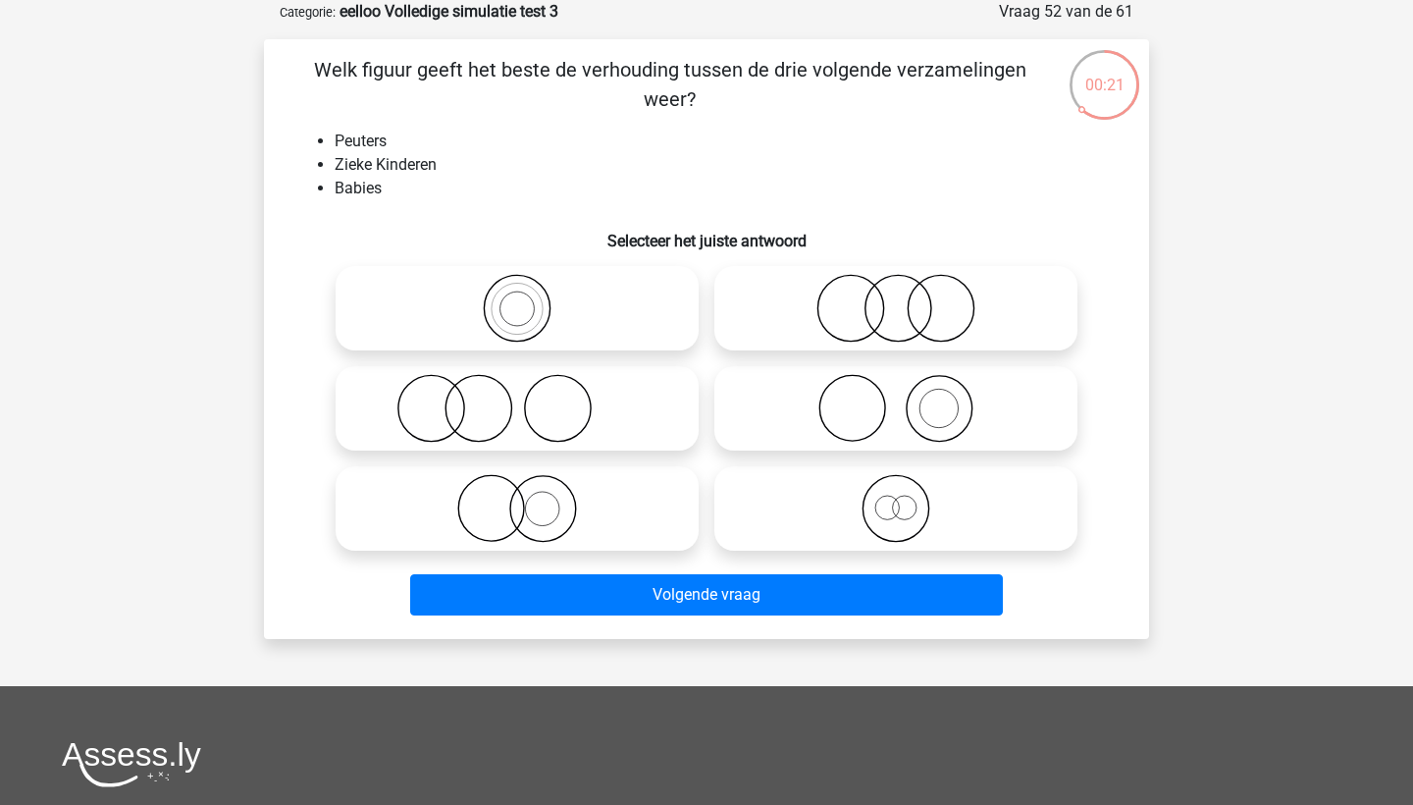
click at [750, 310] on icon at bounding box center [895, 308] width 347 height 69
click at [896, 298] on input "radio" at bounding box center [902, 292] width 13 height 13
radio input "true"
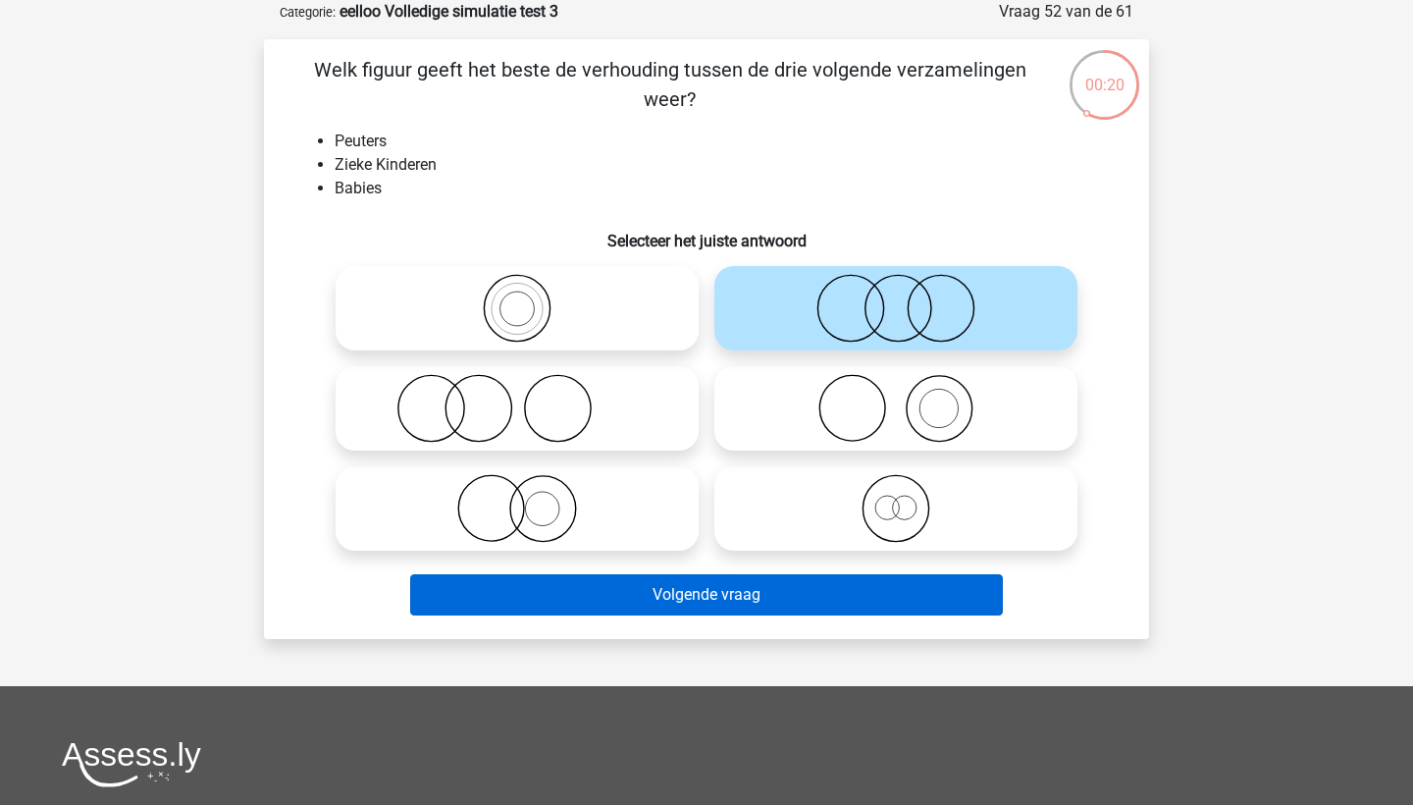
click at [741, 591] on button "Volgende vraag" at bounding box center [707, 594] width 594 height 41
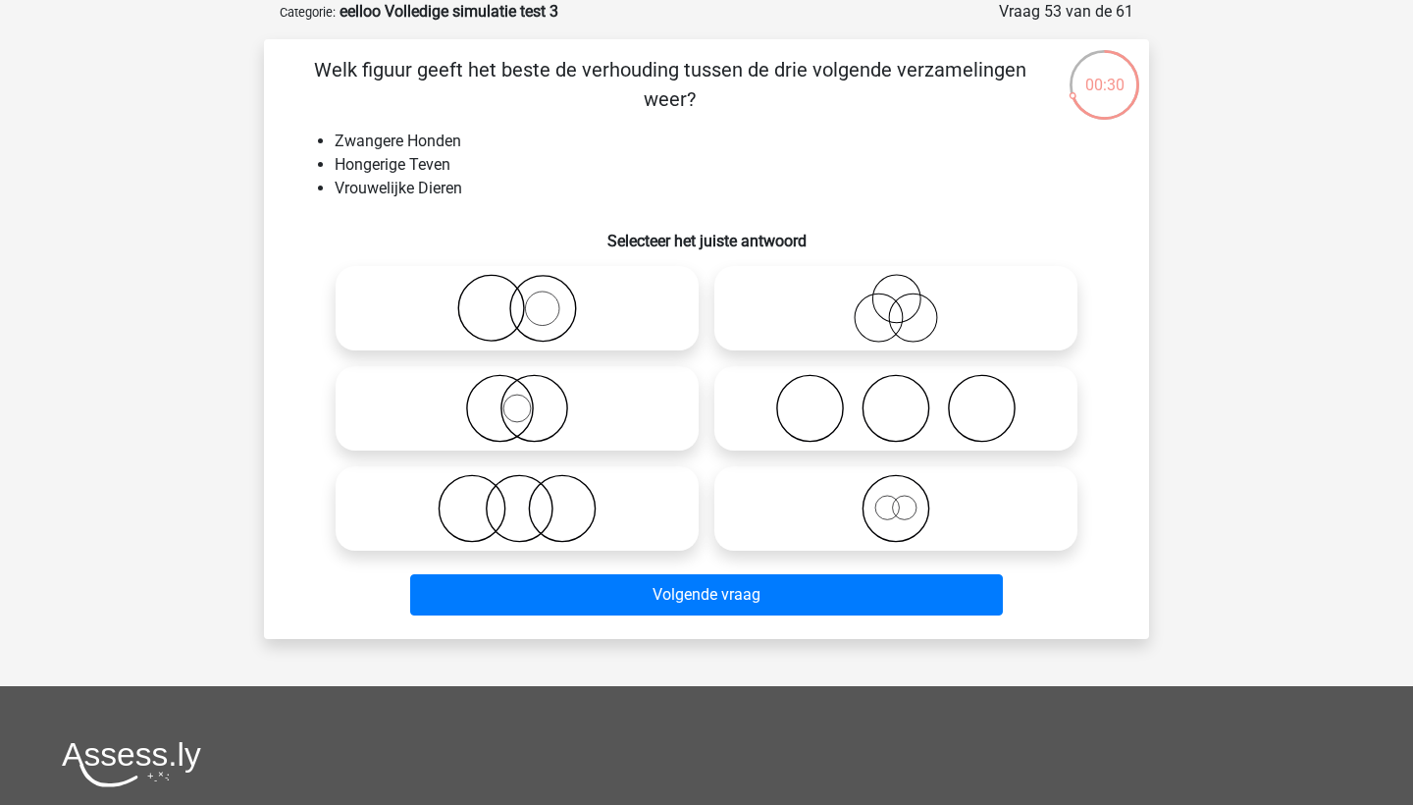
click at [764, 282] on icon at bounding box center [895, 308] width 347 height 69
click at [896, 286] on input "radio" at bounding box center [902, 292] width 13 height 13
radio input "true"
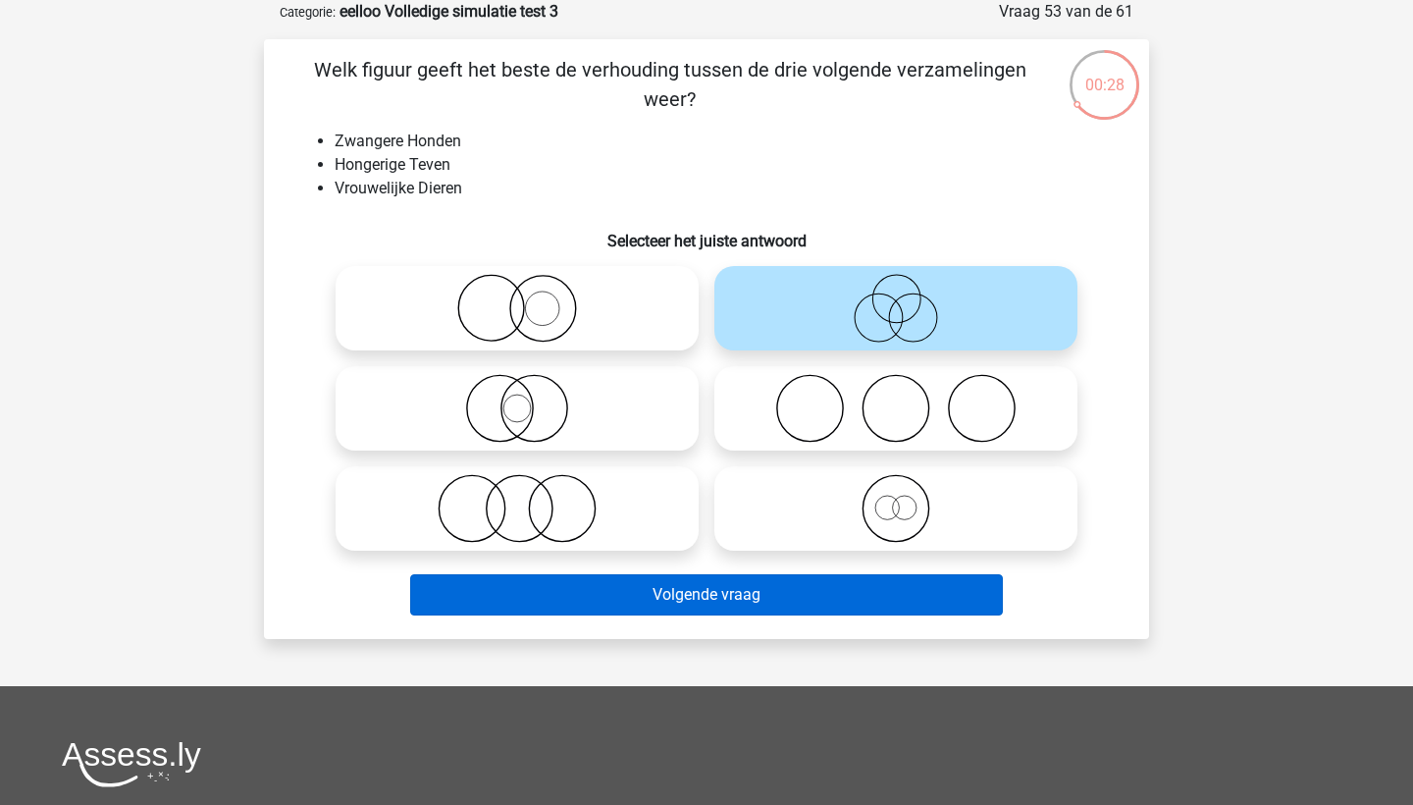
click at [794, 598] on button "Volgende vraag" at bounding box center [707, 594] width 594 height 41
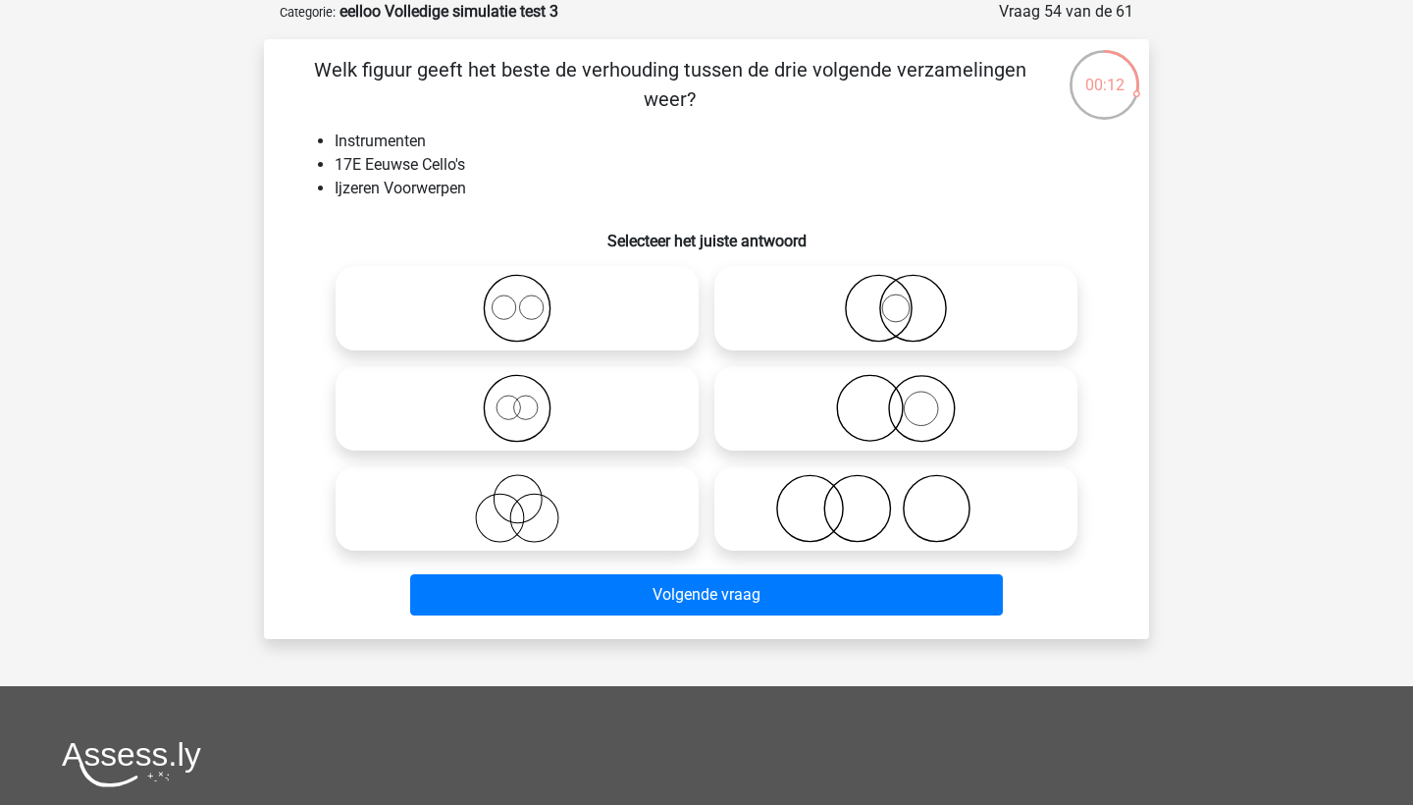
click at [761, 501] on icon at bounding box center [895, 508] width 347 height 69
click at [896, 498] on input "radio" at bounding box center [902, 492] width 13 height 13
radio input "true"
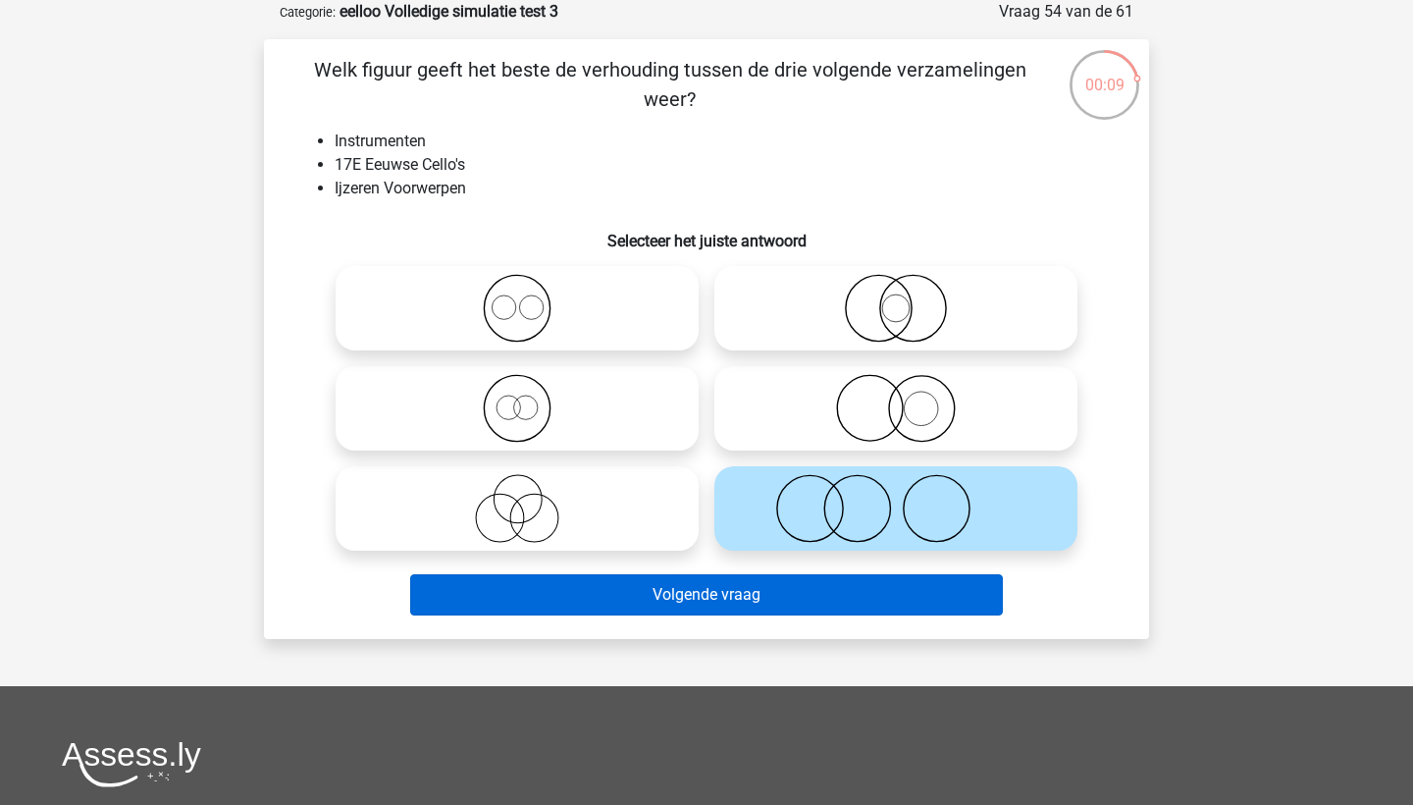
click at [727, 590] on button "Volgende vraag" at bounding box center [707, 594] width 594 height 41
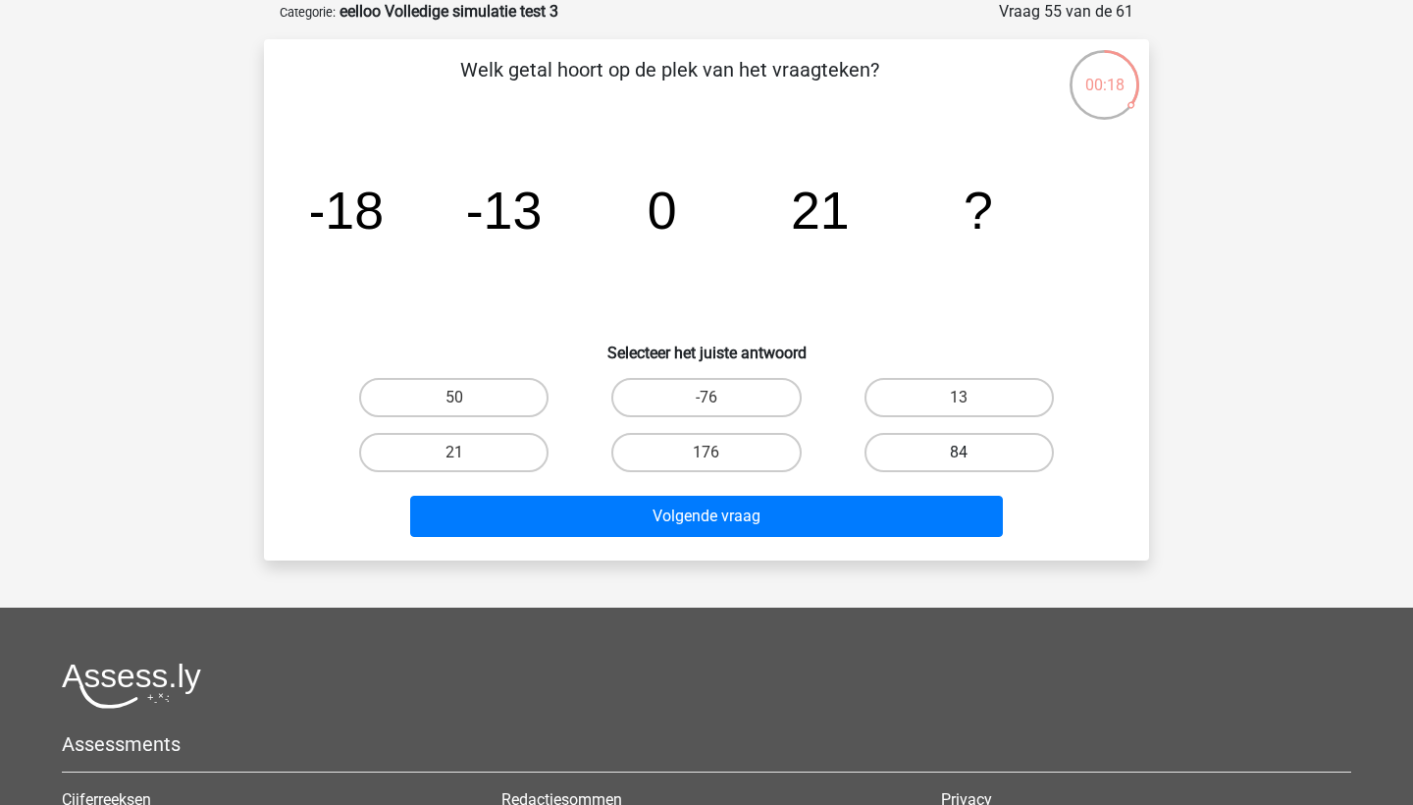
click at [926, 447] on label "84" at bounding box center [958, 452] width 189 height 39
click at [959, 452] on input "84" at bounding box center [965, 458] width 13 height 13
radio input "true"
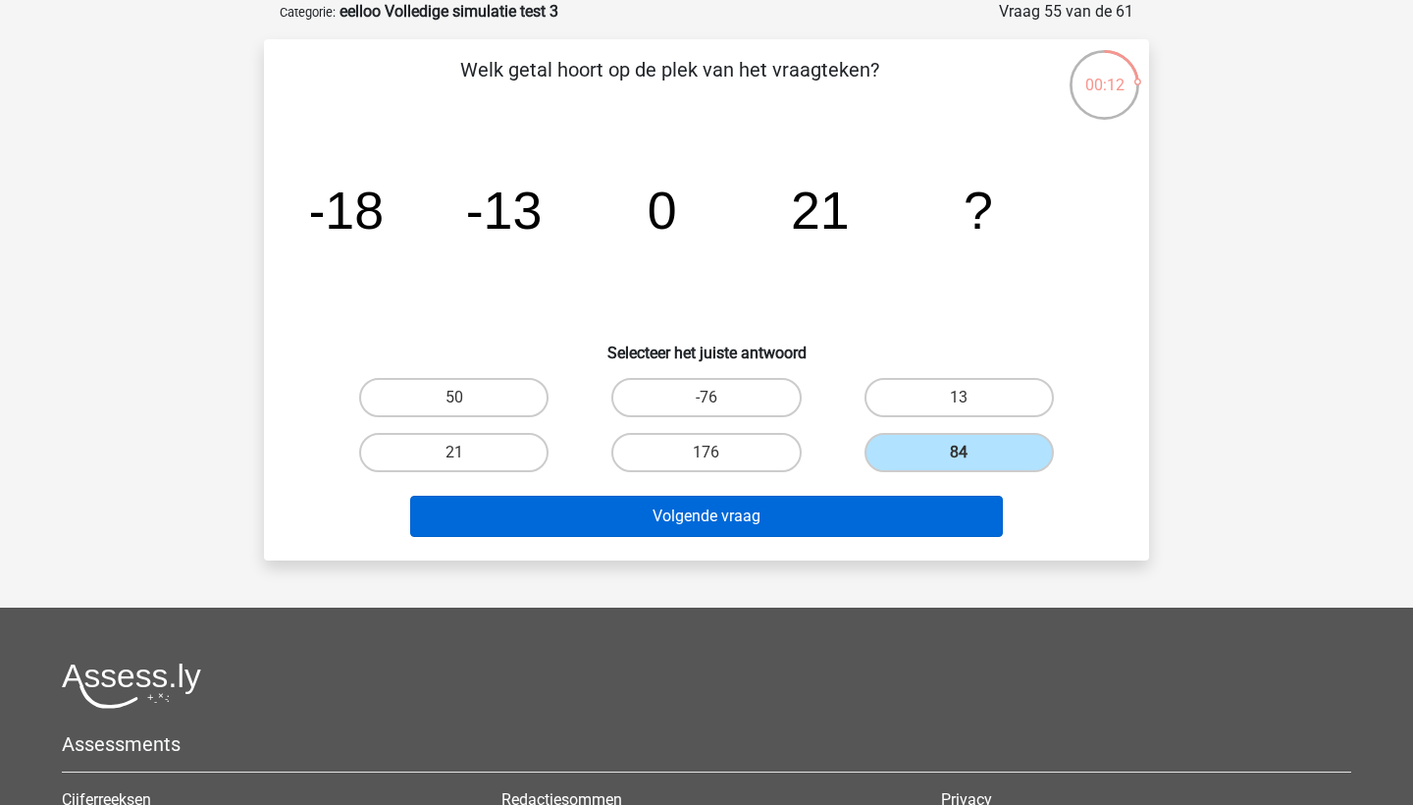
click at [895, 519] on button "Volgende vraag" at bounding box center [707, 515] width 594 height 41
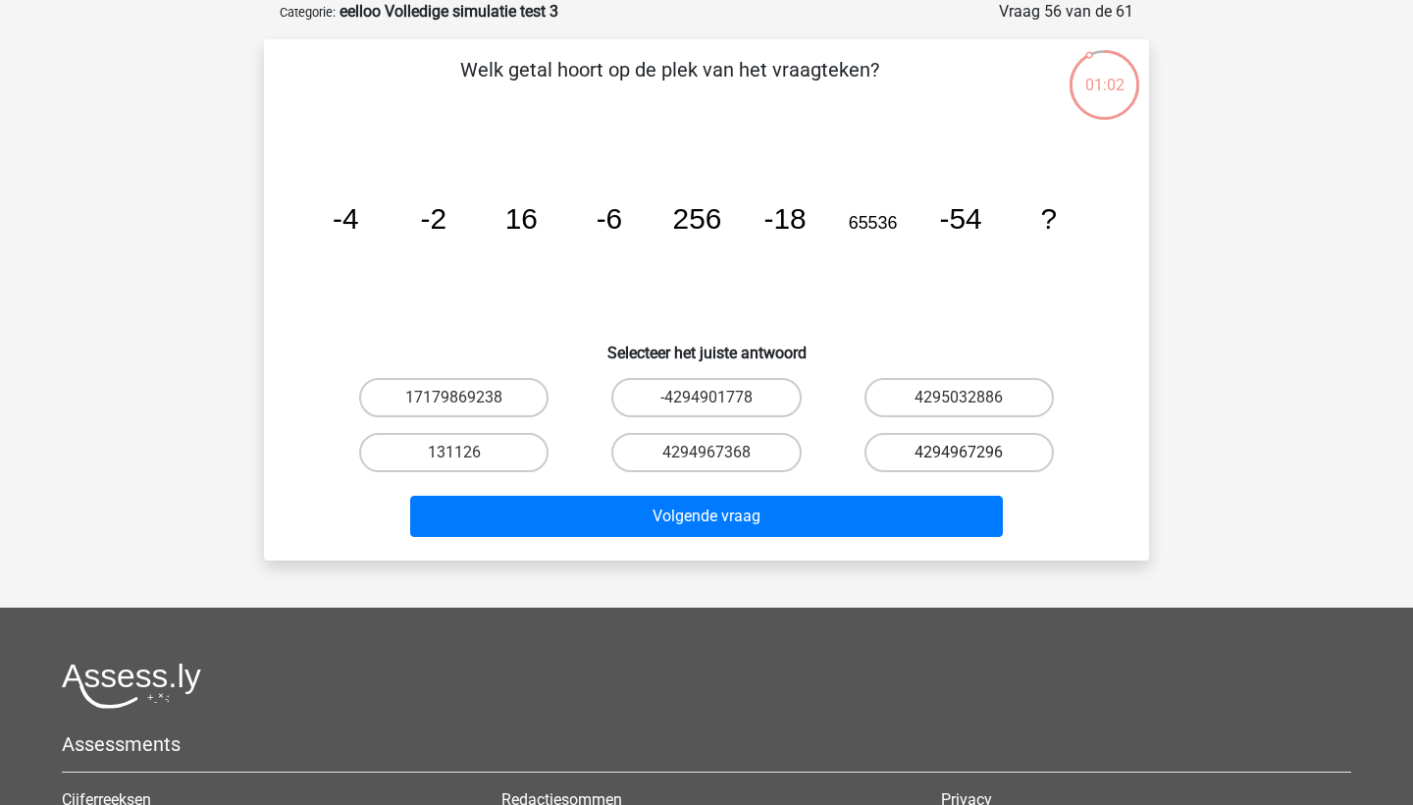
click at [890, 444] on label "4294967296" at bounding box center [958, 452] width 189 height 39
click at [959, 452] on input "4294967296" at bounding box center [965, 458] width 13 height 13
radio input "true"
click at [497, 448] on label "131126" at bounding box center [453, 452] width 189 height 39
click at [467, 452] on input "131126" at bounding box center [460, 458] width 13 height 13
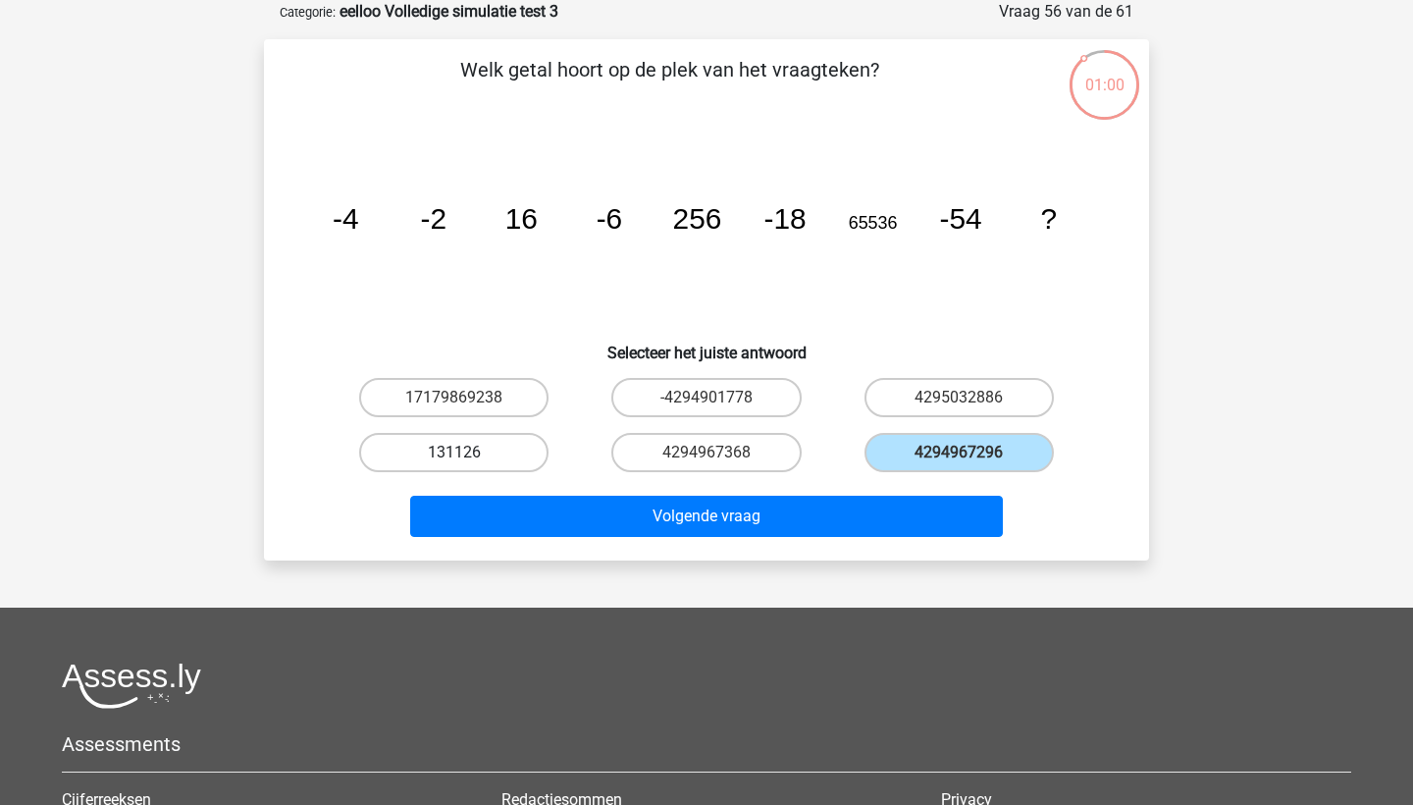
radio input "true"
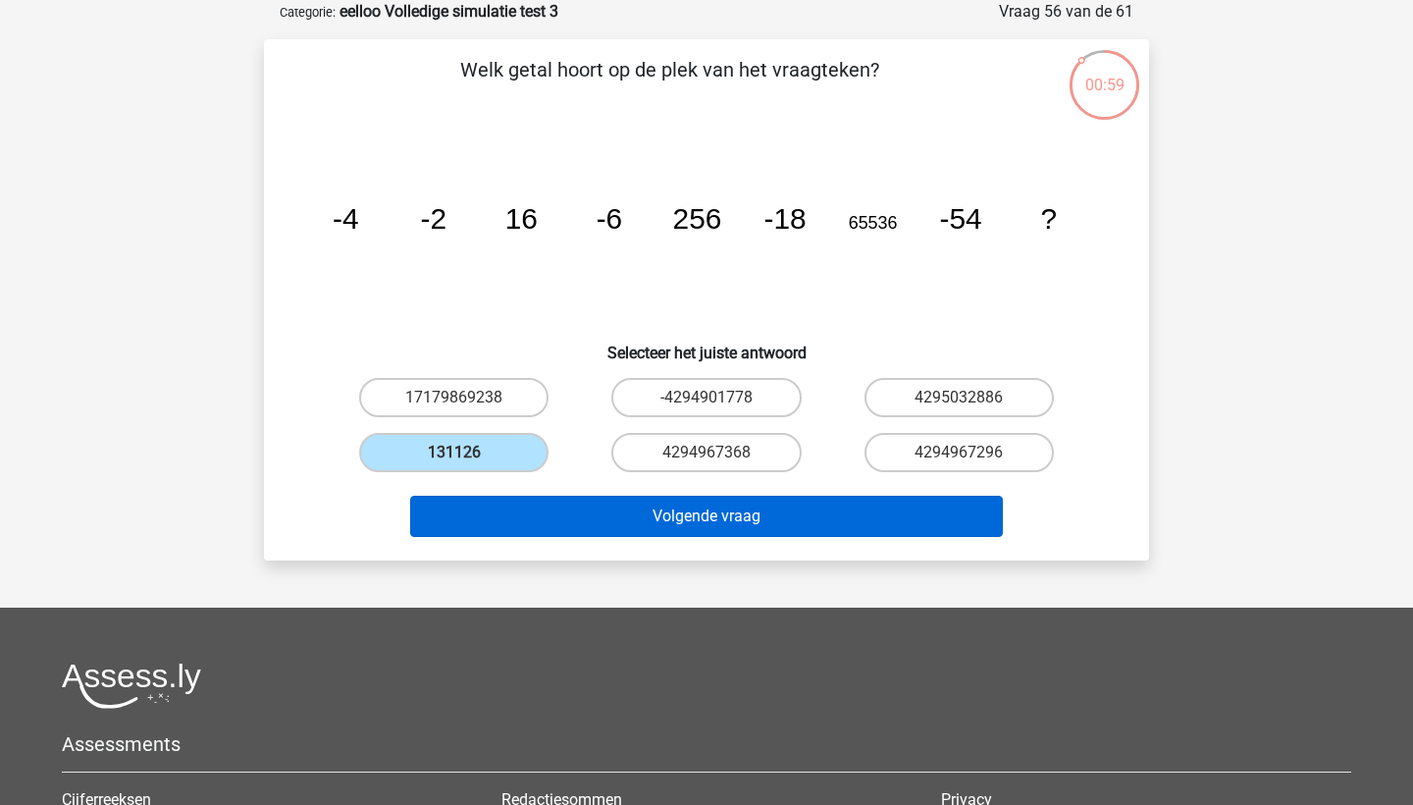
click at [498, 521] on button "Volgende vraag" at bounding box center [707, 515] width 594 height 41
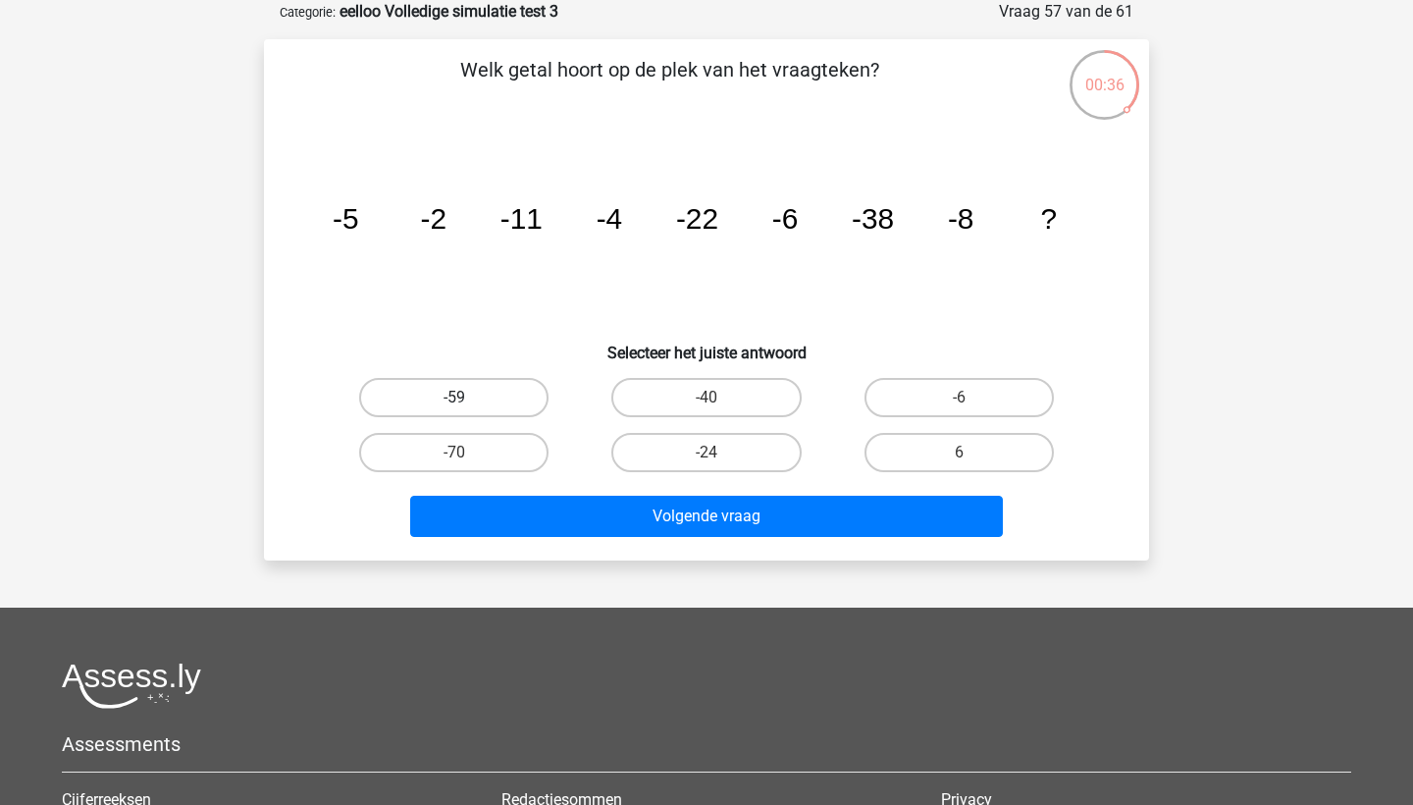
click at [538, 393] on label "-59" at bounding box center [453, 397] width 189 height 39
click at [467, 397] on input "-59" at bounding box center [460, 403] width 13 height 13
radio input "true"
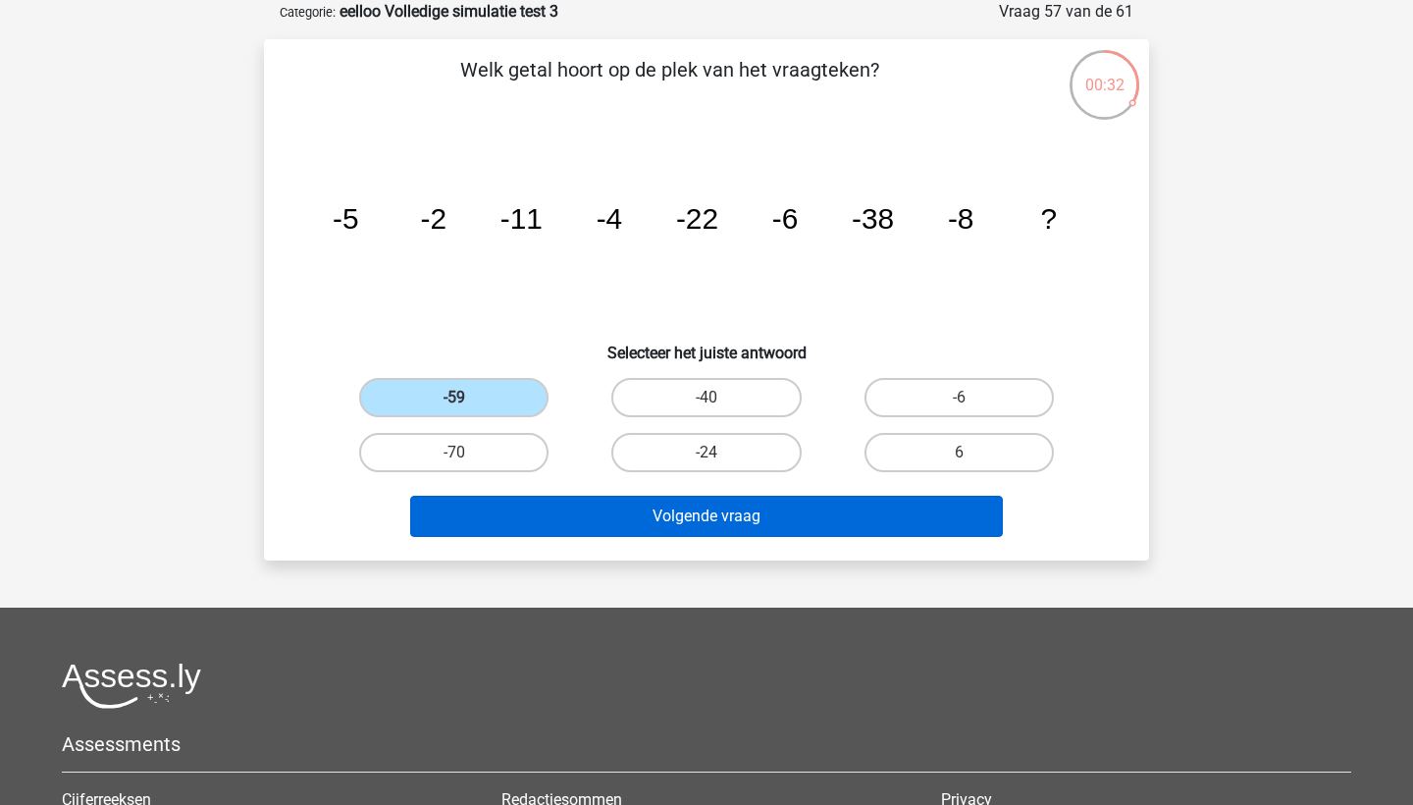
click at [632, 506] on button "Volgende vraag" at bounding box center [707, 515] width 594 height 41
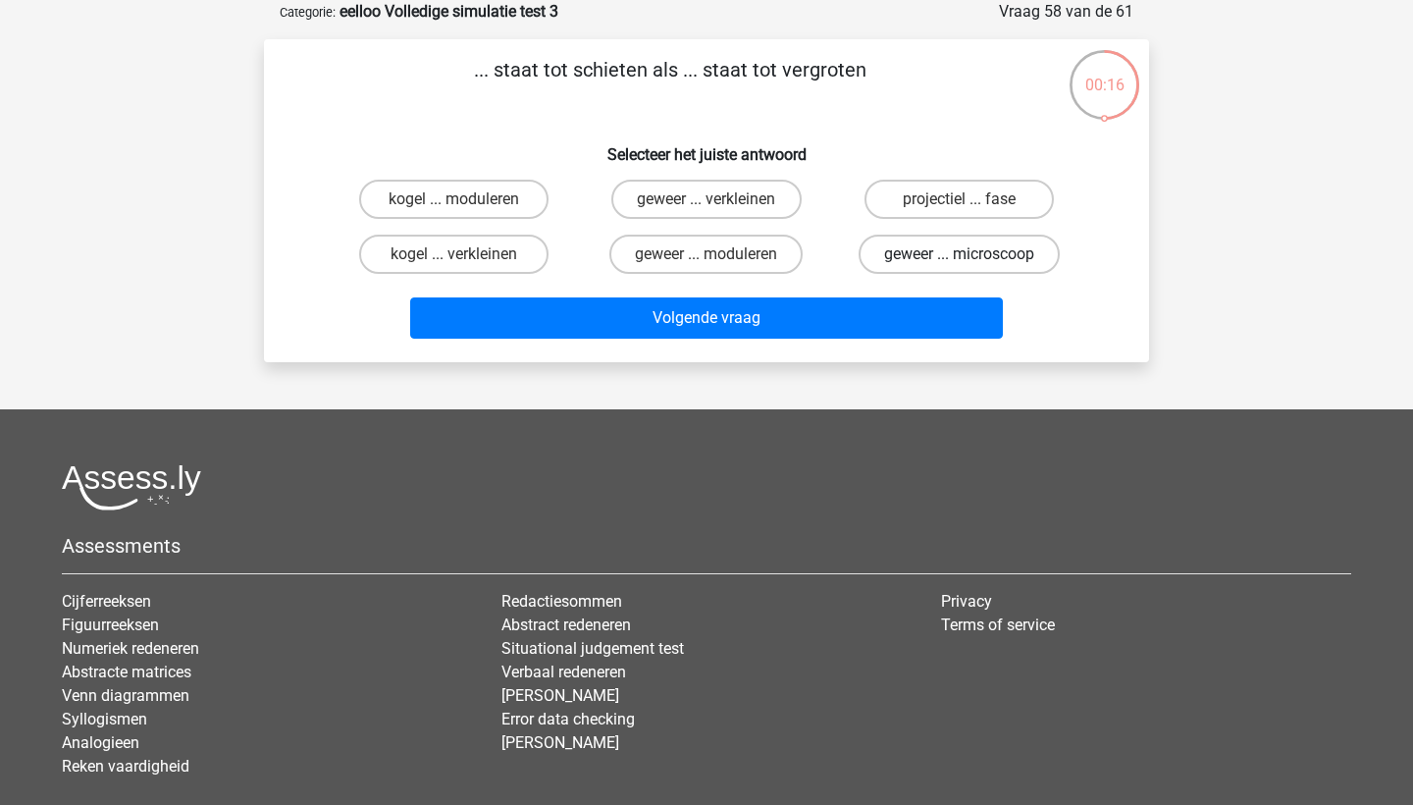
click at [890, 258] on label "geweer ... microscoop" at bounding box center [959, 253] width 201 height 39
click at [959, 258] on input "geweer ... microscoop" at bounding box center [965, 260] width 13 height 13
radio input "true"
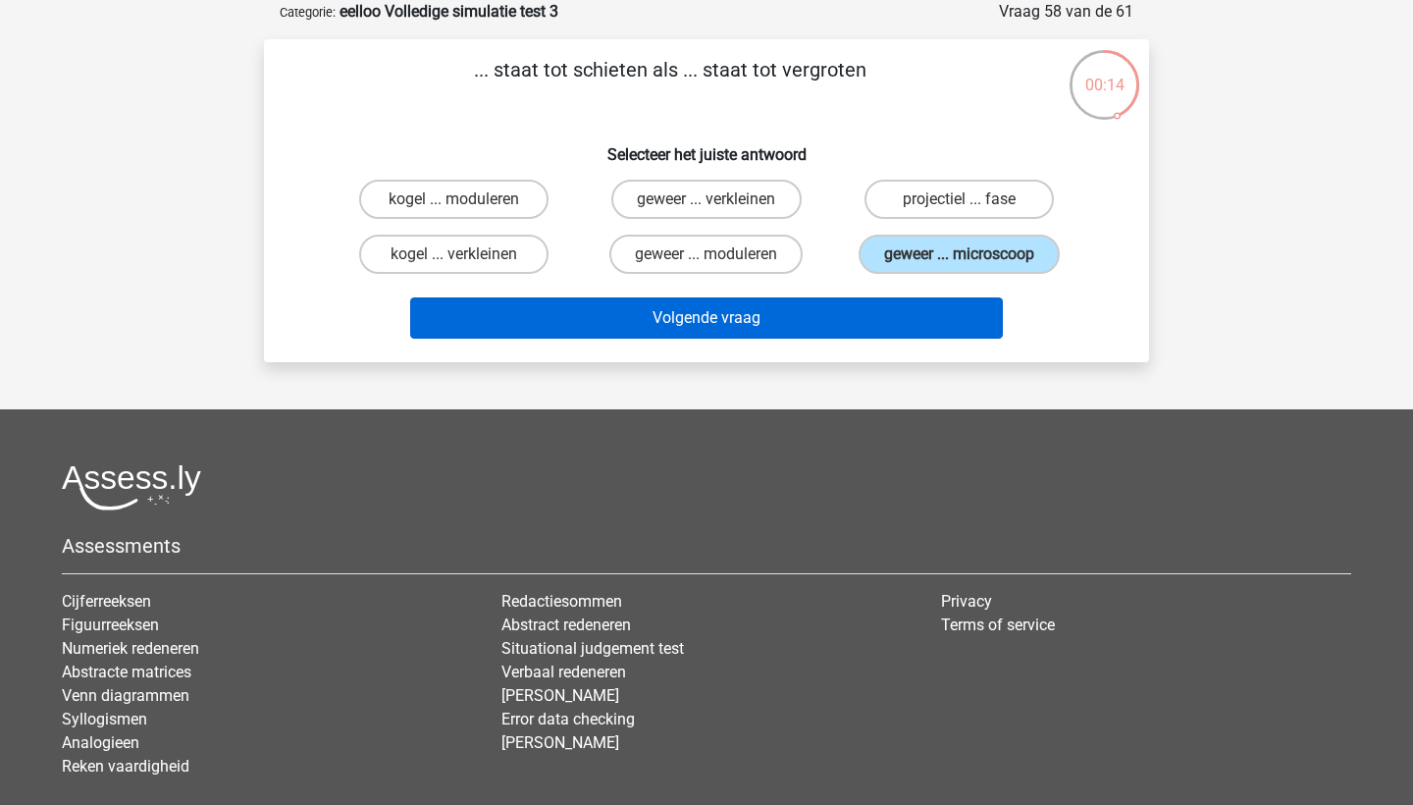
click at [873, 312] on button "Volgende vraag" at bounding box center [707, 317] width 594 height 41
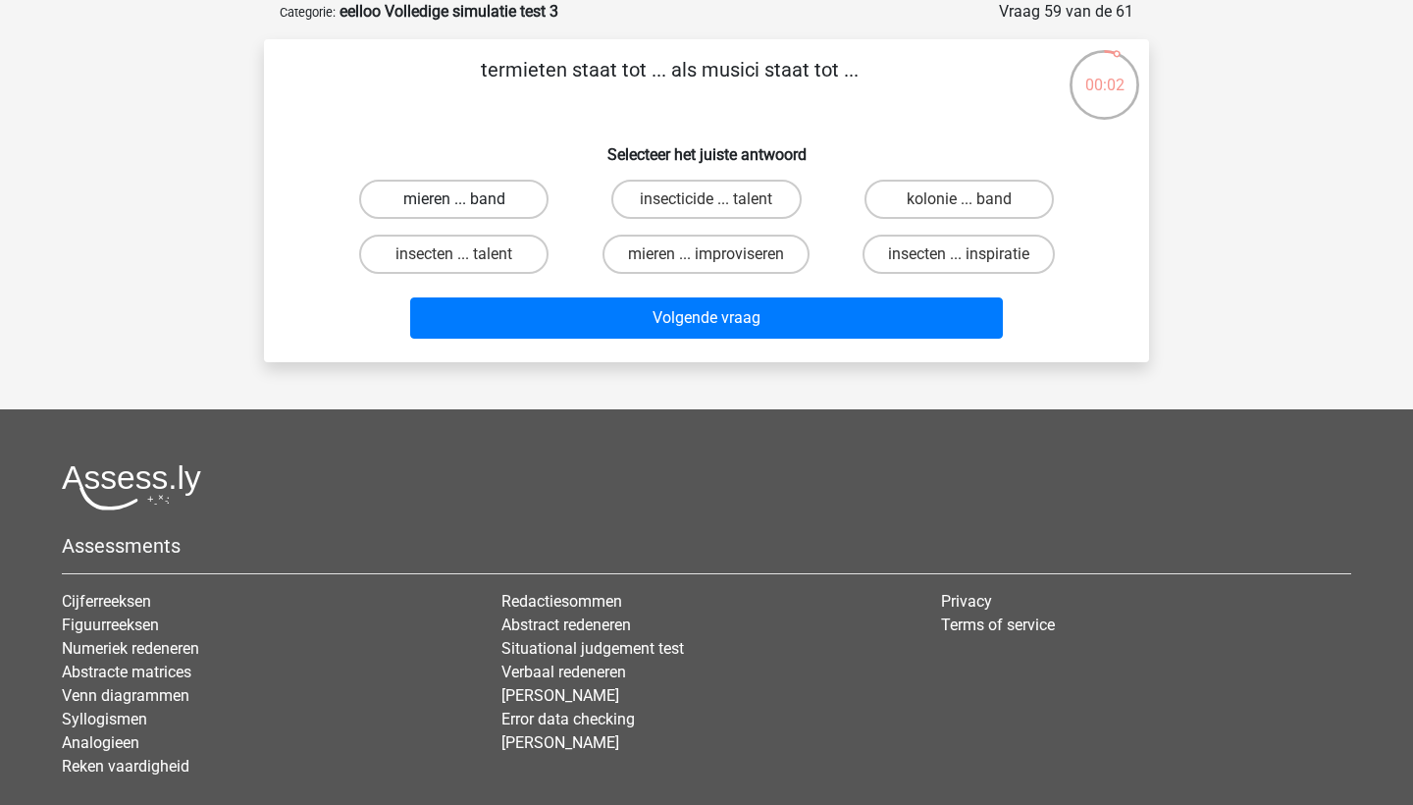
click at [511, 208] on label "mieren ... band" at bounding box center [453, 199] width 189 height 39
click at [467, 208] on input "mieren ... band" at bounding box center [460, 205] width 13 height 13
radio input "true"
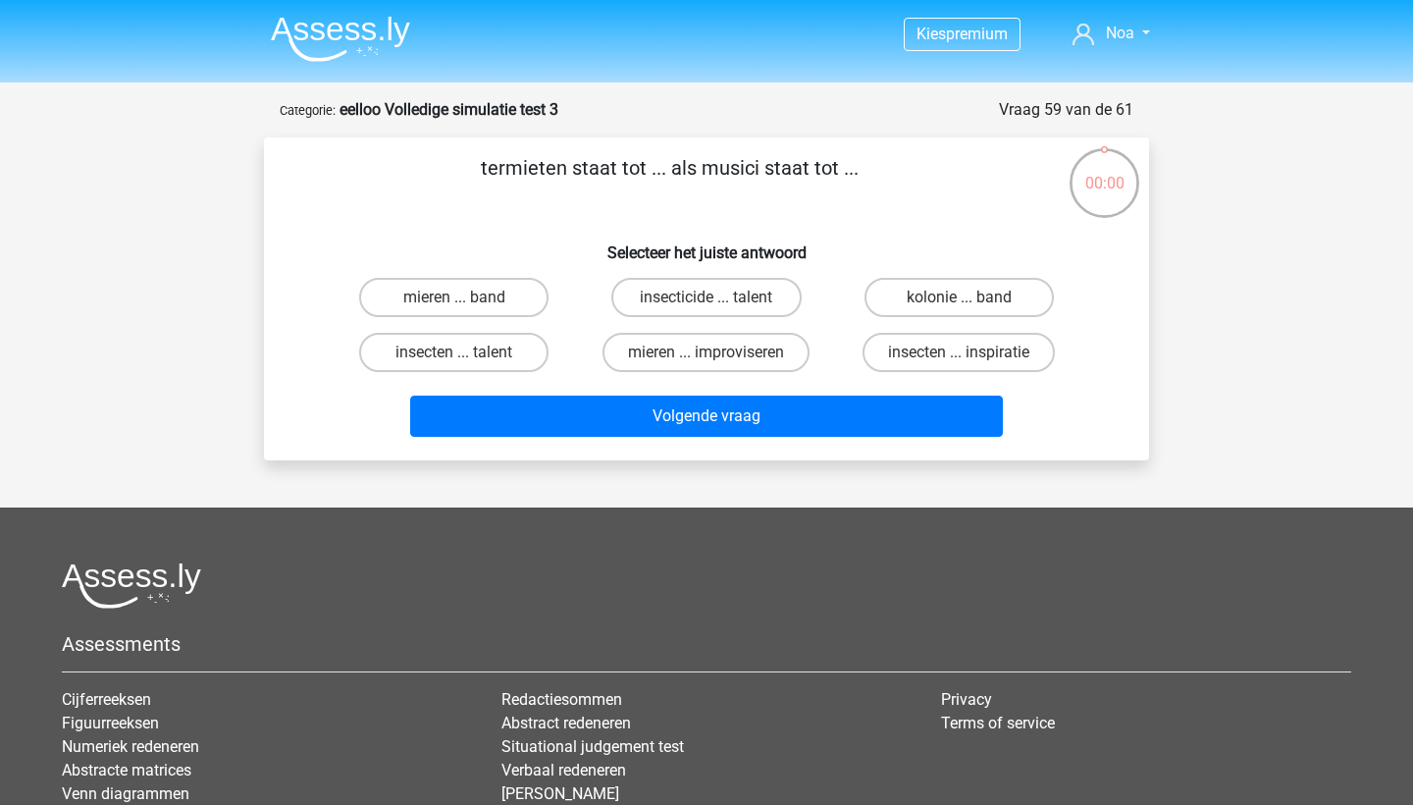
scroll to position [98, 0]
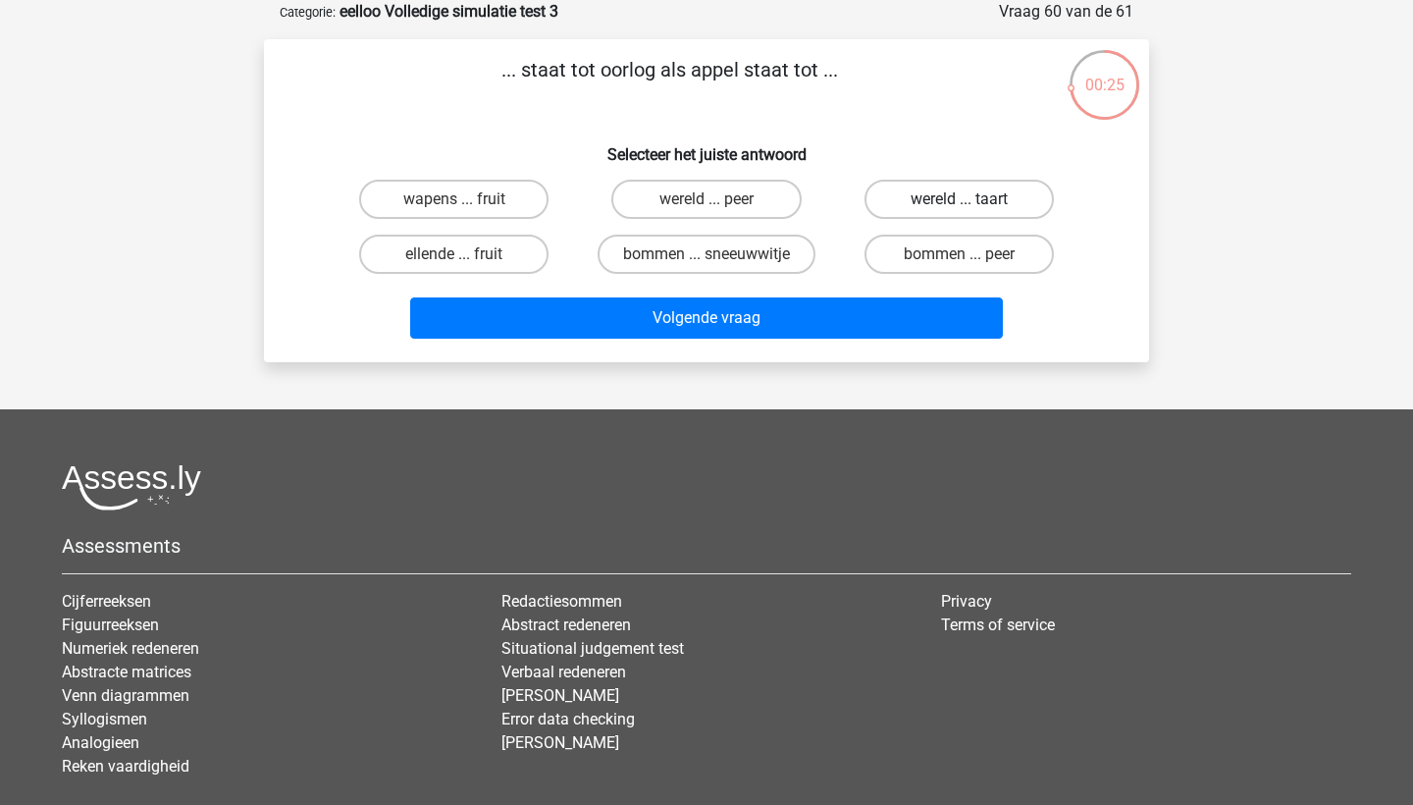
click at [1005, 196] on label "wereld ... taart" at bounding box center [958, 199] width 189 height 39
click at [971, 199] on input "wereld ... taart" at bounding box center [965, 205] width 13 height 13
radio input "true"
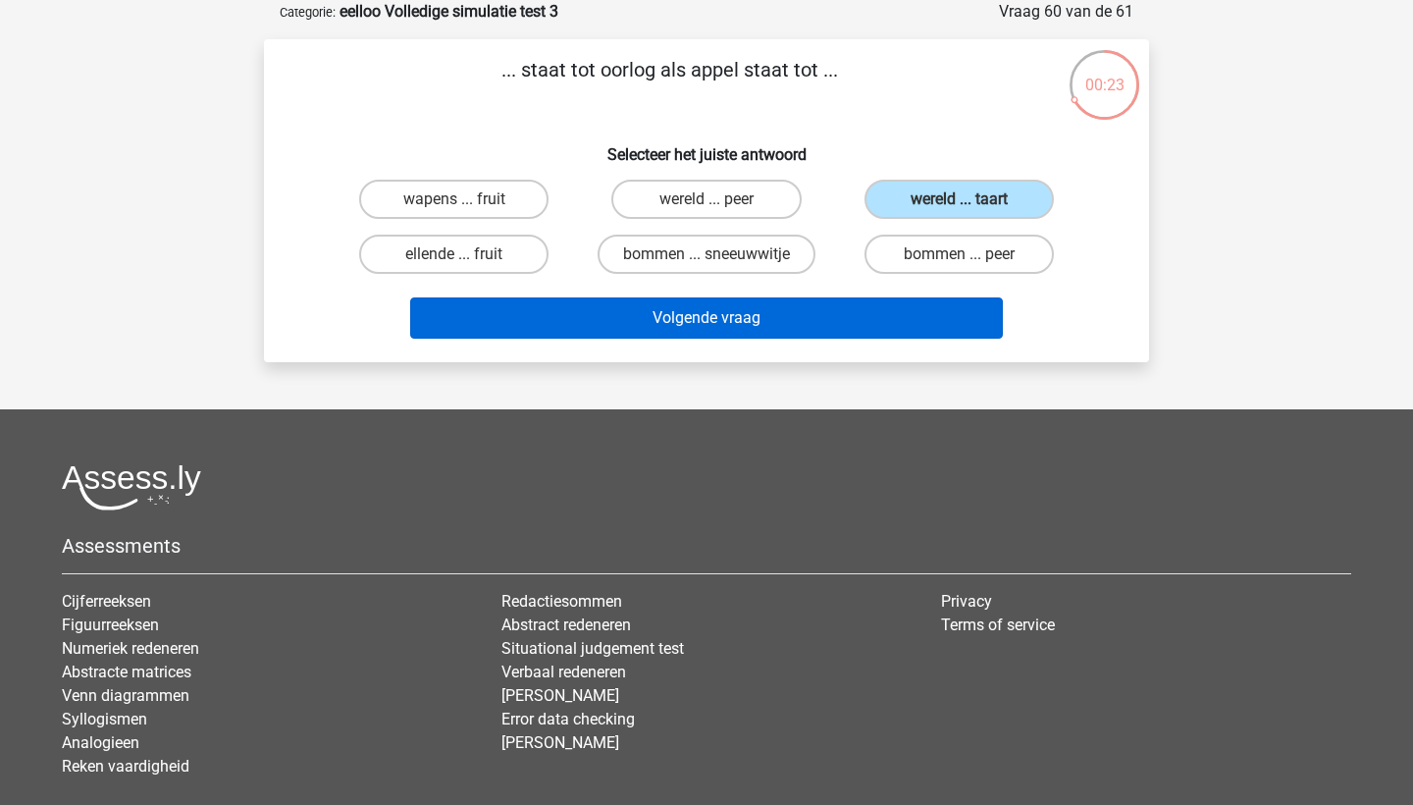
click at [883, 320] on button "Volgende vraag" at bounding box center [707, 317] width 594 height 41
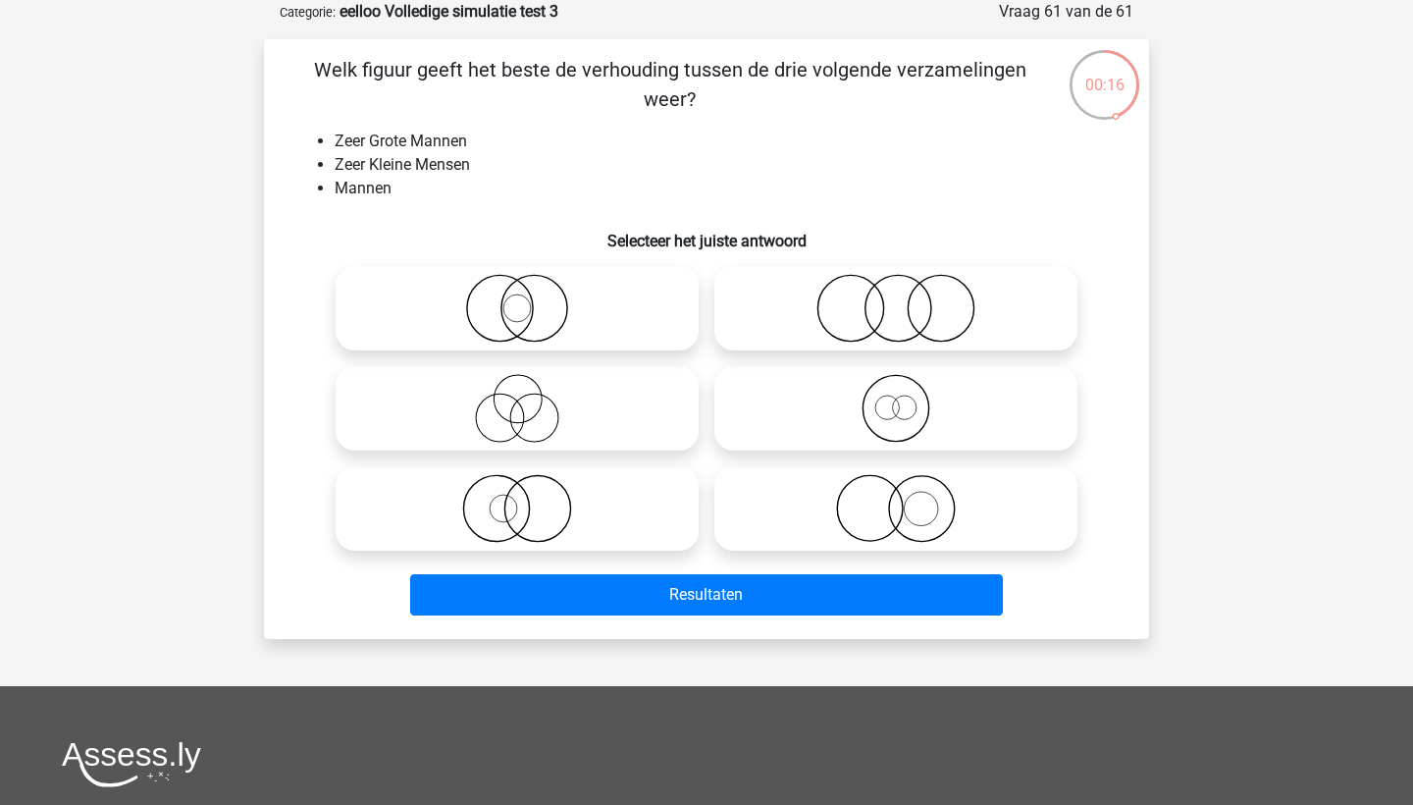
click at [623, 515] on icon at bounding box center [516, 508] width 347 height 69
click at [530, 498] on input "radio" at bounding box center [523, 492] width 13 height 13
radio input "true"
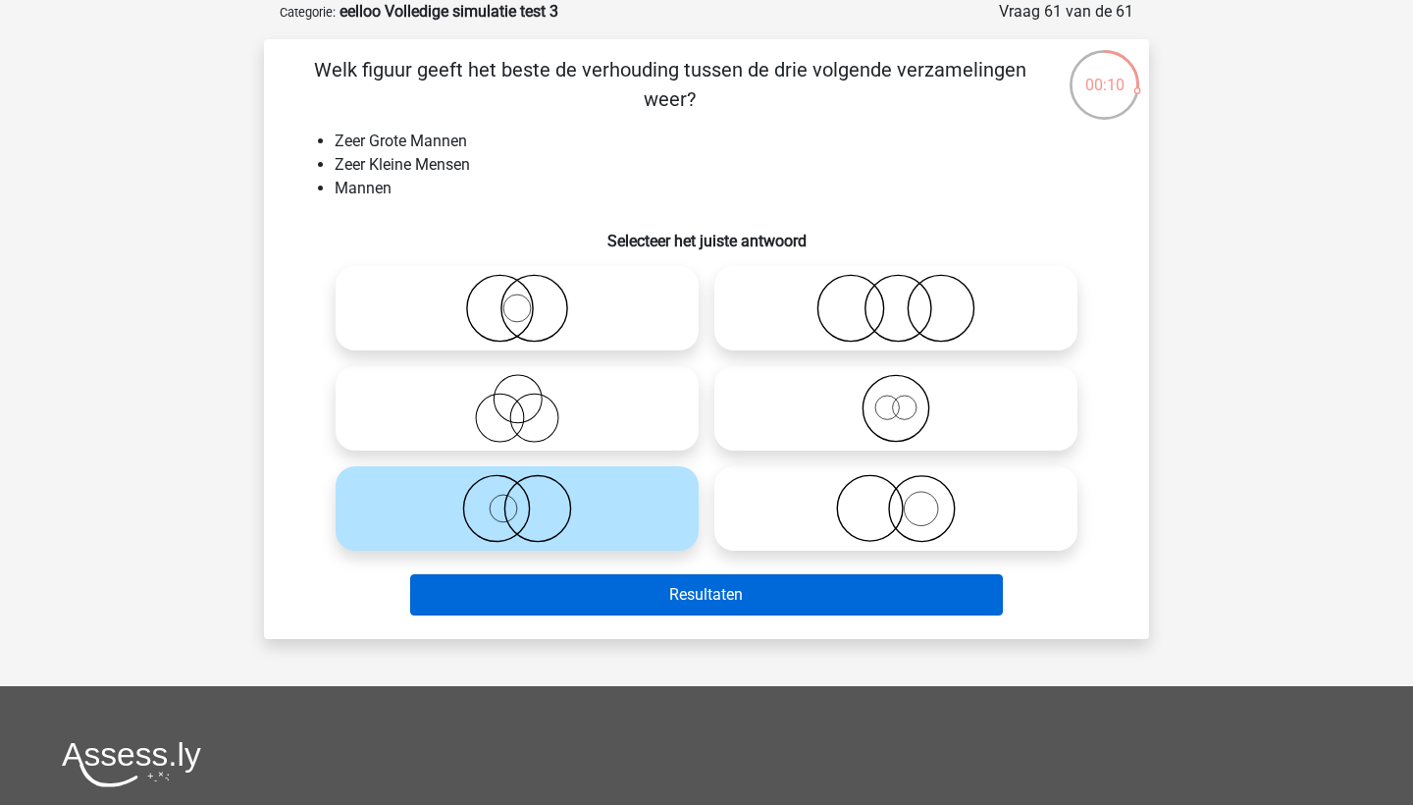
click at [635, 589] on button "Resultaten" at bounding box center [707, 594] width 594 height 41
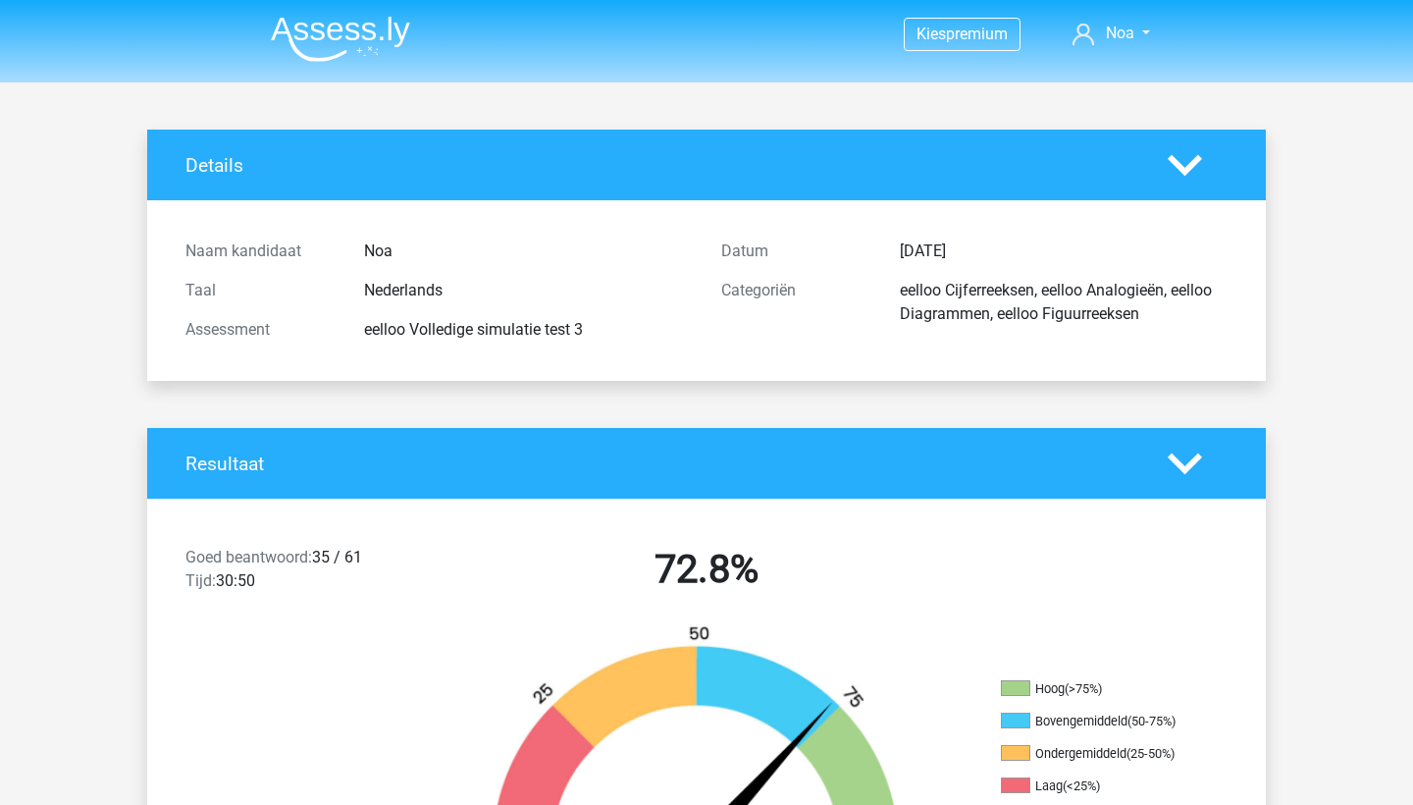
click at [332, 24] on img at bounding box center [340, 39] width 139 height 46
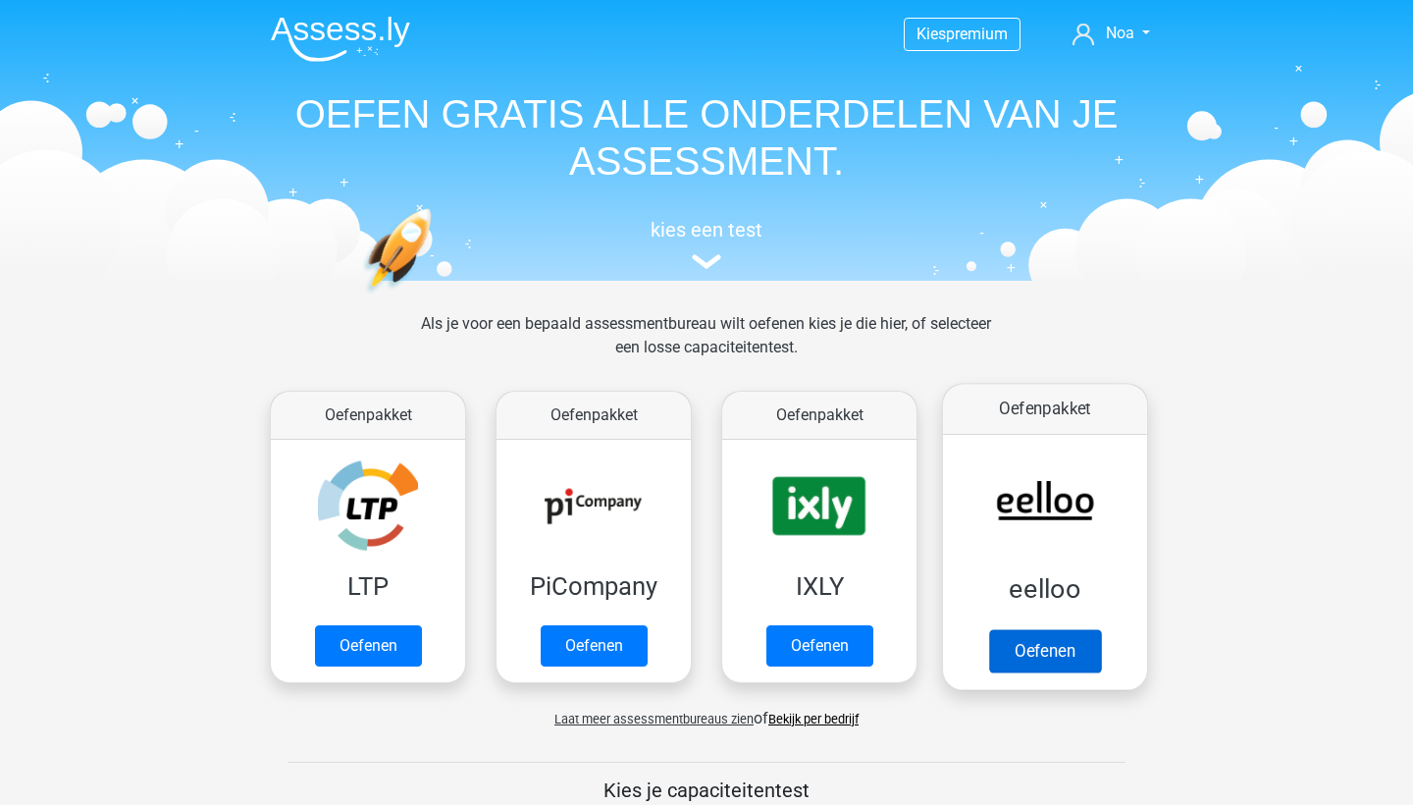
click at [1067, 655] on link "Oefenen" at bounding box center [1045, 650] width 112 height 43
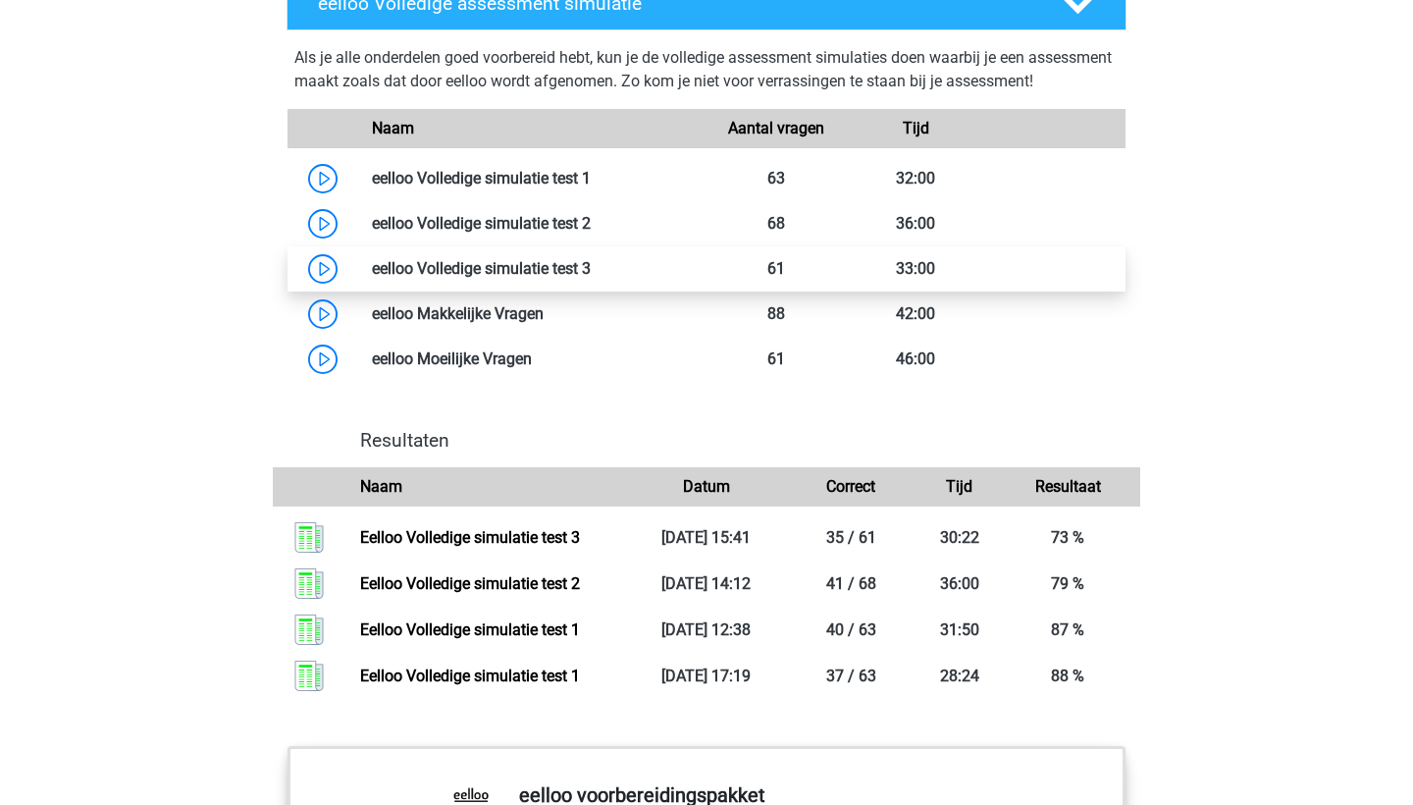
scroll to position [1619, 0]
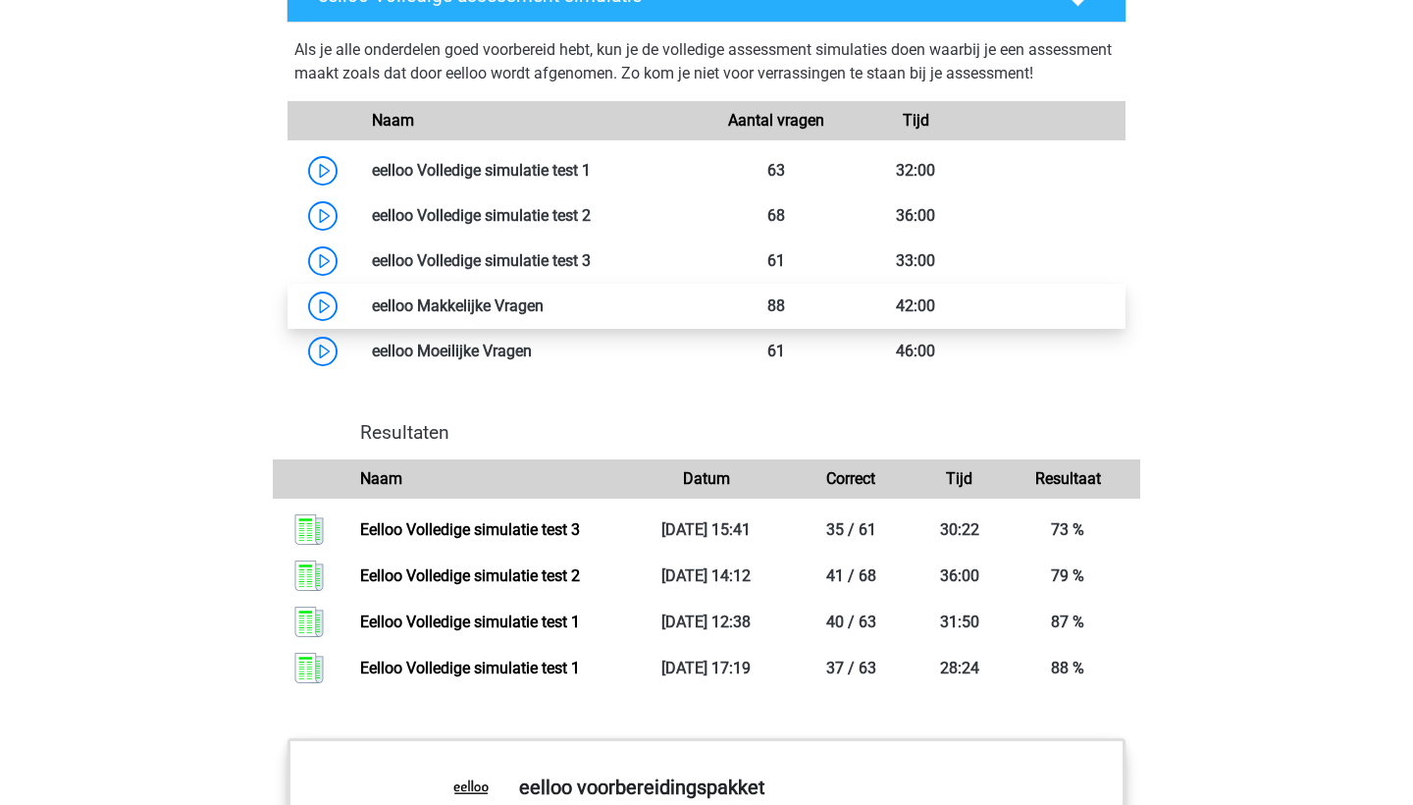
click at [544, 315] on link at bounding box center [544, 305] width 0 height 19
